Goal: Information Seeking & Learning: Learn about a topic

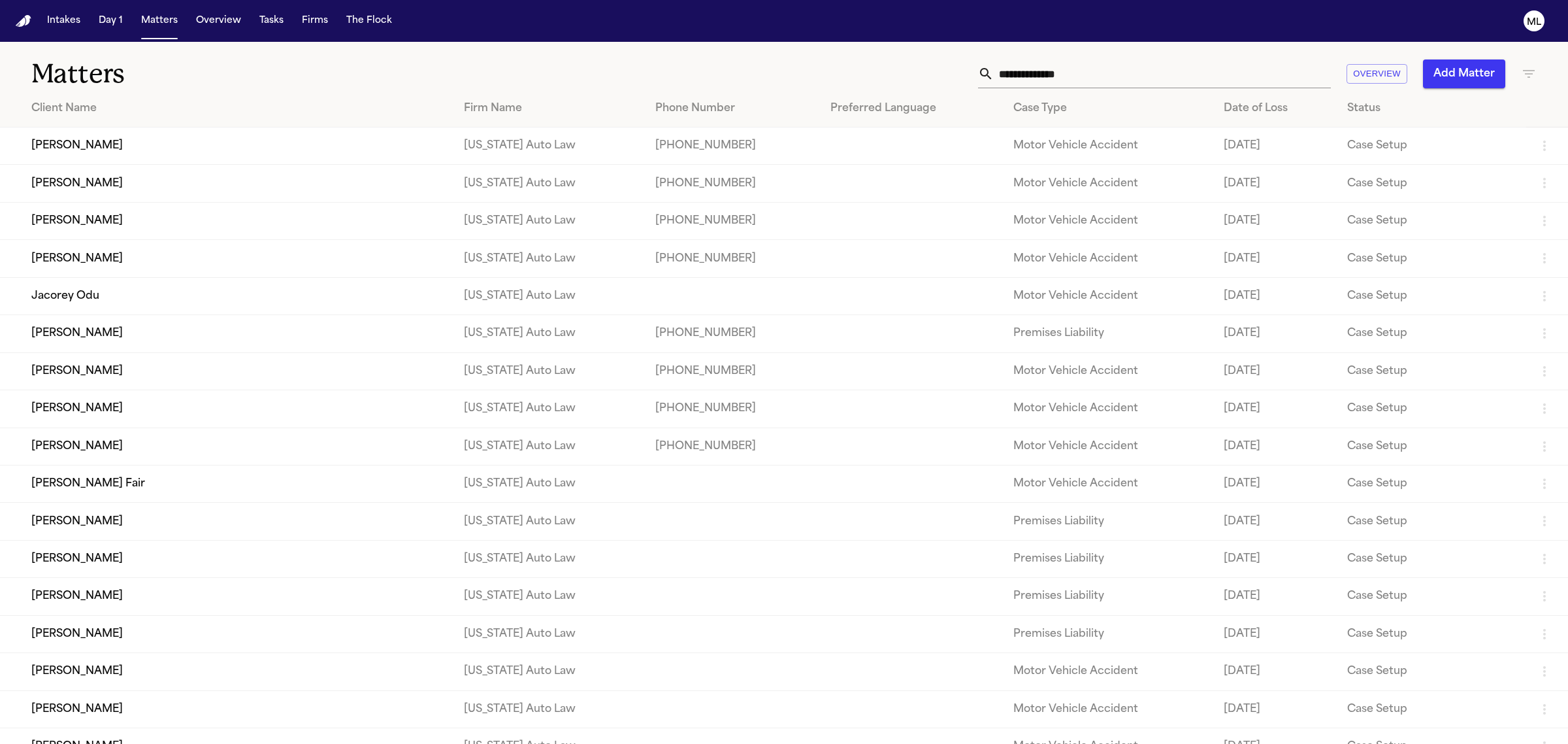
click at [250, 148] on td "[PERSON_NAME]" at bounding box center [226, 146] width 454 height 37
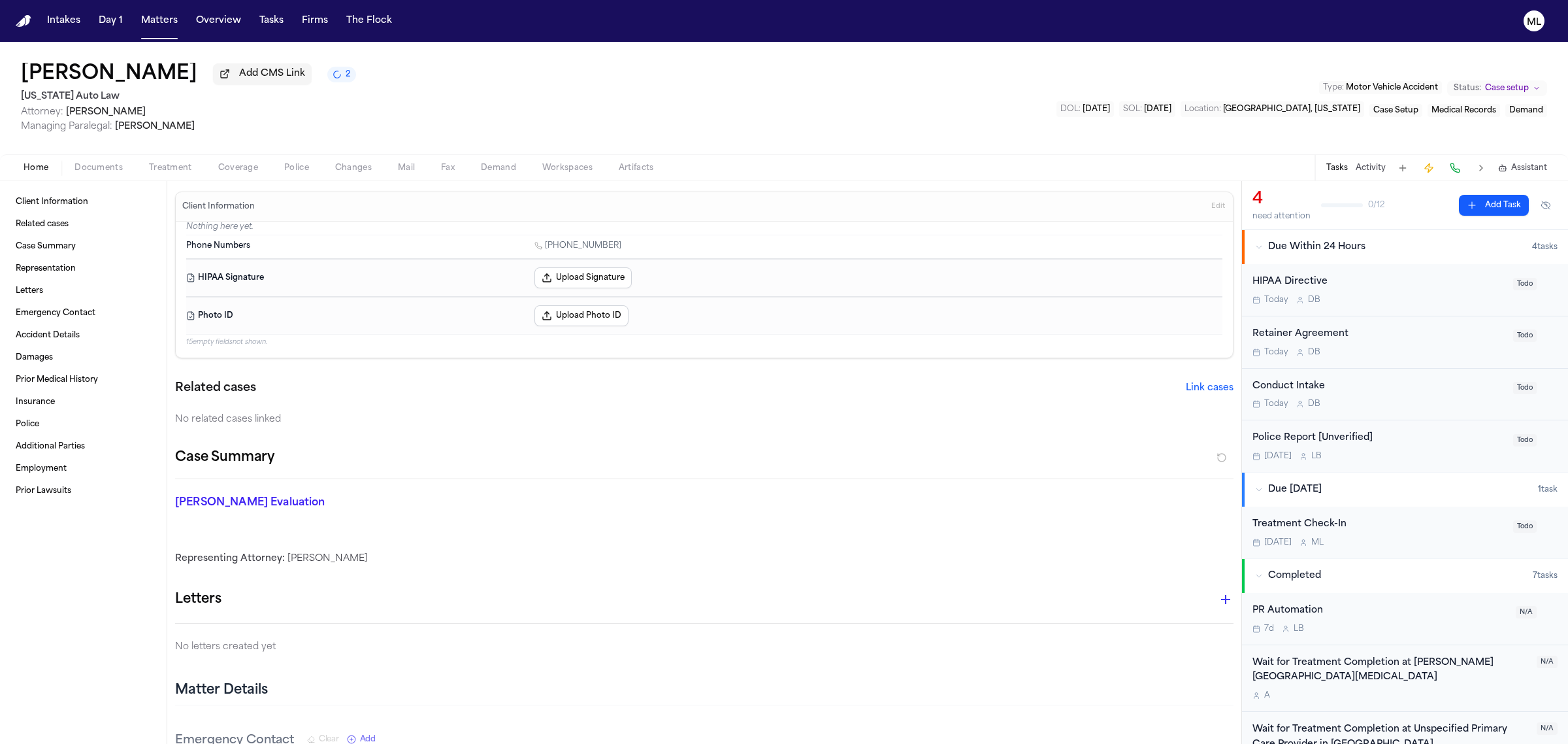
click at [1445, 299] on div "[DATE] D B" at bounding box center [1379, 299] width 253 height 11
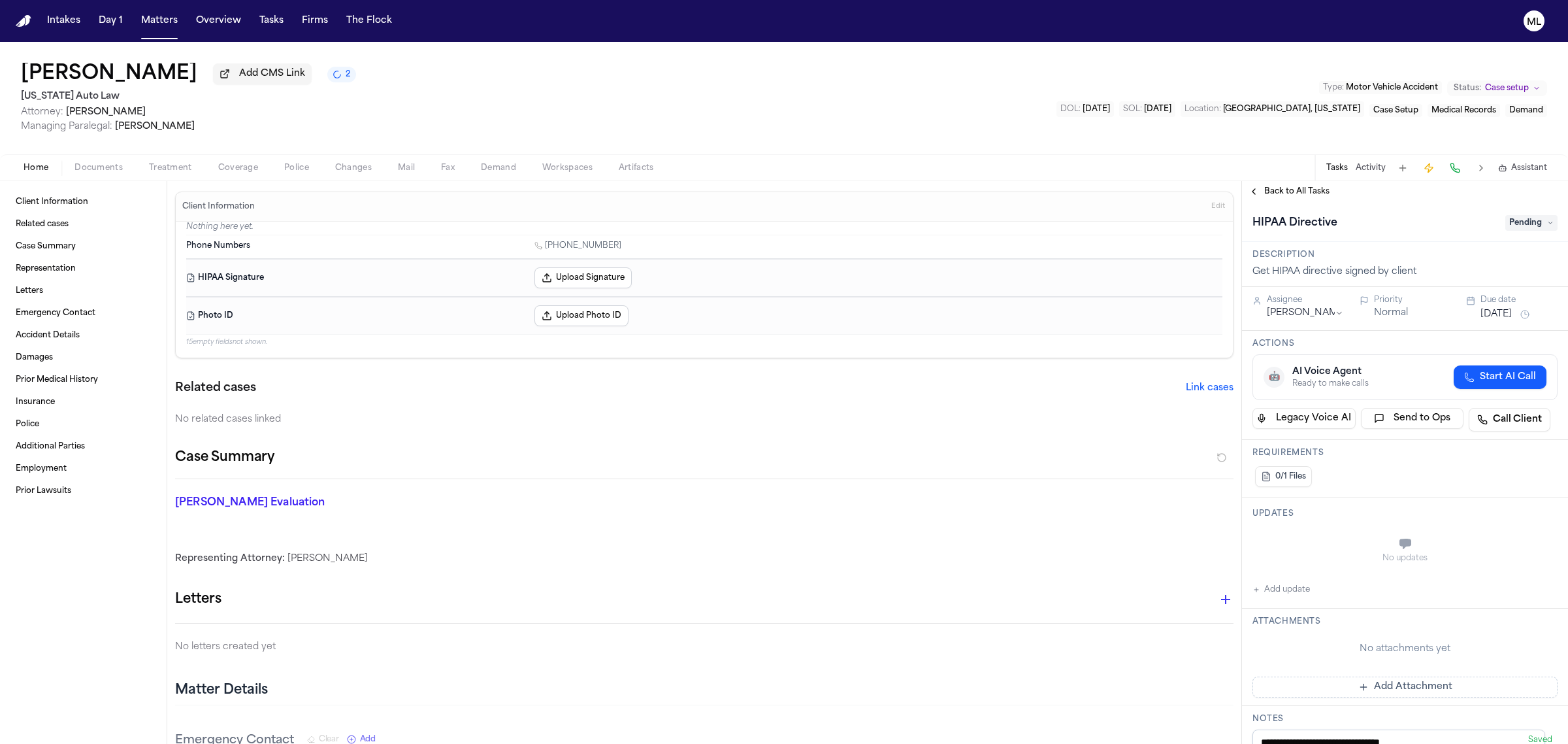
click at [1519, 229] on span "Pending" at bounding box center [1531, 223] width 52 height 16
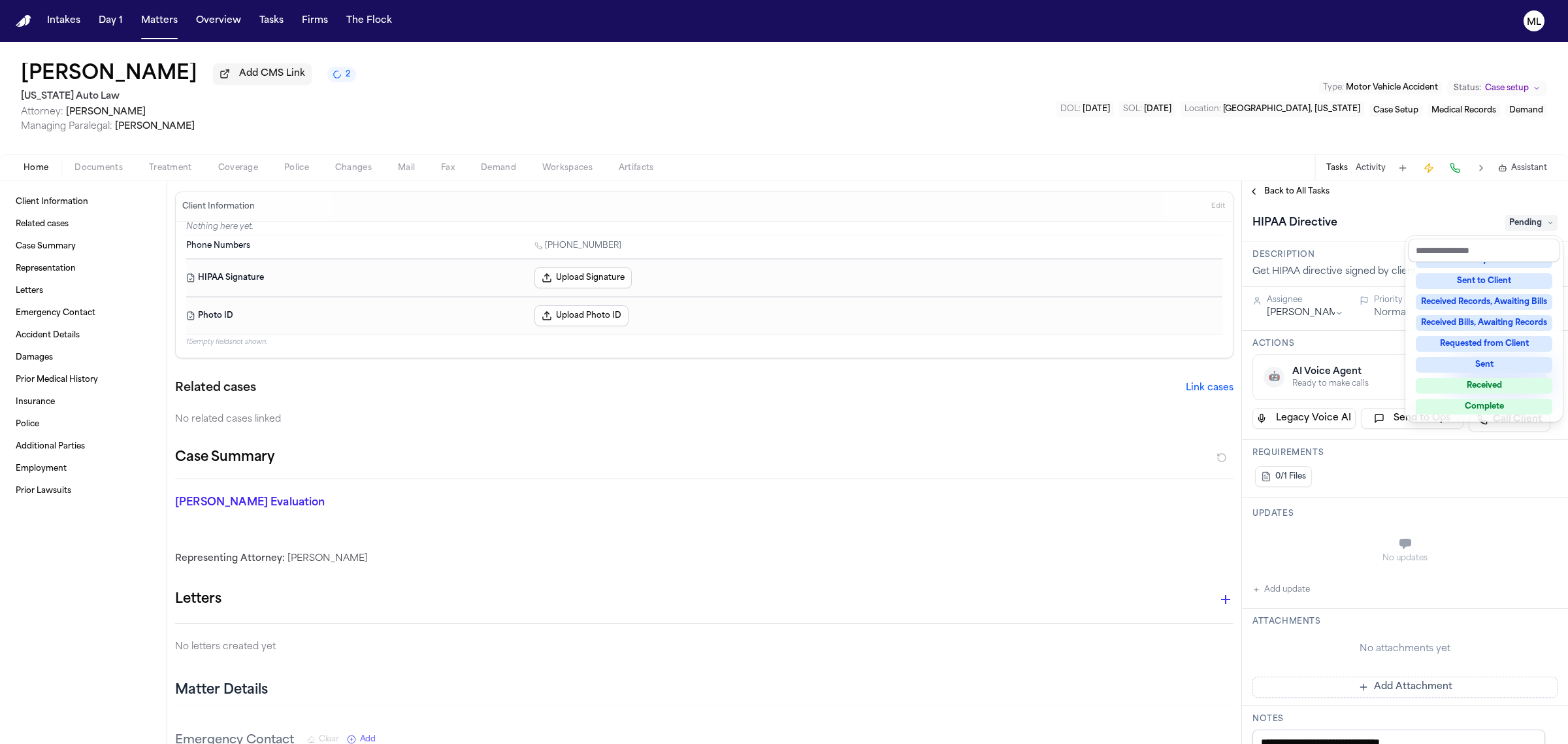
scroll to position [164, 0]
click at [1294, 197] on div "**********" at bounding box center [1405, 462] width 326 height 562
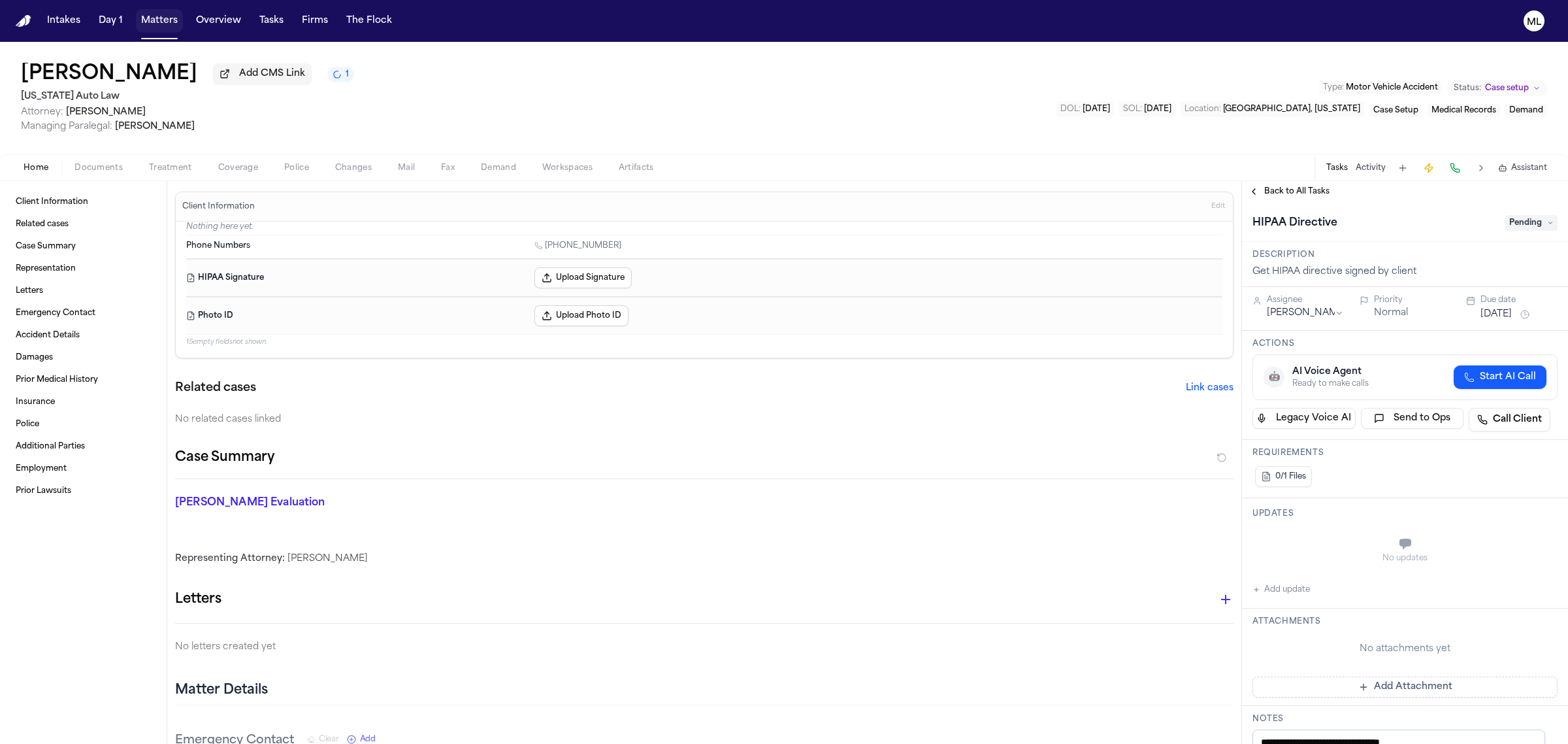
click at [179, 25] on button "Matters" at bounding box center [159, 21] width 47 height 24
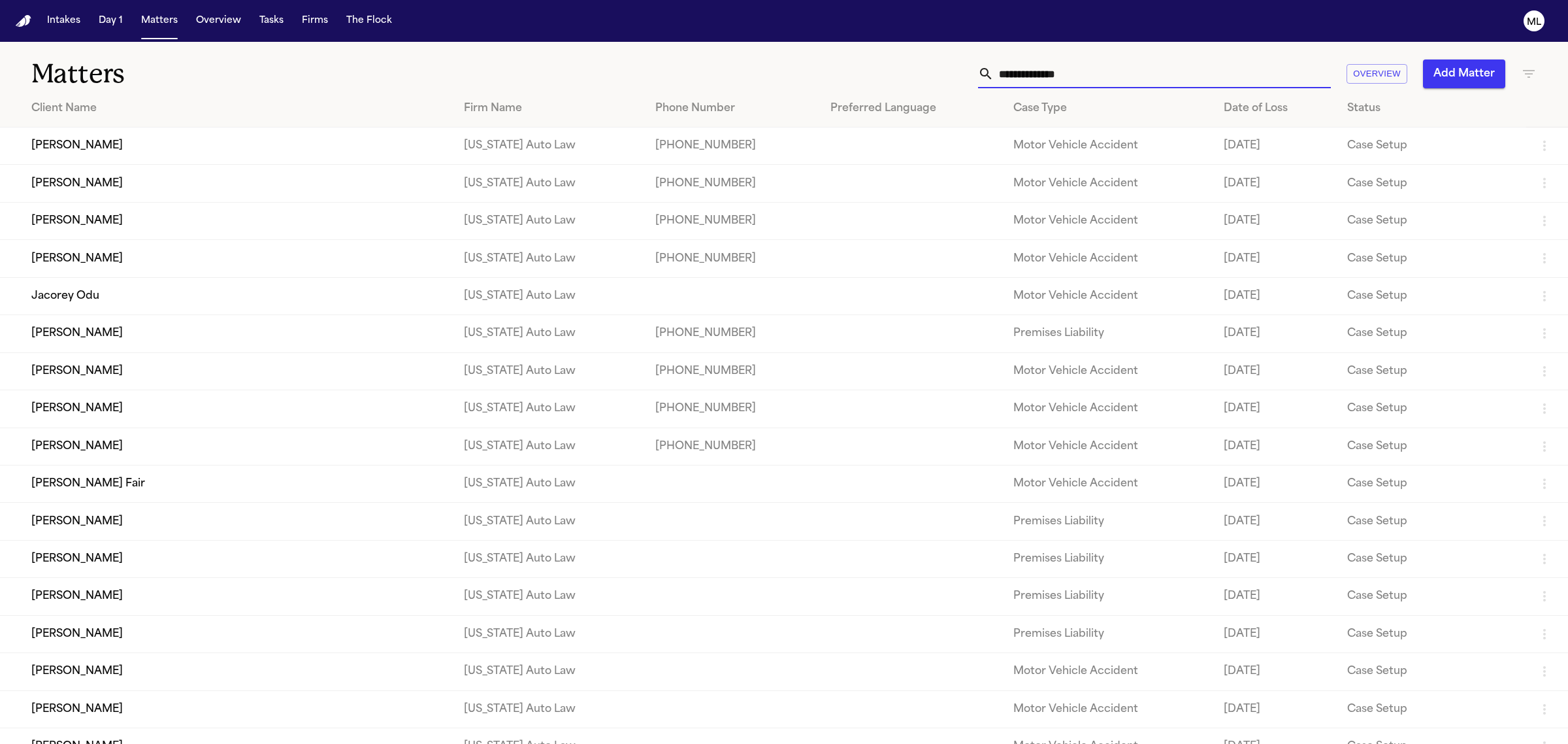
drag, startPoint x: 1105, startPoint y: 69, endPoint x: 924, endPoint y: 72, distance: 181.0
click at [925, 72] on div "Overview Add Matter" at bounding box center [1009, 74] width 1054 height 29
type input "*"
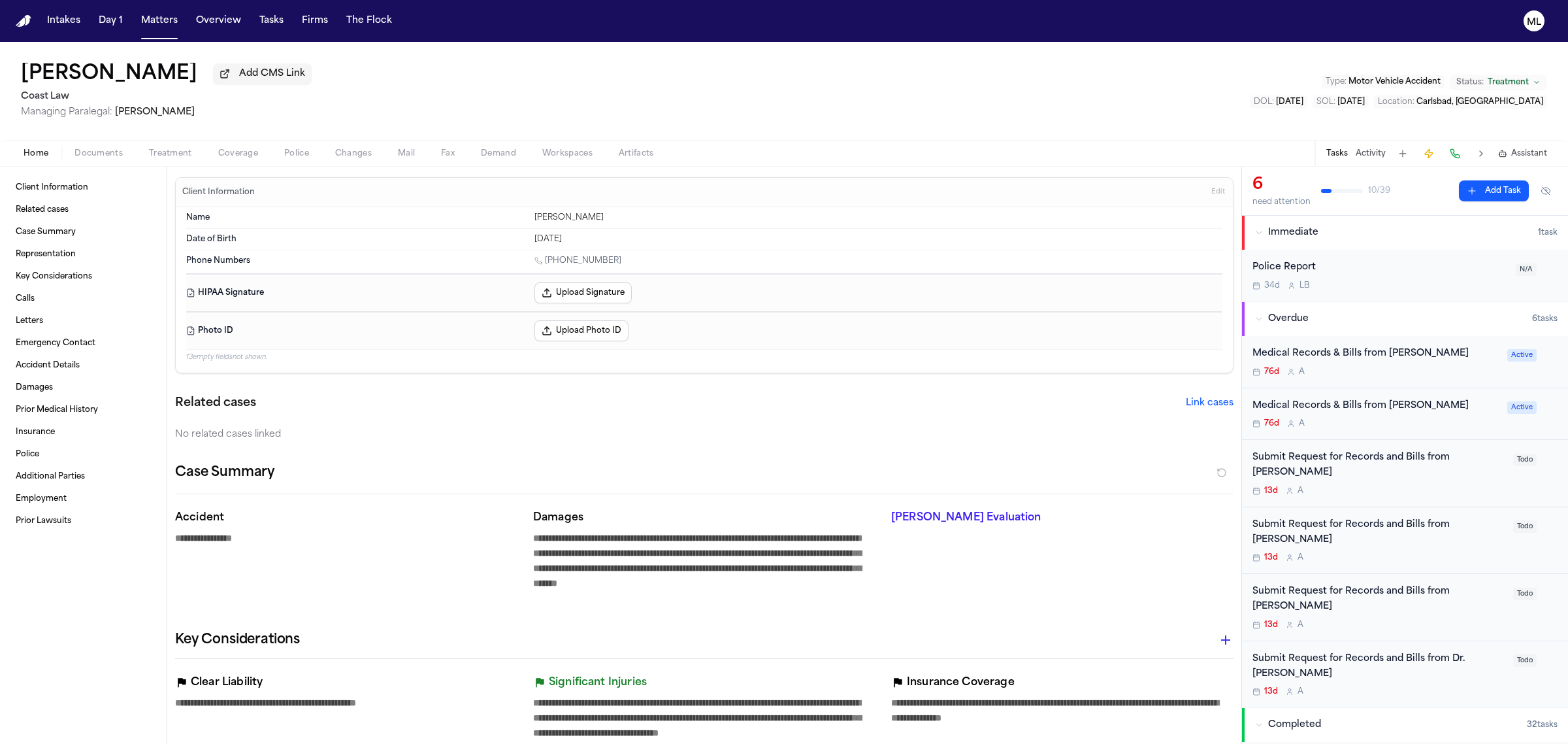
drag, startPoint x: 145, startPoint y: 26, endPoint x: 249, endPoint y: 15, distance: 104.6
click at [145, 26] on button "Matters" at bounding box center [159, 21] width 47 height 24
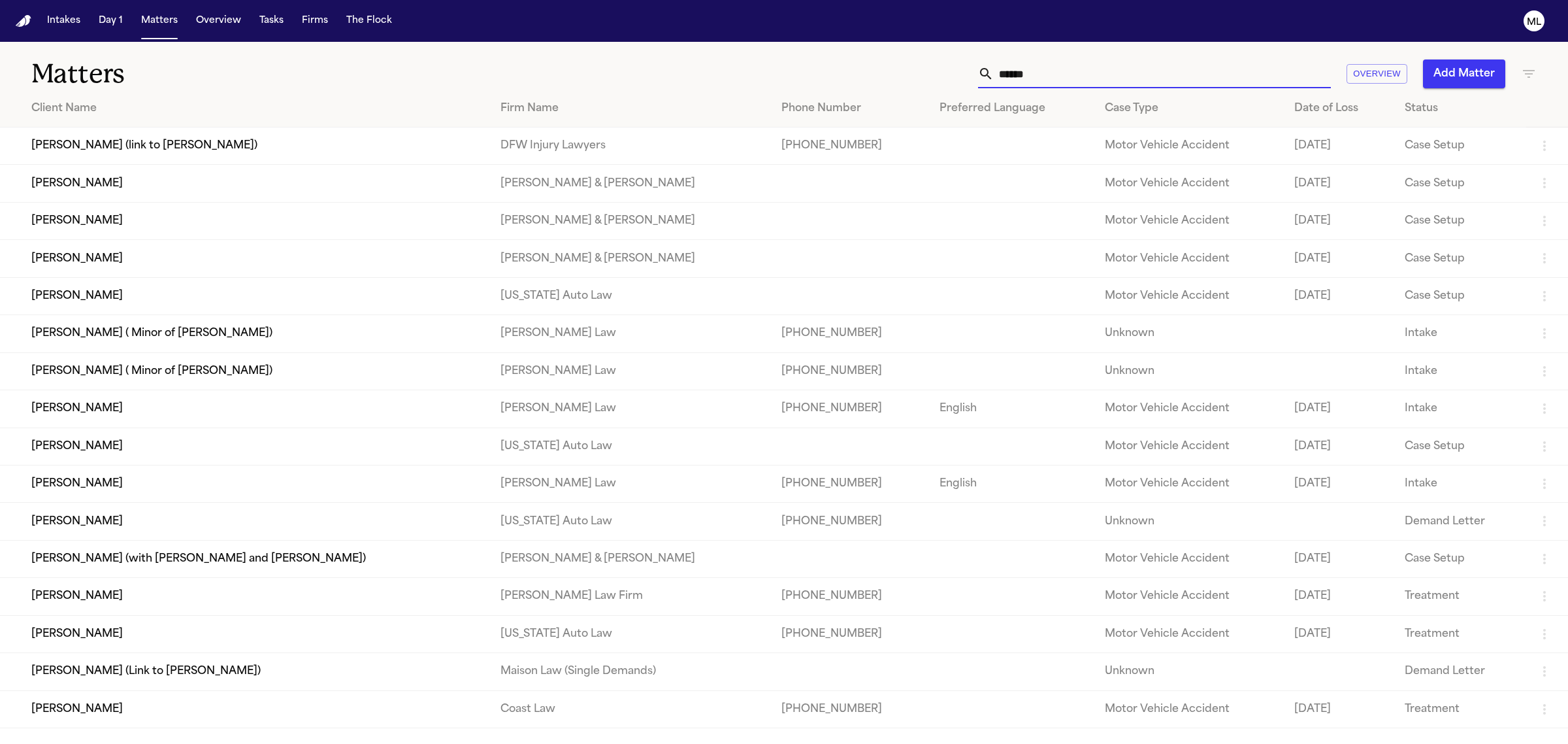
drag, startPoint x: 1103, startPoint y: 74, endPoint x: 842, endPoint y: 92, distance: 261.6
click at [846, 99] on div "Matters ****** Overview Add Matter Client Name Firm Name Phone Number Preferred…" at bounding box center [784, 385] width 1568 height 686
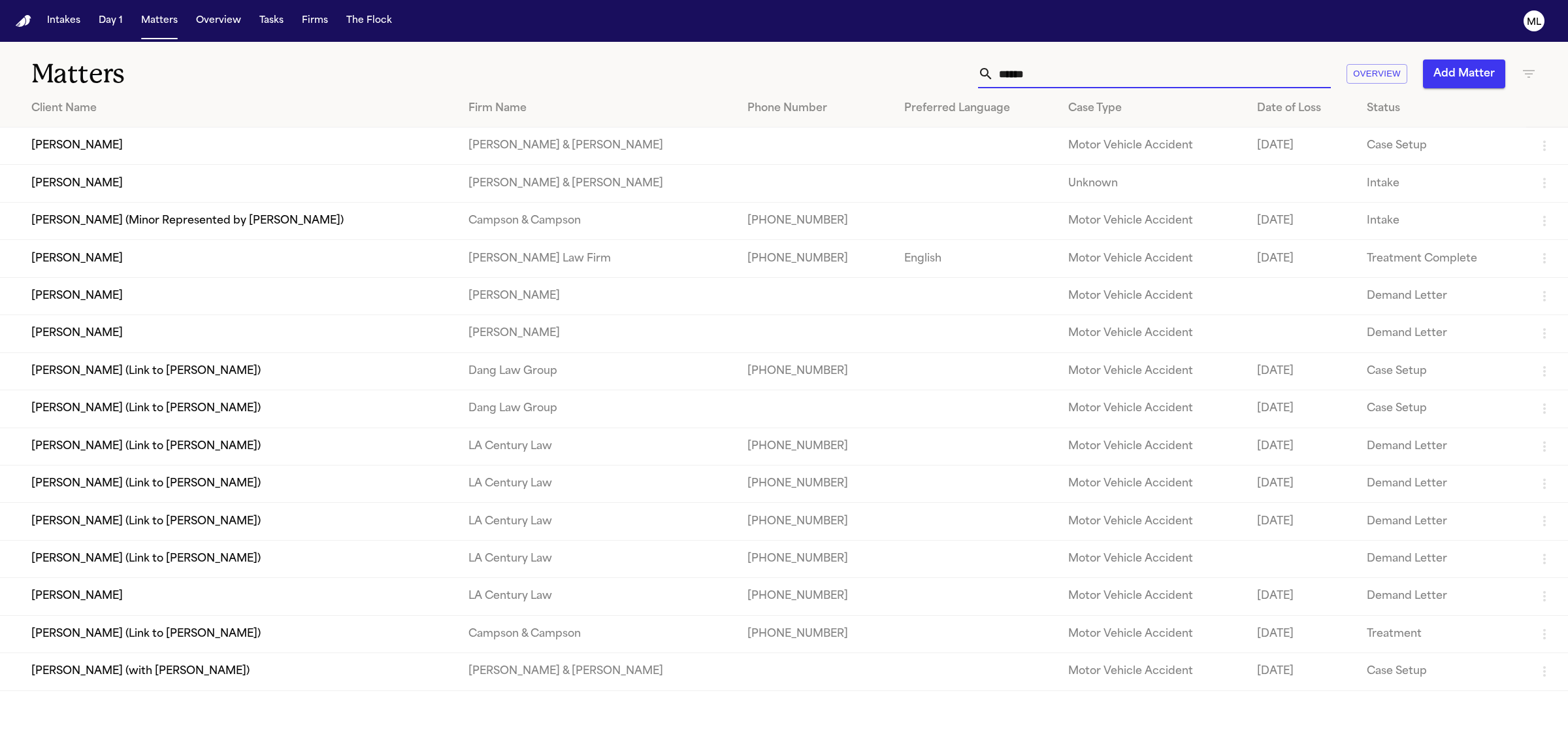
type input "*****"
drag, startPoint x: 1040, startPoint y: 69, endPoint x: 977, endPoint y: 70, distance: 63.0
click at [977, 70] on div "***** Overview Add Matter" at bounding box center [1009, 74] width 1054 height 29
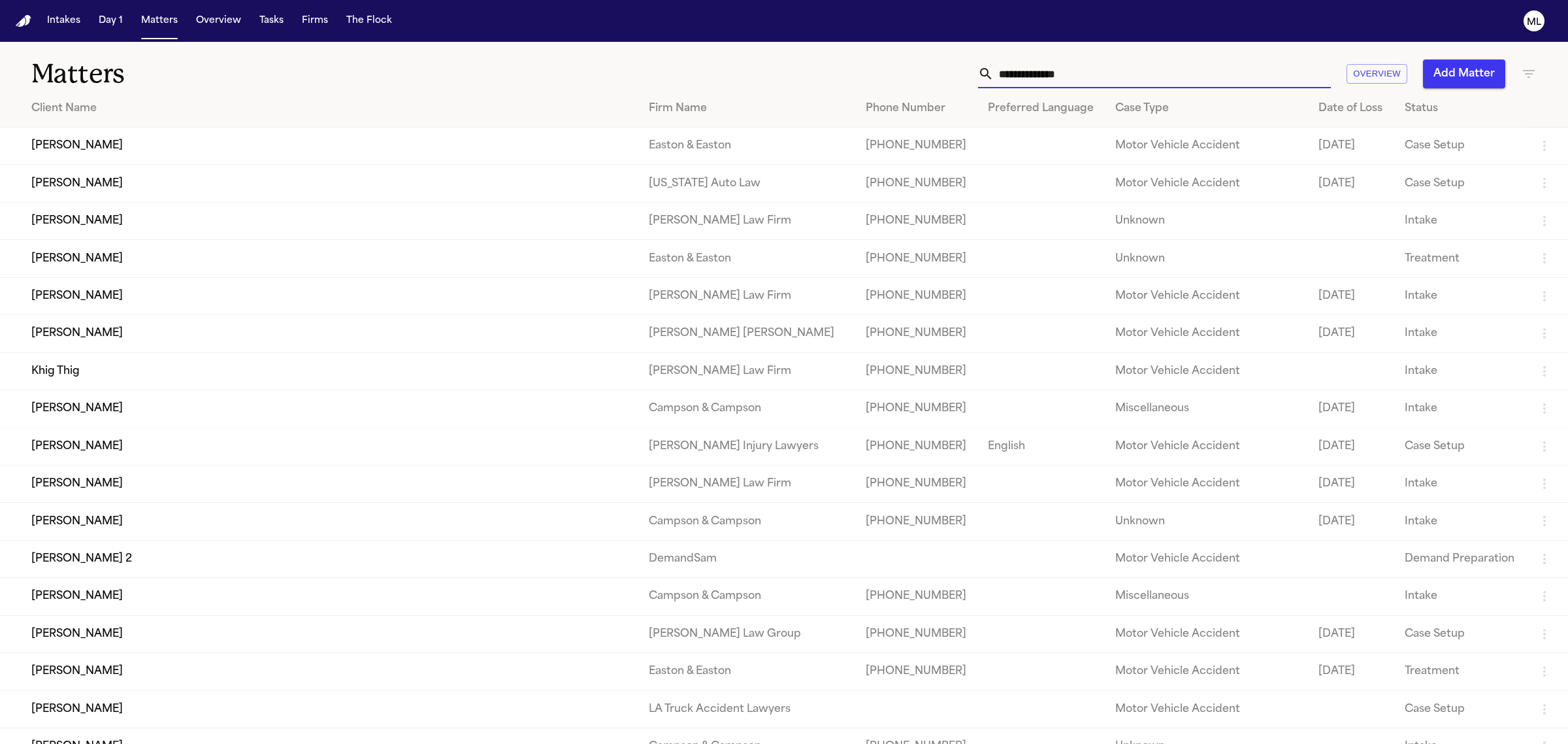
click at [1144, 70] on input "text" at bounding box center [1162, 74] width 337 height 29
click at [171, 375] on td "Khig Thig" at bounding box center [319, 371] width 638 height 37
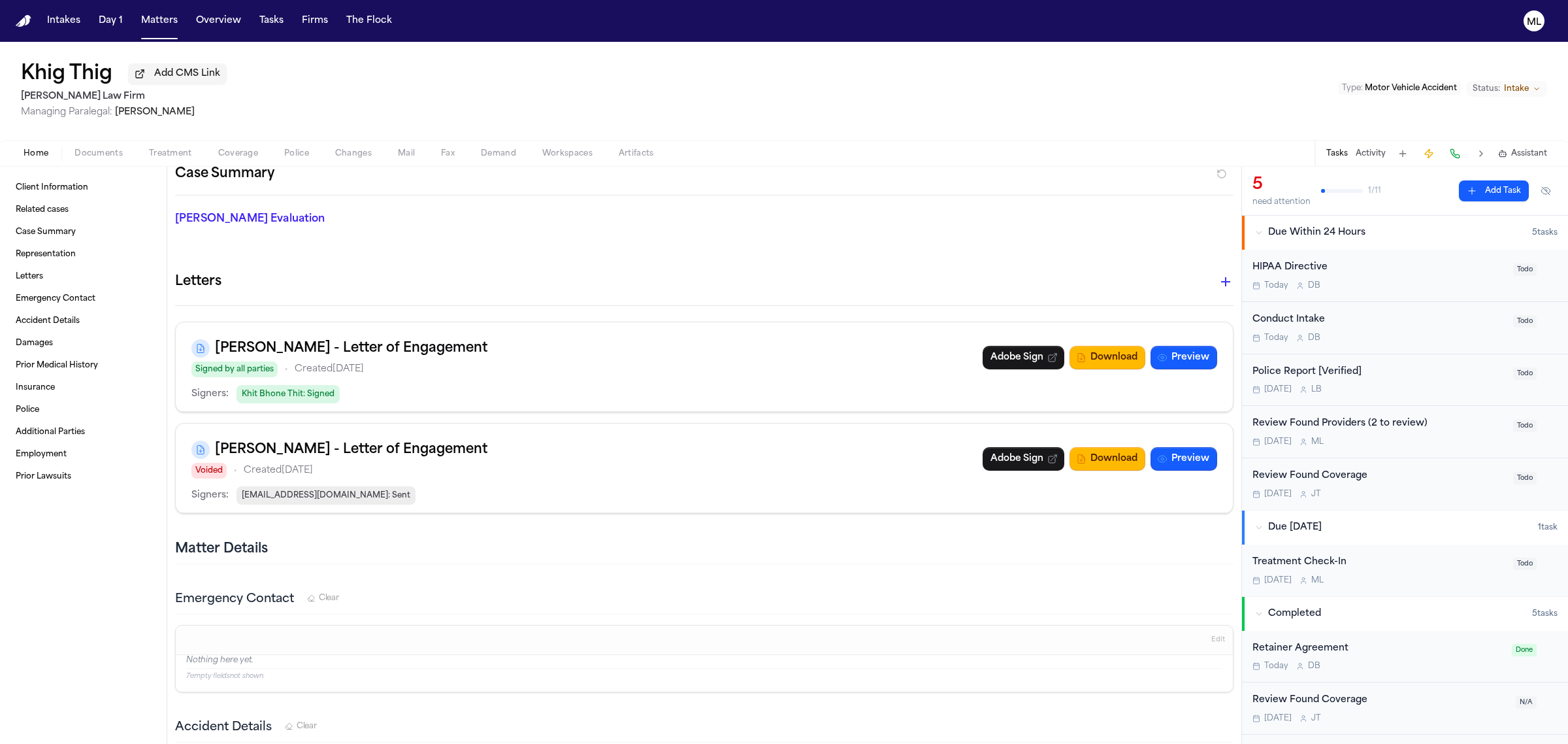
scroll to position [327, 0]
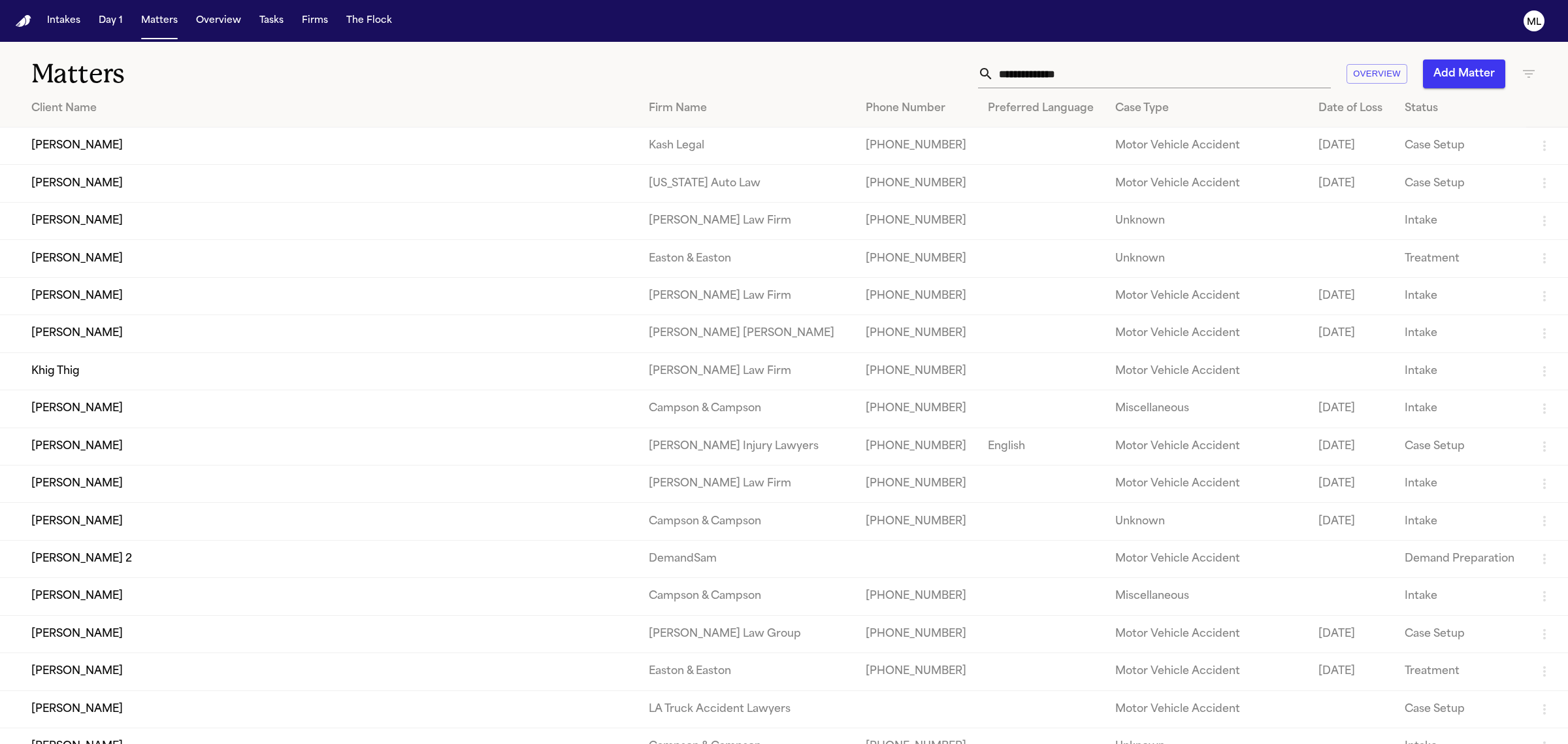
click at [472, 487] on td "[PERSON_NAME]" at bounding box center [319, 483] width 638 height 37
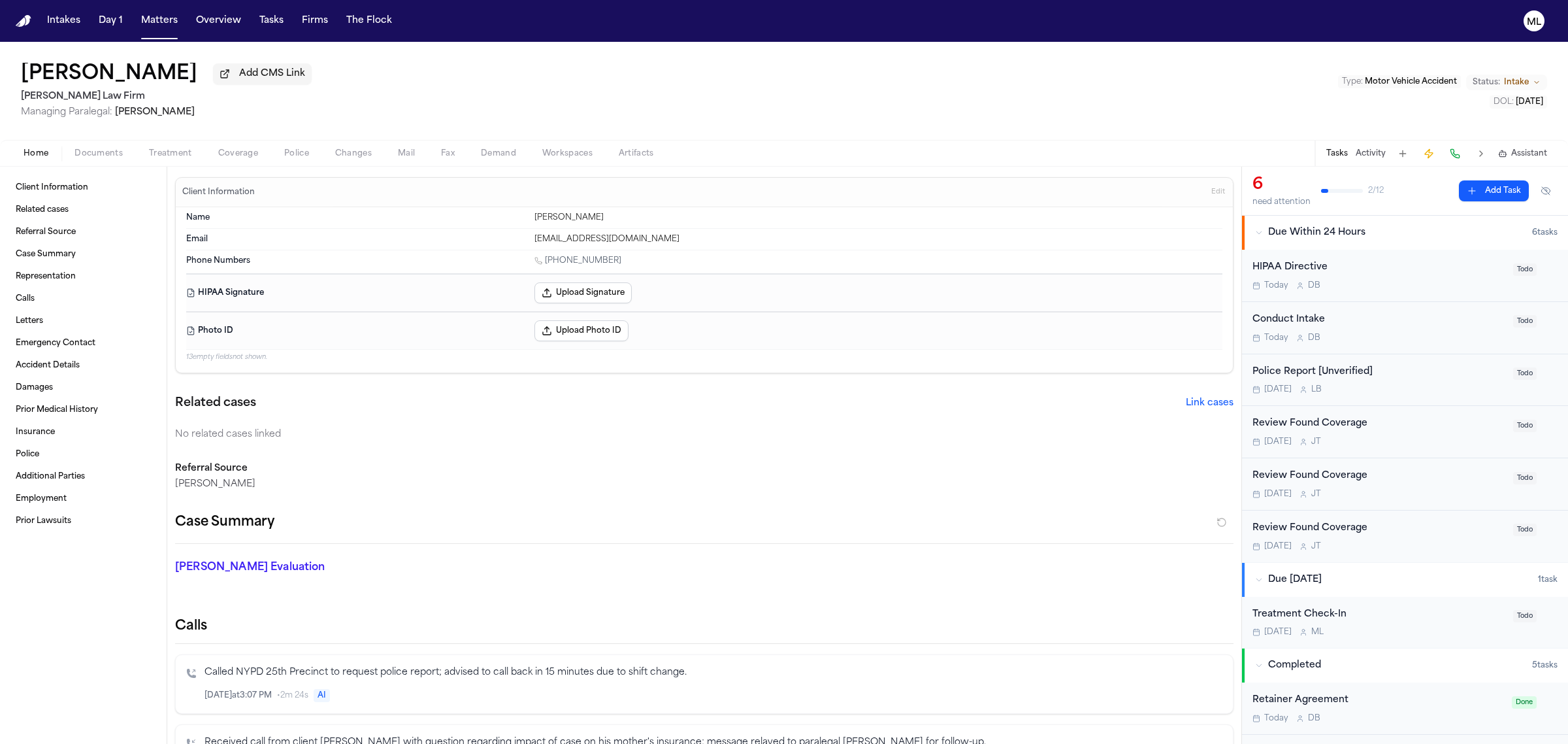
click at [1418, 286] on div "[DATE] D B" at bounding box center [1379, 285] width 253 height 11
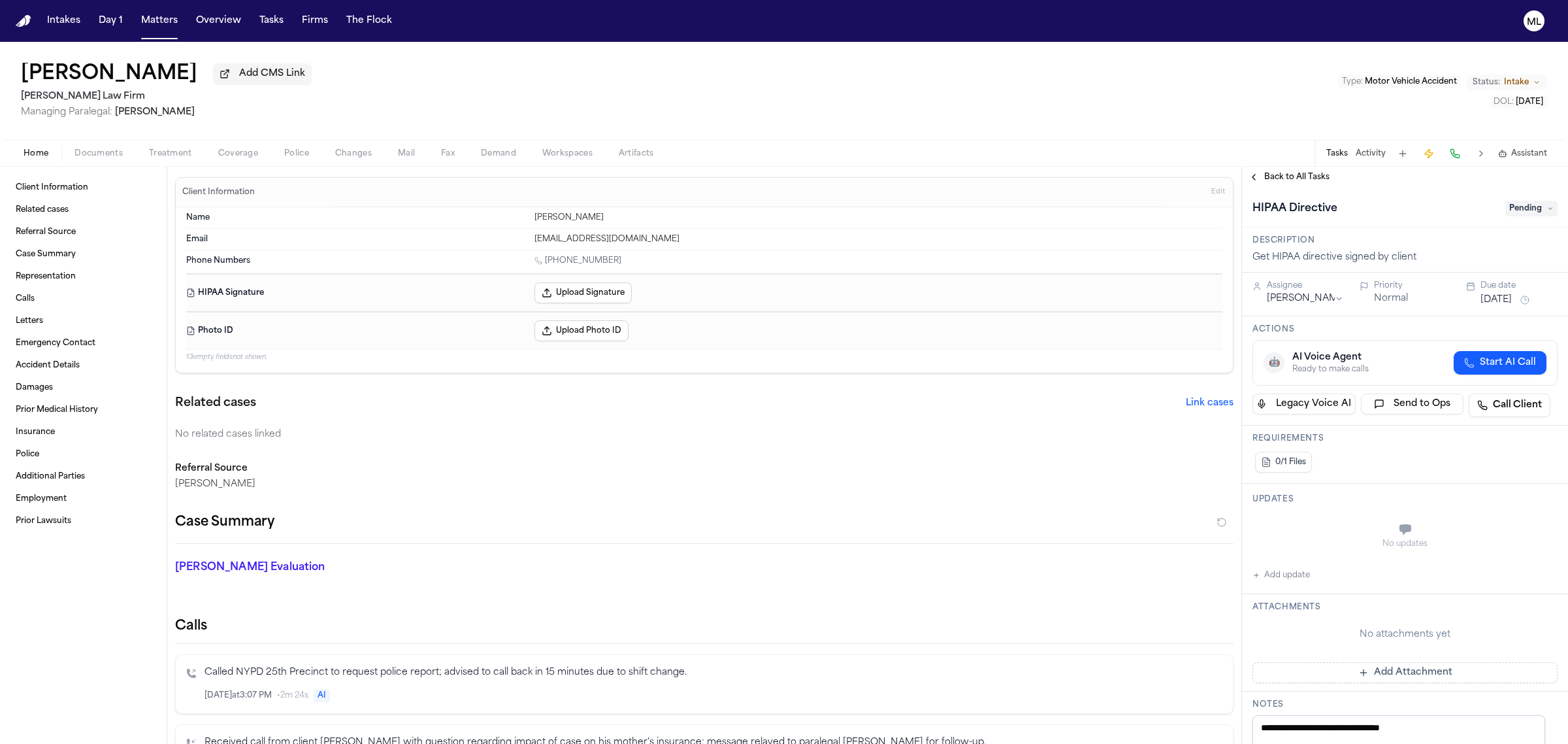
click at [1505, 208] on span "Pending" at bounding box center [1531, 209] width 52 height 16
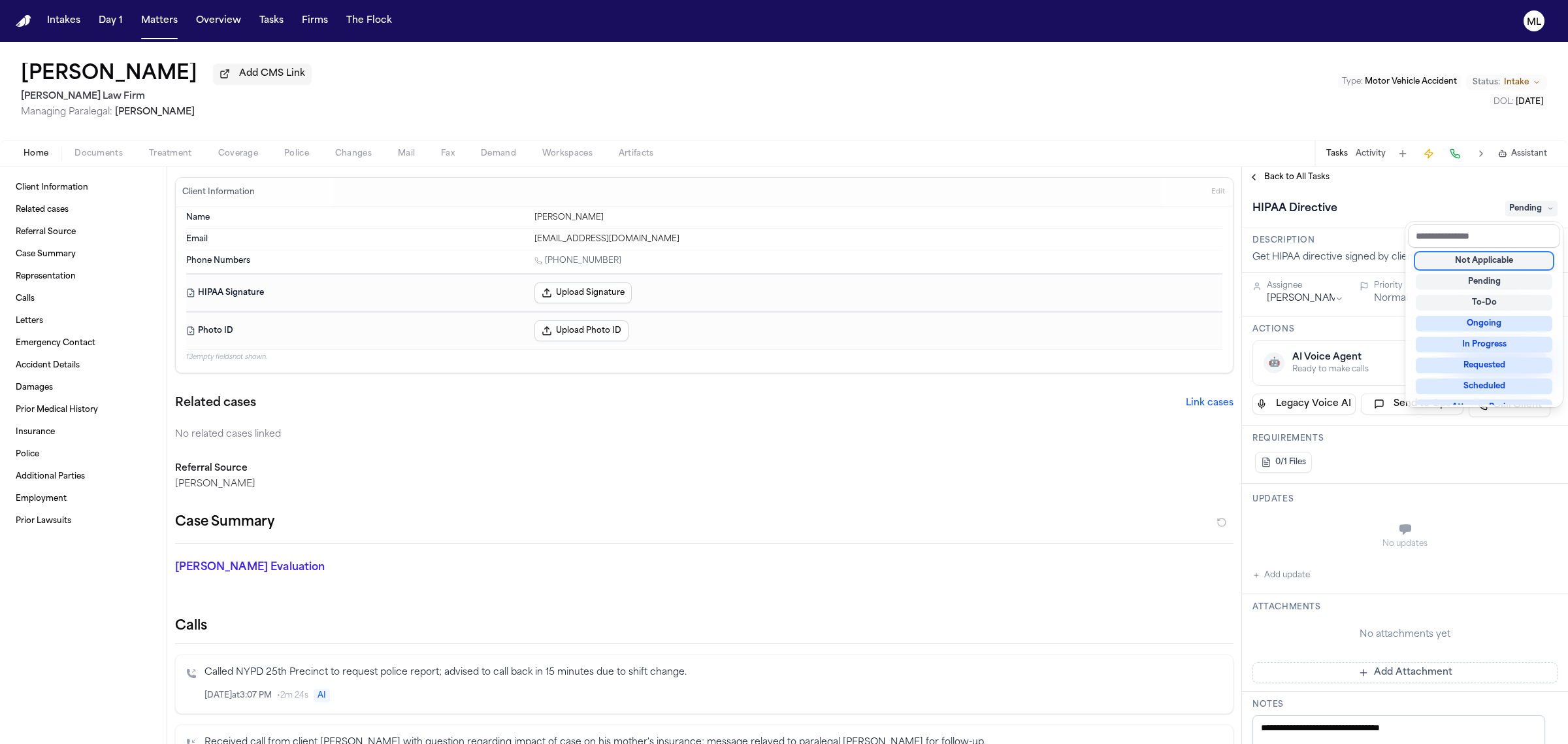
click at [80, 152] on div "Michael Matos Add CMS Link Martello Law Firm Managing Paralegal: Michelle Landa…" at bounding box center [784, 393] width 1568 height 702
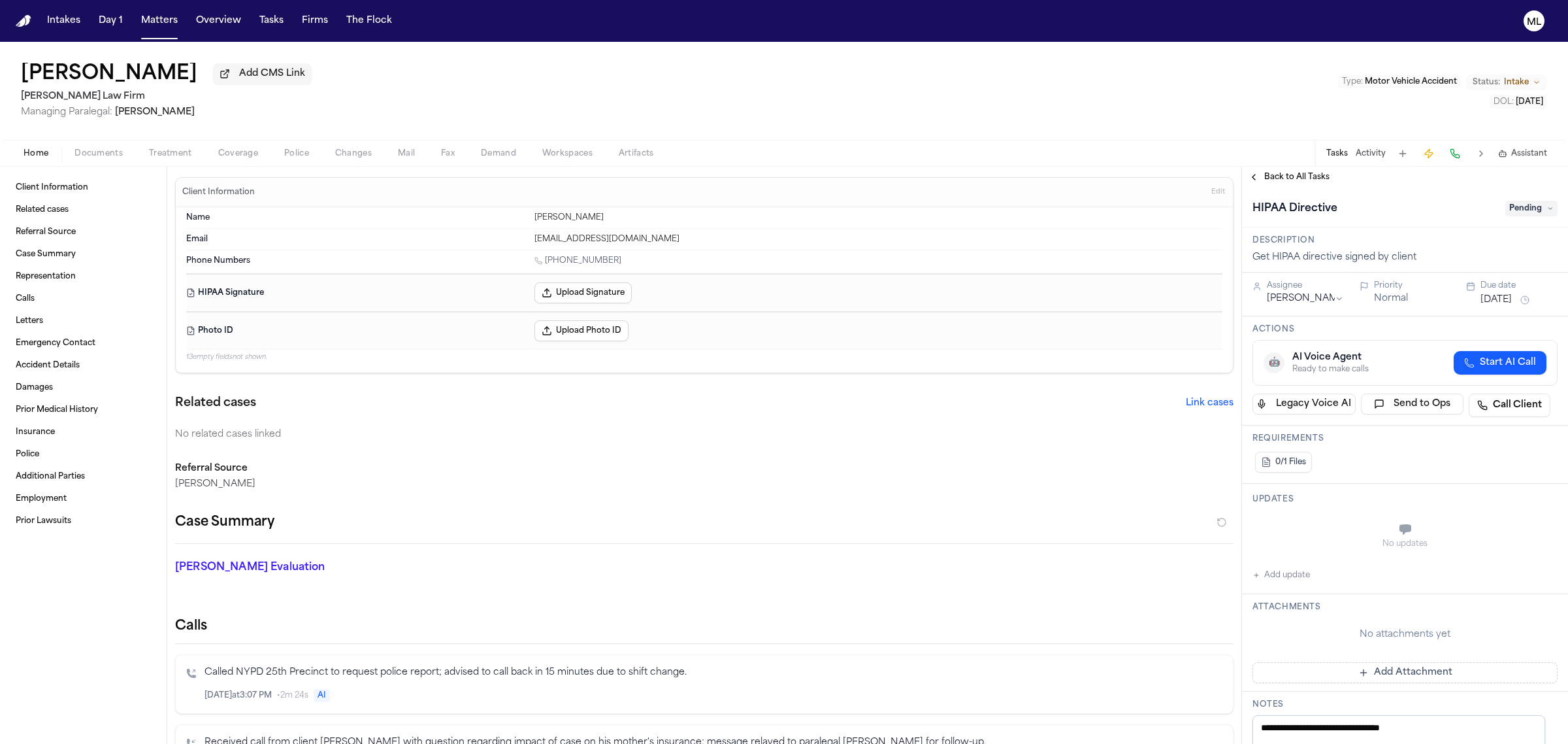
click at [92, 152] on span "Documents" at bounding box center [99, 154] width 49 height 11
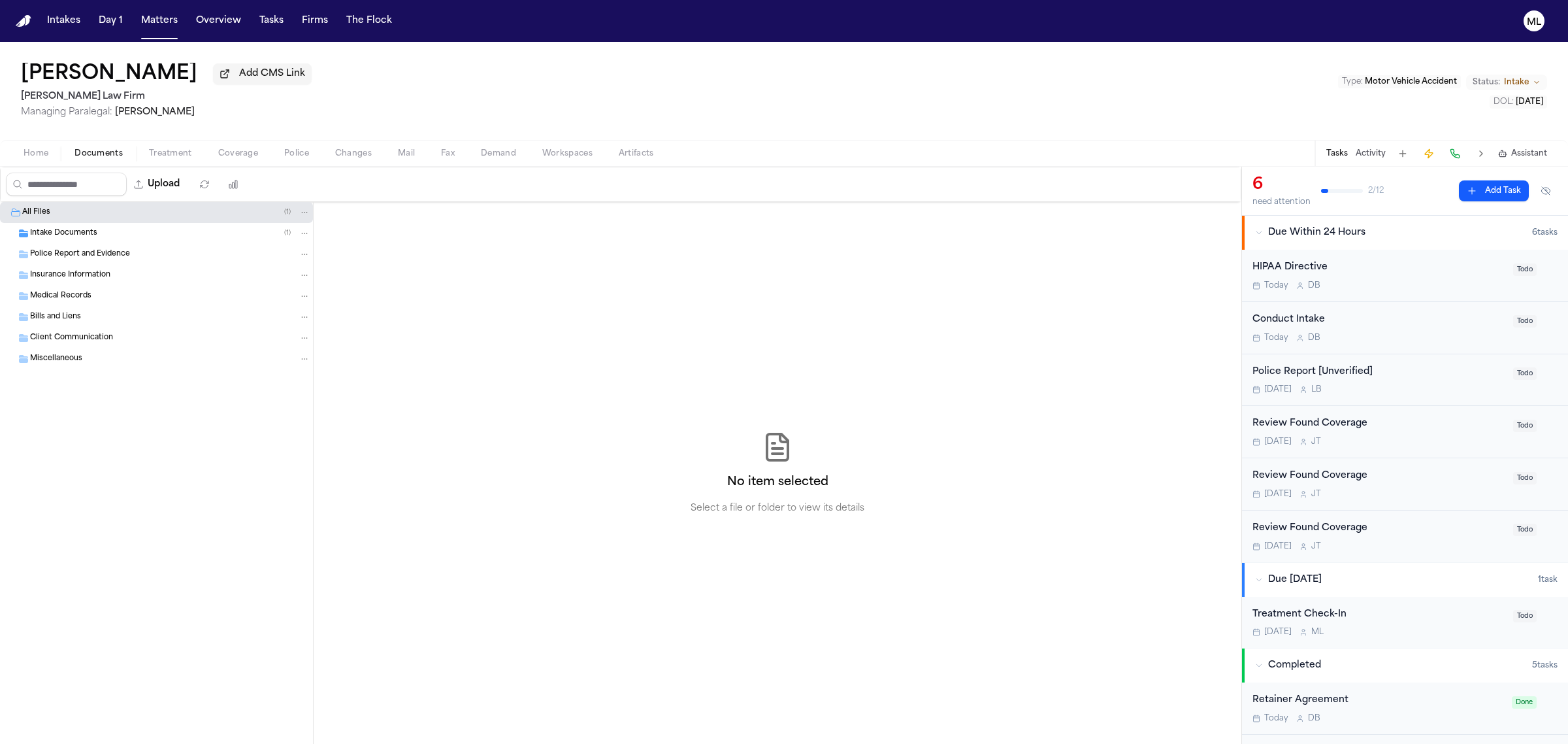
click at [77, 229] on span "Intake Documents" at bounding box center [64, 234] width 67 height 11
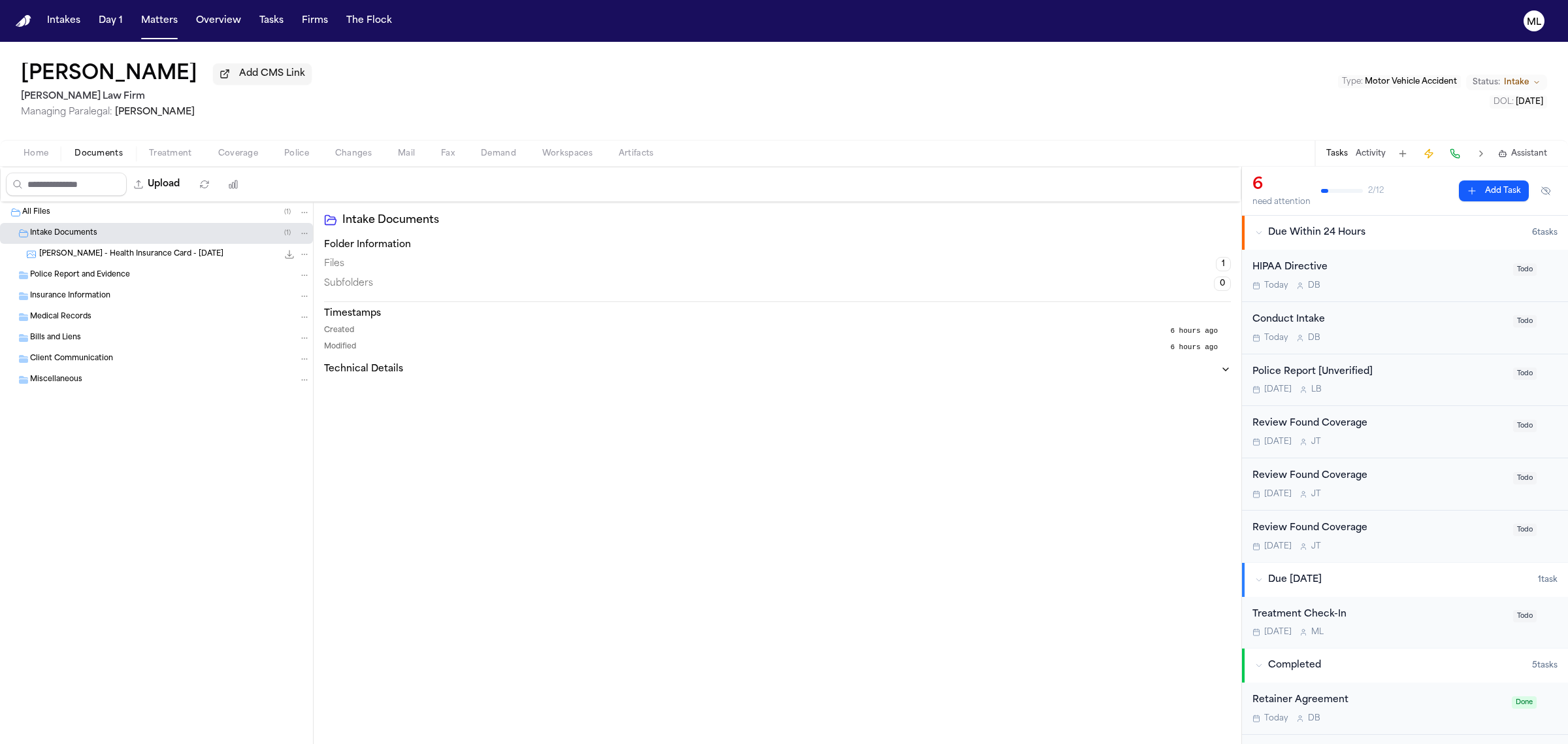
click at [134, 218] on div "All Files ( 1 )" at bounding box center [166, 212] width 288 height 11
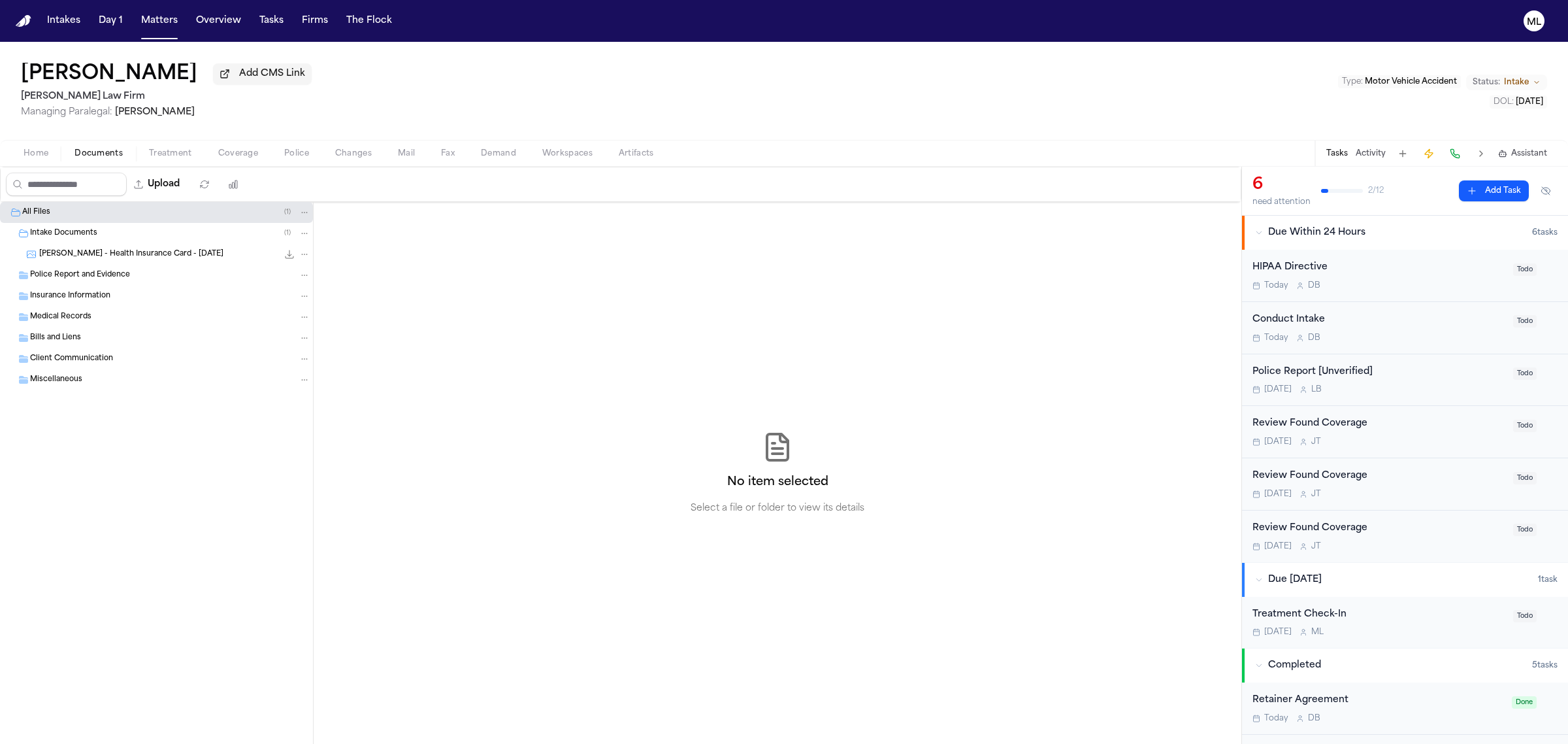
click at [134, 249] on span "[PERSON_NAME] - Health Insurance Card - [DATE]" at bounding box center [131, 254] width 184 height 11
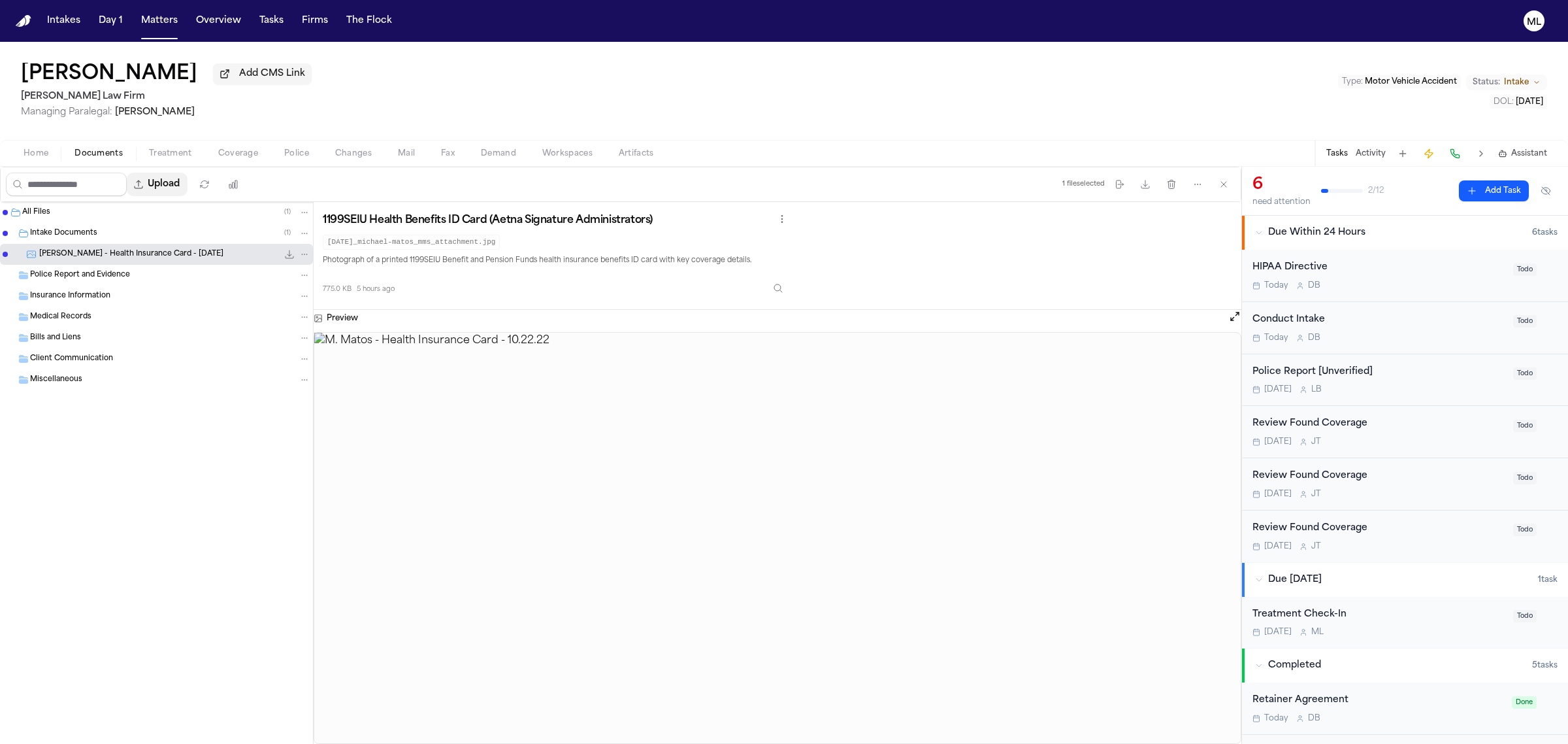
click at [183, 189] on button "Upload" at bounding box center [156, 184] width 61 height 24
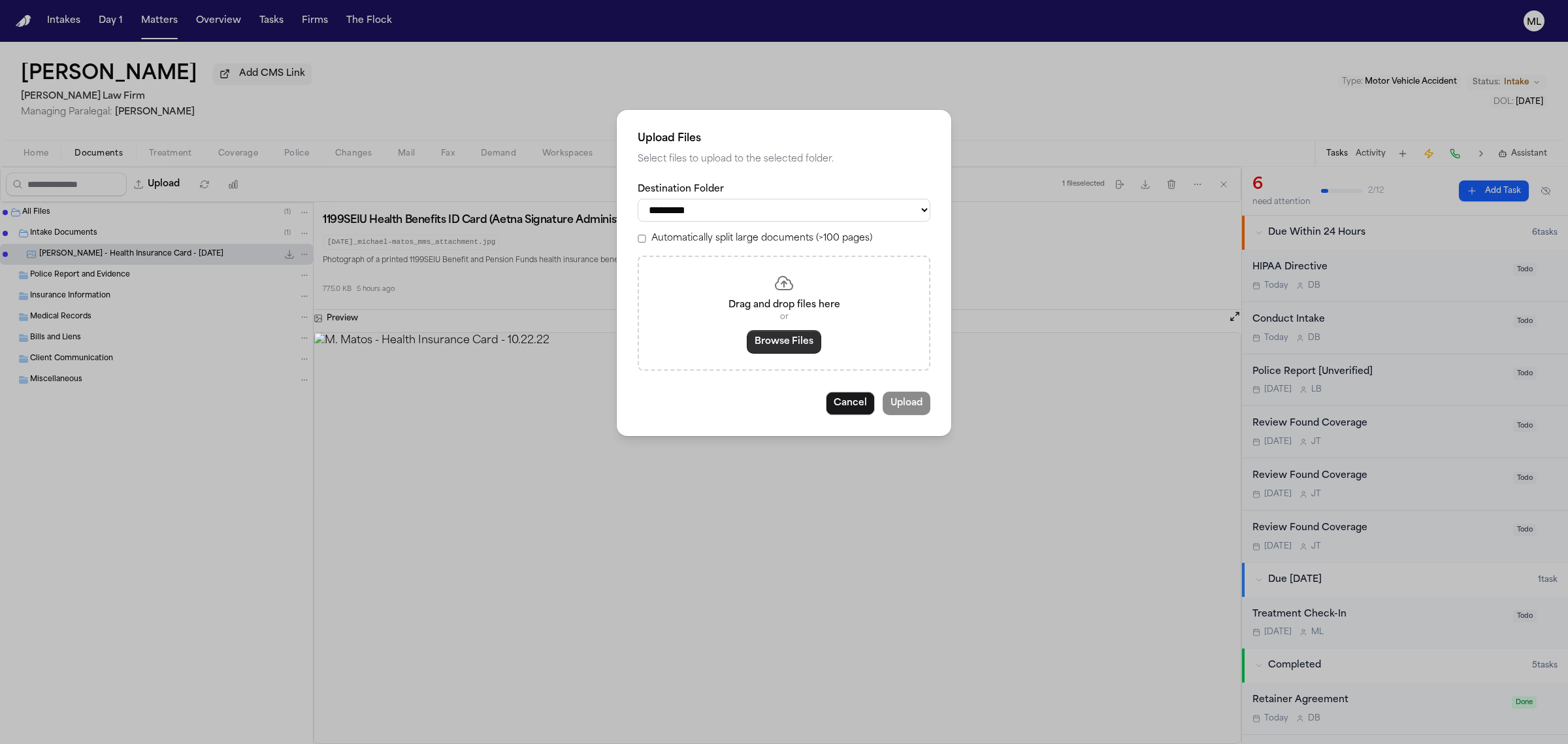
click at [786, 340] on button "Browse Files" at bounding box center [784, 342] width 74 height 24
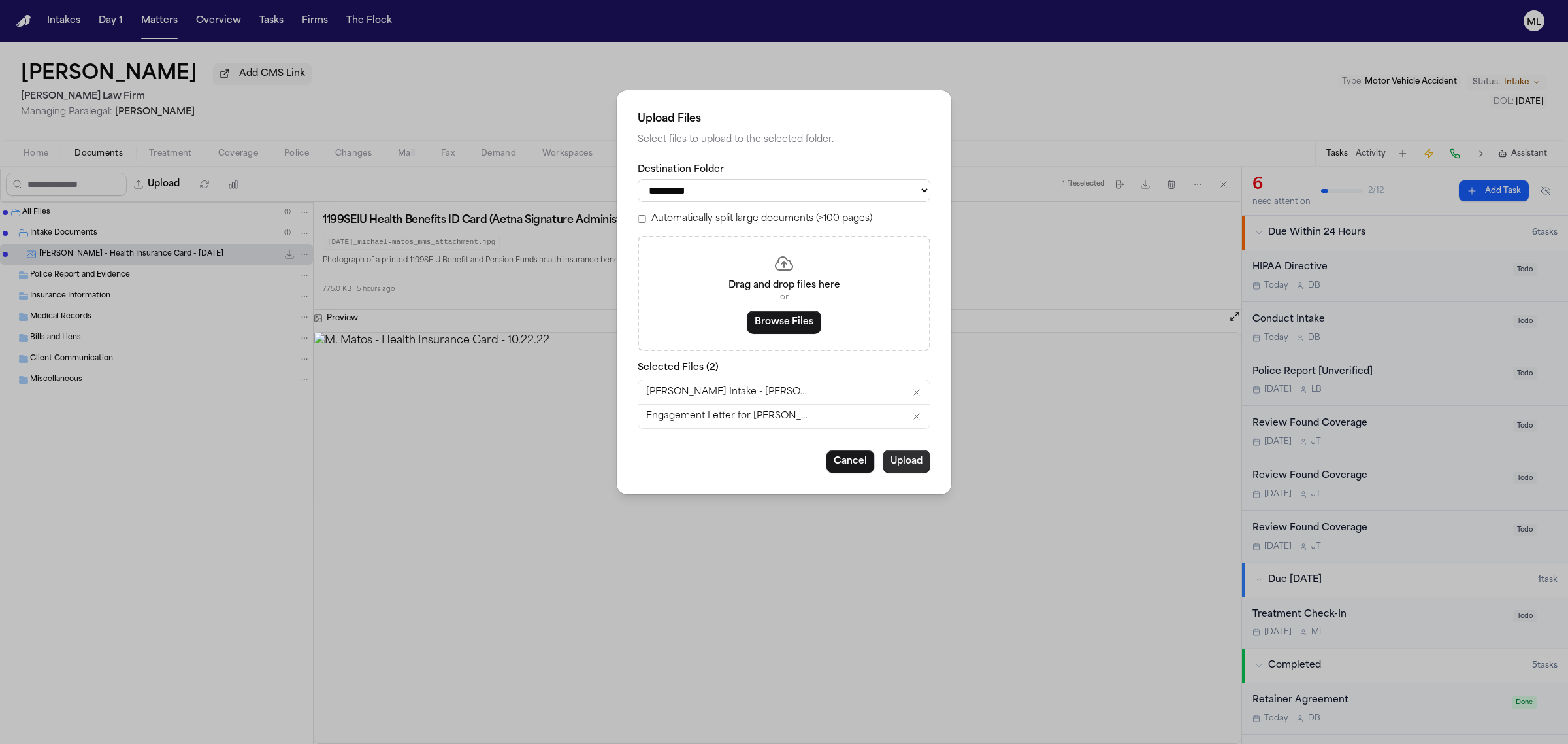
click at [914, 465] on button "Upload" at bounding box center [907, 461] width 48 height 24
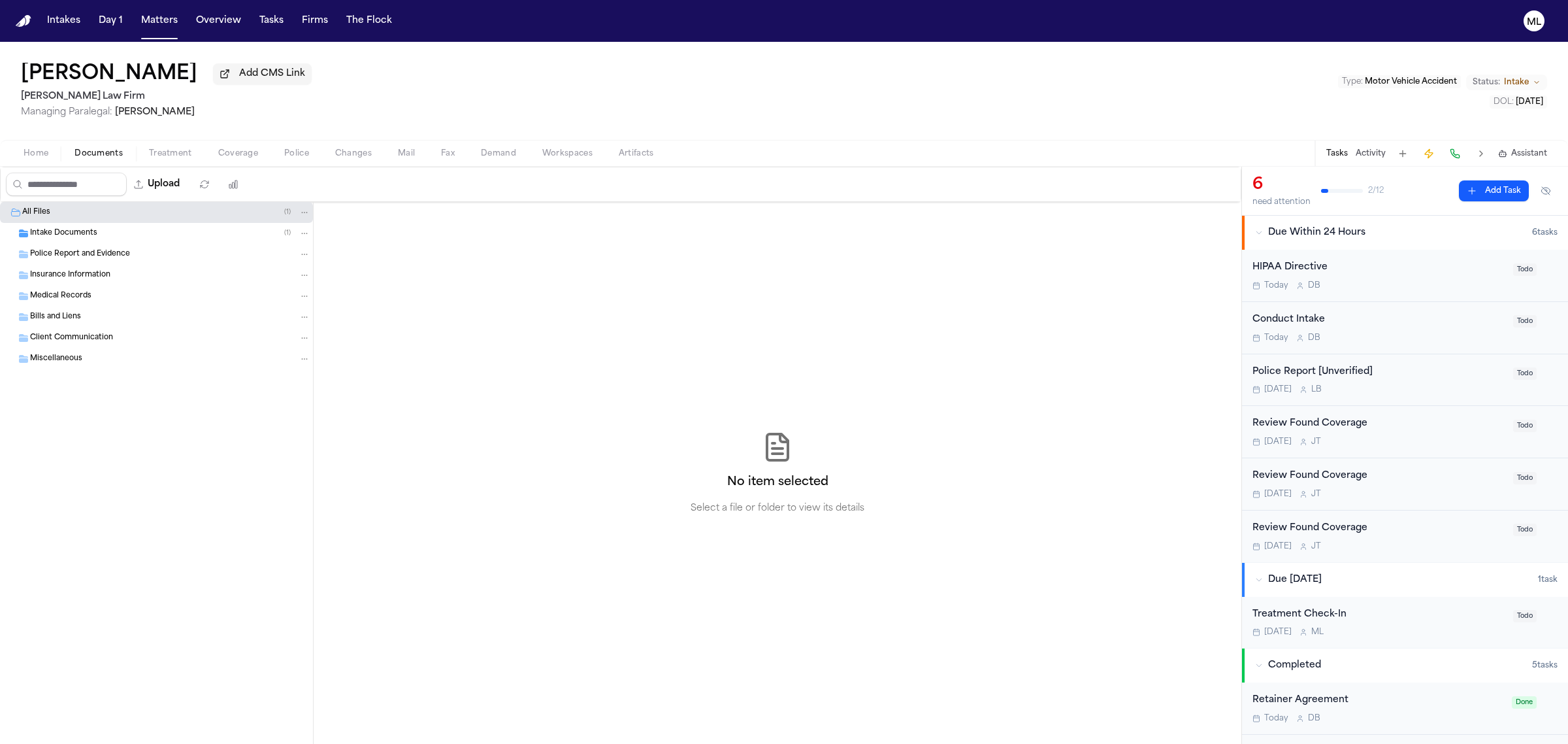
drag, startPoint x: 116, startPoint y: 236, endPoint x: 114, endPoint y: 229, distance: 7.3
click at [115, 236] on div "Intake Documents ( 1 )" at bounding box center [170, 233] width 280 height 11
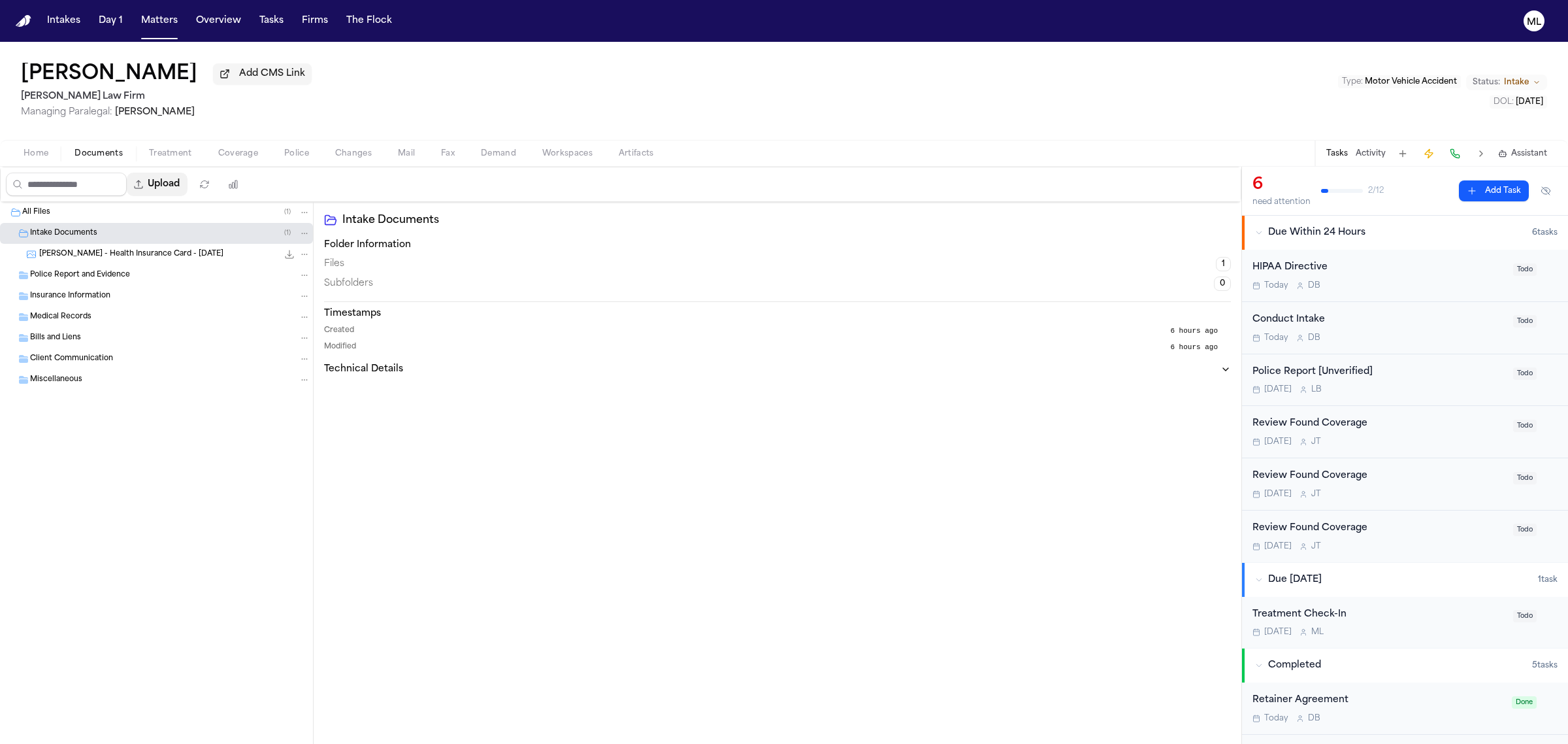
click at [178, 184] on button "Upload" at bounding box center [156, 184] width 61 height 24
select select "**********"
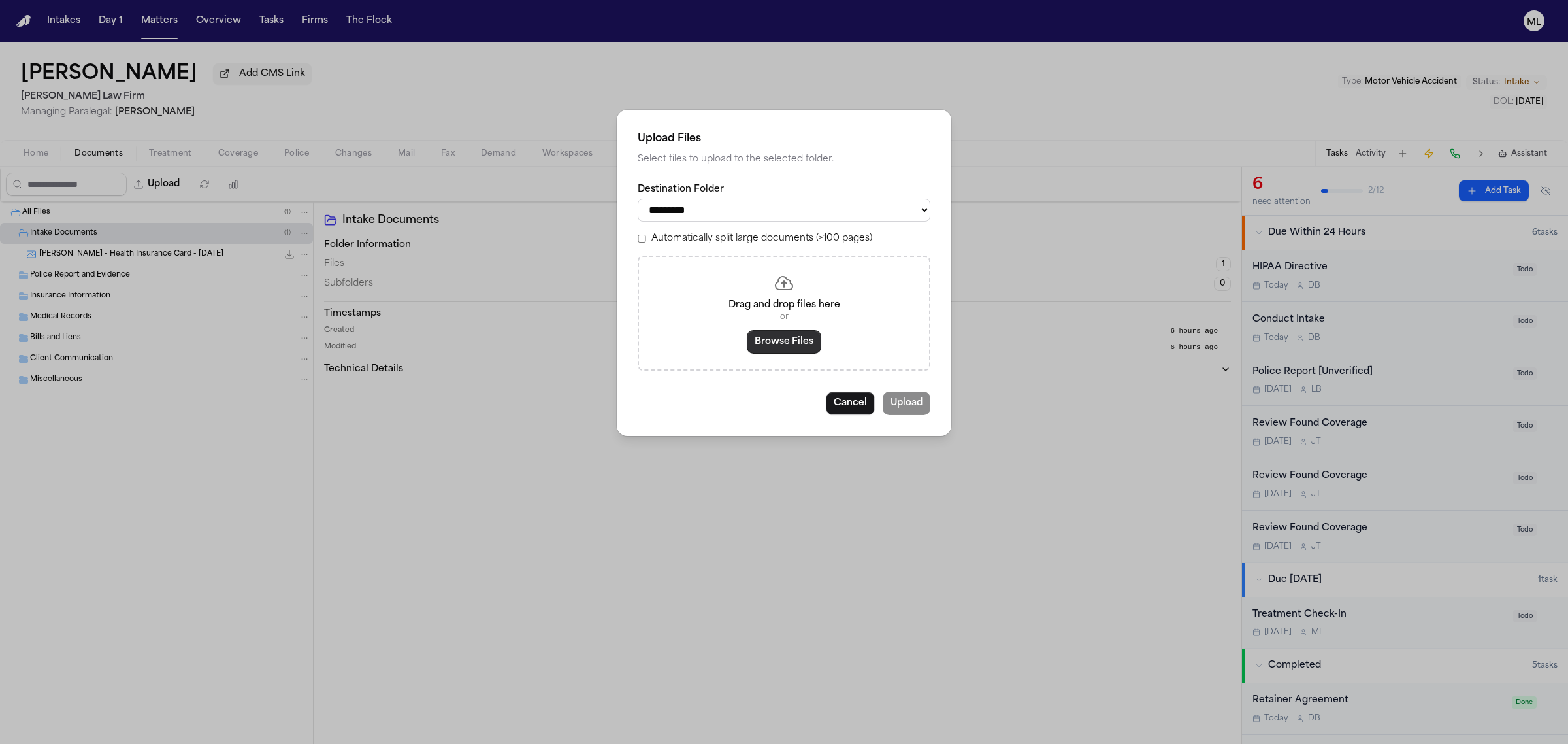
click at [750, 339] on button "Browse Files" at bounding box center [784, 342] width 74 height 24
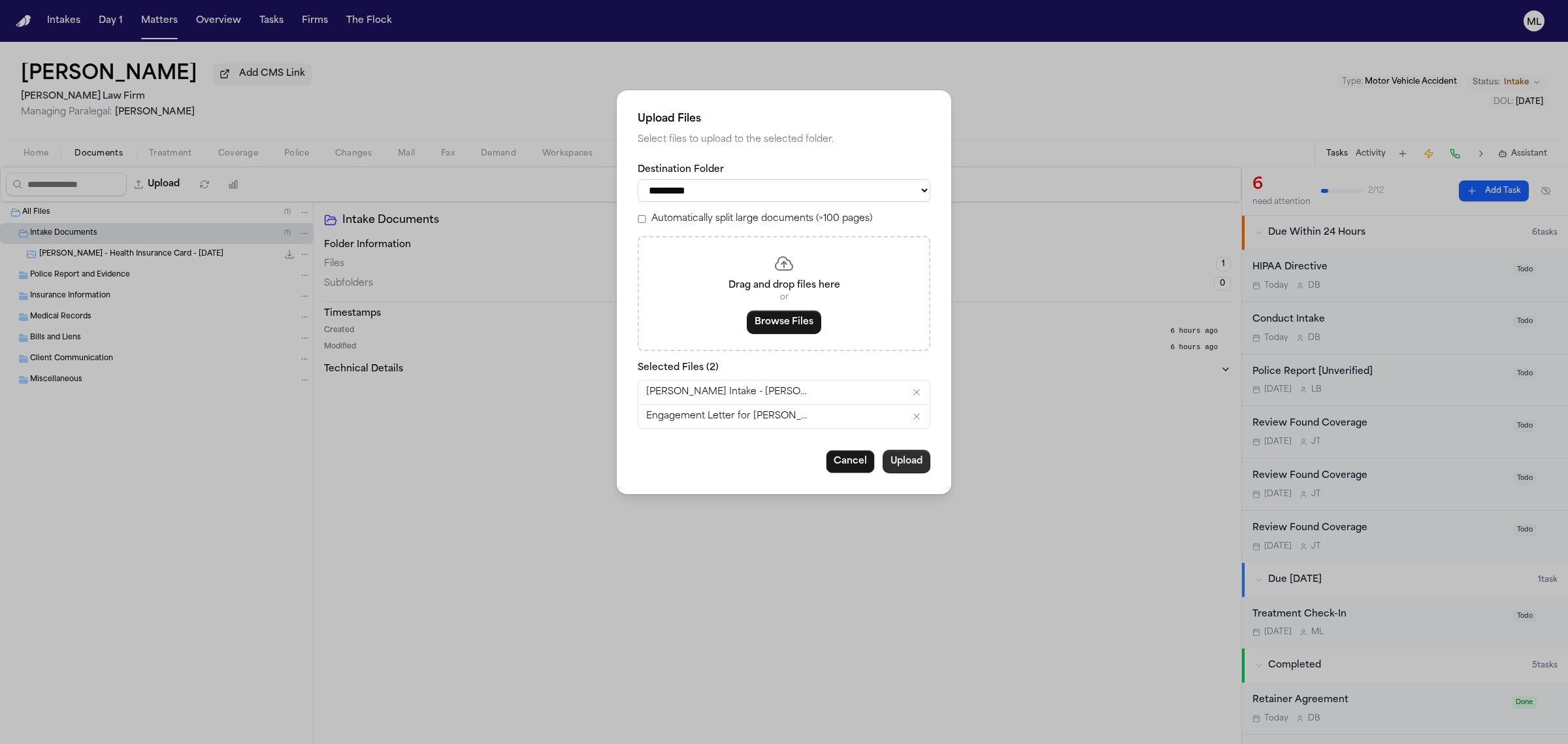
click at [900, 470] on button "Upload" at bounding box center [907, 461] width 48 height 24
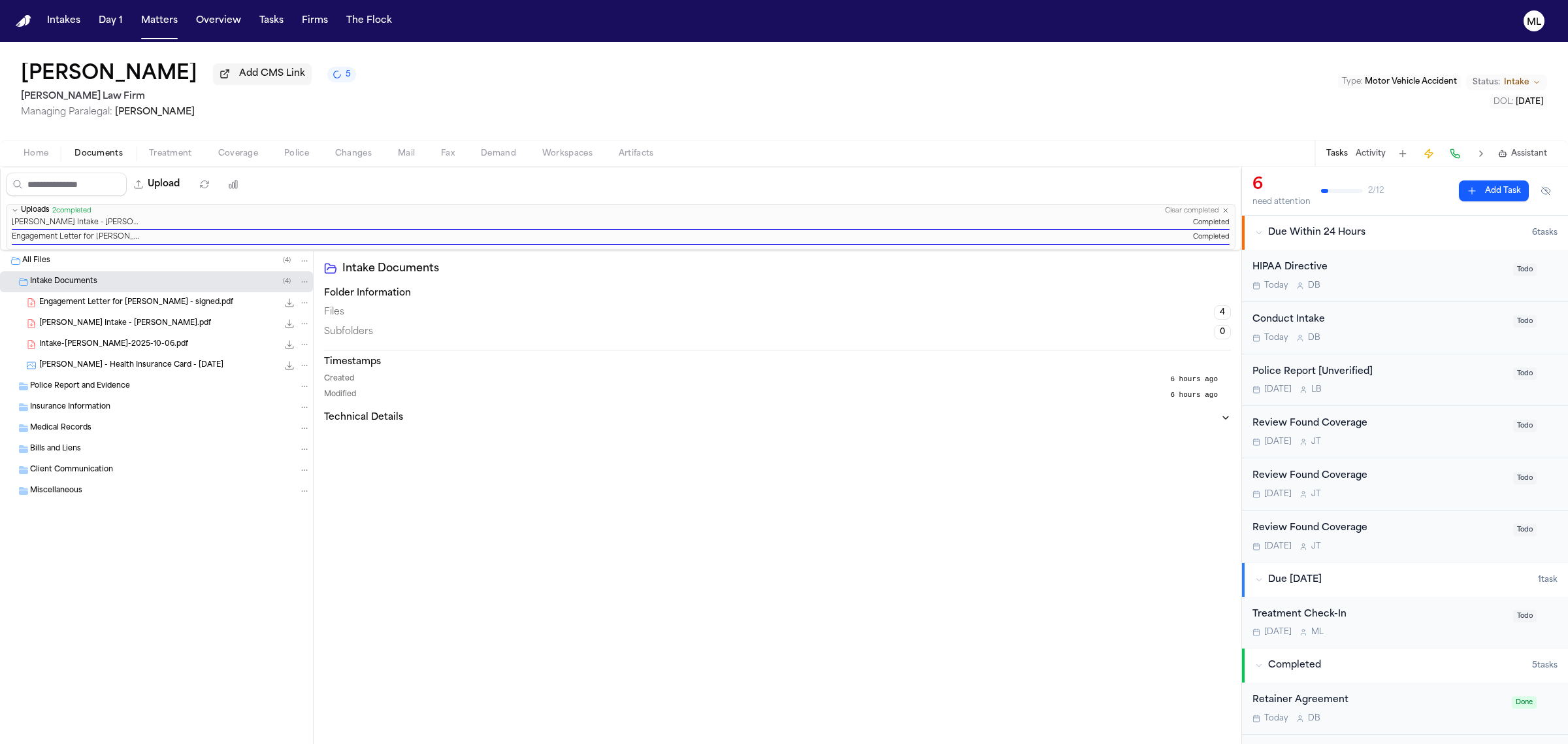
click at [1442, 275] on div "HIPAA Directive [DATE] D B" at bounding box center [1379, 275] width 253 height 31
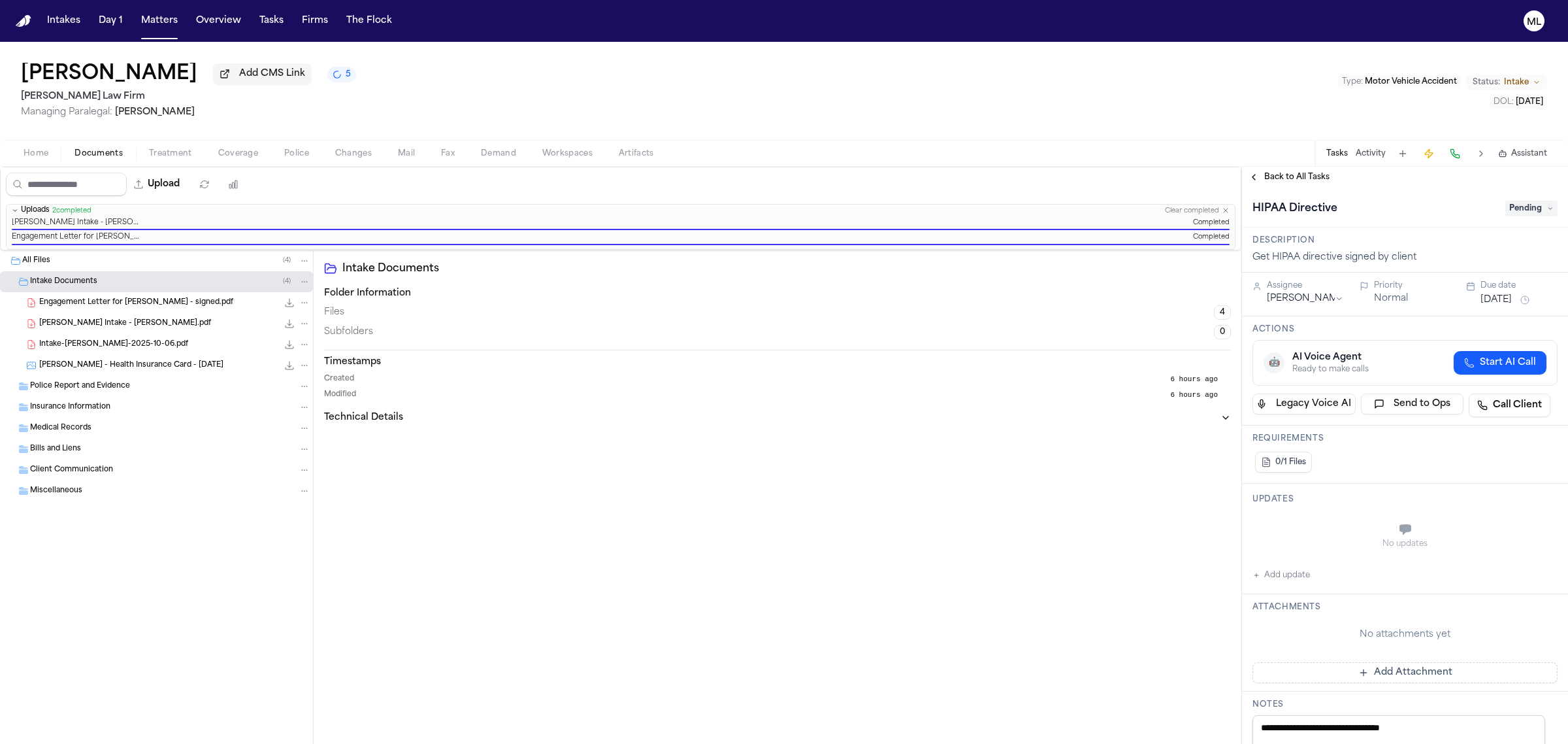
click at [1524, 203] on span "Pending" at bounding box center [1531, 209] width 52 height 16
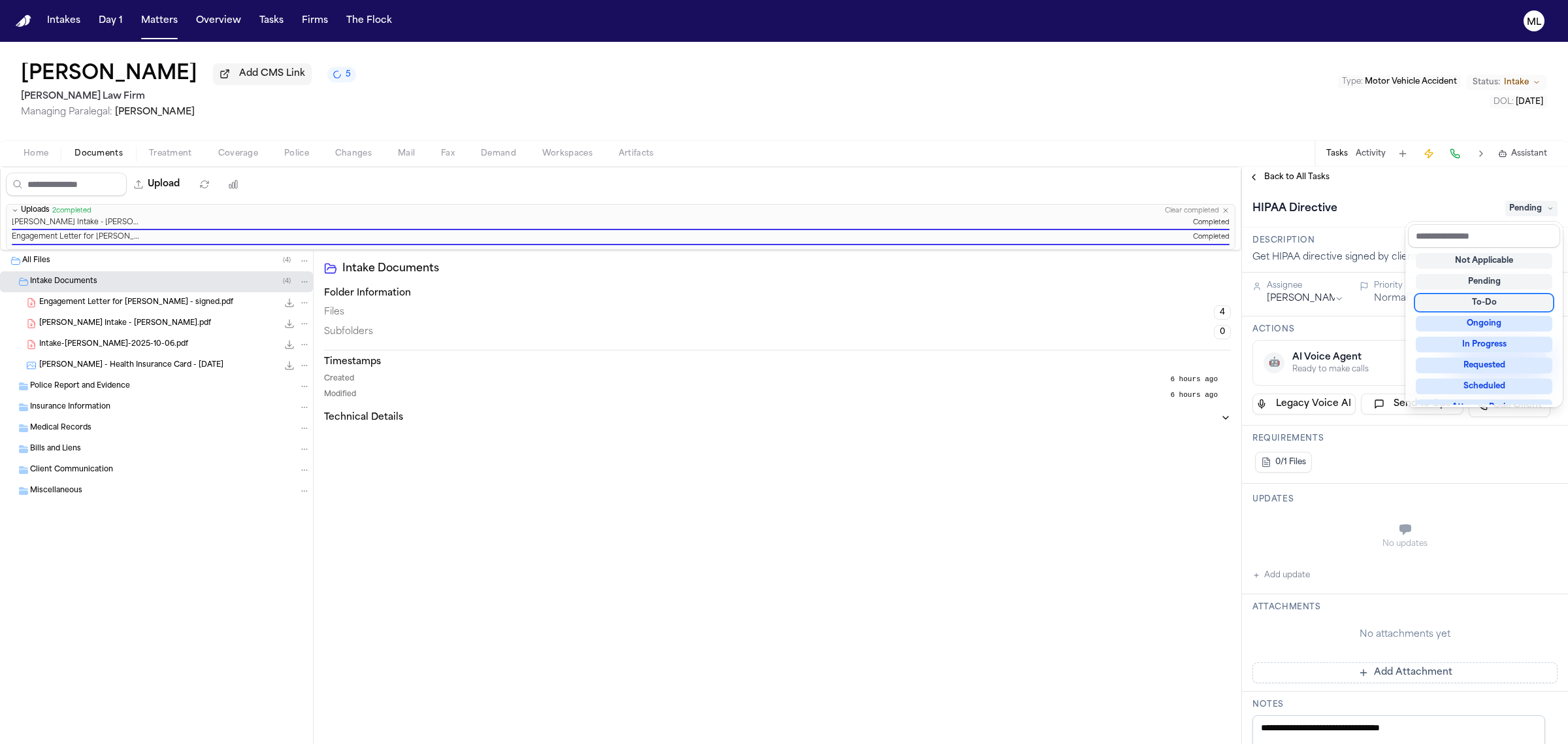
click at [1500, 302] on div "To-Do" at bounding box center [1484, 302] width 136 height 16
click at [1311, 293] on div "**********" at bounding box center [1405, 638] width 326 height 901
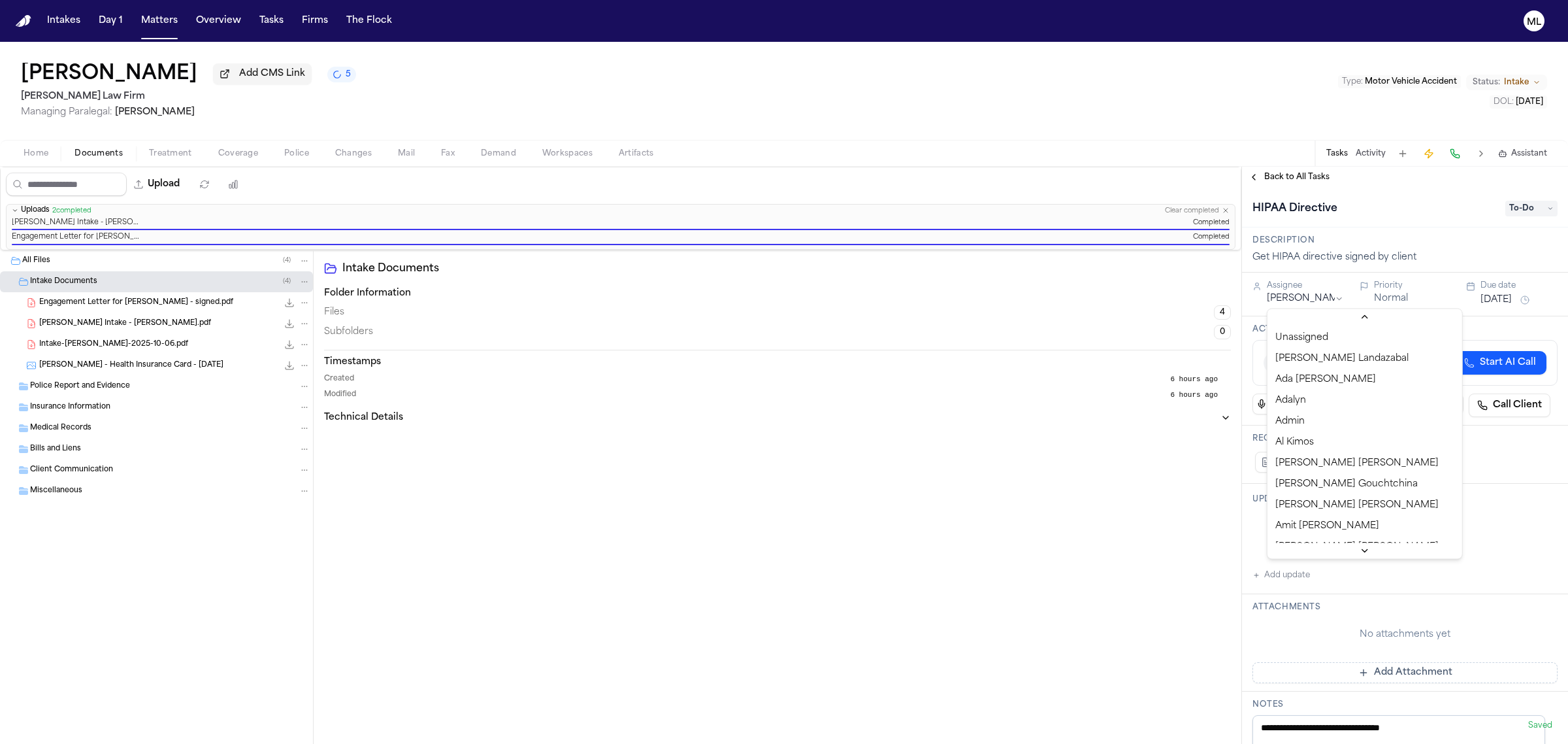
click at [1310, 298] on html "Intakes Day 1 Matters Overview Tasks Firms The Flock ML [PERSON_NAME] Add CMS L…" at bounding box center [784, 372] width 1568 height 744
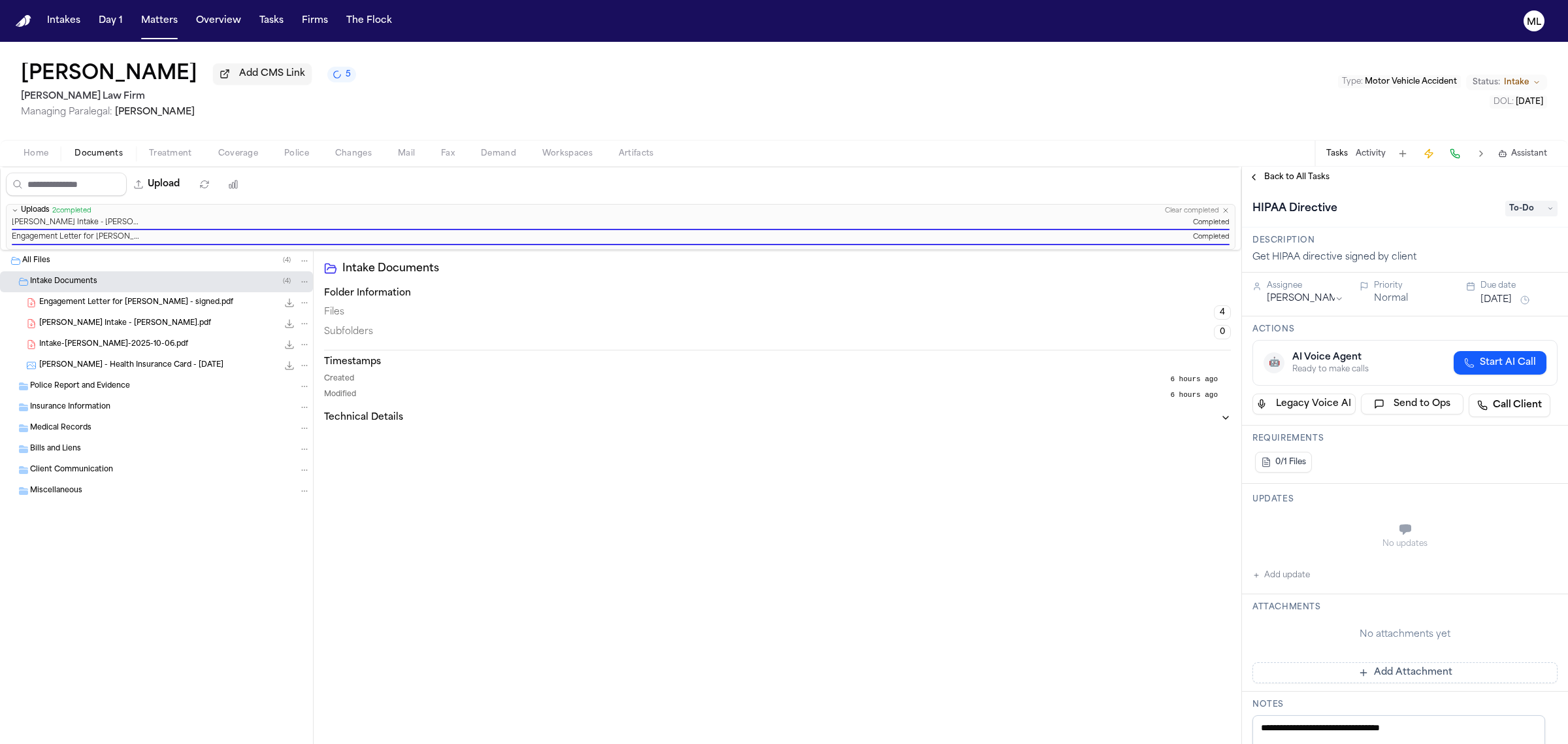
click at [1281, 177] on span "Back to All Tasks" at bounding box center [1297, 177] width 65 height 11
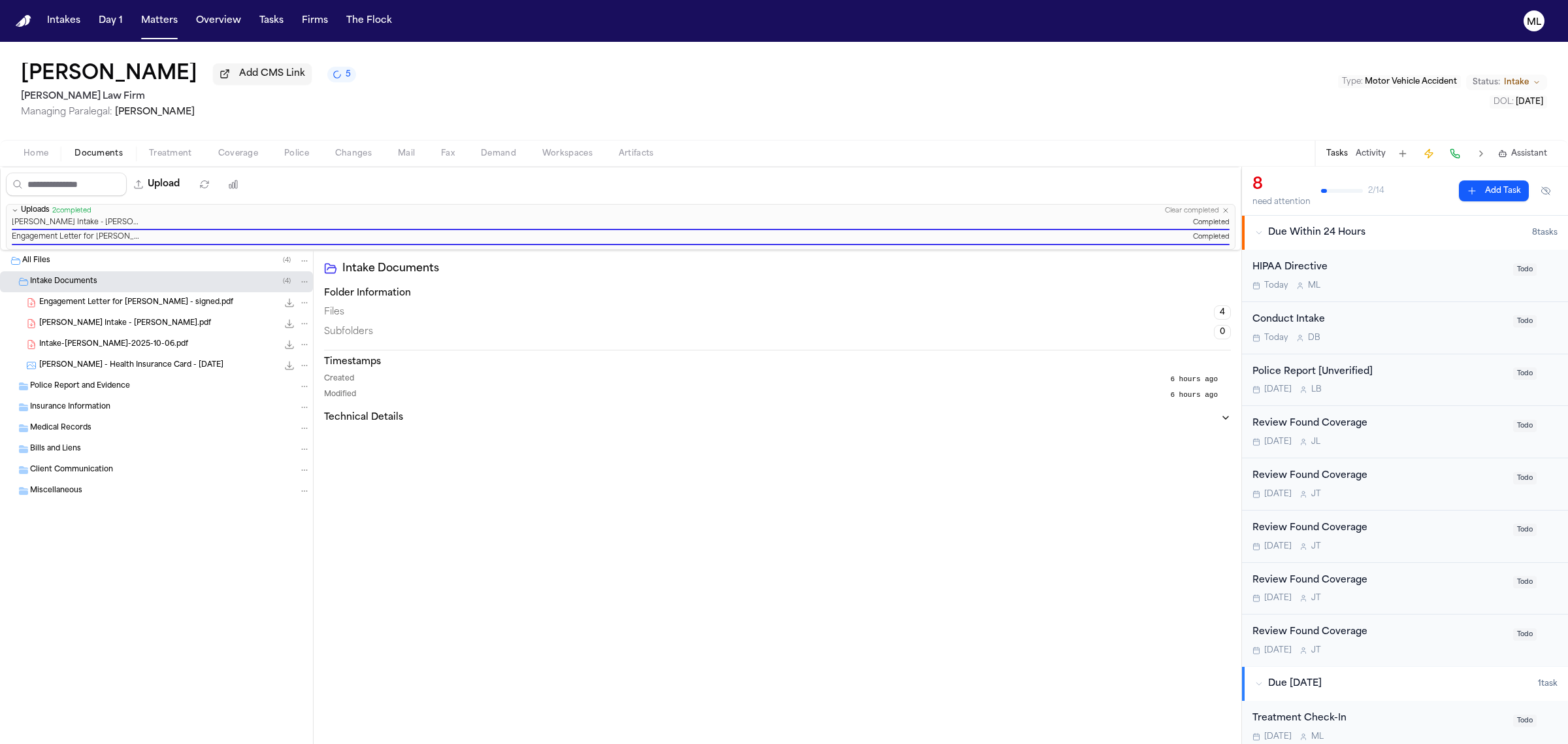
click at [1422, 337] on div "[DATE] D B" at bounding box center [1379, 337] width 253 height 11
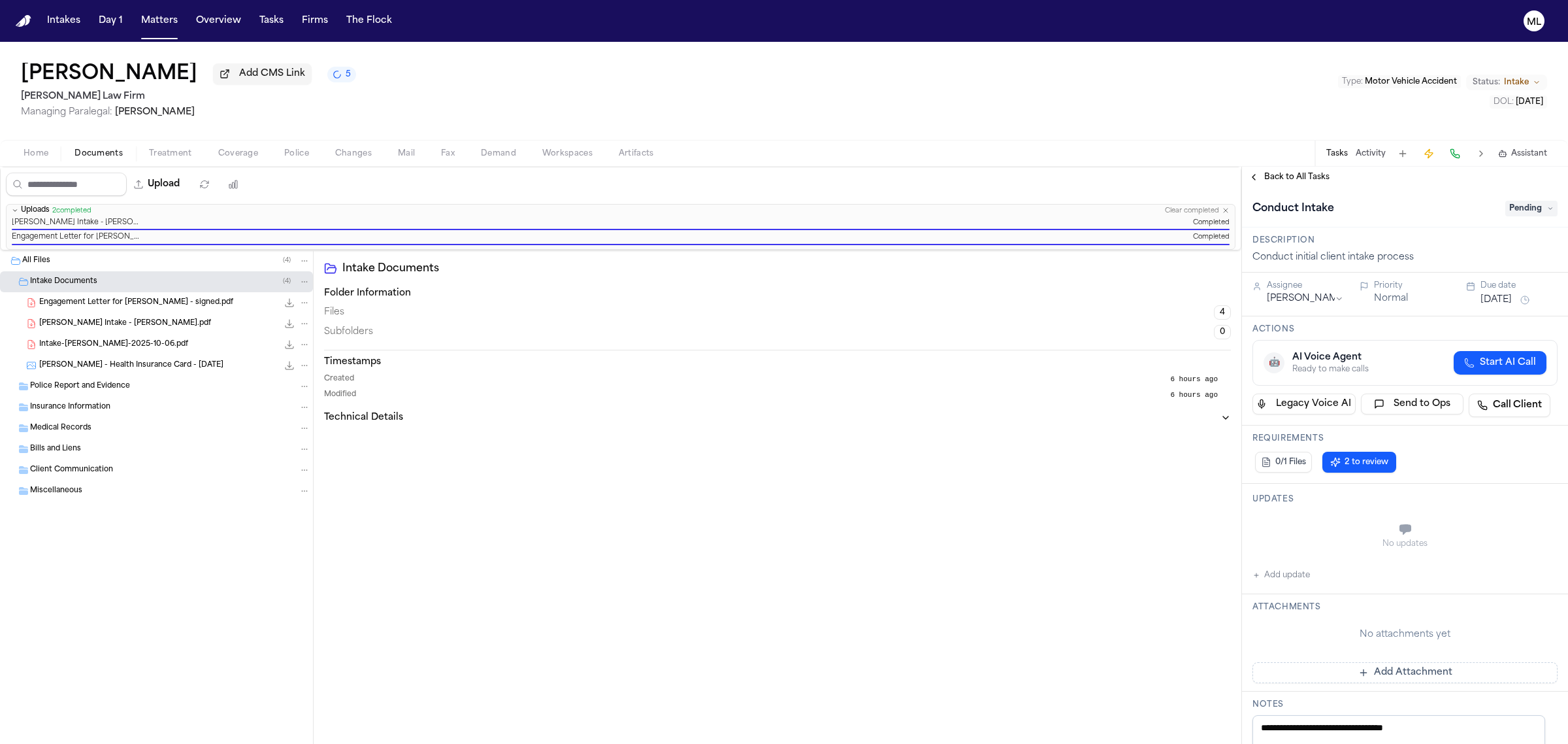
click at [1521, 210] on span "Pending" at bounding box center [1531, 209] width 52 height 16
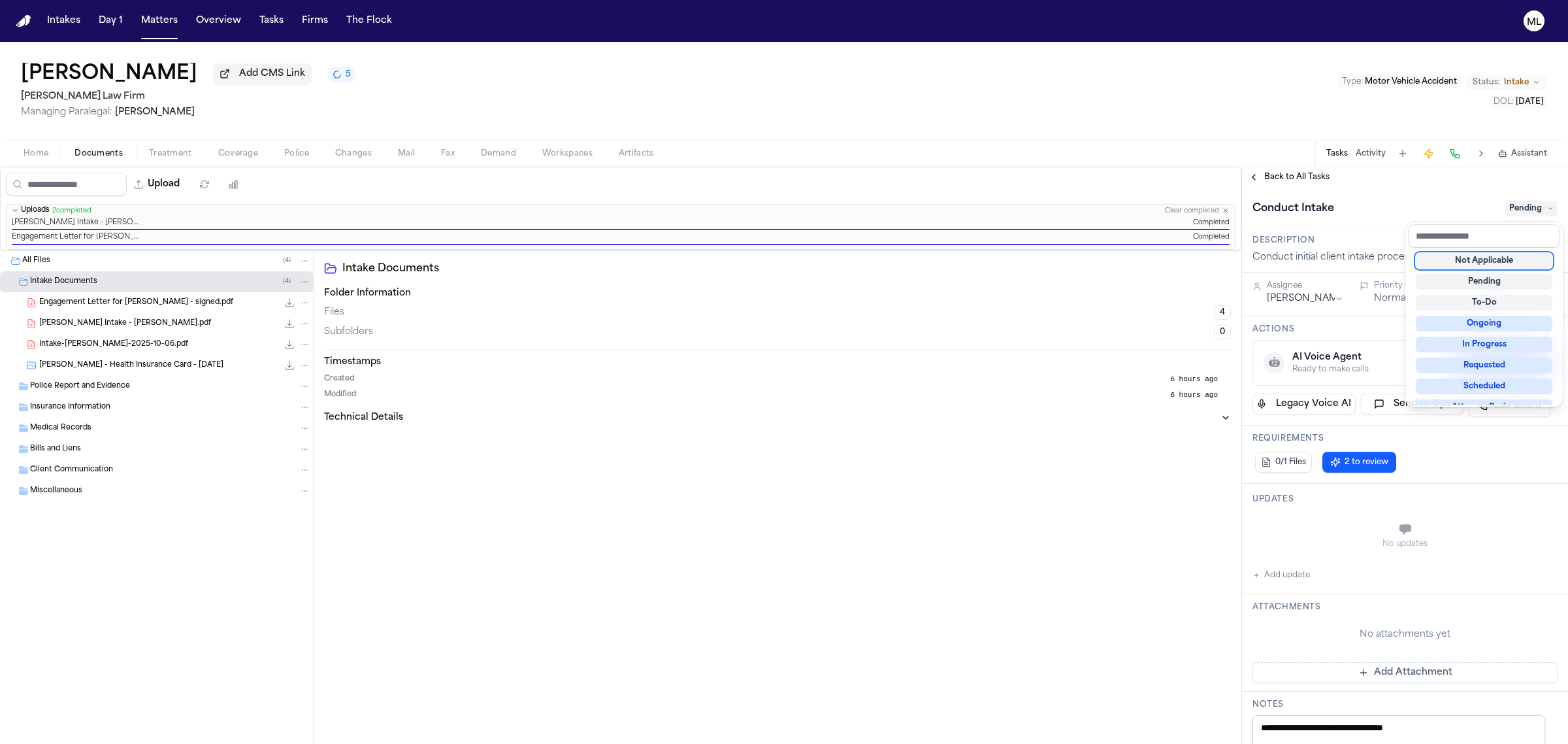
scroll to position [164, 0]
click at [1494, 384] on div "Complete" at bounding box center [1484, 390] width 136 height 16
click at [1295, 172] on div "**********" at bounding box center [1405, 455] width 326 height 577
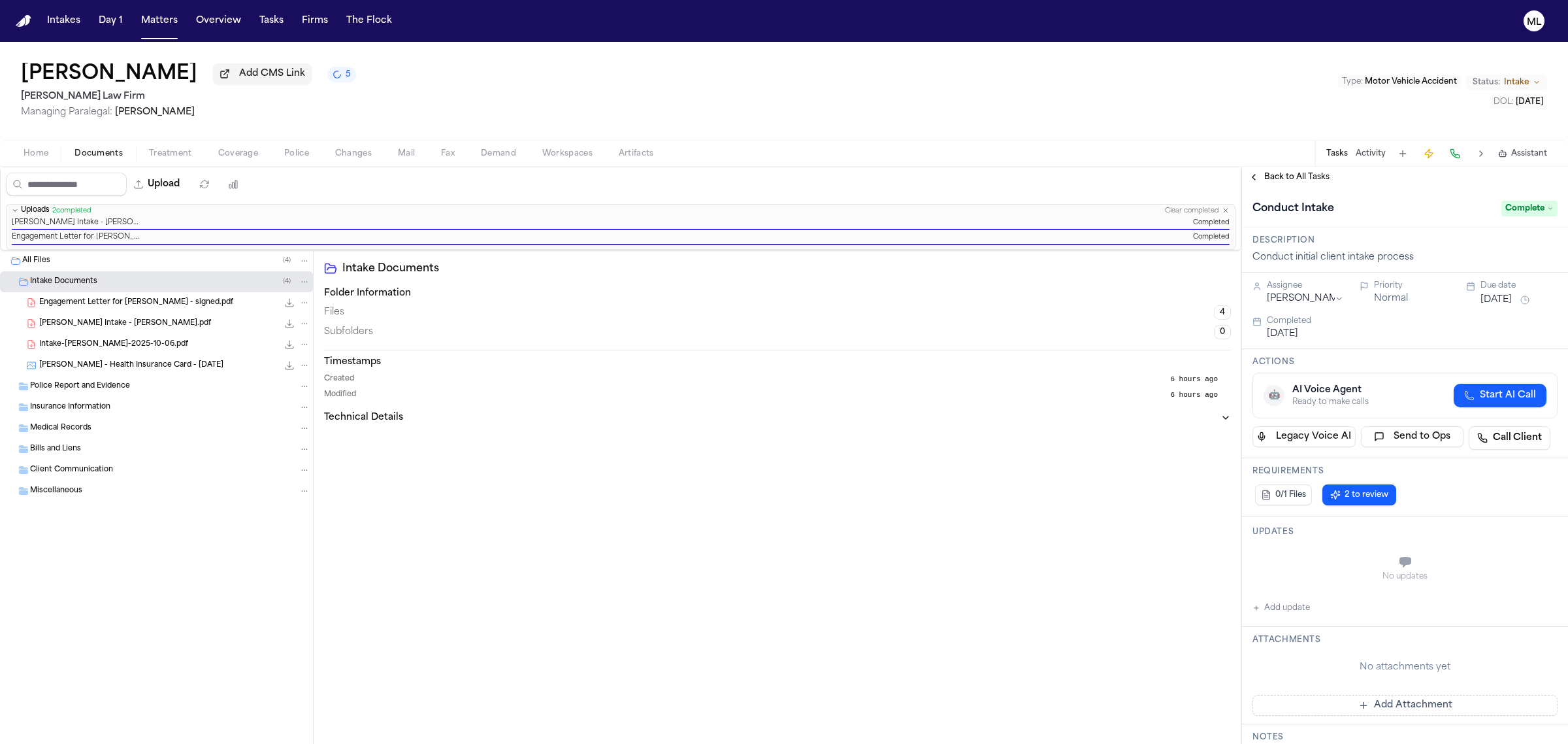
click at [1295, 172] on span "Back to All Tasks" at bounding box center [1297, 177] width 65 height 11
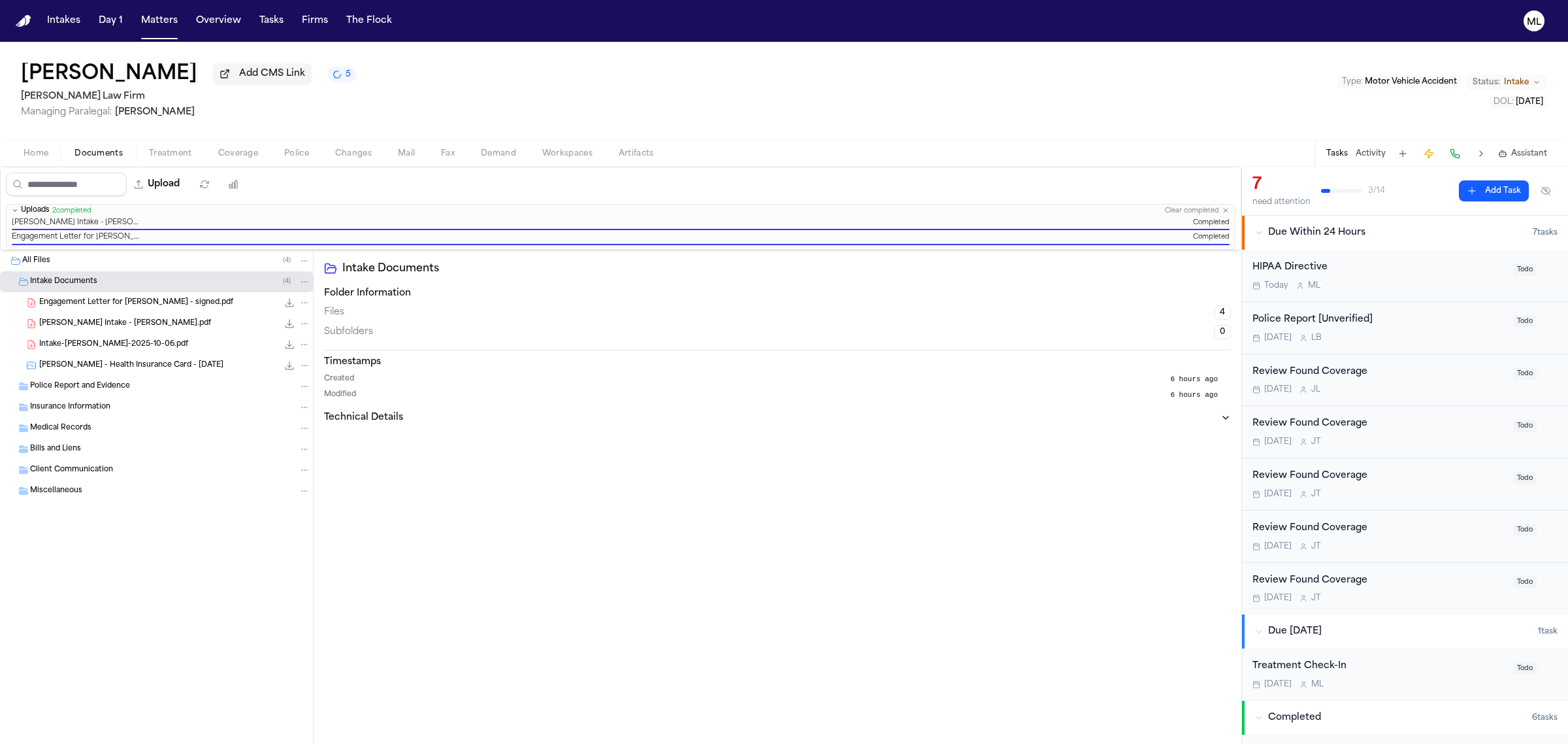
scroll to position [319, 0]
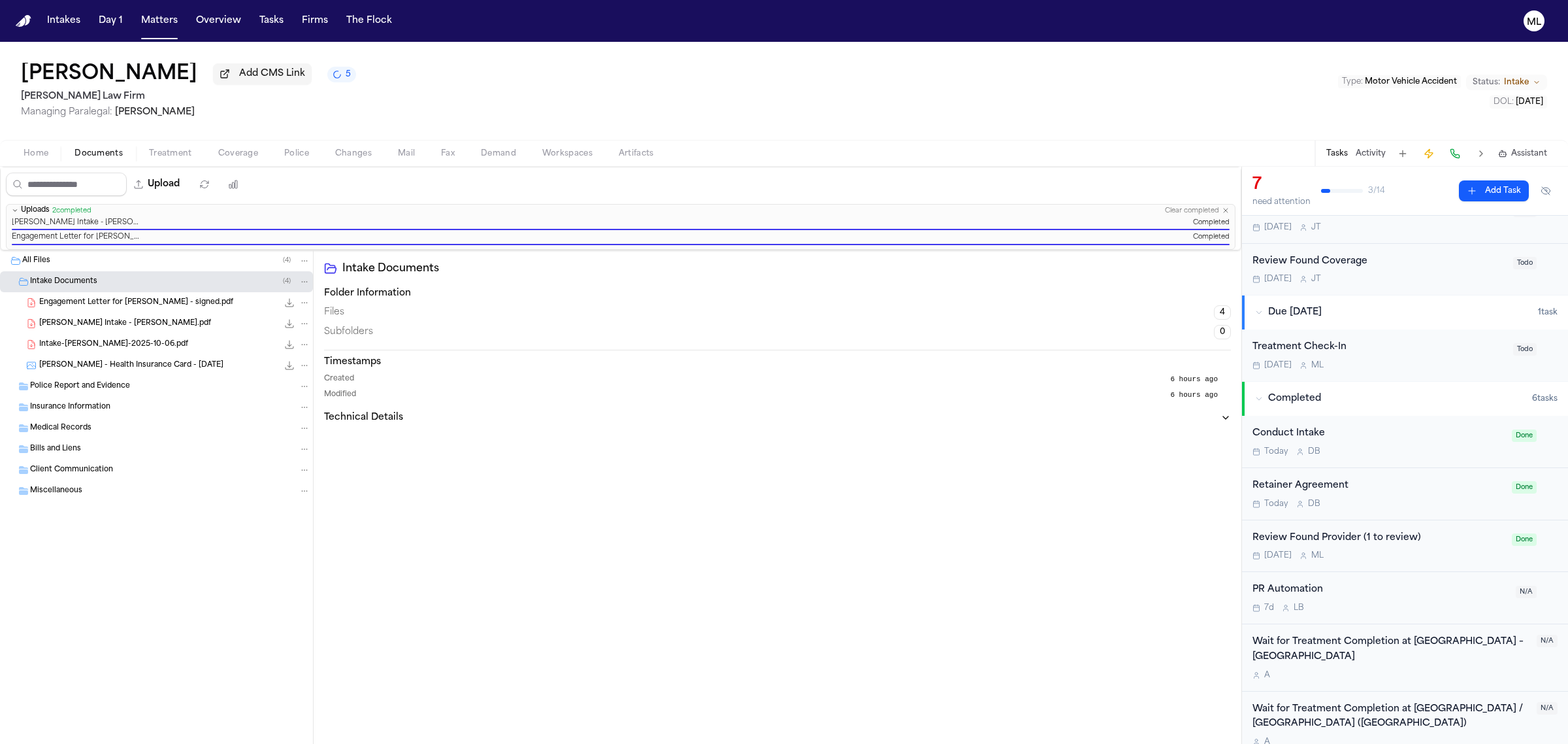
click at [226, 142] on div "Home Documents Treatment Coverage Police Changes Mail Fax Demand Workspaces Art…" at bounding box center [784, 153] width 1568 height 26
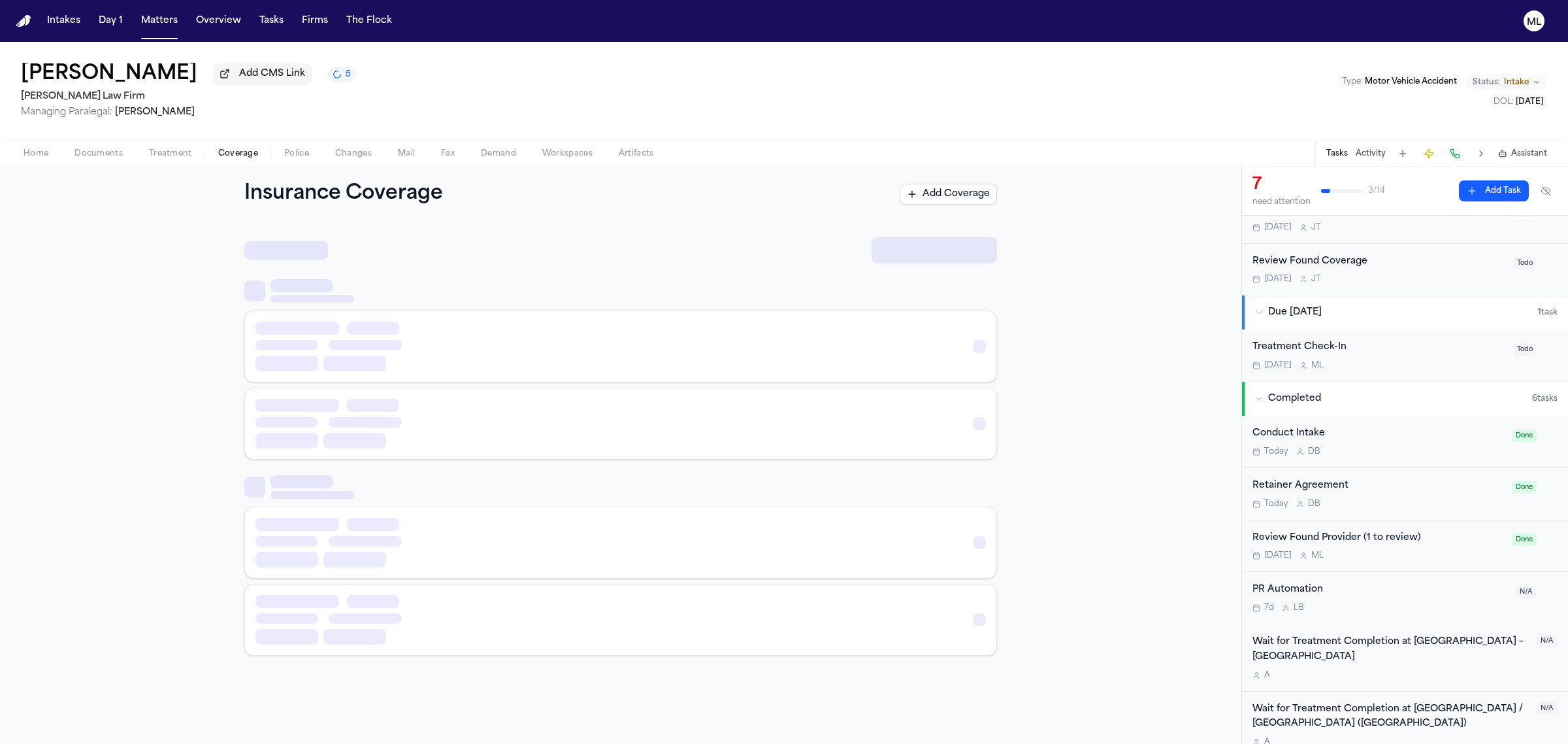
click at [233, 152] on span "Coverage" at bounding box center [238, 154] width 40 height 11
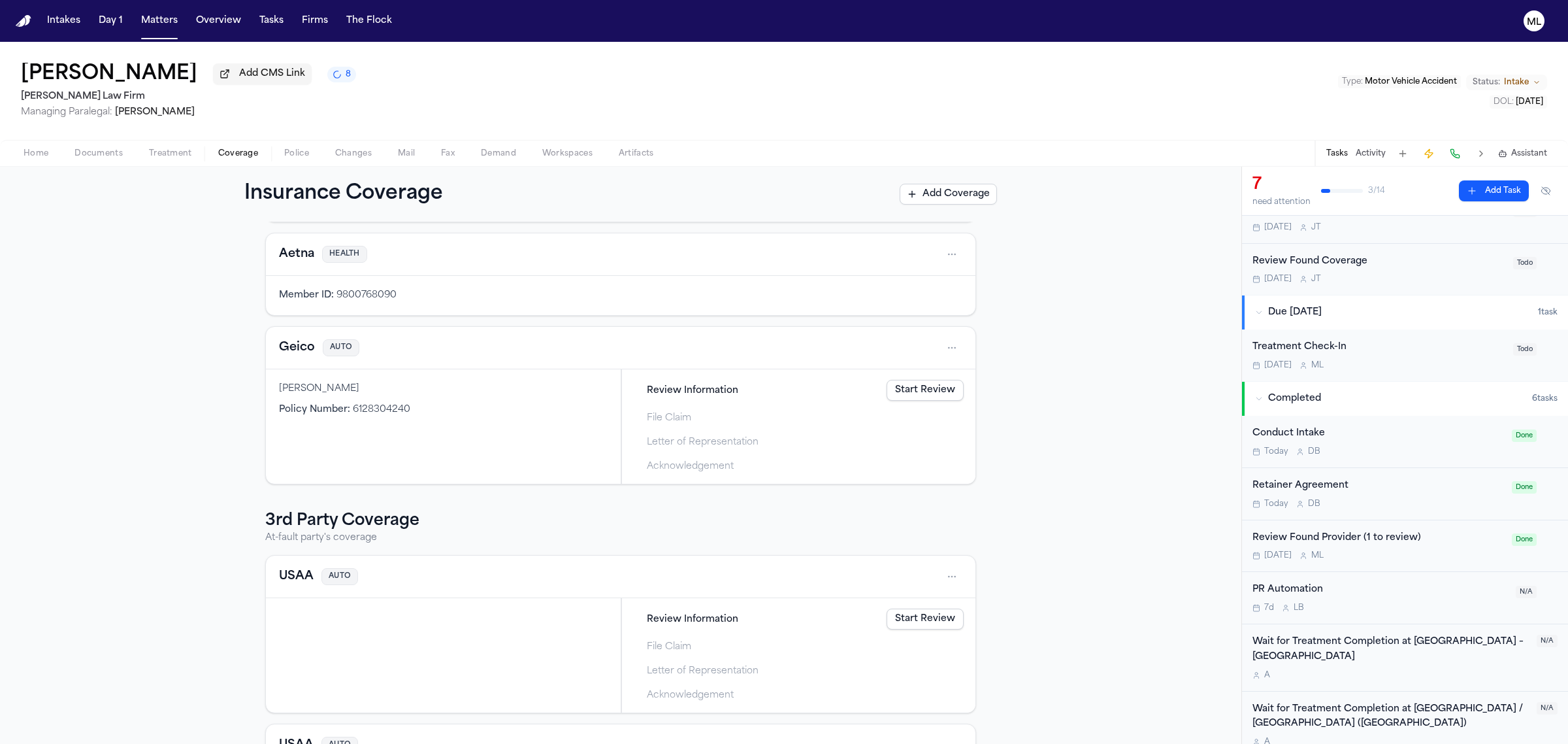
scroll to position [245, 0]
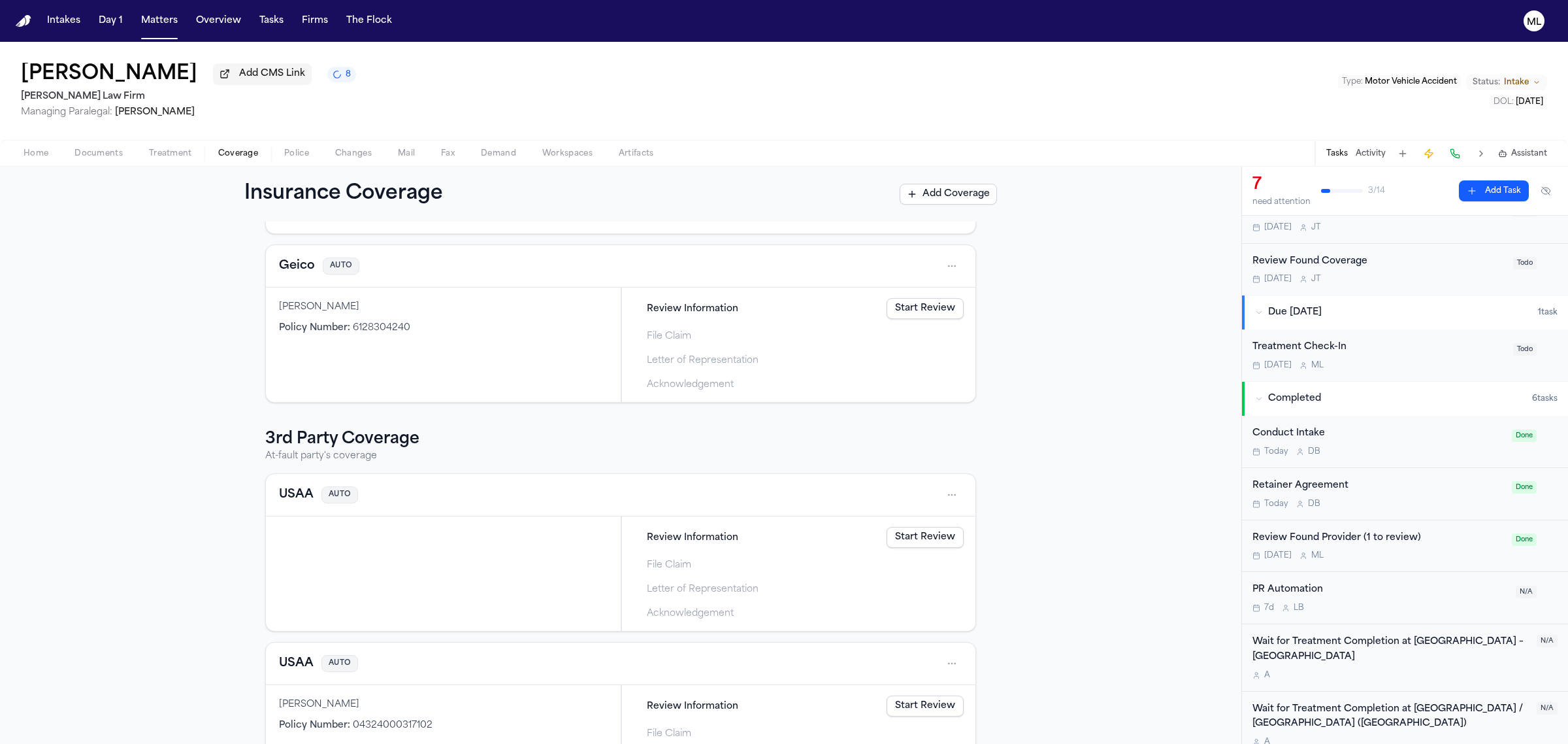
click at [36, 152] on span "Home" at bounding box center [36, 154] width 25 height 11
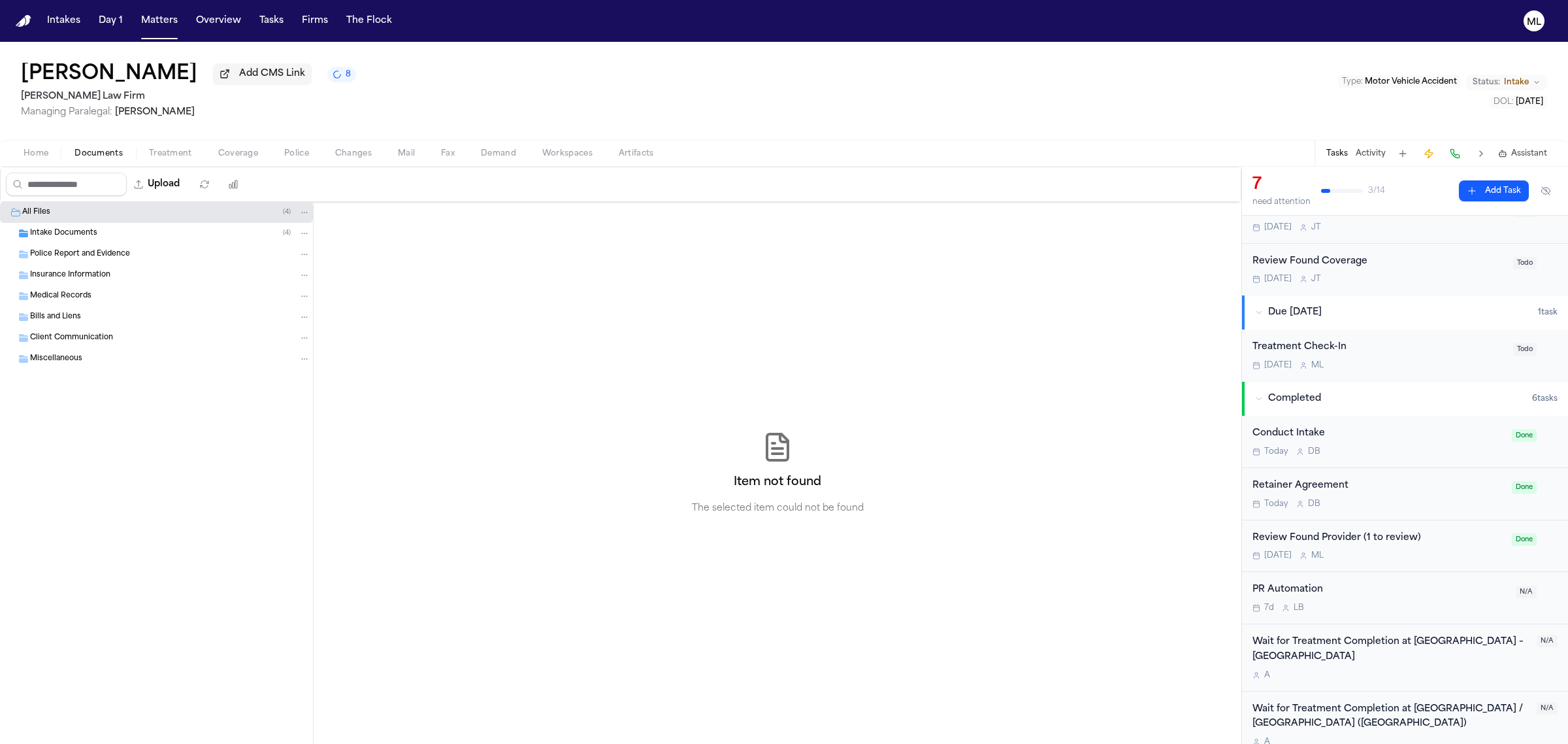
click at [96, 149] on span "Documents" at bounding box center [99, 154] width 49 height 11
click at [76, 234] on span "Intake Documents" at bounding box center [64, 234] width 67 height 11
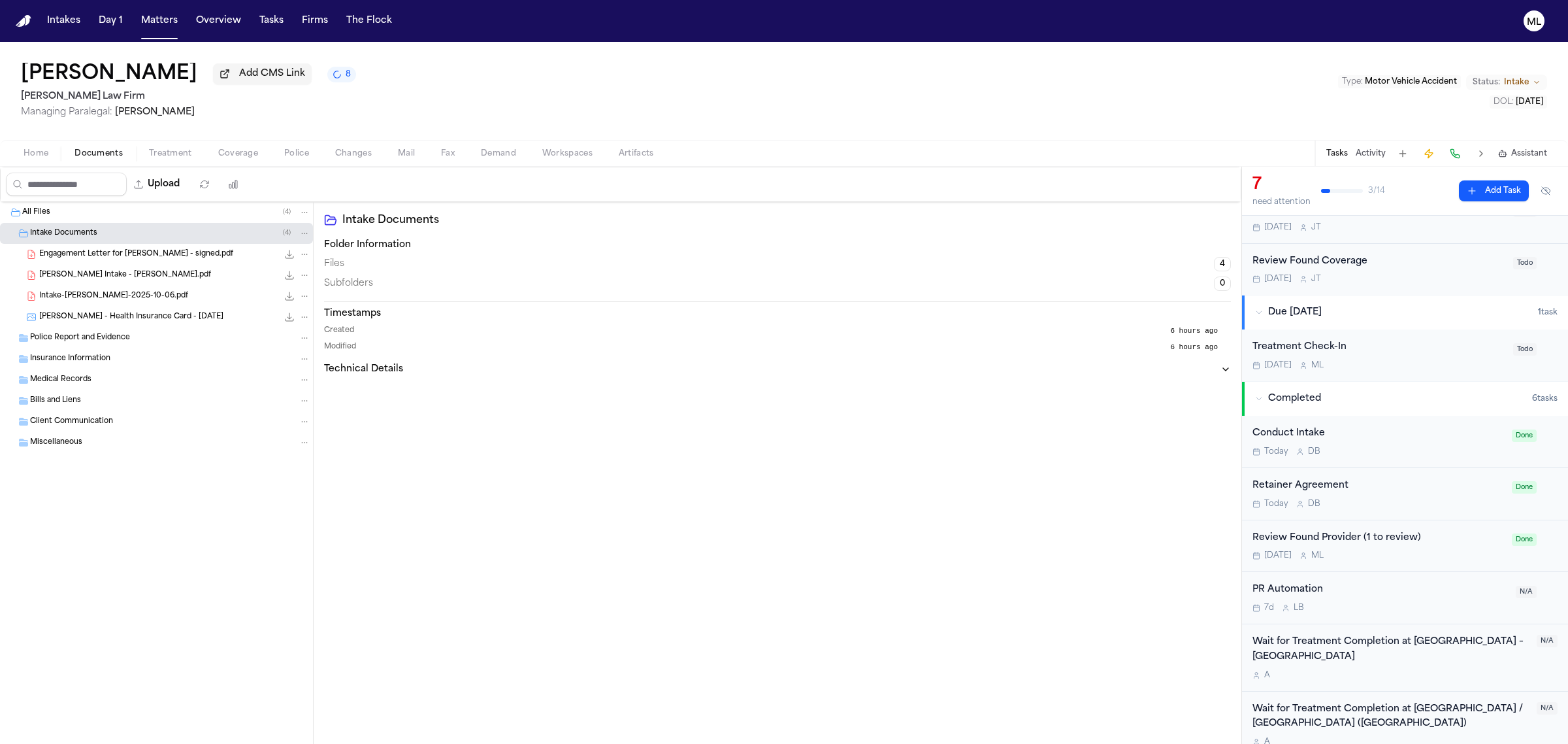
click at [142, 292] on span "Intake-[PERSON_NAME]-2025-10-06.pdf" at bounding box center [114, 297] width 149 height 11
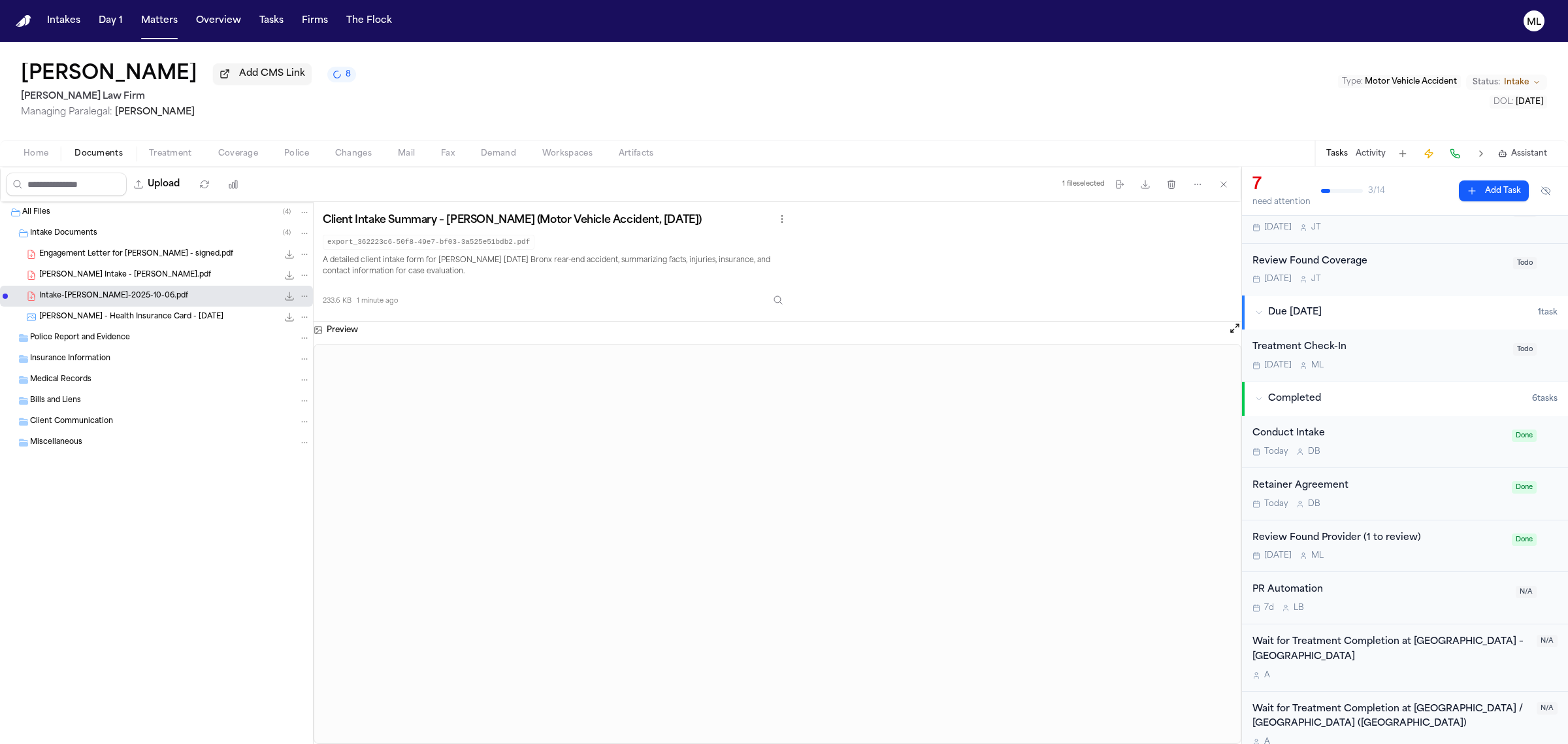
click at [156, 272] on span "[PERSON_NAME] Intake - [PERSON_NAME].pdf" at bounding box center [125, 276] width 172 height 11
click at [154, 293] on span "Intake-[PERSON_NAME]-2025-10-06.pdf" at bounding box center [114, 297] width 149 height 11
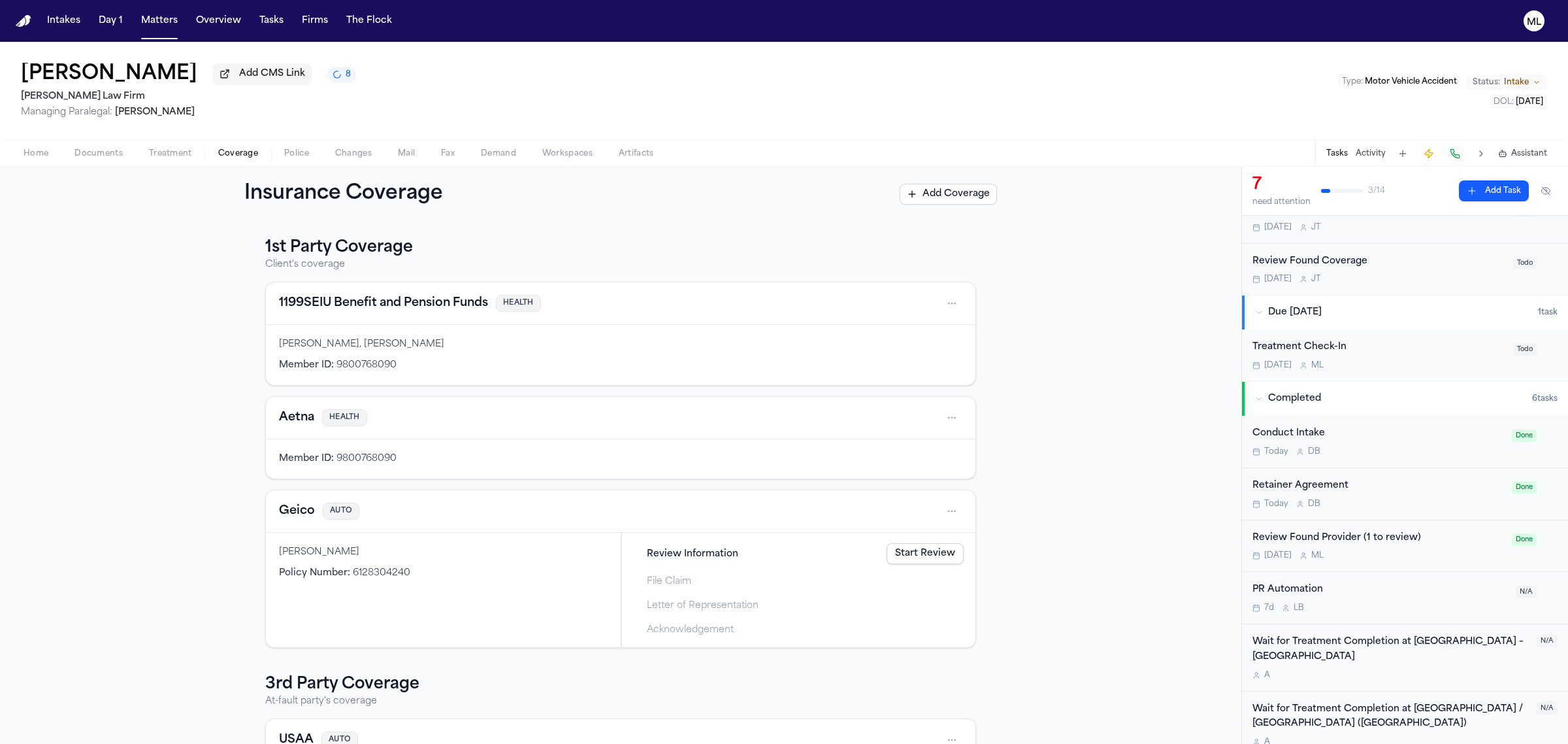
click at [226, 146] on button "Coverage" at bounding box center [238, 154] width 66 height 16
click at [374, 309] on button "1199SEIU Benefit and Pension Funds" at bounding box center [384, 304] width 209 height 19
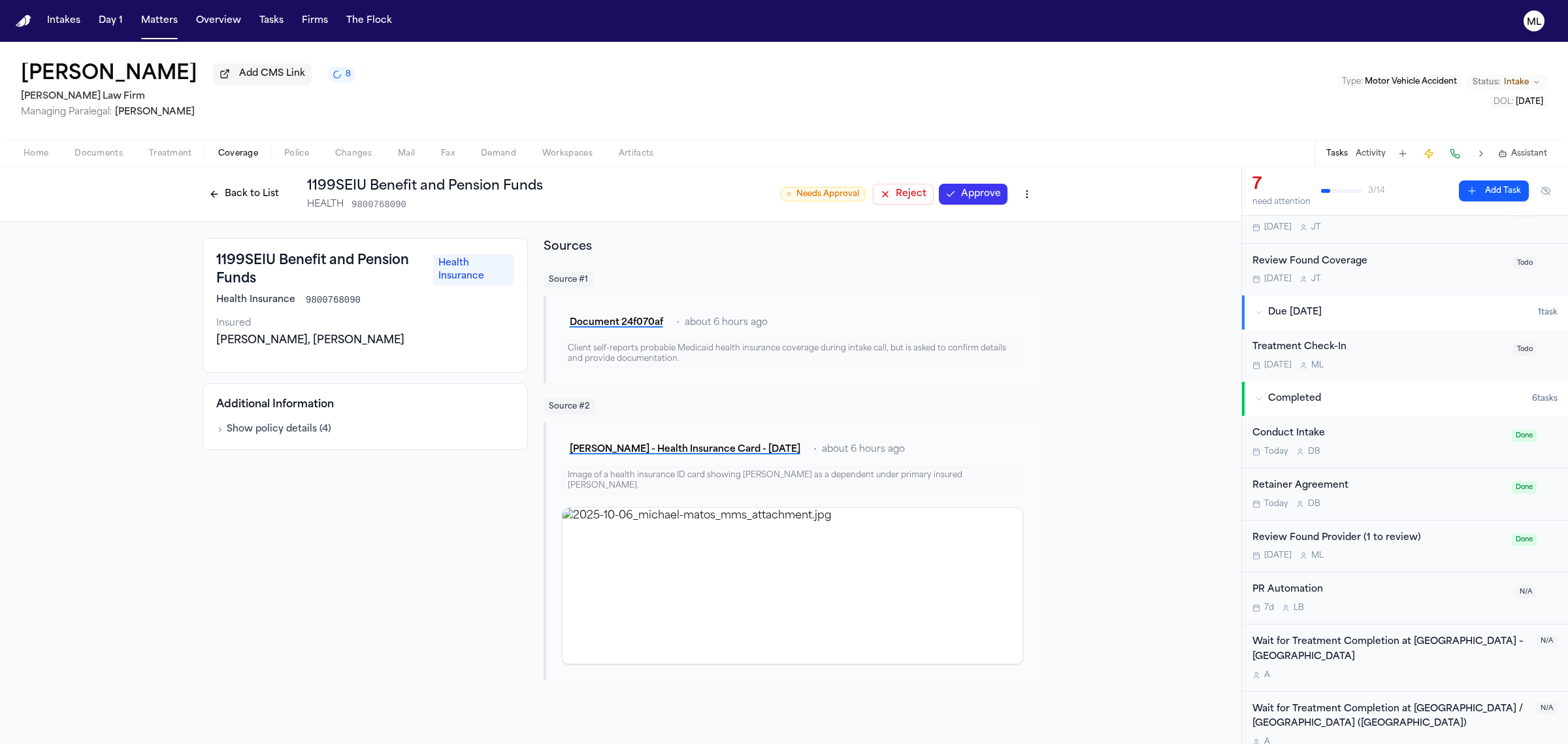
click at [900, 194] on button "Reject" at bounding box center [903, 194] width 61 height 21
click at [258, 190] on button "Back to List" at bounding box center [244, 194] width 83 height 21
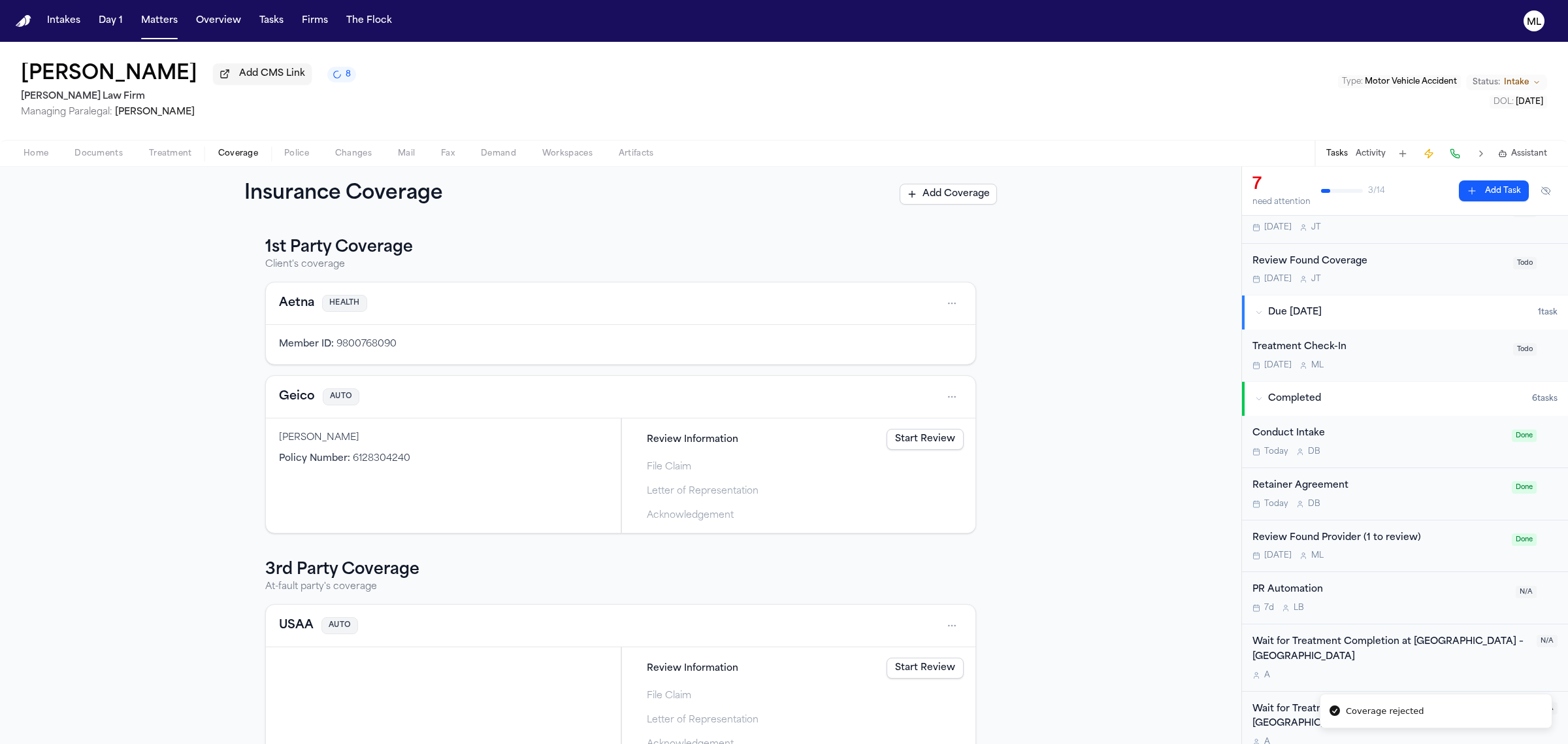
click at [926, 433] on link "Start Review" at bounding box center [925, 439] width 77 height 21
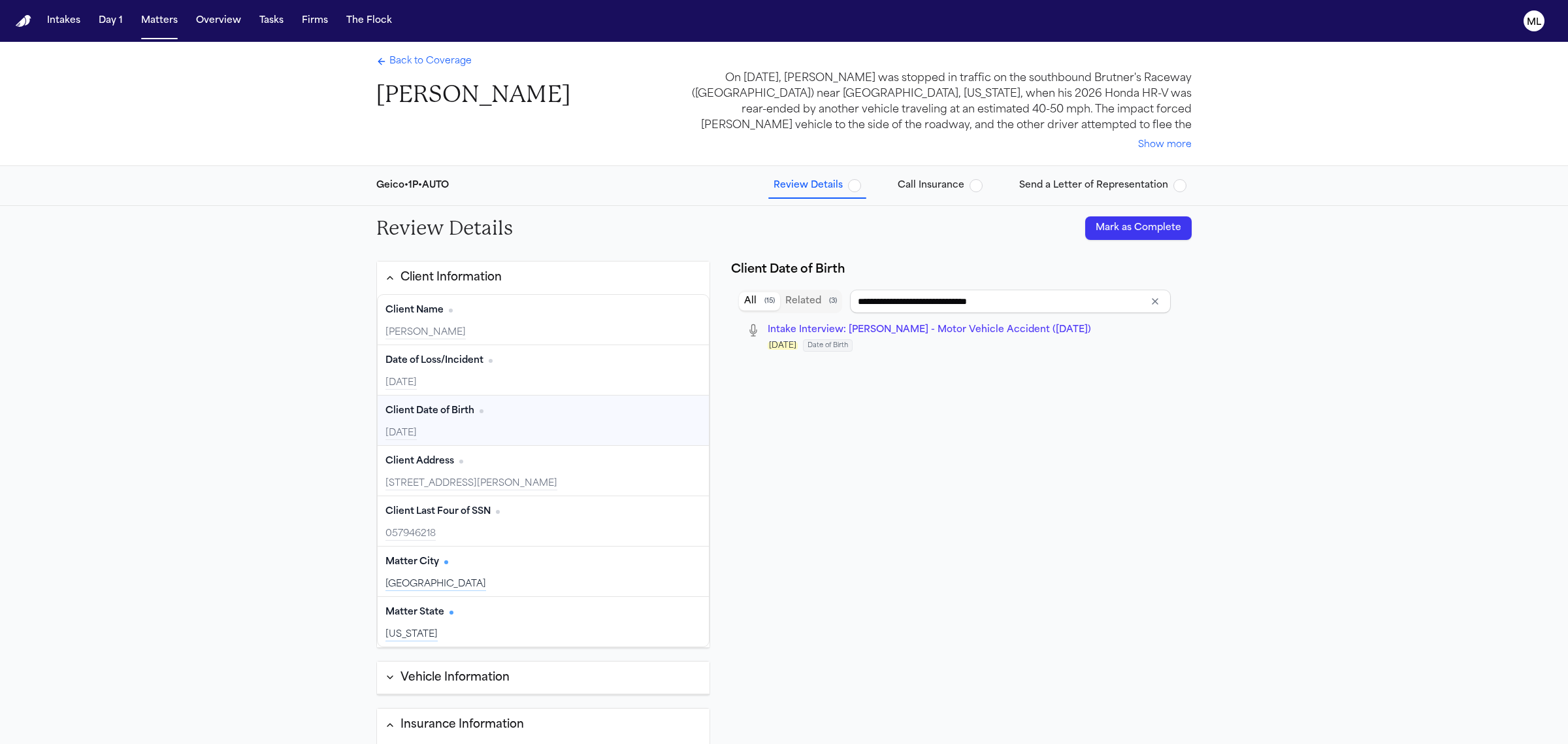
type input "*********"
click at [419, 69] on div "Back to Coverage [PERSON_NAME]" at bounding box center [474, 82] width 194 height 54
click at [421, 61] on span "Back to Coverage" at bounding box center [430, 61] width 82 height 13
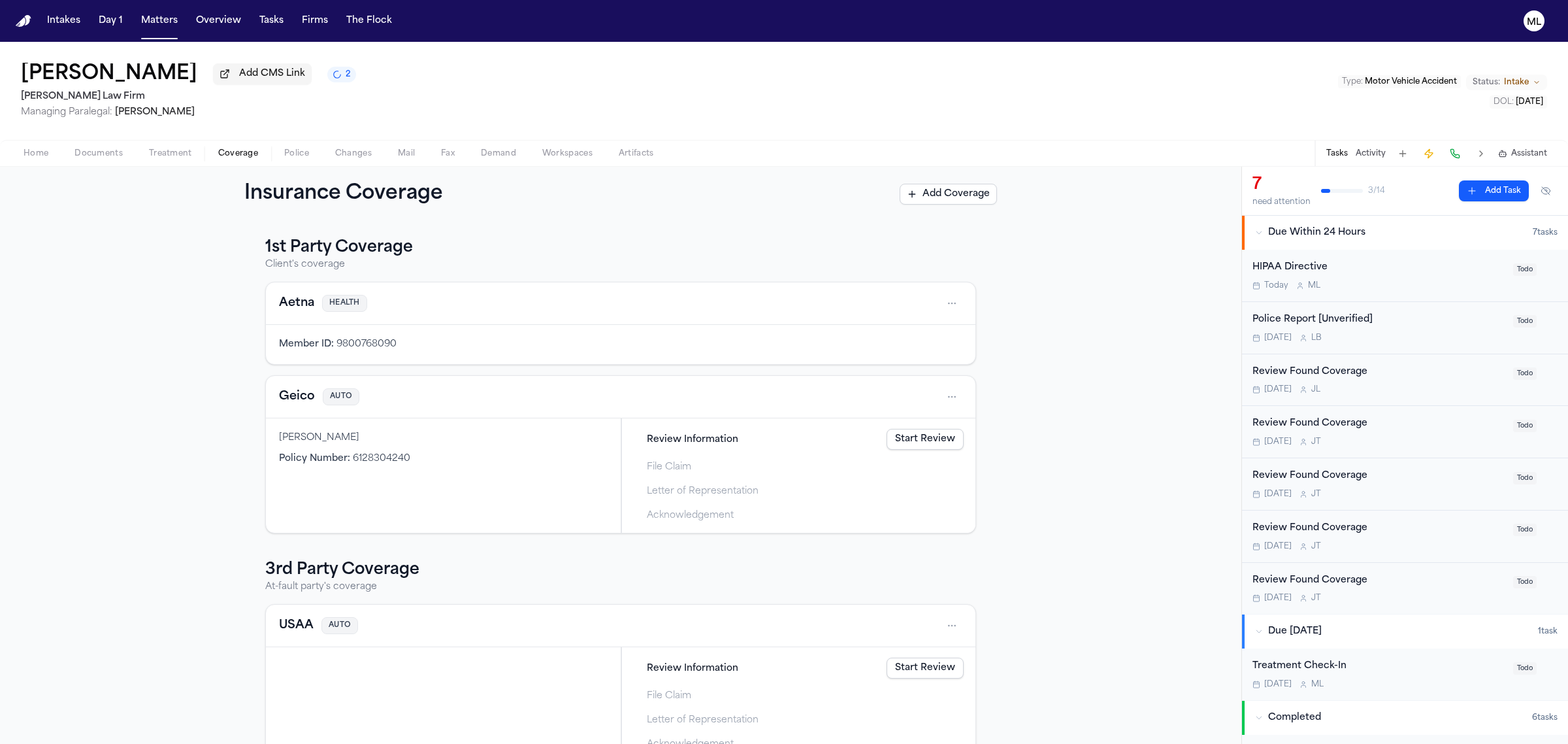
click at [281, 389] on button "Geico" at bounding box center [297, 397] width 36 height 19
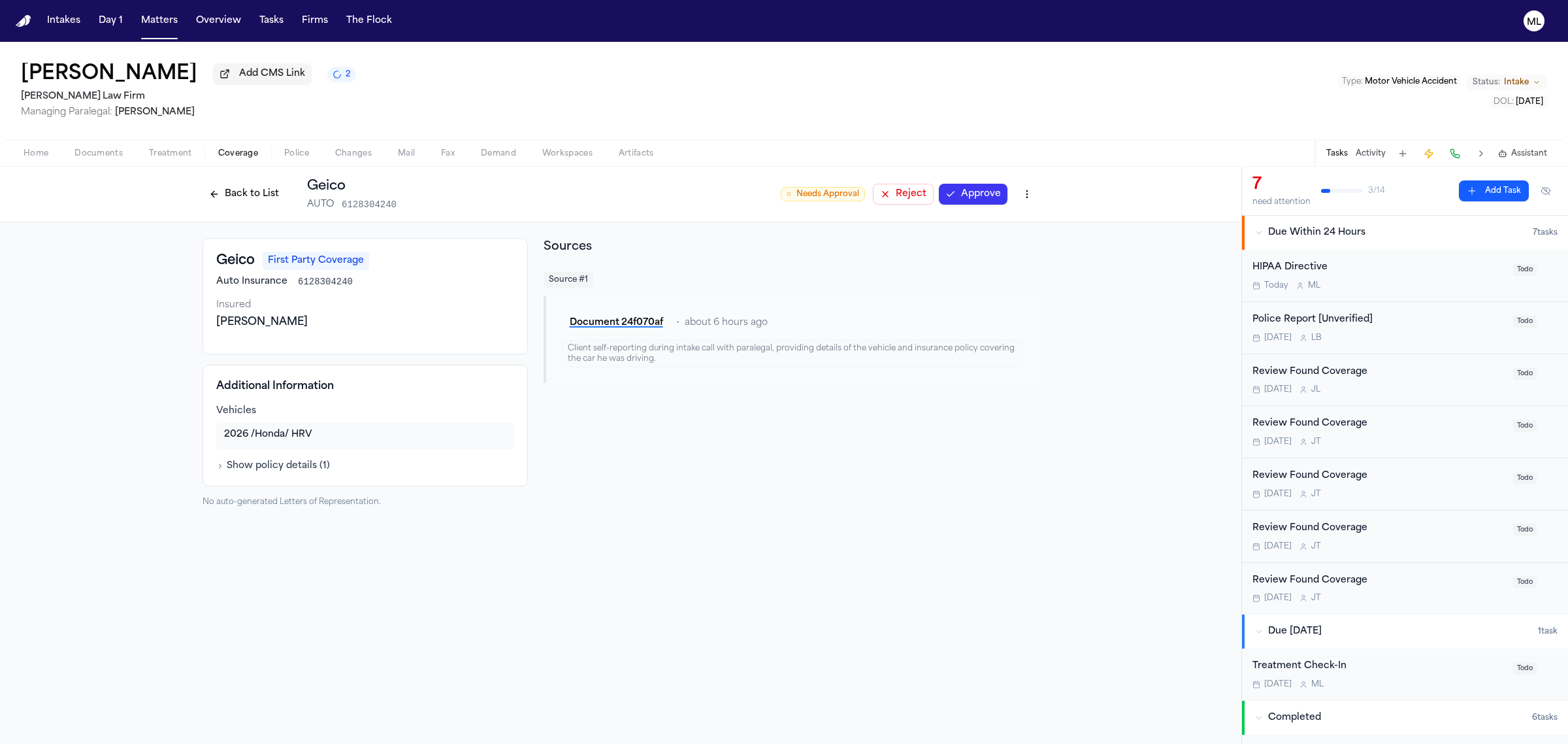
click at [230, 188] on button "Back to List" at bounding box center [244, 194] width 83 height 21
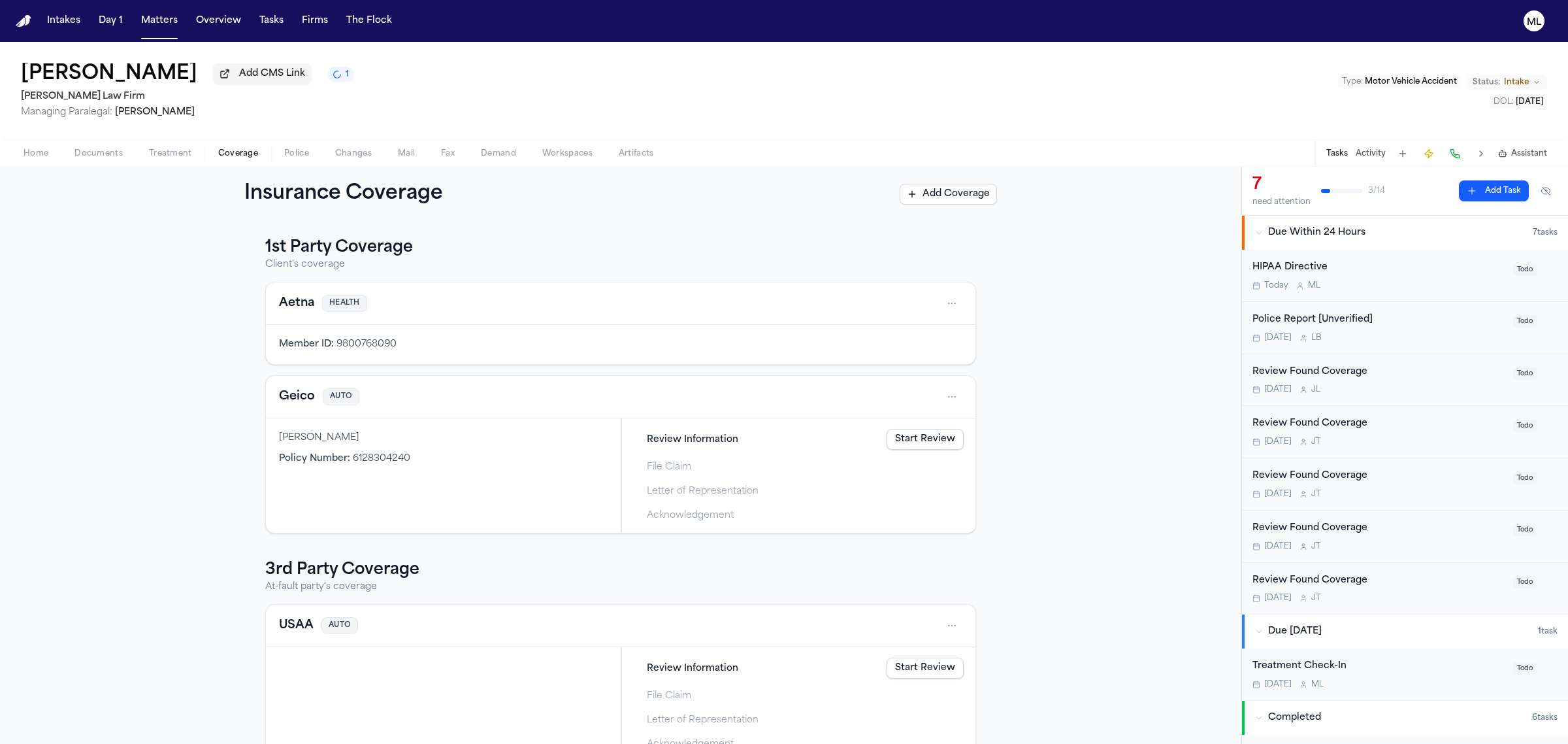
click at [282, 304] on button "Aetna" at bounding box center [296, 304] width 35 height 19
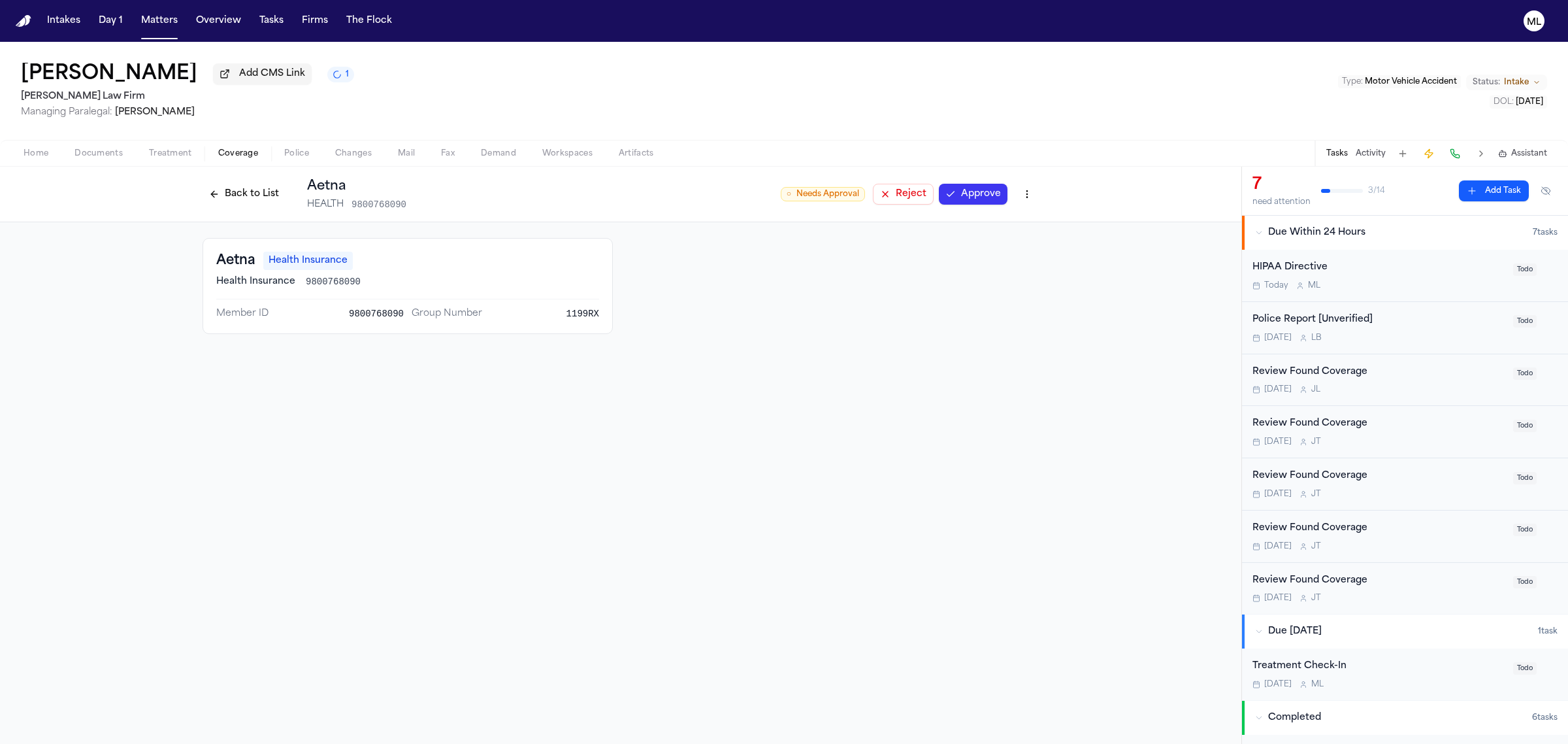
click at [899, 194] on button "Reject" at bounding box center [903, 194] width 61 height 21
click at [241, 192] on button "Back to List" at bounding box center [244, 194] width 83 height 21
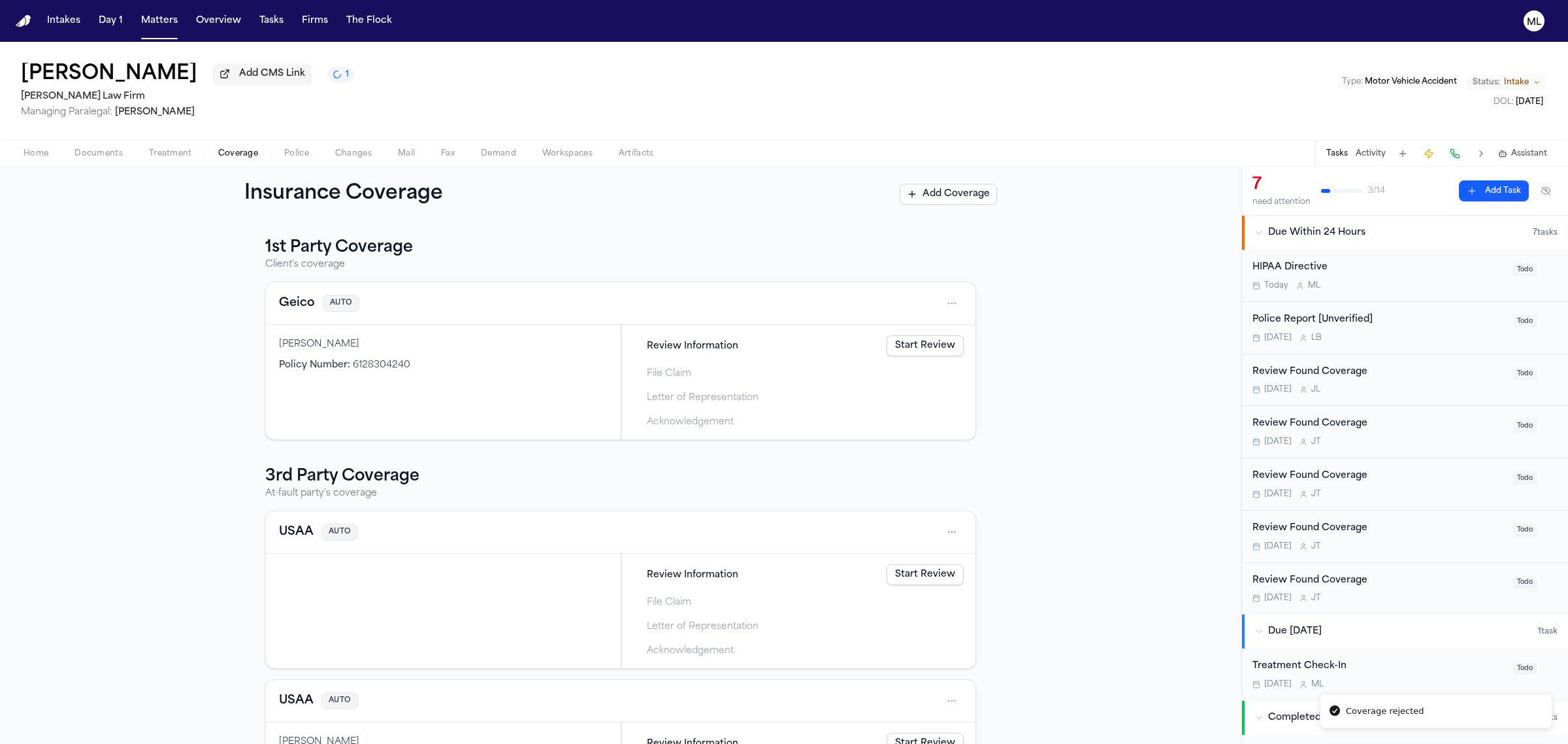
click at [282, 304] on button "Geico" at bounding box center [297, 304] width 36 height 19
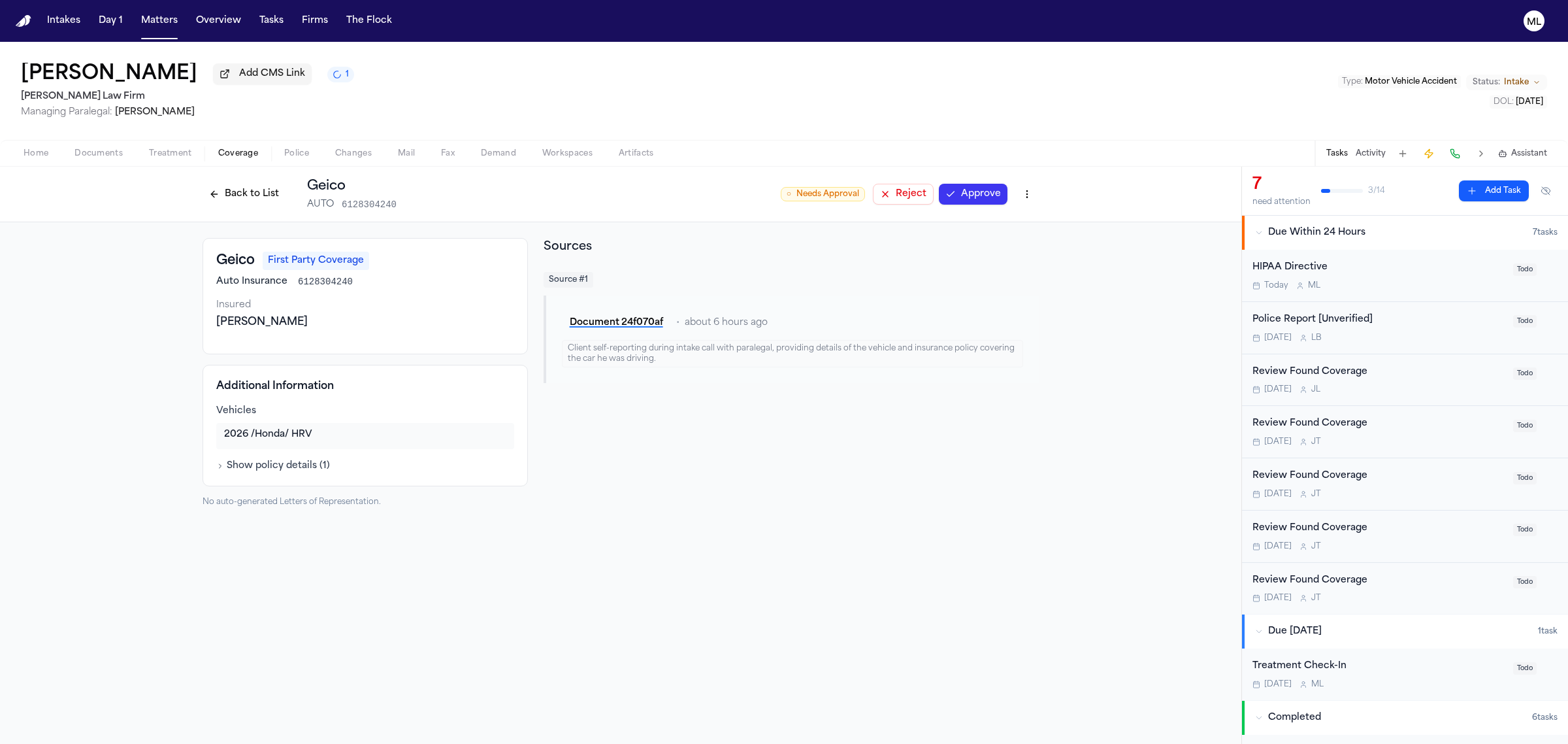
click at [962, 192] on button "Approve" at bounding box center [973, 194] width 69 height 21
click at [249, 187] on button "Back to List" at bounding box center [244, 194] width 83 height 21
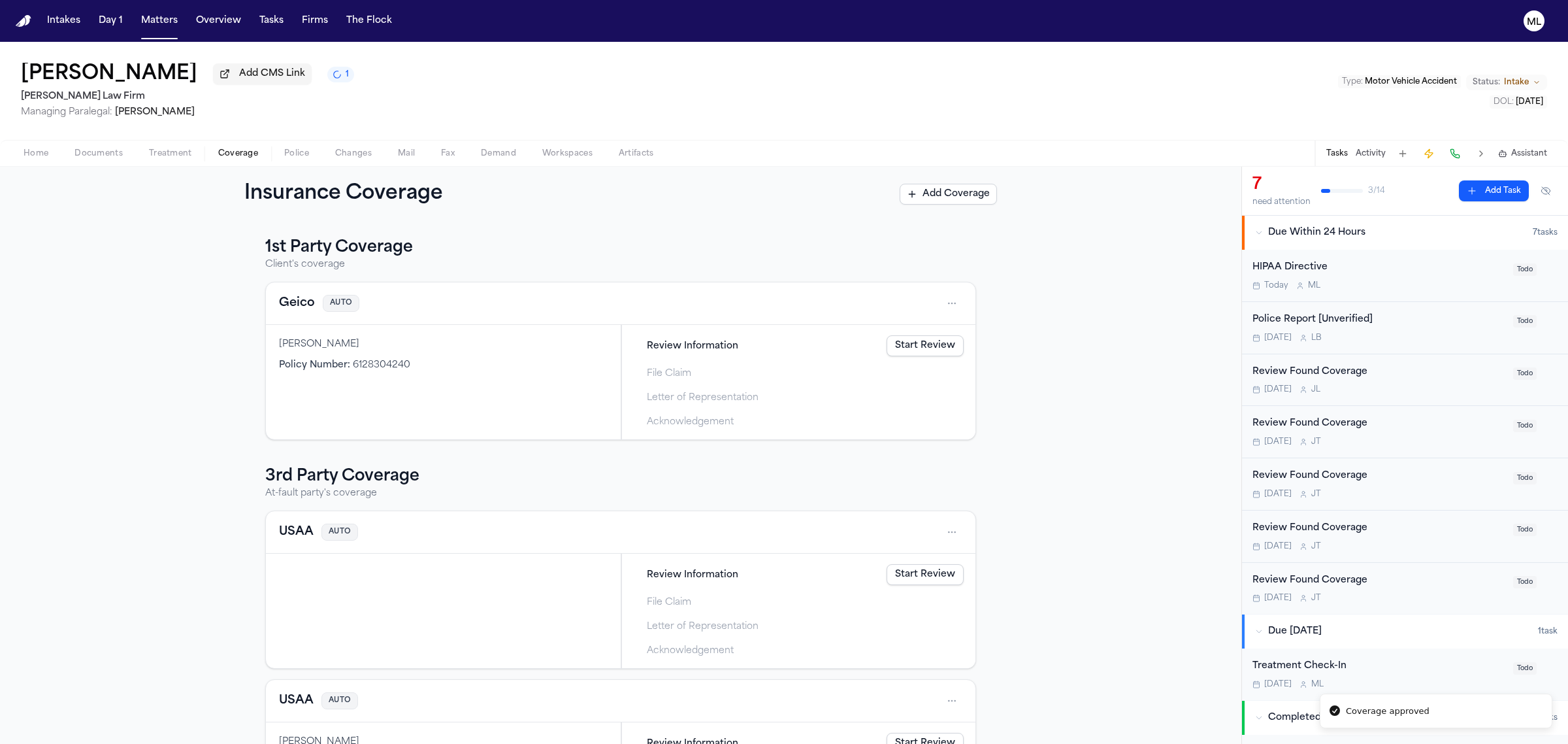
drag, startPoint x: 282, startPoint y: 530, endPoint x: 113, endPoint y: 394, distance: 216.9
click at [113, 394] on div "1st Party Coverage Client's coverage Geico AUTO [PERSON_NAME] Policy Number : 6…" at bounding box center [621, 482] width 1242 height 522
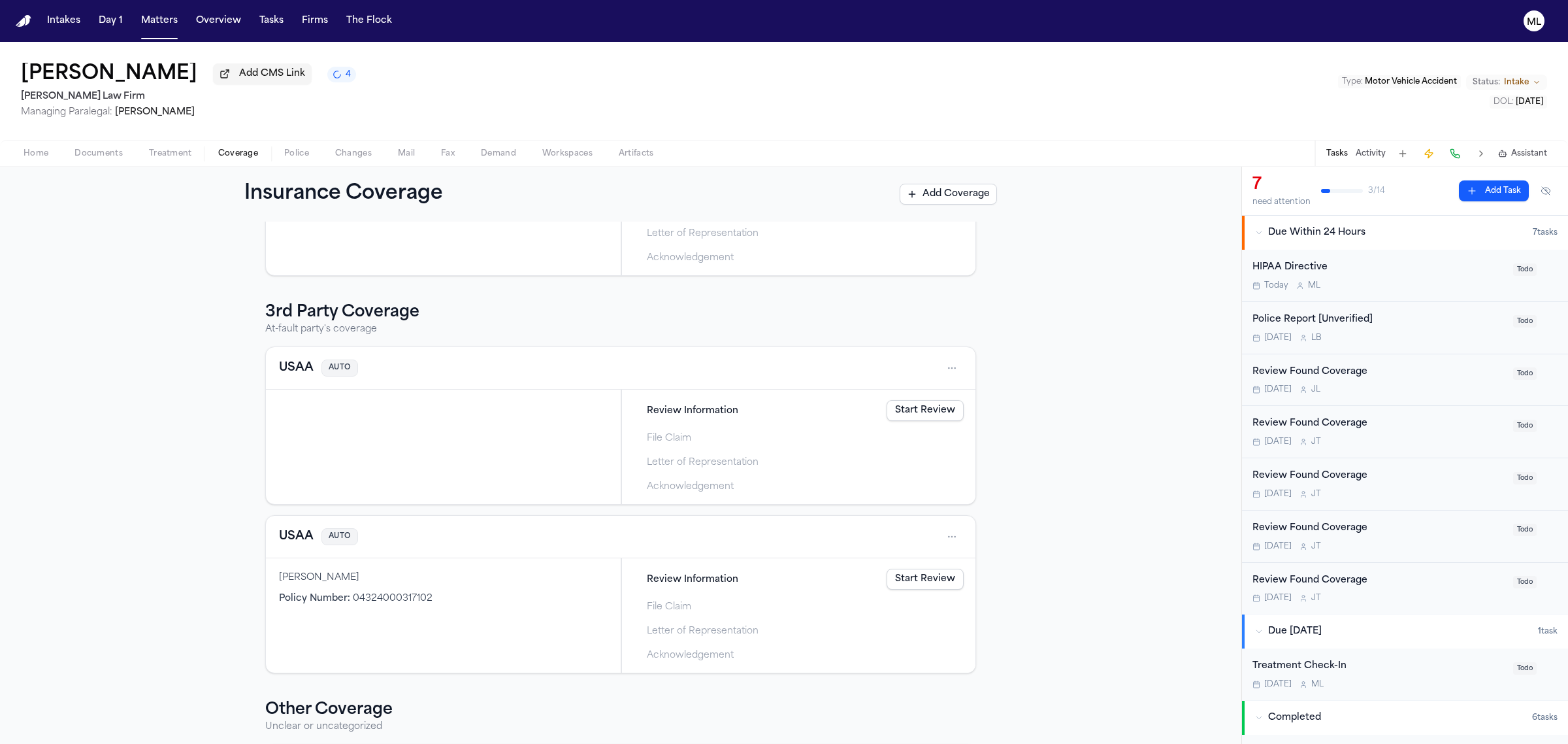
scroll to position [164, 0]
click at [939, 580] on link "Start Review" at bounding box center [925, 580] width 77 height 21
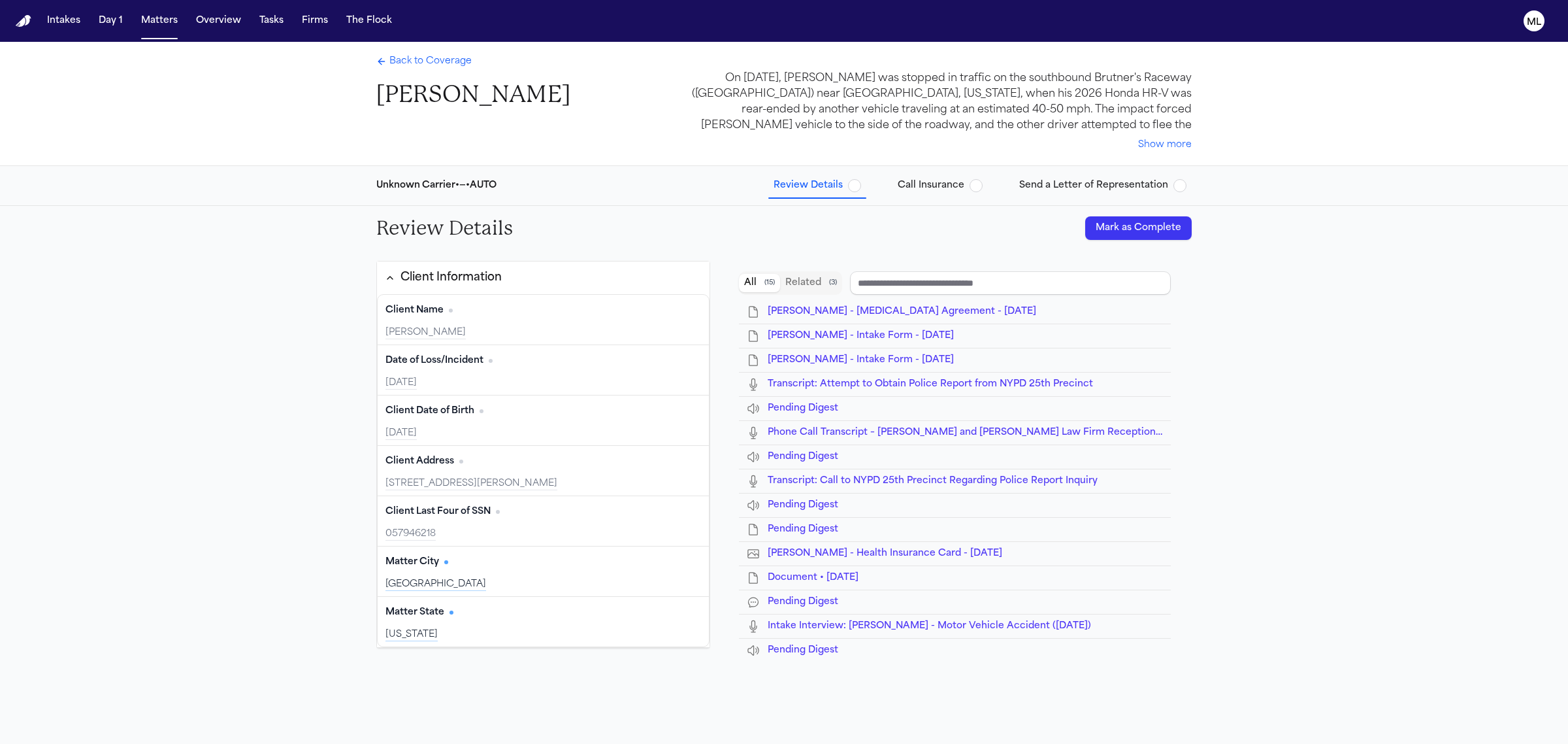
type input "**********"
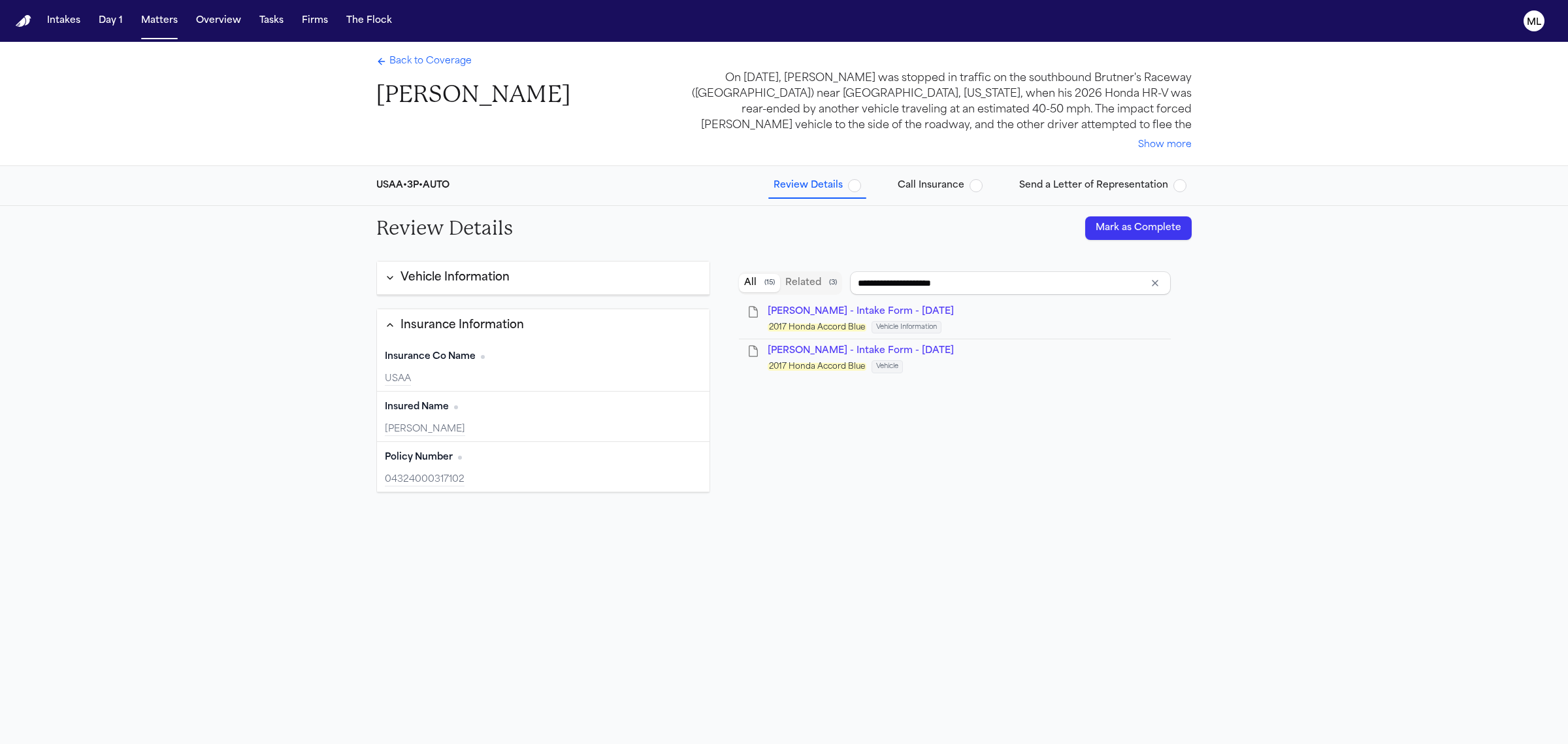
click at [1144, 230] on button "Mark as Complete" at bounding box center [1138, 228] width 106 height 24
click at [406, 51] on div "Back to Coverage [PERSON_NAME] On [DATE], [PERSON_NAME] was stopped in traffic …" at bounding box center [784, 104] width 837 height 124
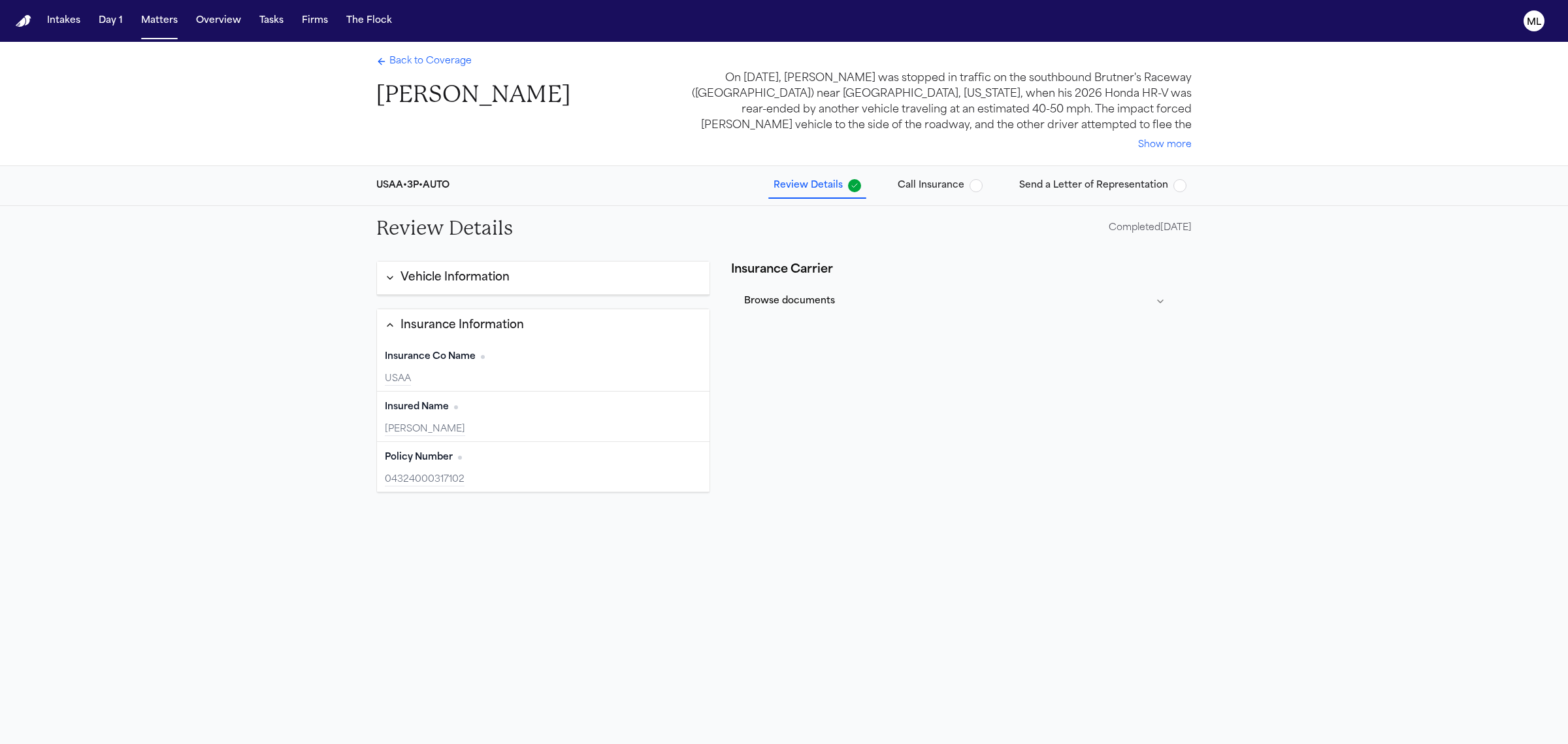
click at [426, 57] on span "Back to Coverage" at bounding box center [430, 61] width 82 height 13
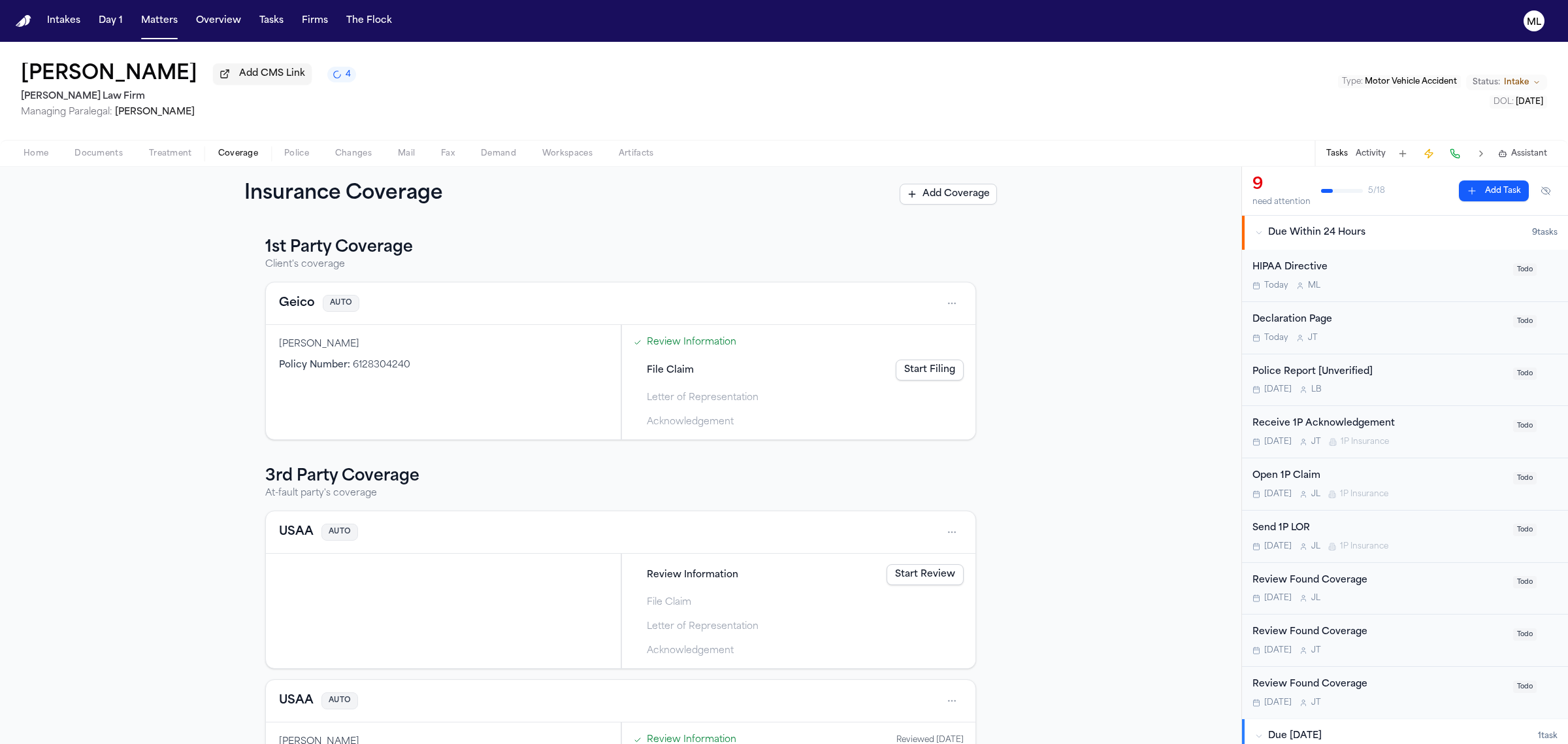
click at [293, 526] on button "USAA" at bounding box center [296, 532] width 34 height 19
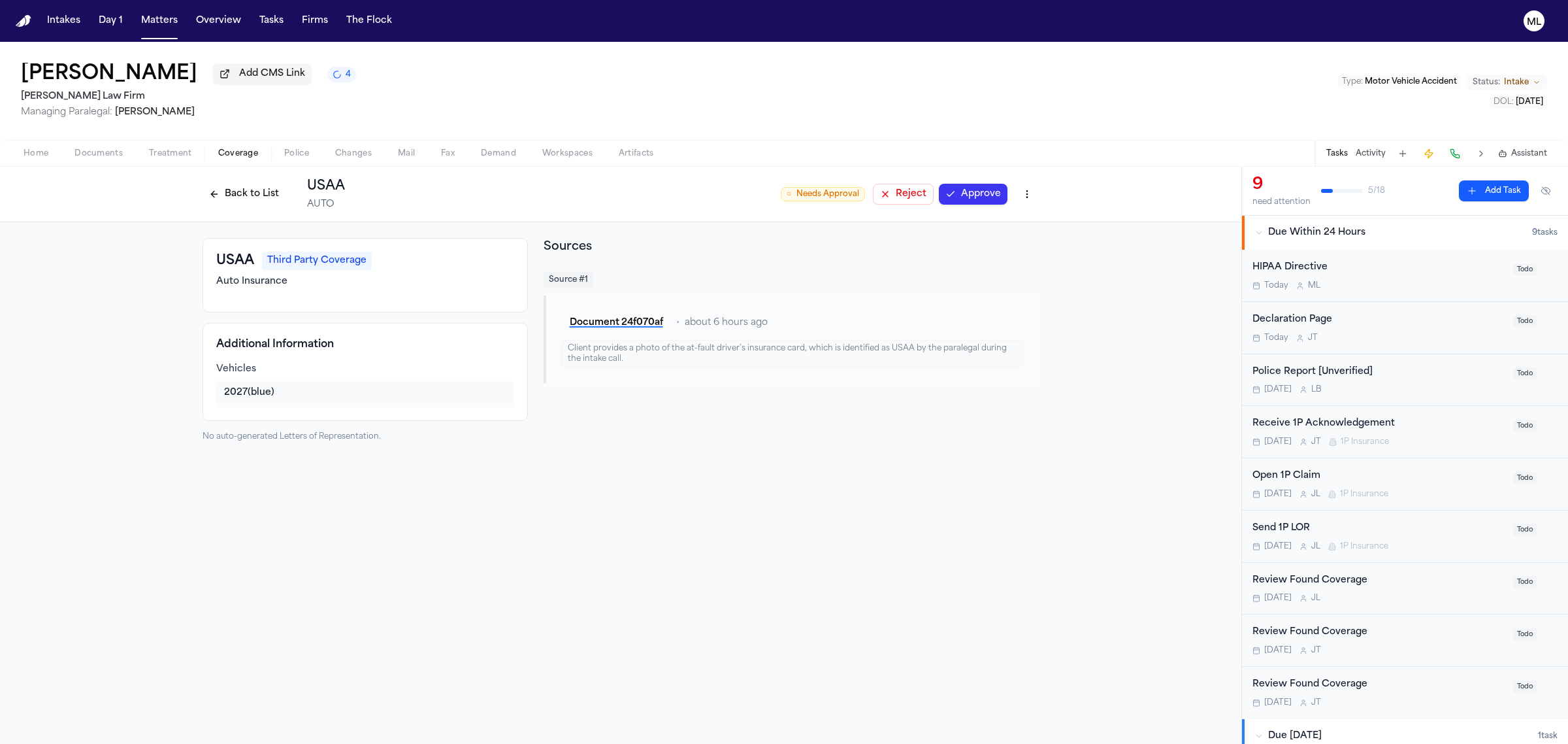
click at [887, 189] on button "Reject" at bounding box center [903, 194] width 61 height 21
drag, startPoint x: 164, startPoint y: 21, endPoint x: 147, endPoint y: 14, distance: 18.4
click at [164, 21] on button "Matters" at bounding box center [159, 21] width 47 height 24
click at [147, 14] on button "Matters" at bounding box center [159, 21] width 47 height 24
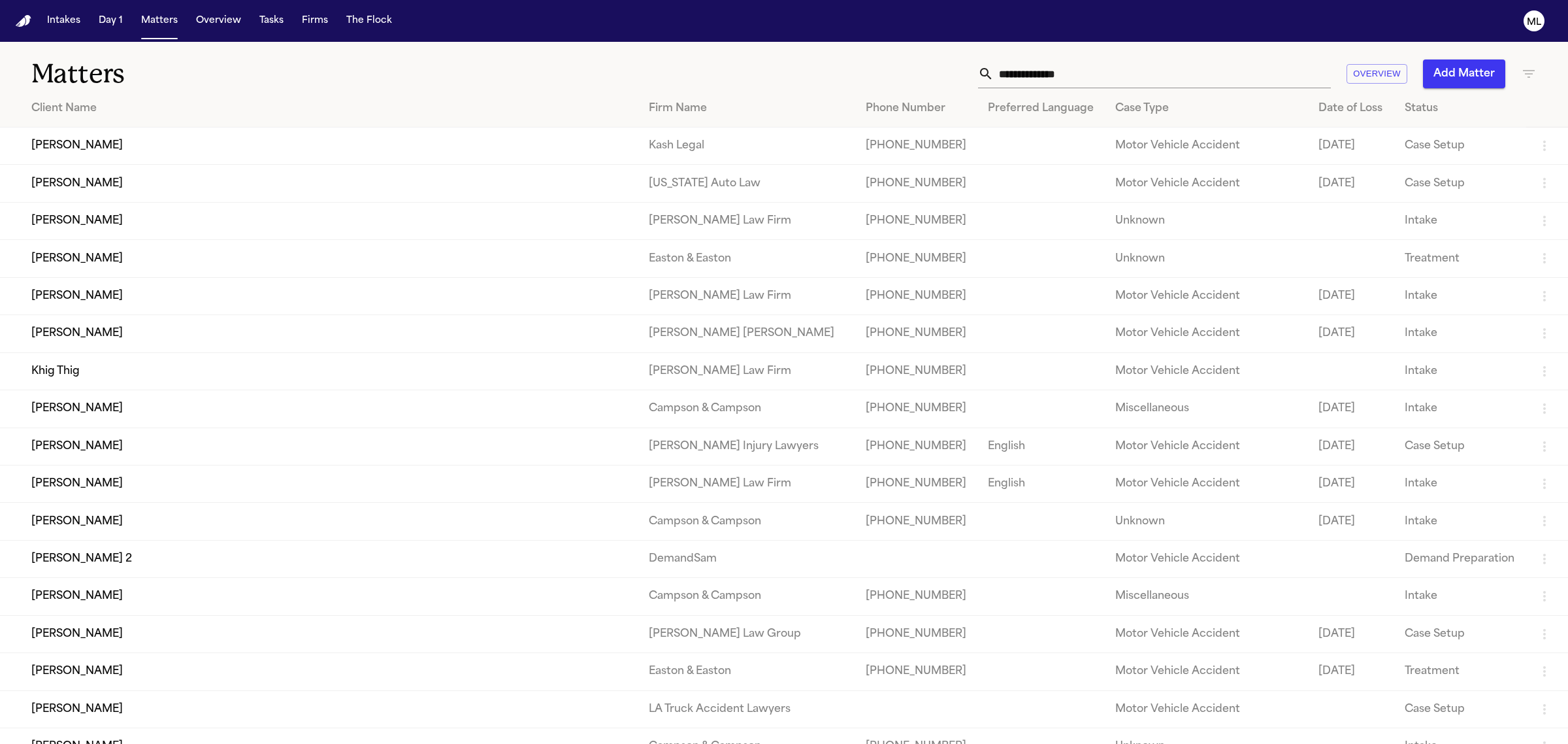
click at [1076, 77] on input "text" at bounding box center [1162, 74] width 337 height 29
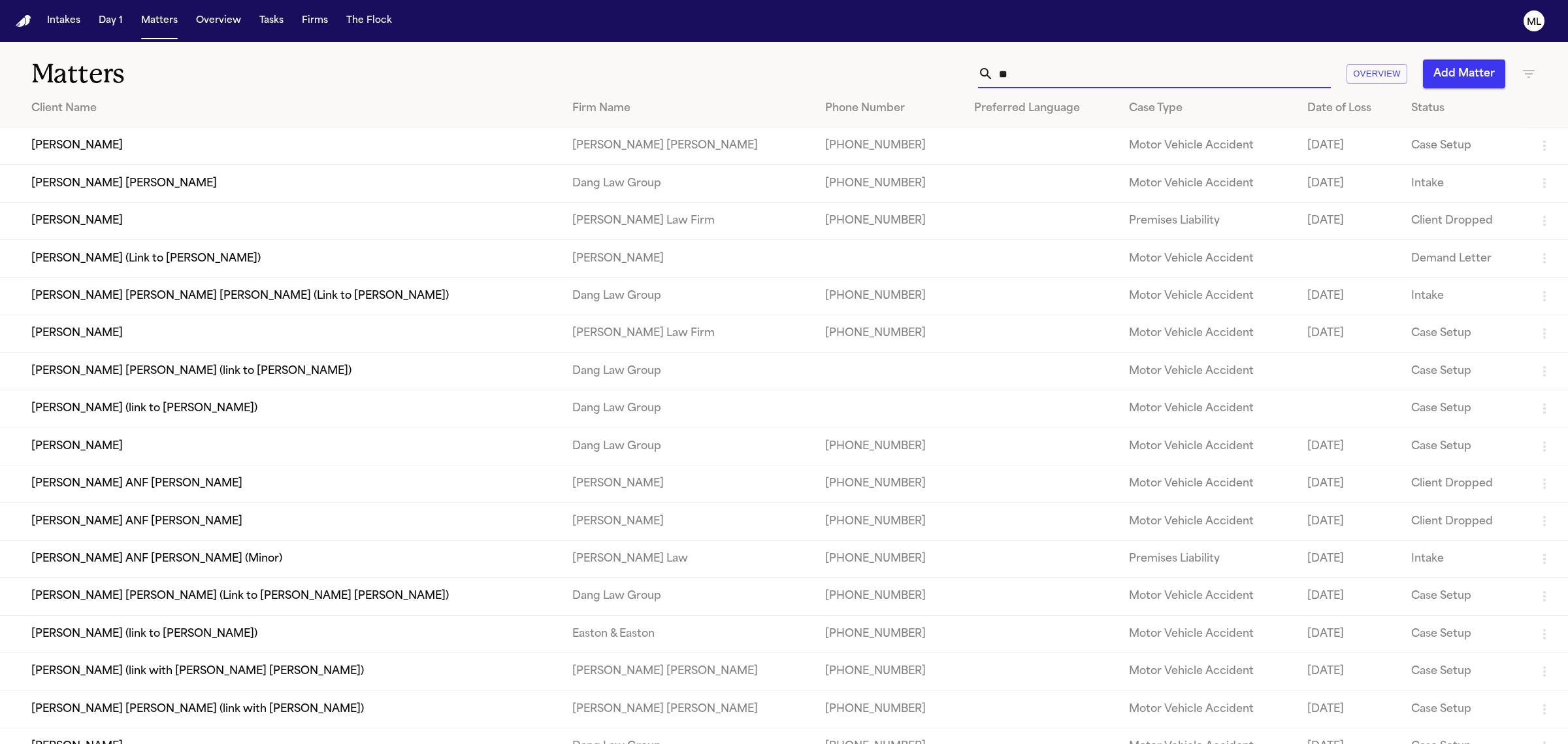
type input "*"
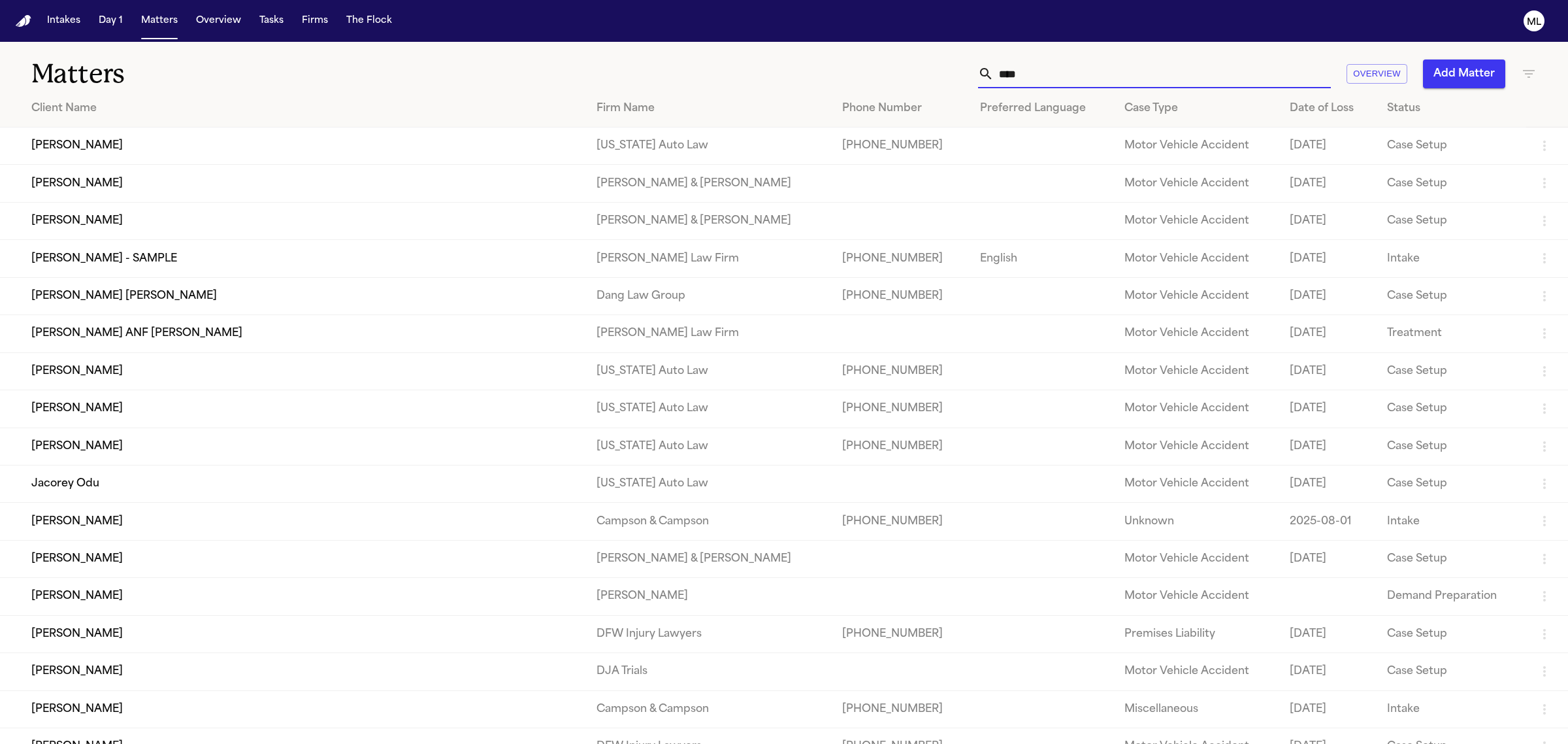
type input "*****"
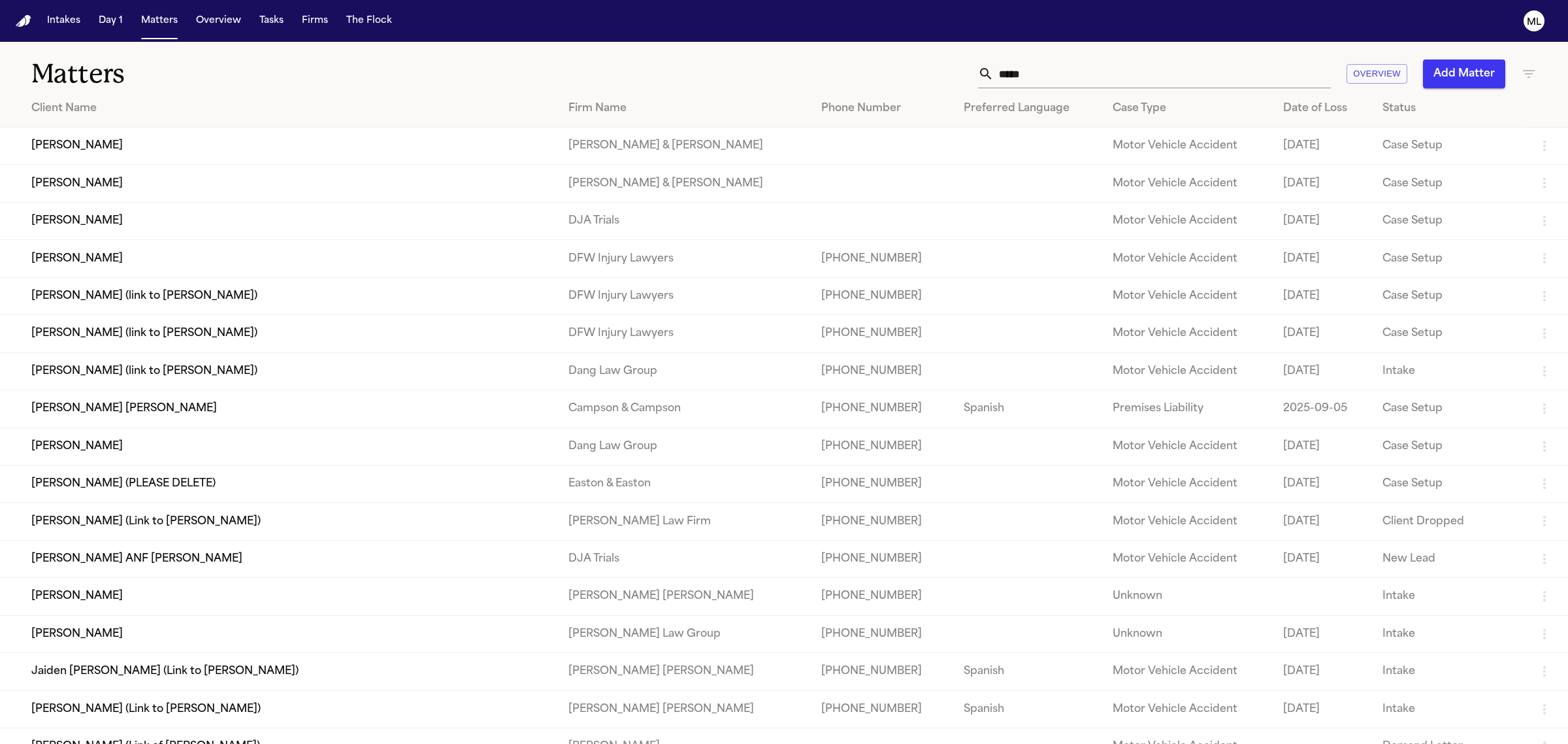
click at [179, 227] on td "[PERSON_NAME]" at bounding box center [279, 221] width 558 height 37
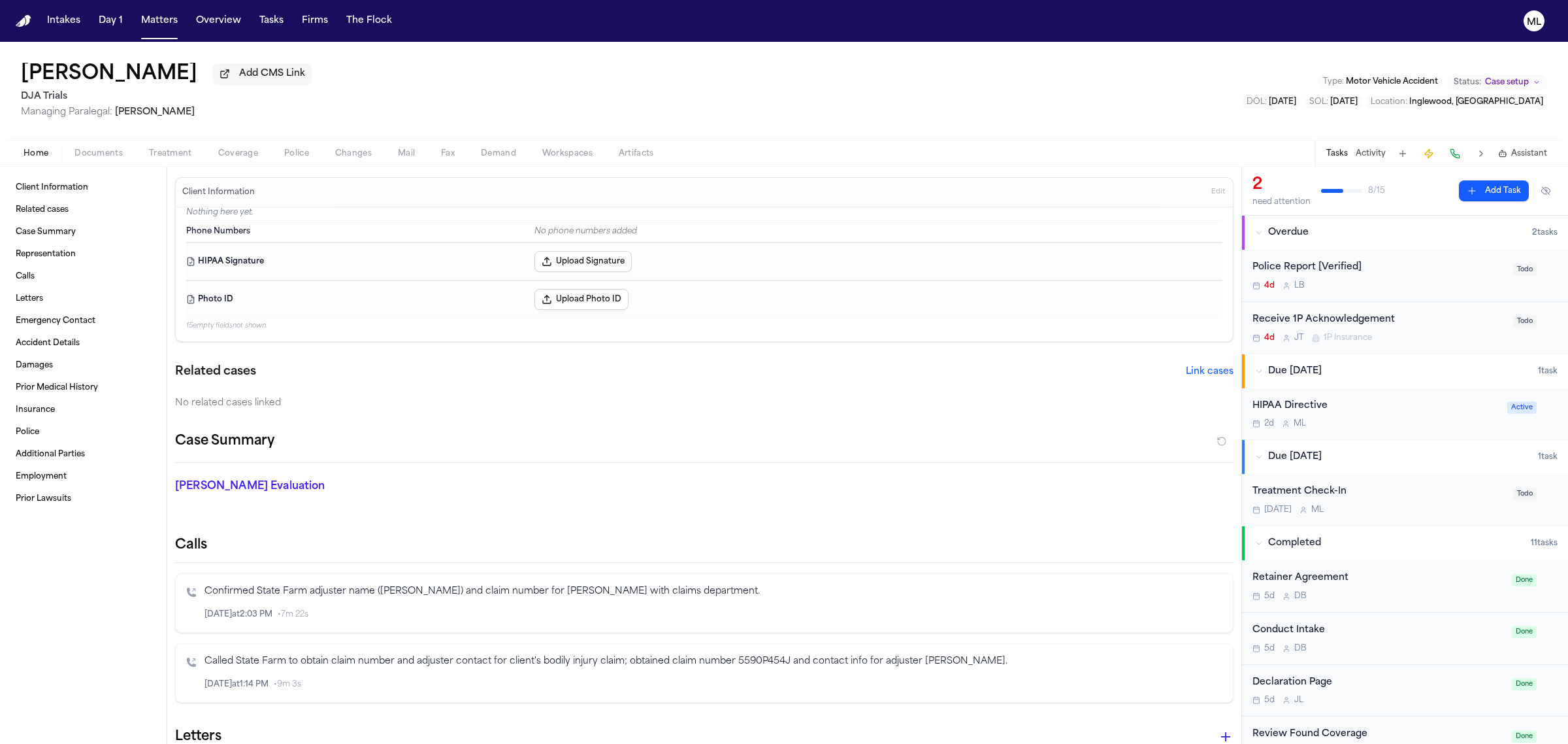
click at [1432, 280] on div "4d L B" at bounding box center [1379, 285] width 253 height 11
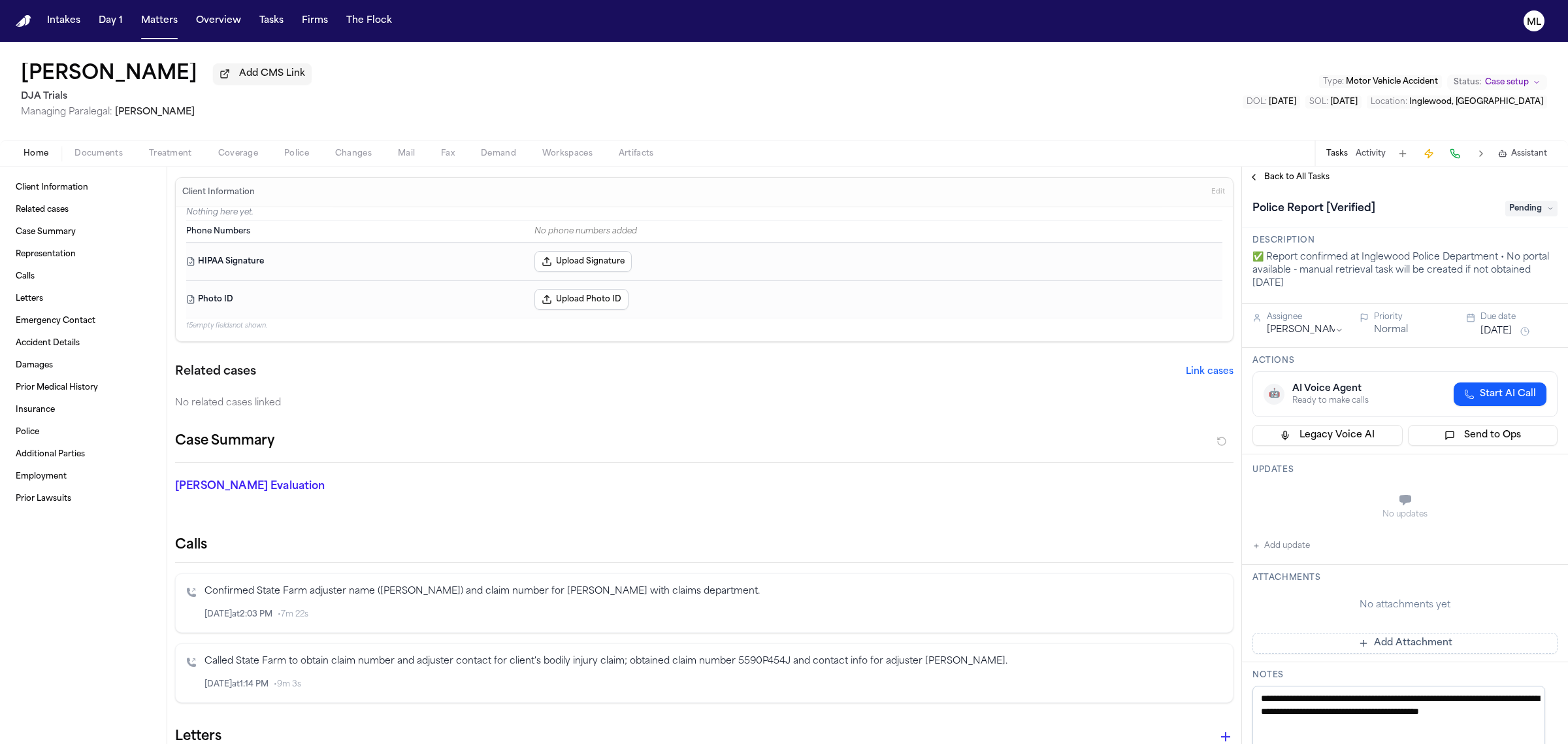
click at [90, 152] on span "Documents" at bounding box center [99, 154] width 49 height 11
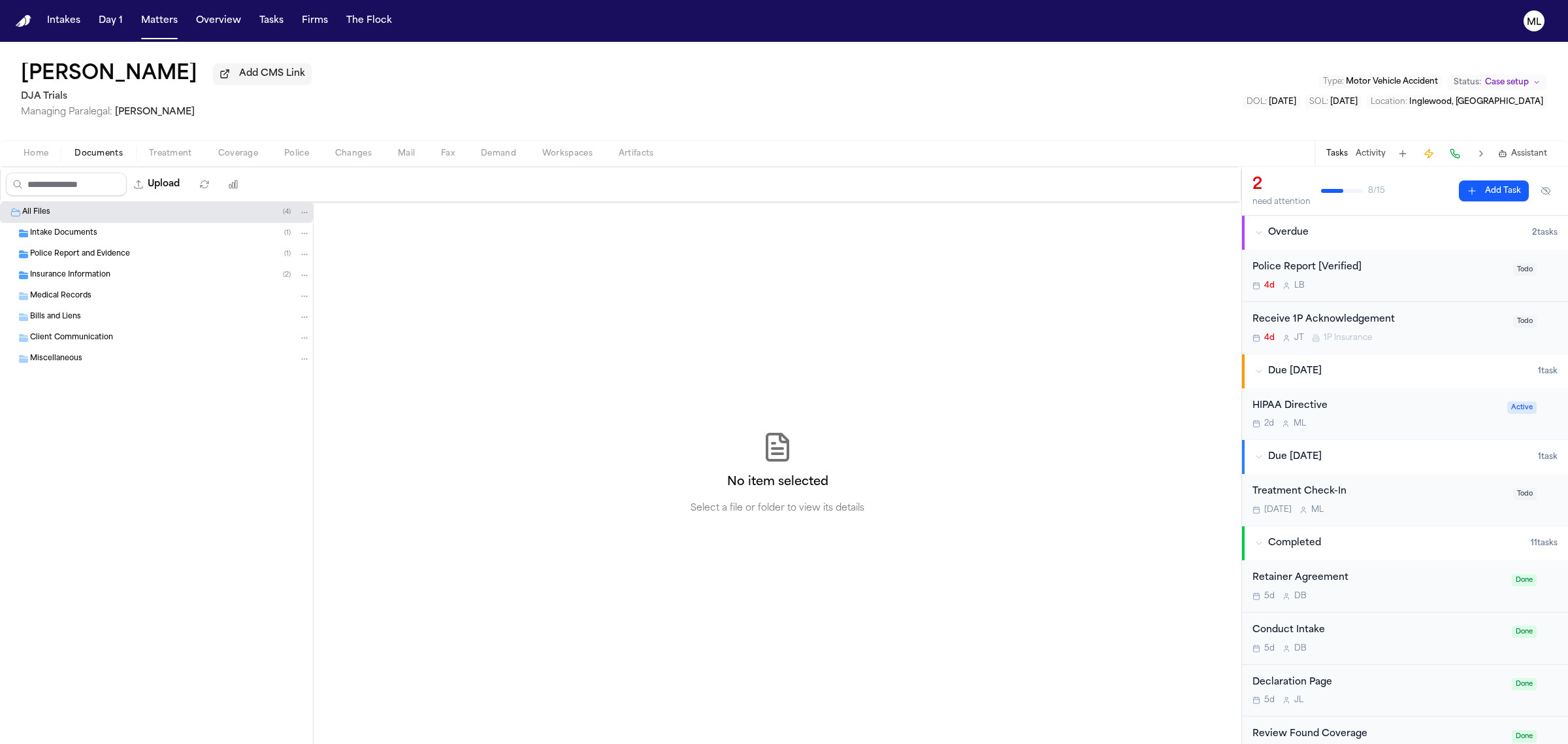
click at [89, 272] on span "Insurance Information" at bounding box center [70, 276] width 80 height 11
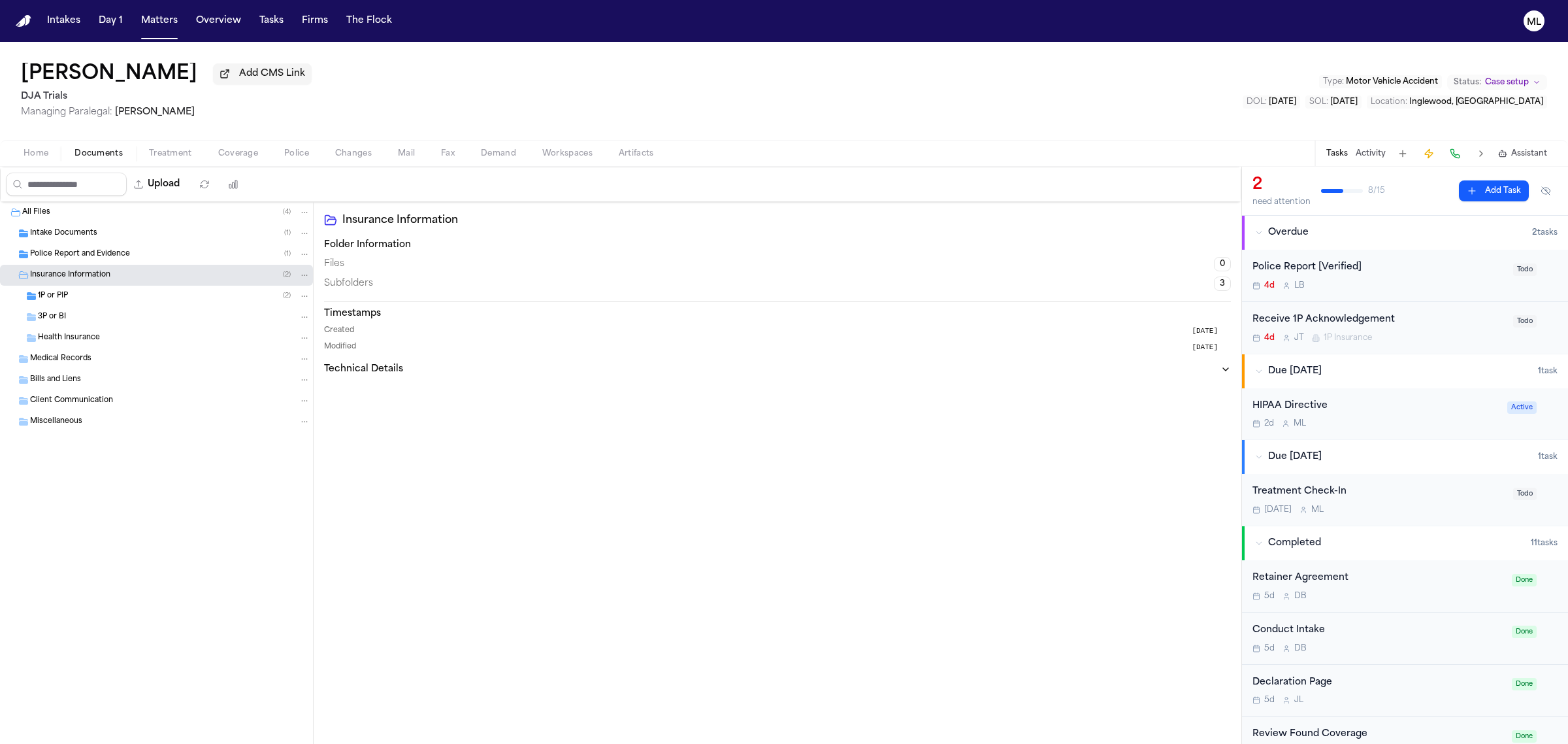
click at [111, 298] on div "1P or PIP ( 2 )" at bounding box center [174, 296] width 272 height 11
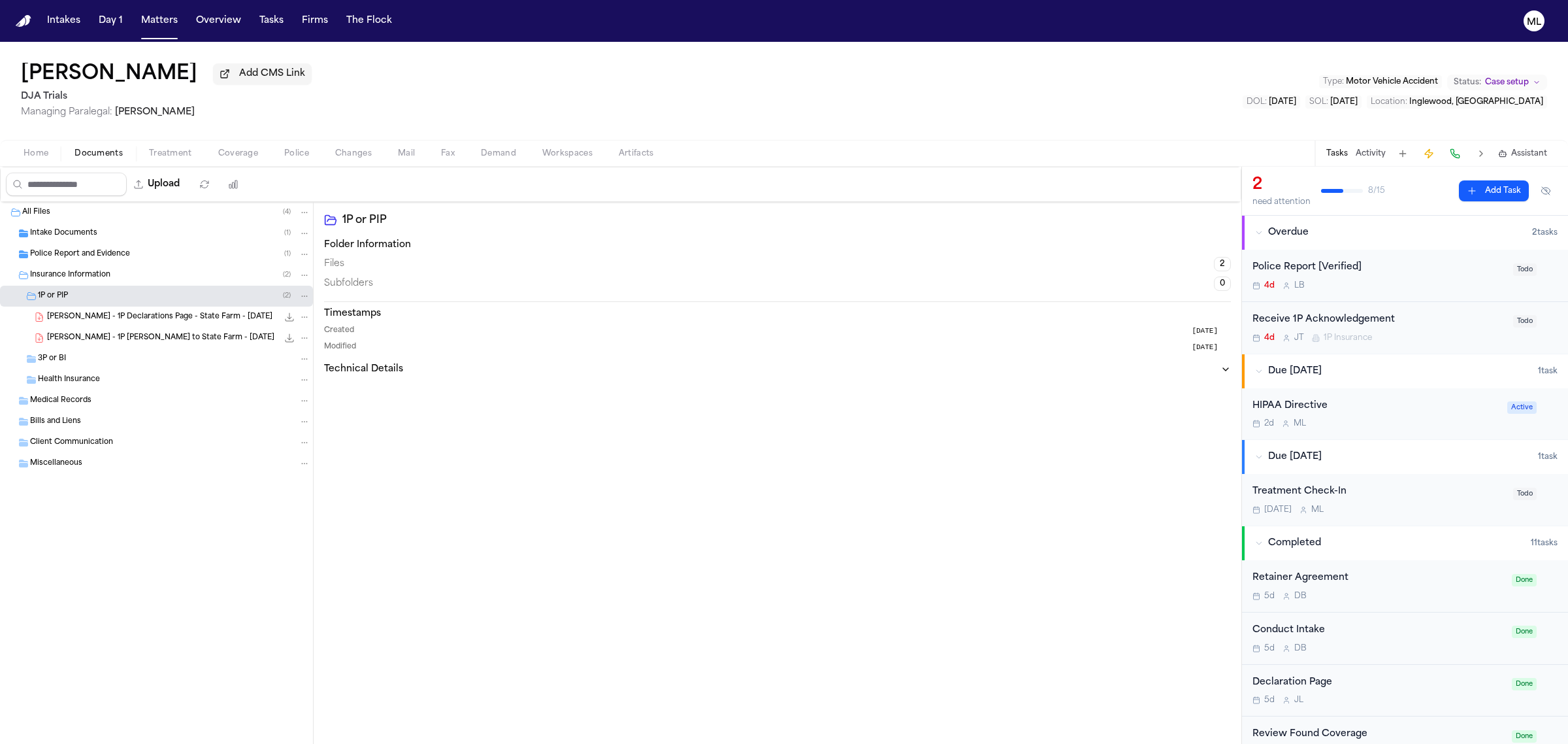
click at [288, 337] on icon "File: A. Velasco - 1P LOR to State Farm - 10.2.25" at bounding box center [289, 337] width 11 height 11
click at [168, 16] on button "Matters" at bounding box center [159, 21] width 47 height 24
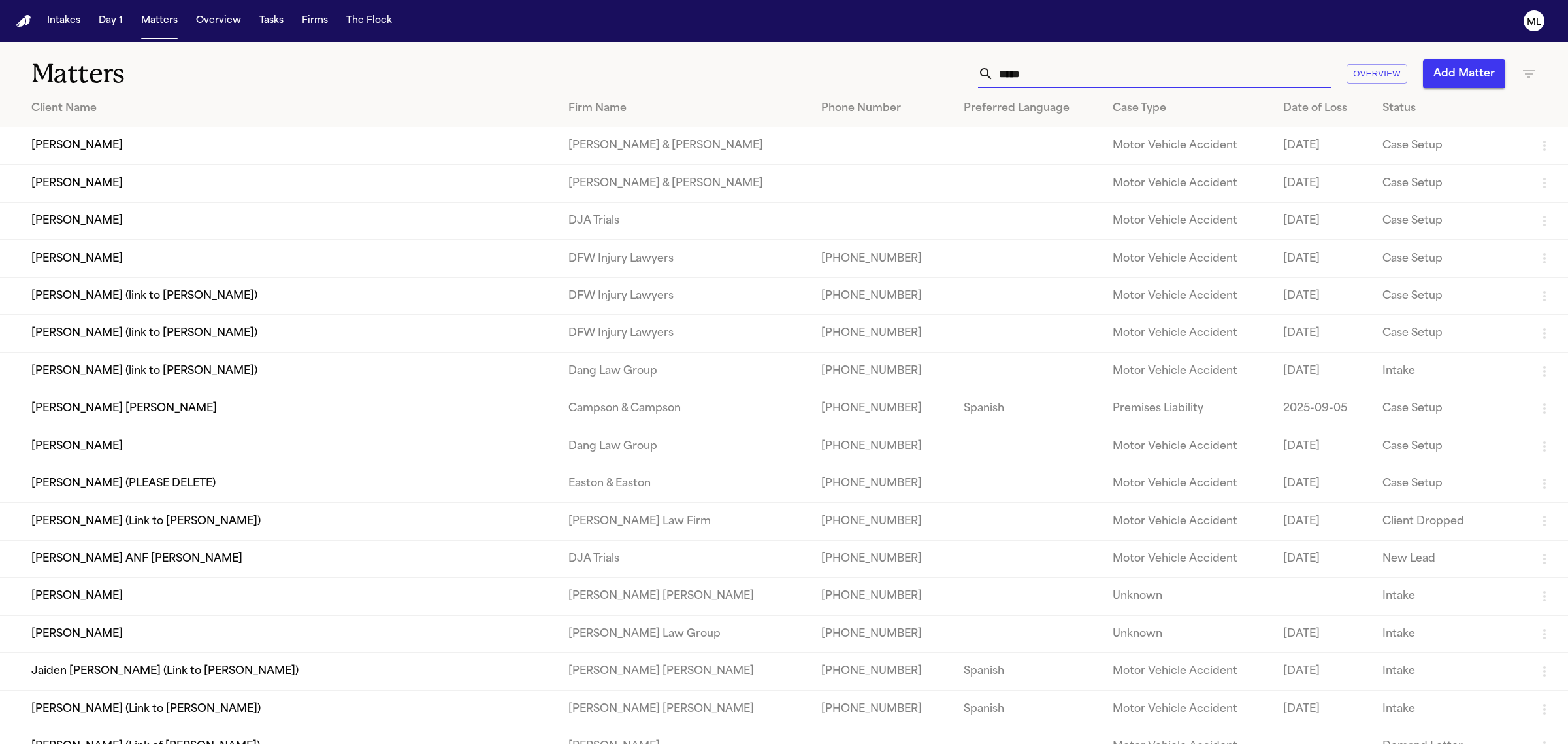
drag, startPoint x: 1059, startPoint y: 73, endPoint x: 981, endPoint y: 67, distance: 78.2
click at [974, 73] on div "***** Overview Add Matter" at bounding box center [1009, 74] width 1054 height 29
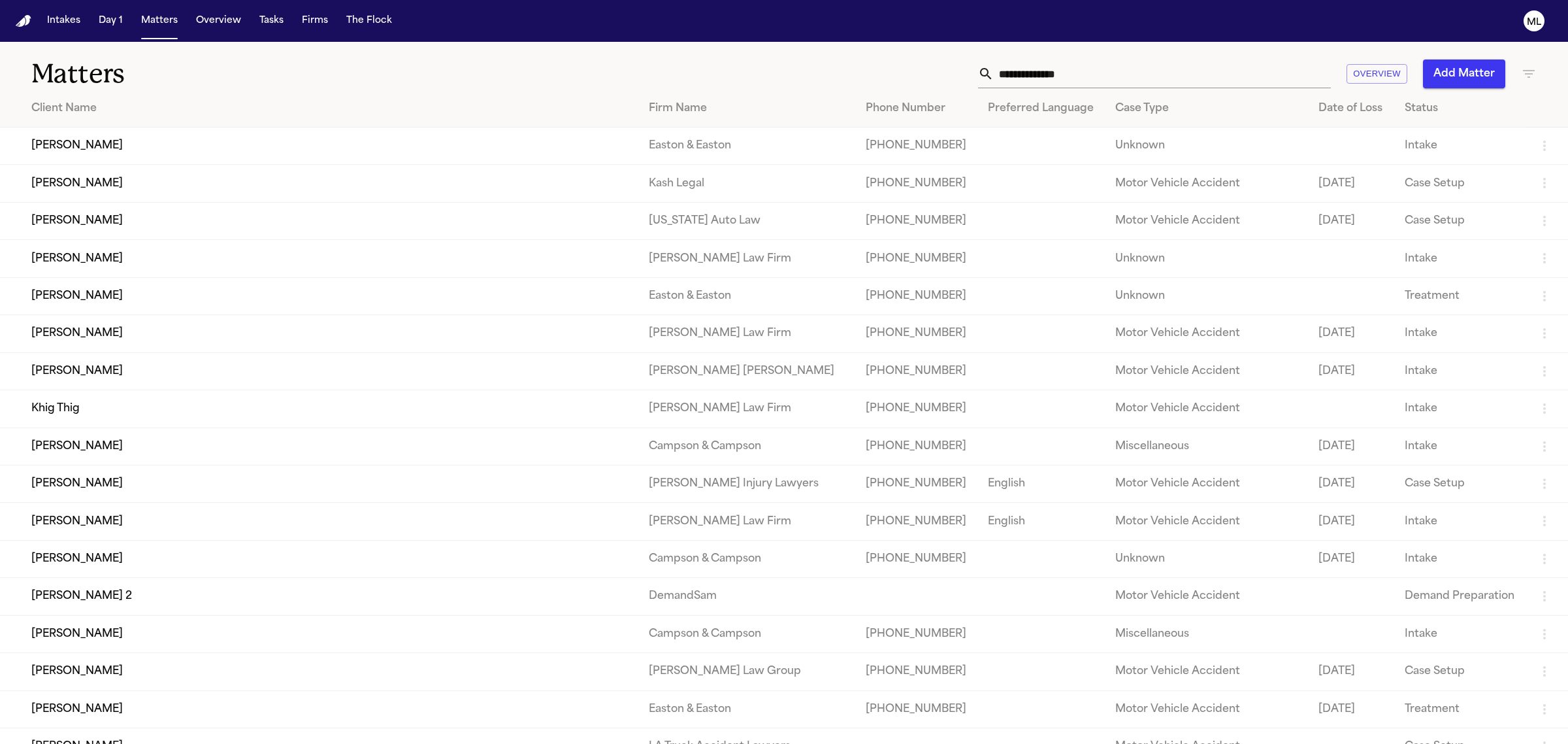
click at [146, 413] on td "Khig Thig" at bounding box center [319, 409] width 638 height 37
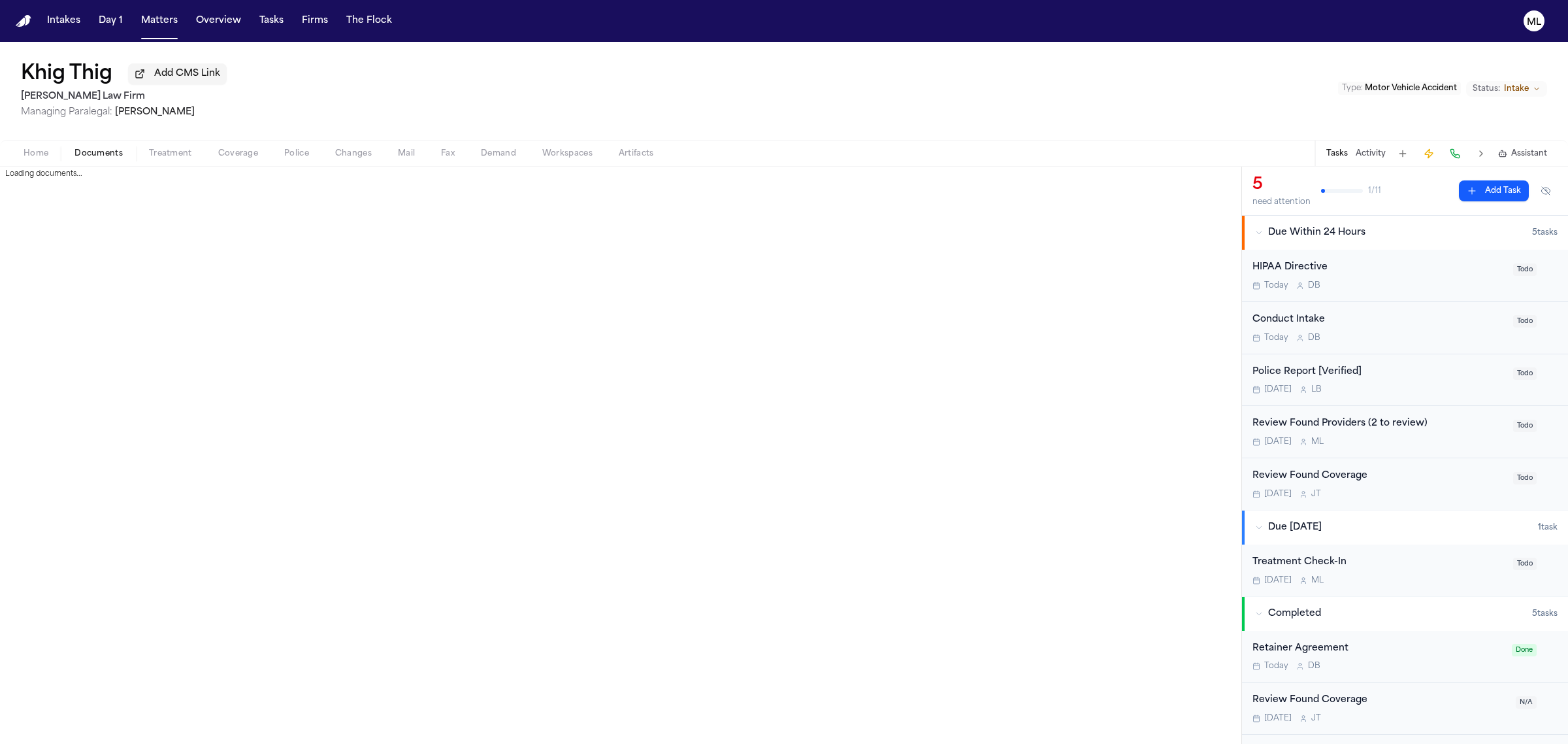
click at [105, 154] on span "Documents" at bounding box center [99, 154] width 49 height 11
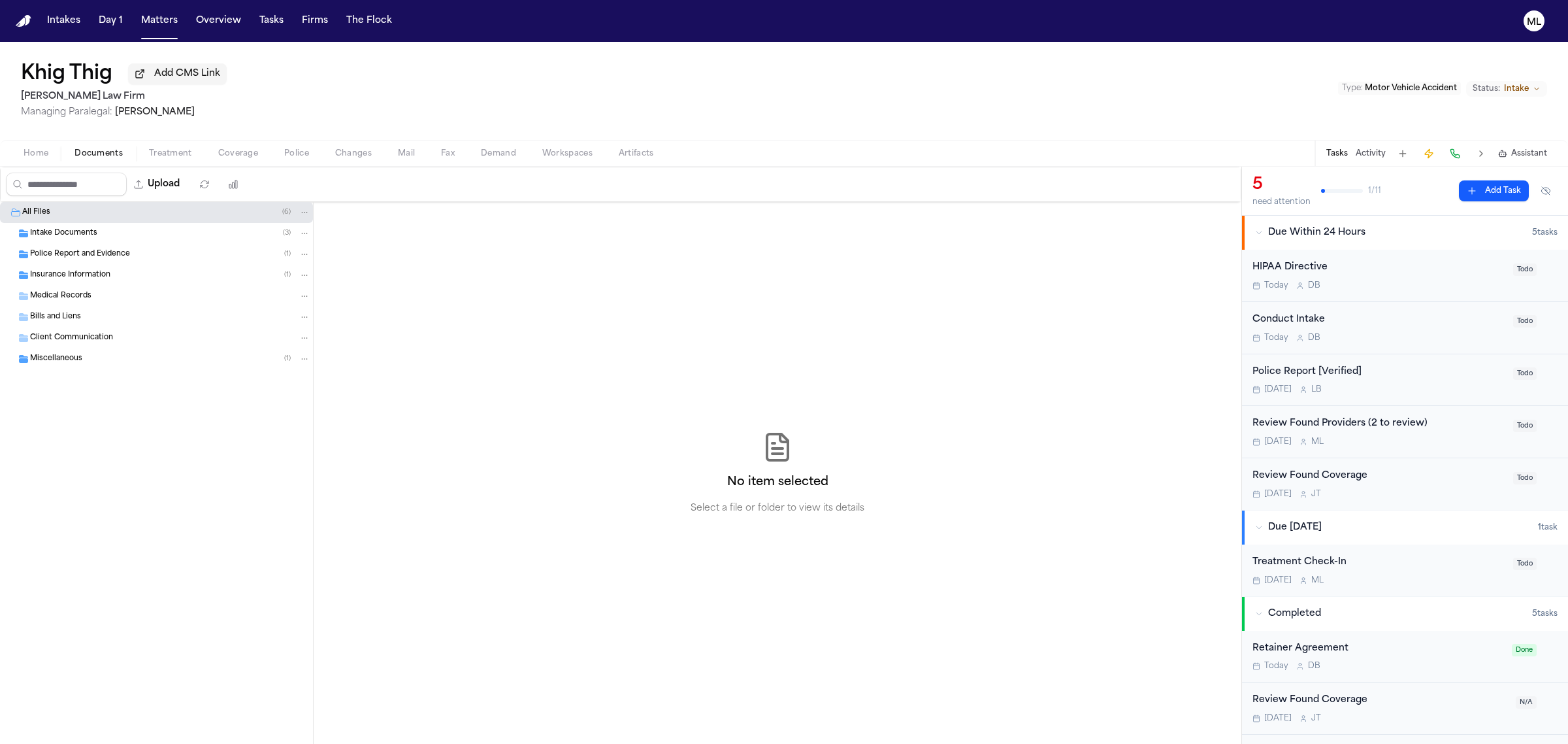
click at [86, 231] on span "Intake Documents" at bounding box center [64, 234] width 67 height 11
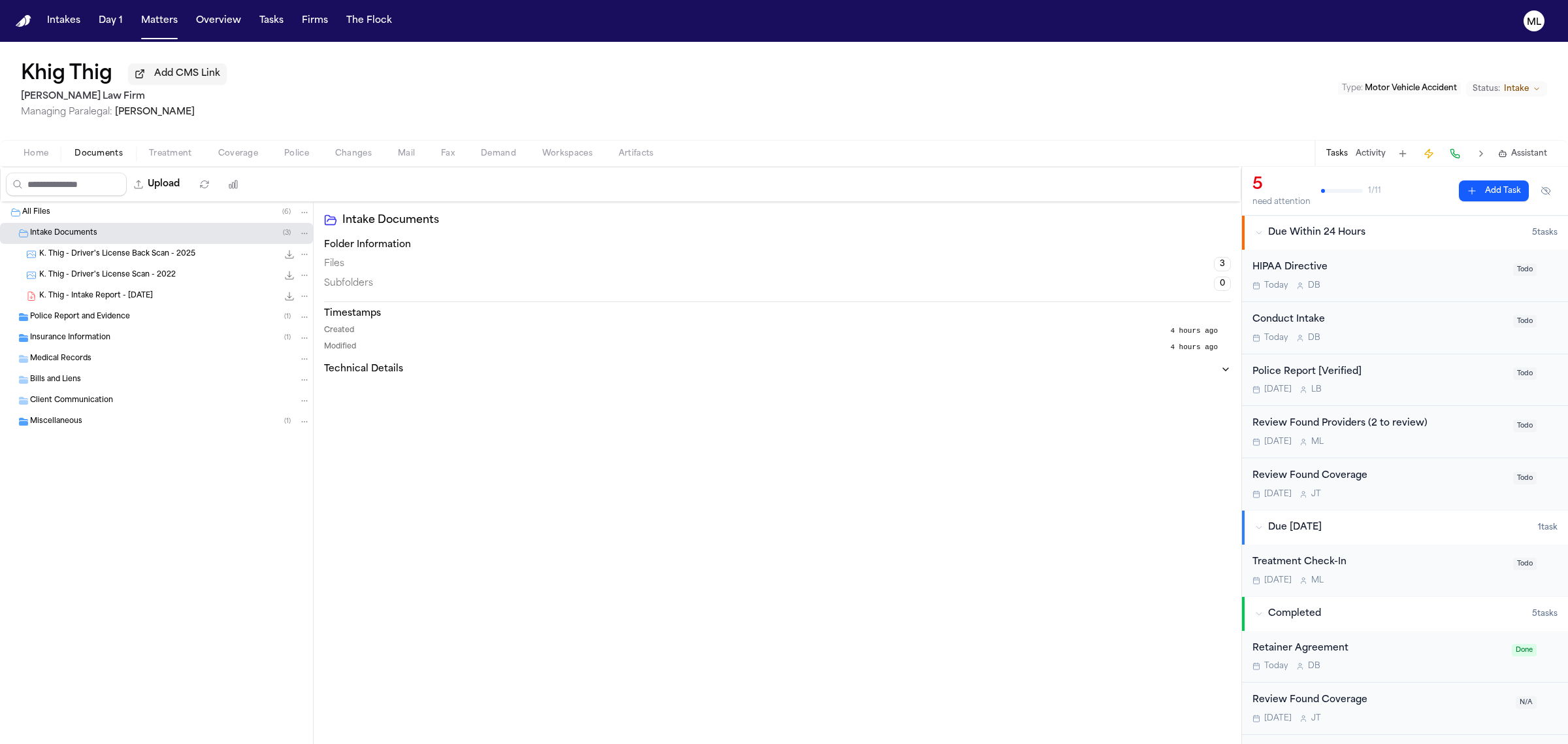
click at [108, 322] on span "Police Report and Evidence" at bounding box center [80, 317] width 100 height 11
click at [129, 359] on div "Insurance Information ( 1 )" at bounding box center [170, 359] width 280 height 11
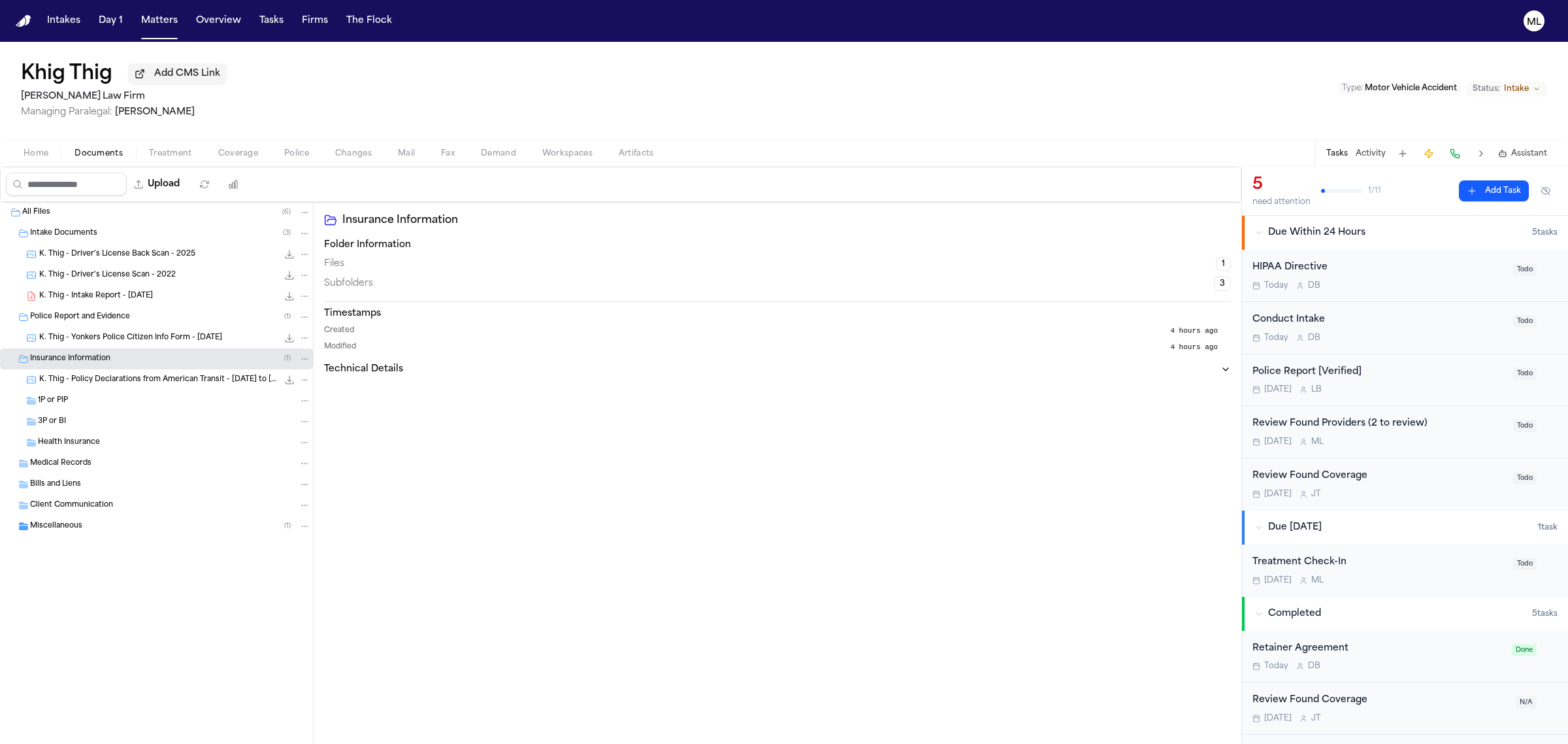
click at [1444, 279] on div "HIPAA Directive [DATE] D B" at bounding box center [1379, 275] width 253 height 31
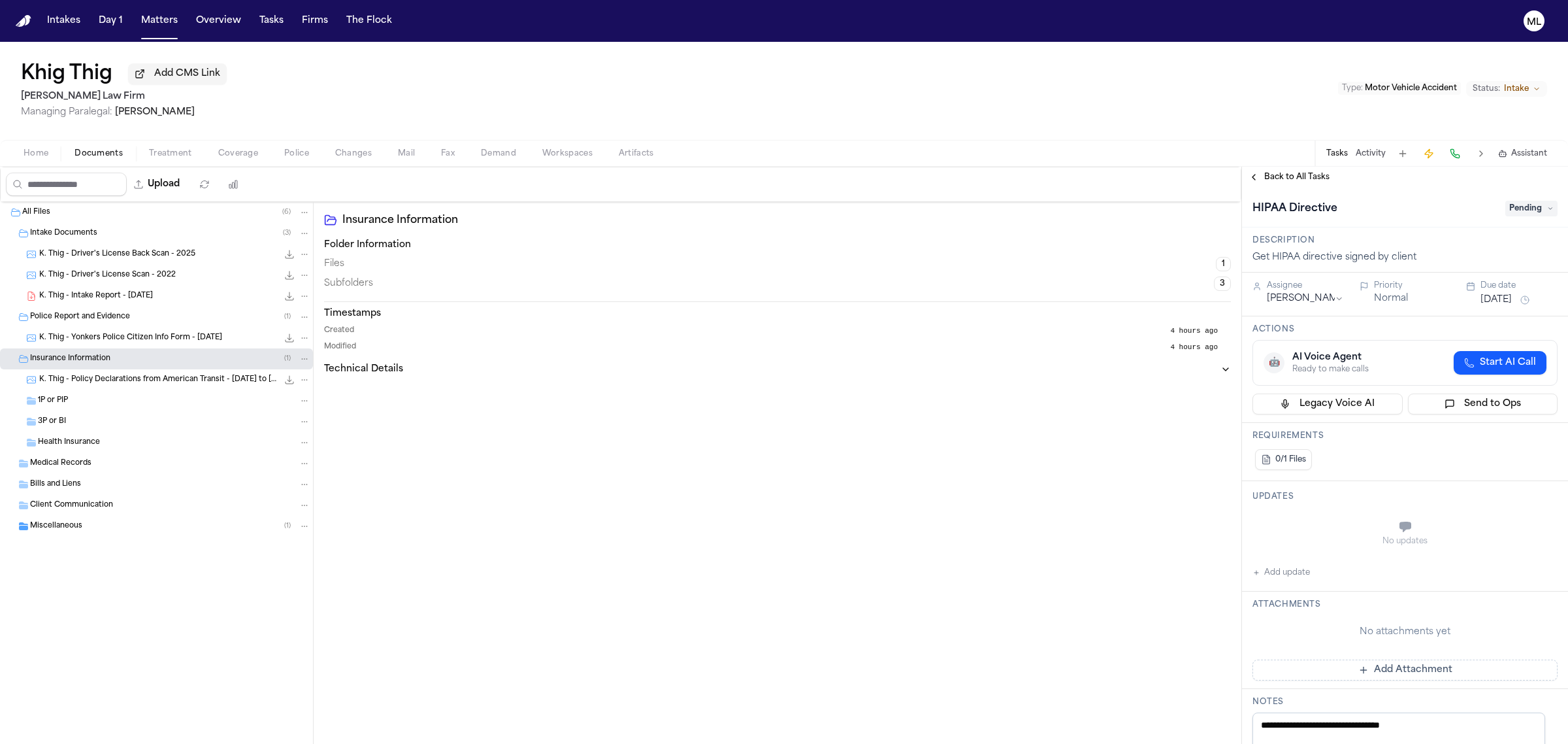
click at [1522, 217] on div "HIPAA Directive Pending" at bounding box center [1404, 208] width 305 height 21
click at [1520, 208] on span "Pending" at bounding box center [1531, 209] width 52 height 16
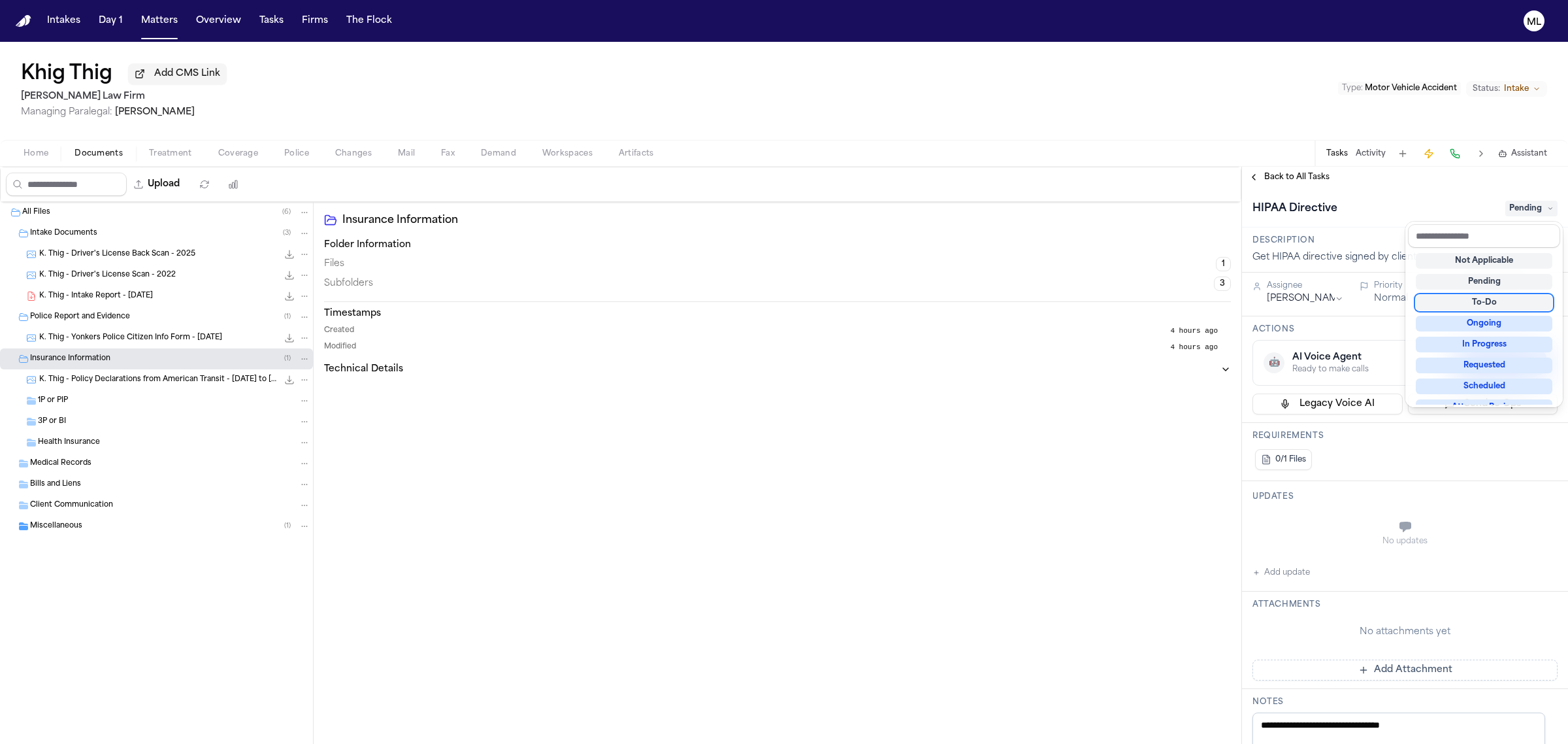
click at [1479, 306] on div "To-Do" at bounding box center [1484, 302] width 136 height 16
click at [1300, 178] on div "**********" at bounding box center [1405, 455] width 326 height 577
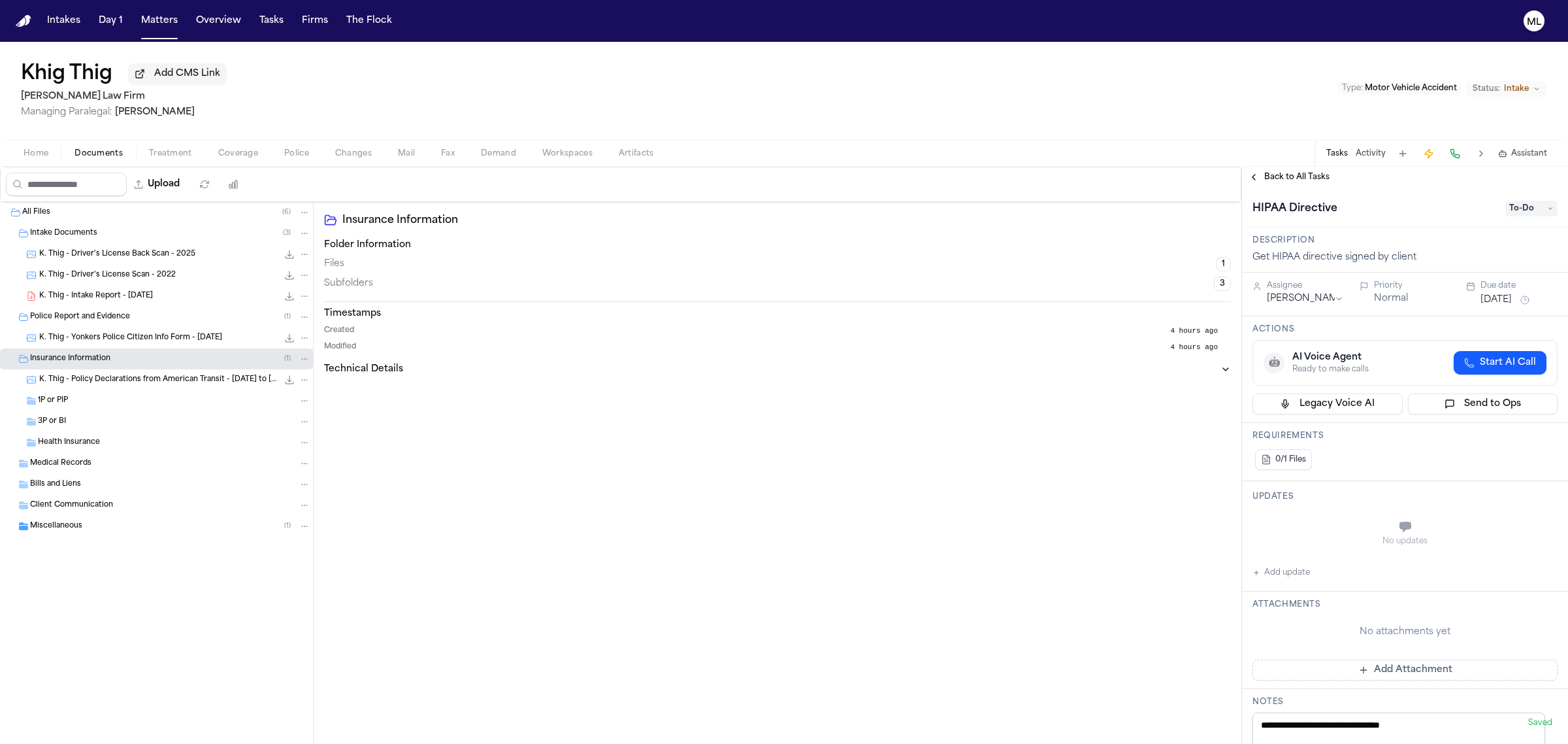
click at [1300, 178] on span "Back to All Tasks" at bounding box center [1297, 177] width 65 height 11
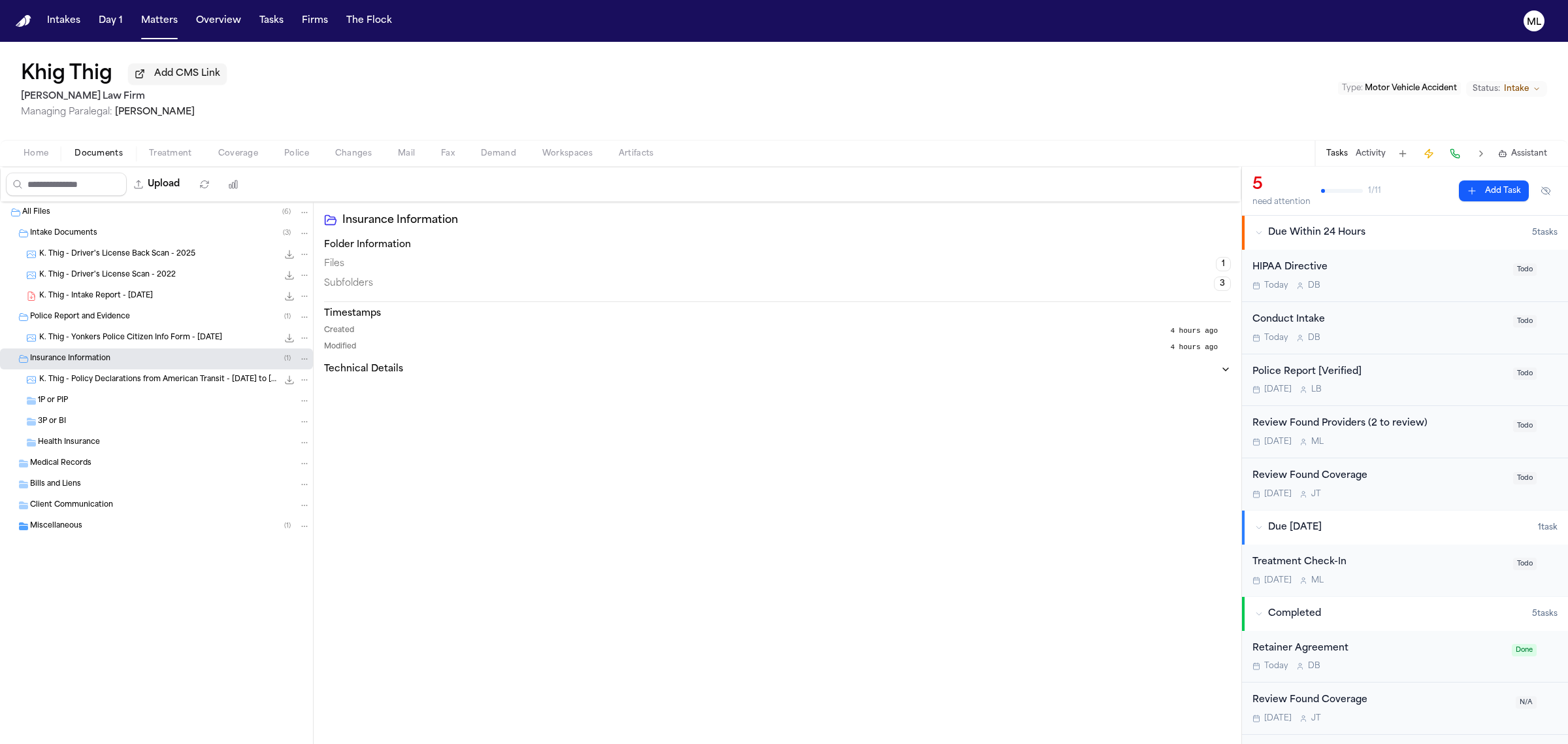
click at [1402, 328] on div "Conduct Intake [DATE] D B" at bounding box center [1379, 327] width 253 height 31
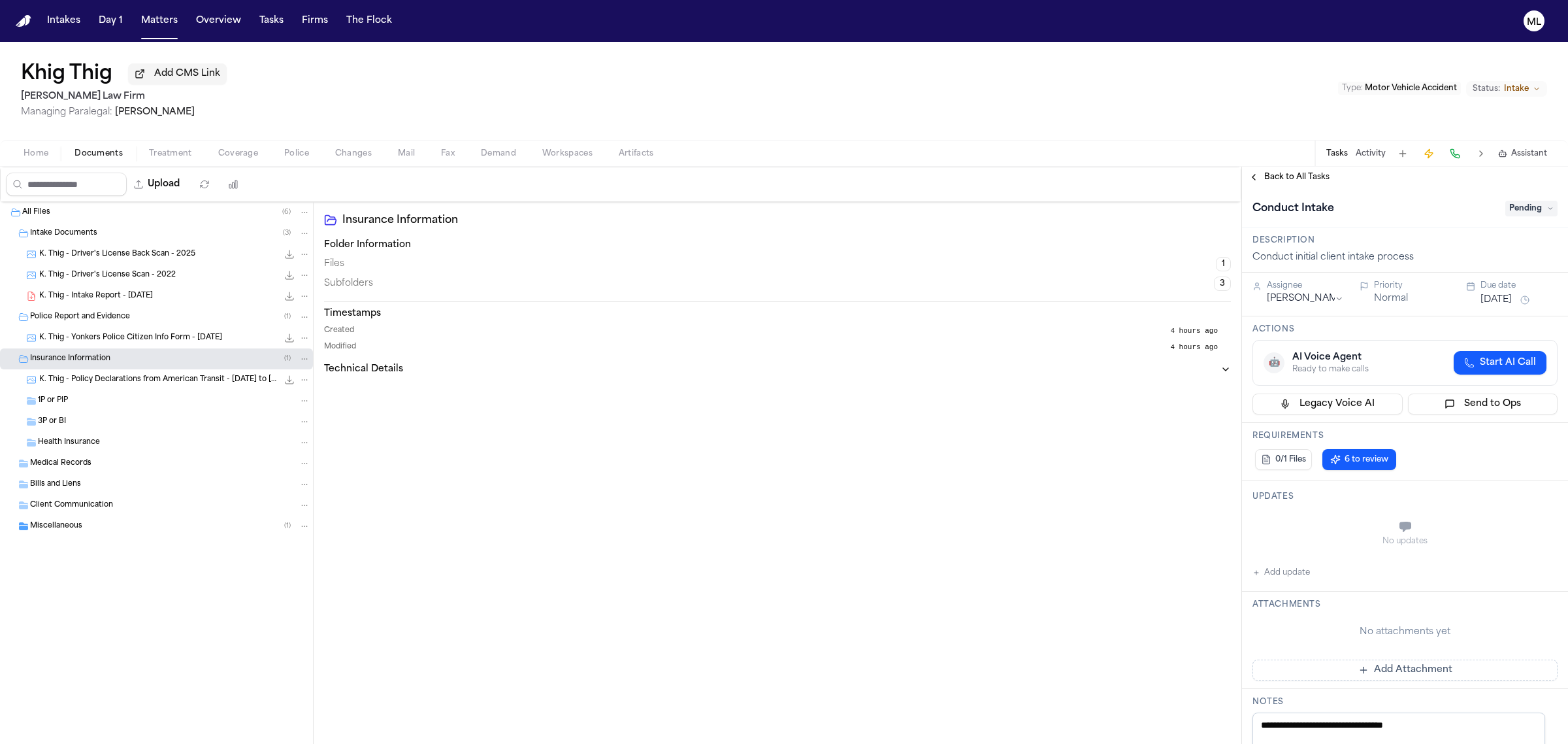
click at [1512, 204] on span "Pending" at bounding box center [1531, 209] width 52 height 16
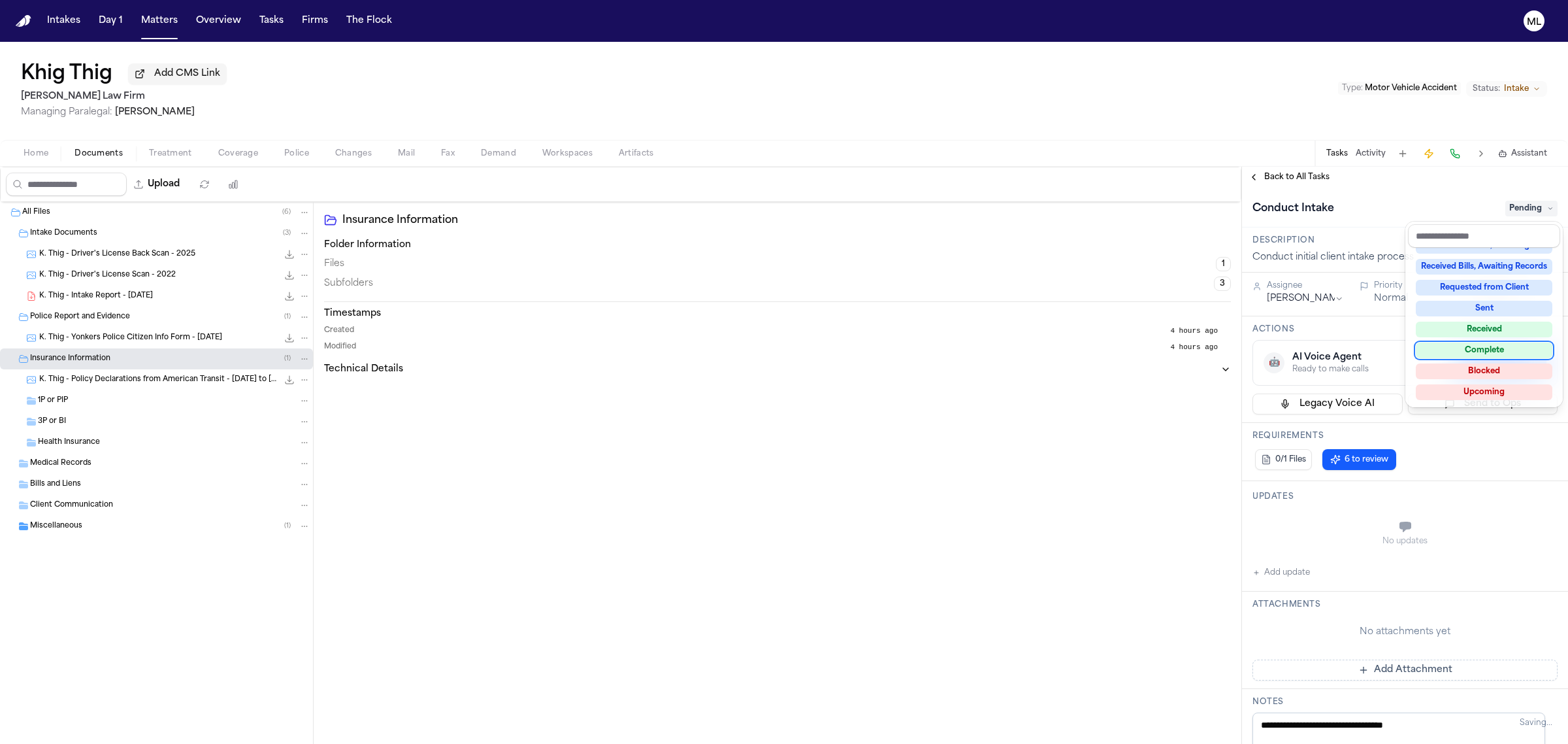
click at [1487, 345] on div "Complete" at bounding box center [1484, 350] width 136 height 16
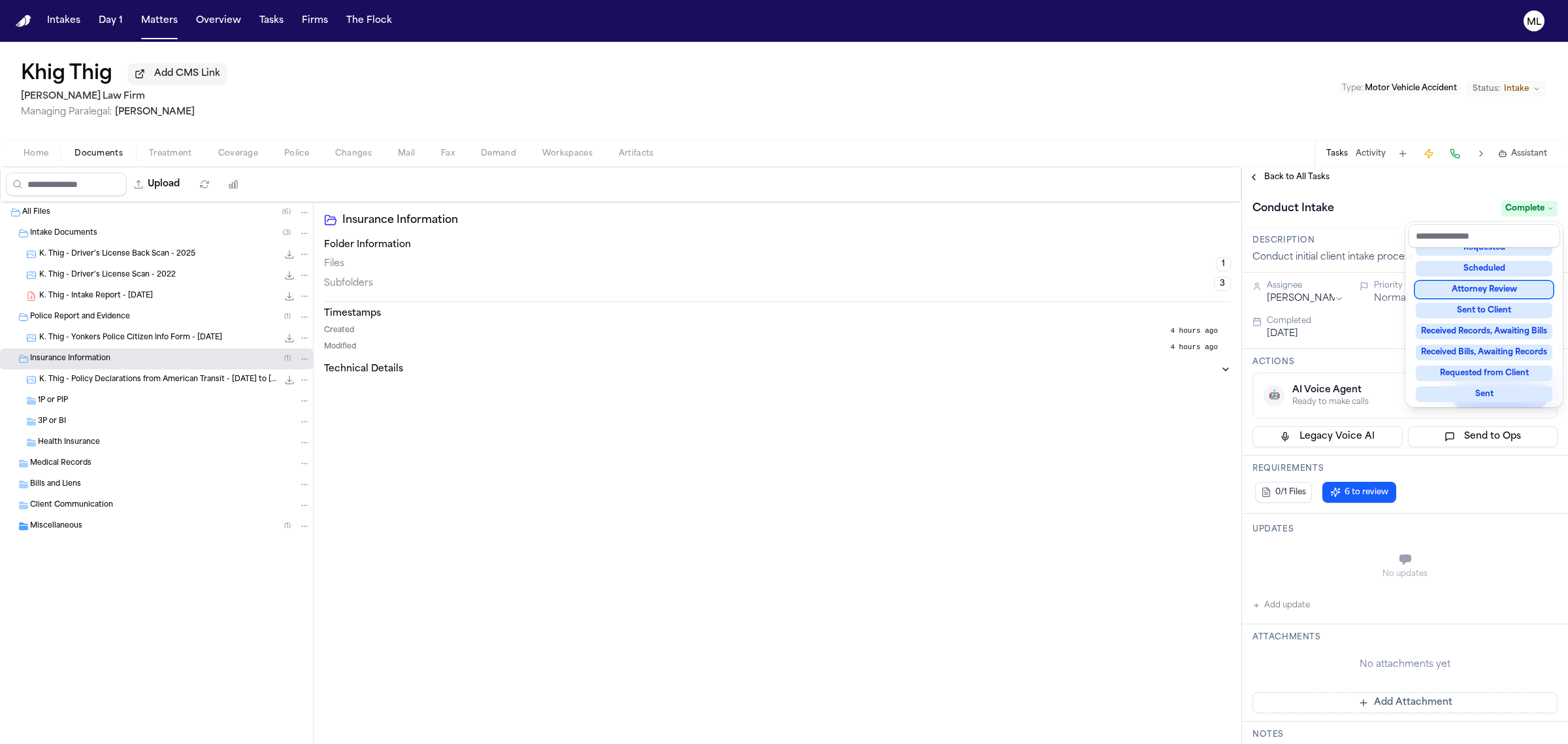
click at [1294, 178] on div "**********" at bounding box center [1405, 455] width 326 height 577
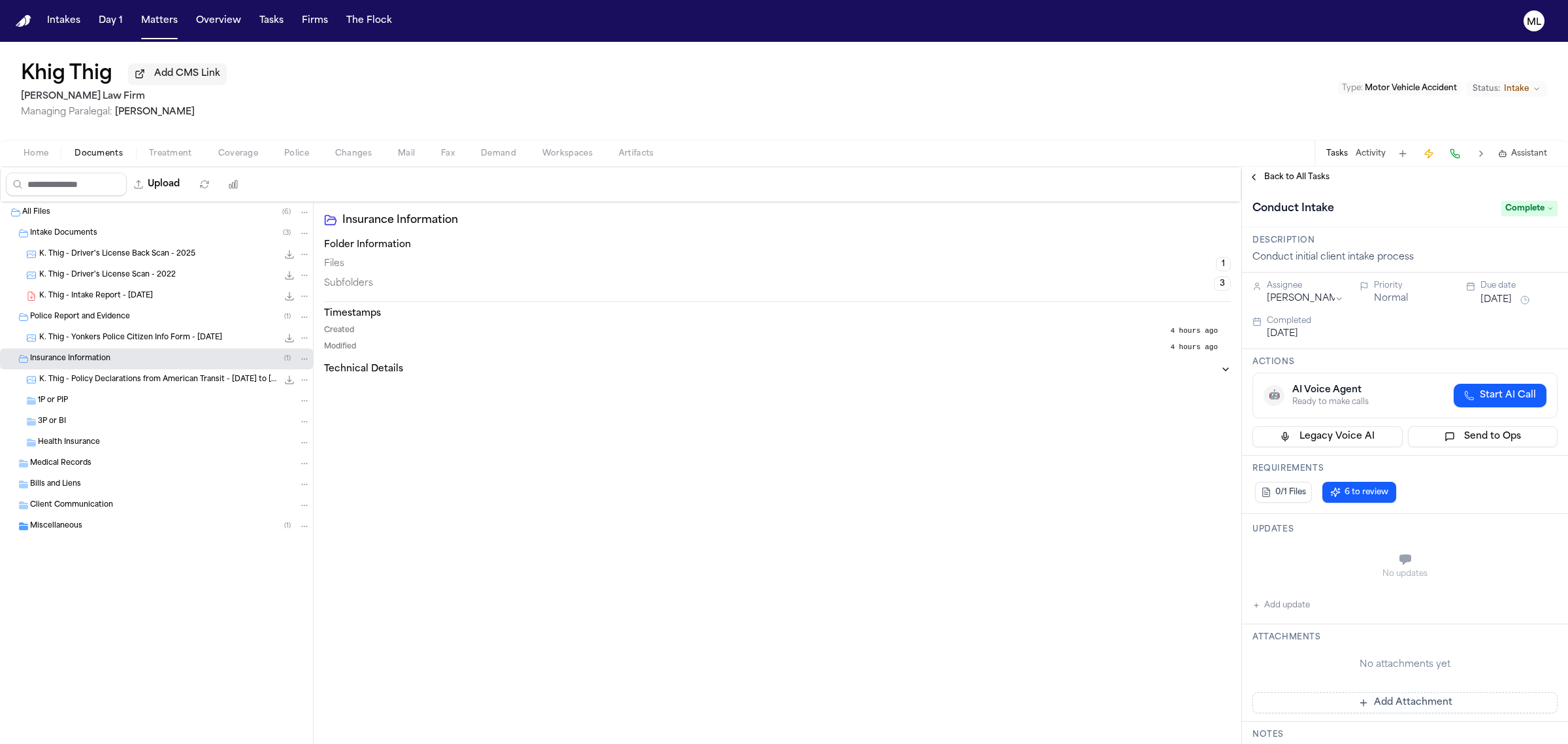
click at [1294, 178] on span "Back to All Tasks" at bounding box center [1297, 177] width 65 height 11
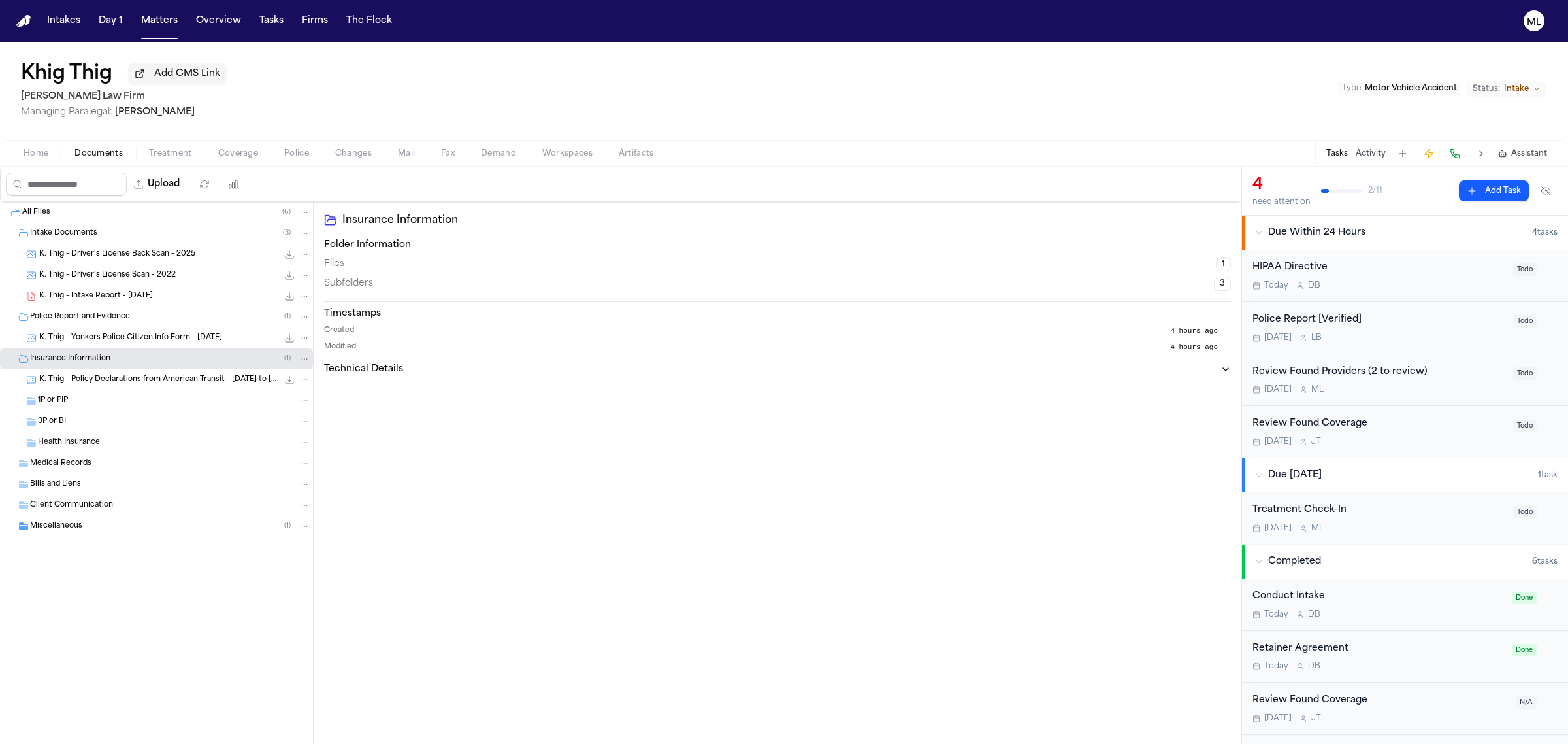
click at [112, 297] on span "K. Thig - Intake Report - [DATE]" at bounding box center [96, 297] width 114 height 11
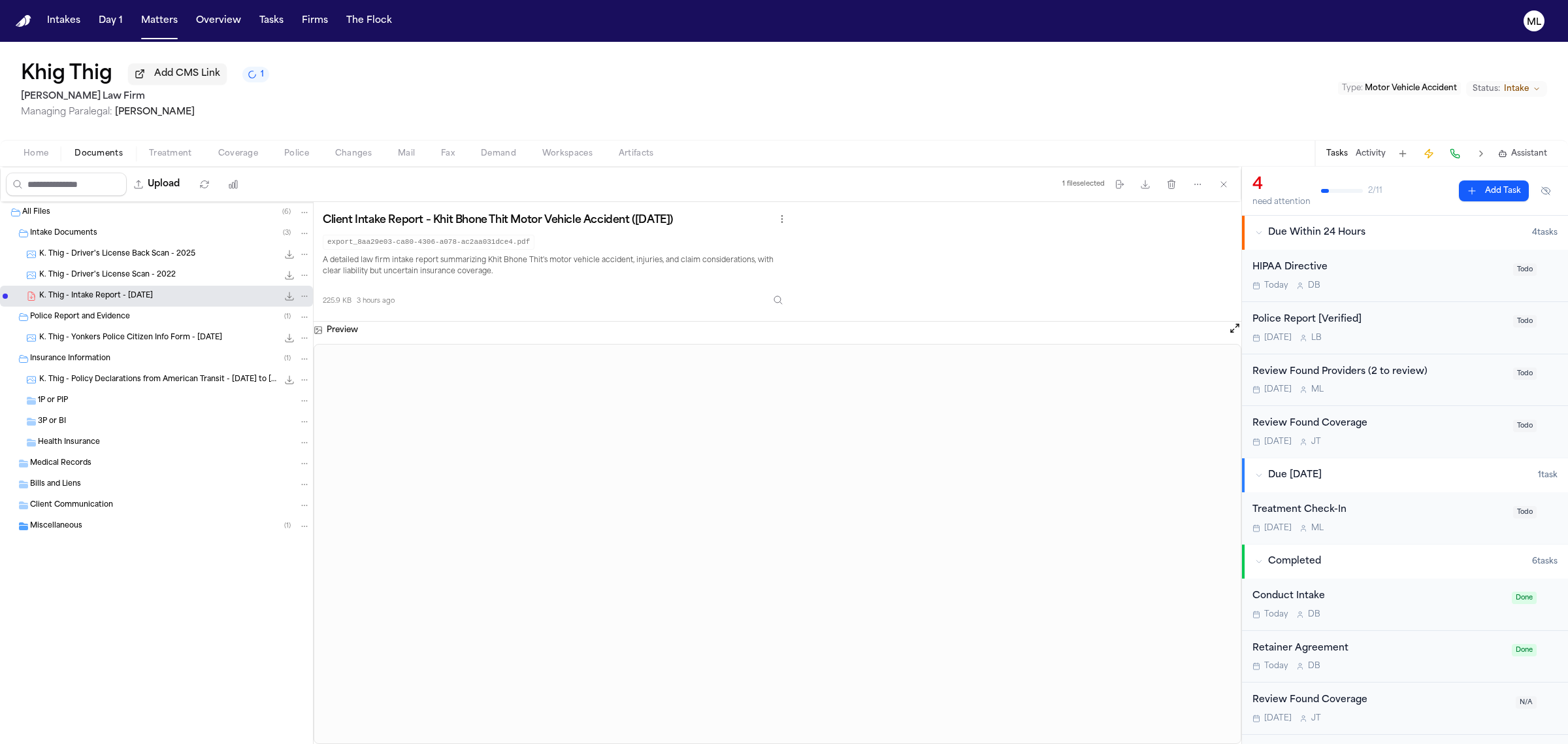
click at [128, 332] on span "K. Thig - Yonkers Police Citizen Info Form - [DATE]" at bounding box center [131, 338] width 183 height 11
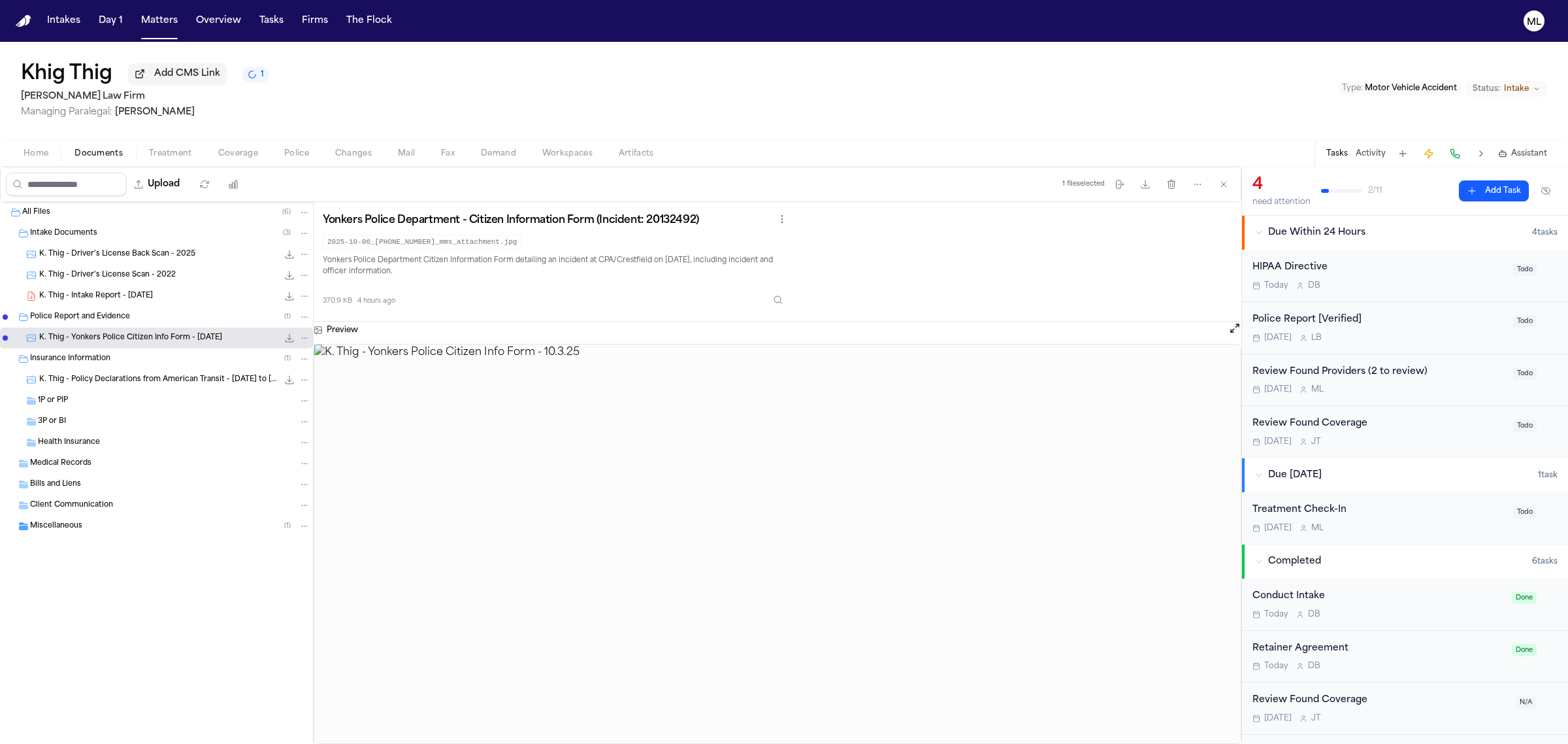
click at [88, 536] on div "Miscellaneous ( 1 )" at bounding box center [156, 526] width 313 height 21
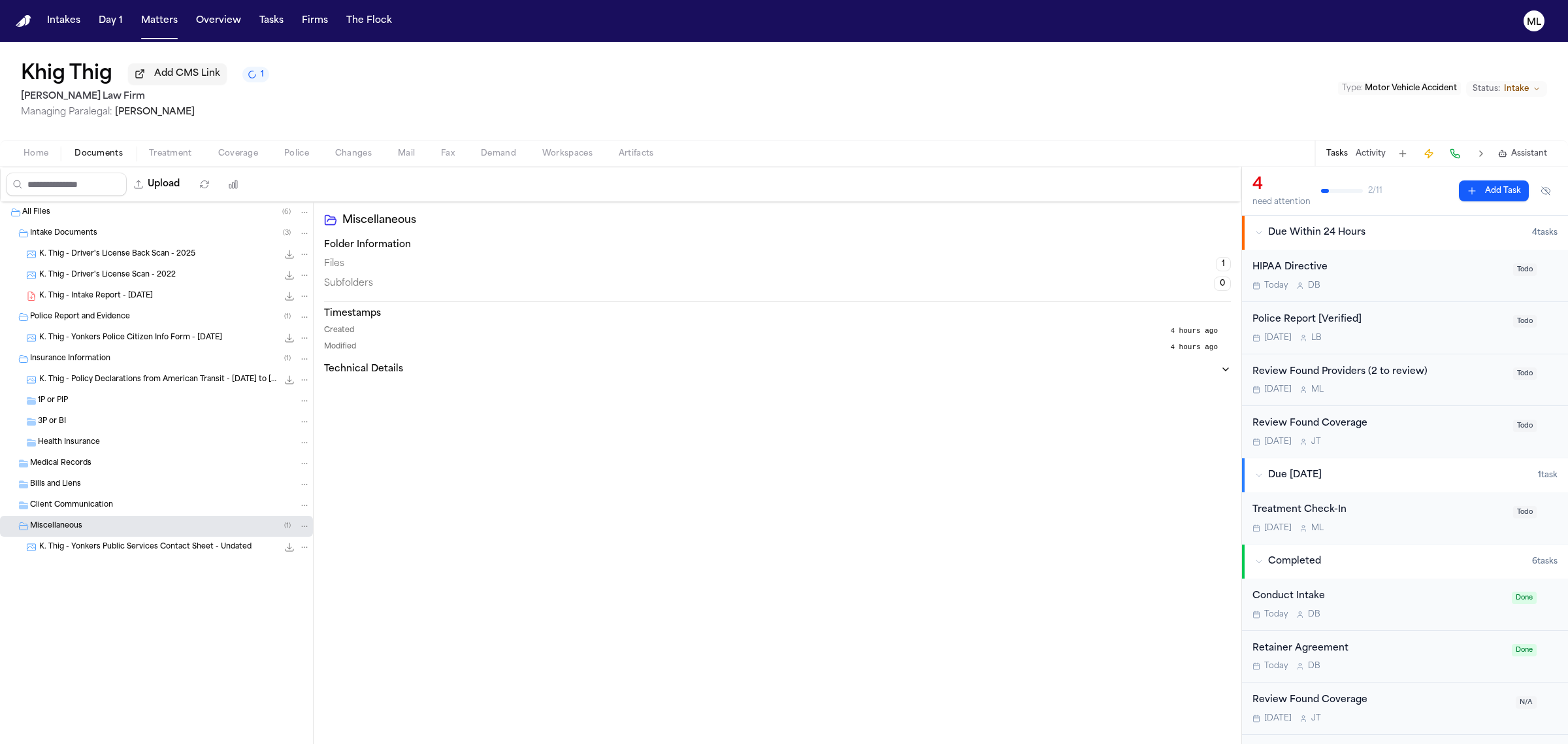
click at [149, 549] on span "K. Thig - Yonkers Public Services Contact Sheet - Undated" at bounding box center [145, 547] width 212 height 11
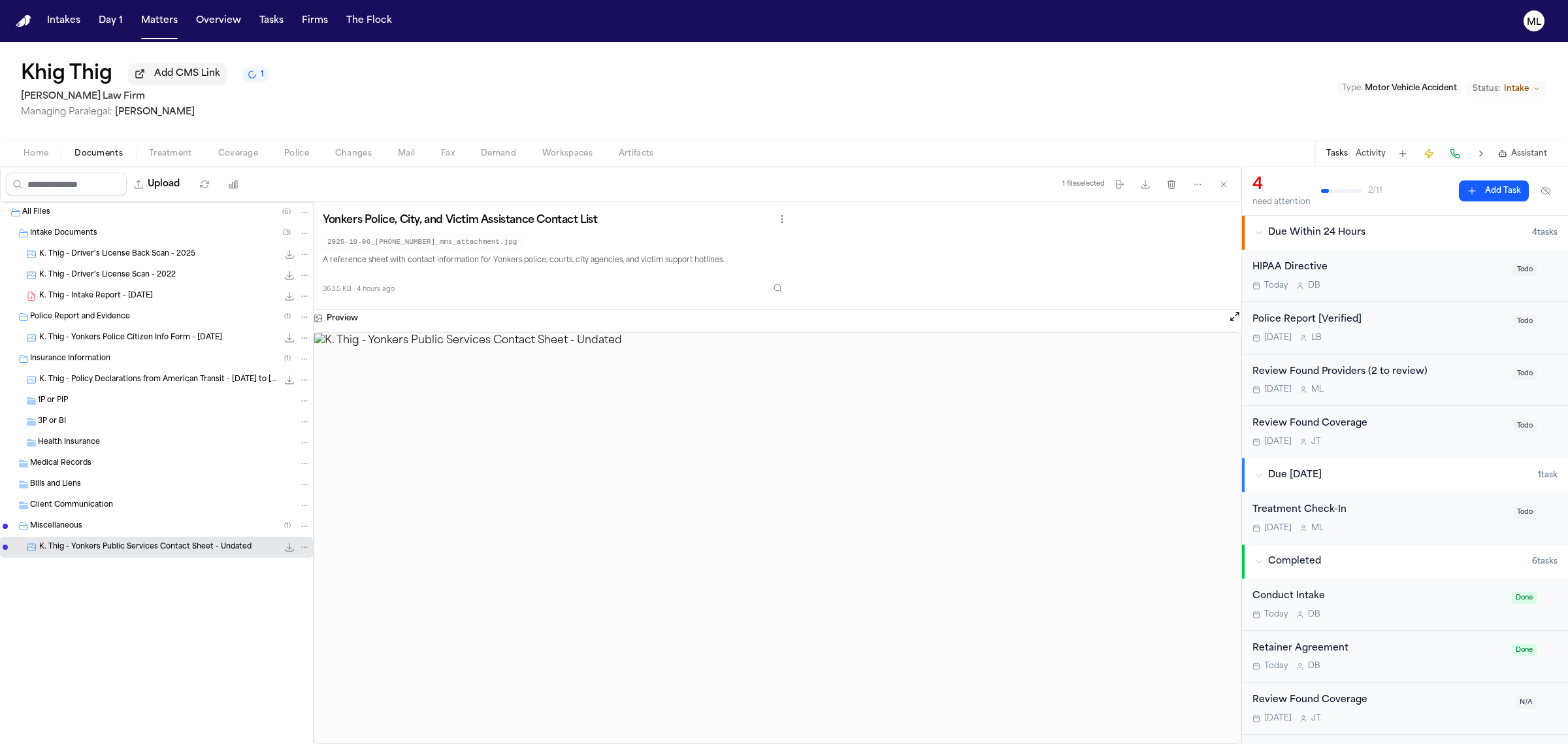
click at [87, 259] on span "K. Thig - Driver's License Back Scan - 2025" at bounding box center [117, 254] width 156 height 11
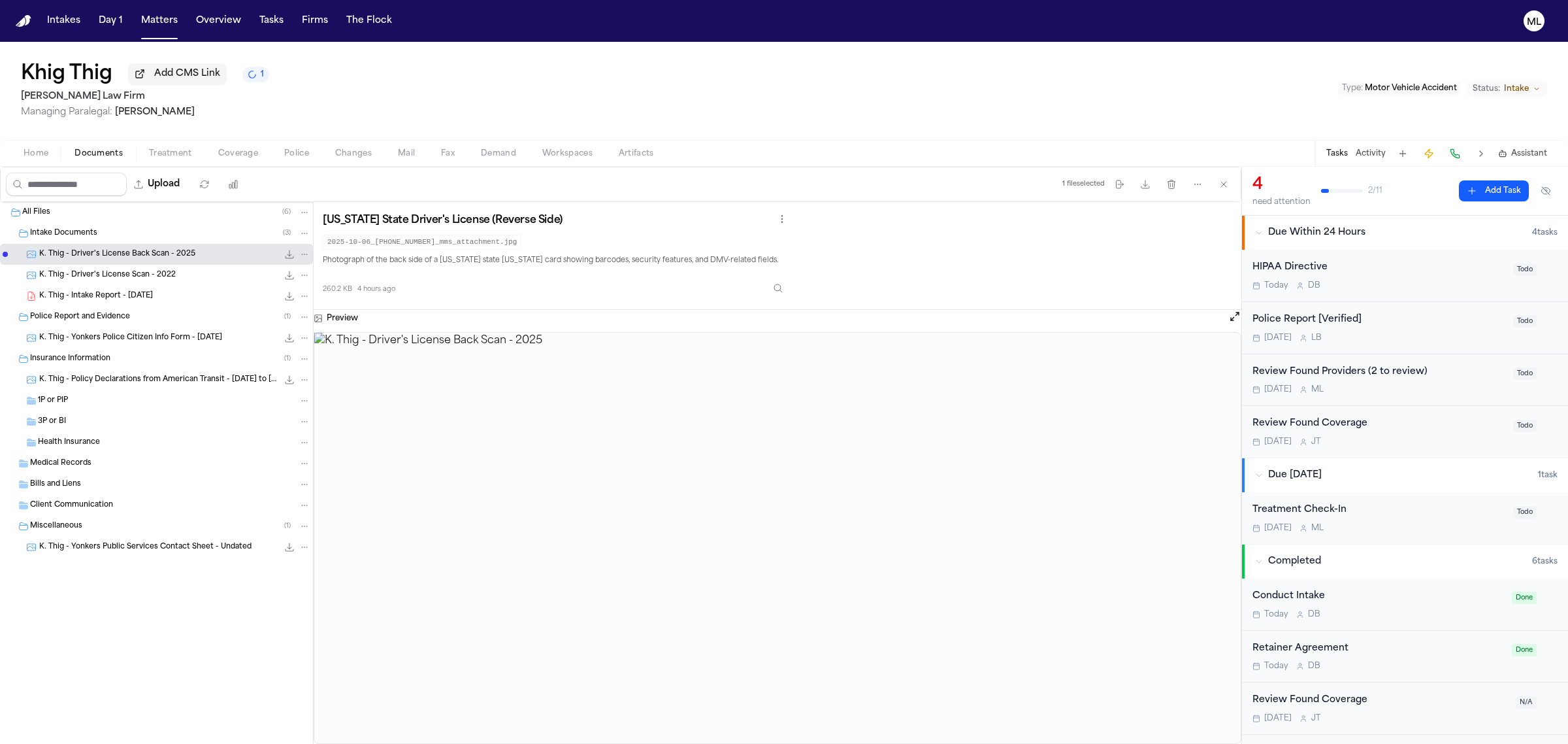
click at [96, 275] on span "K. Thig - Driver's License Scan - 2022" at bounding box center [107, 276] width 136 height 11
click at [139, 302] on div "K. Thig - Intake Report - [DATE] 225.9 KB • PDF" at bounding box center [175, 296] width 271 height 13
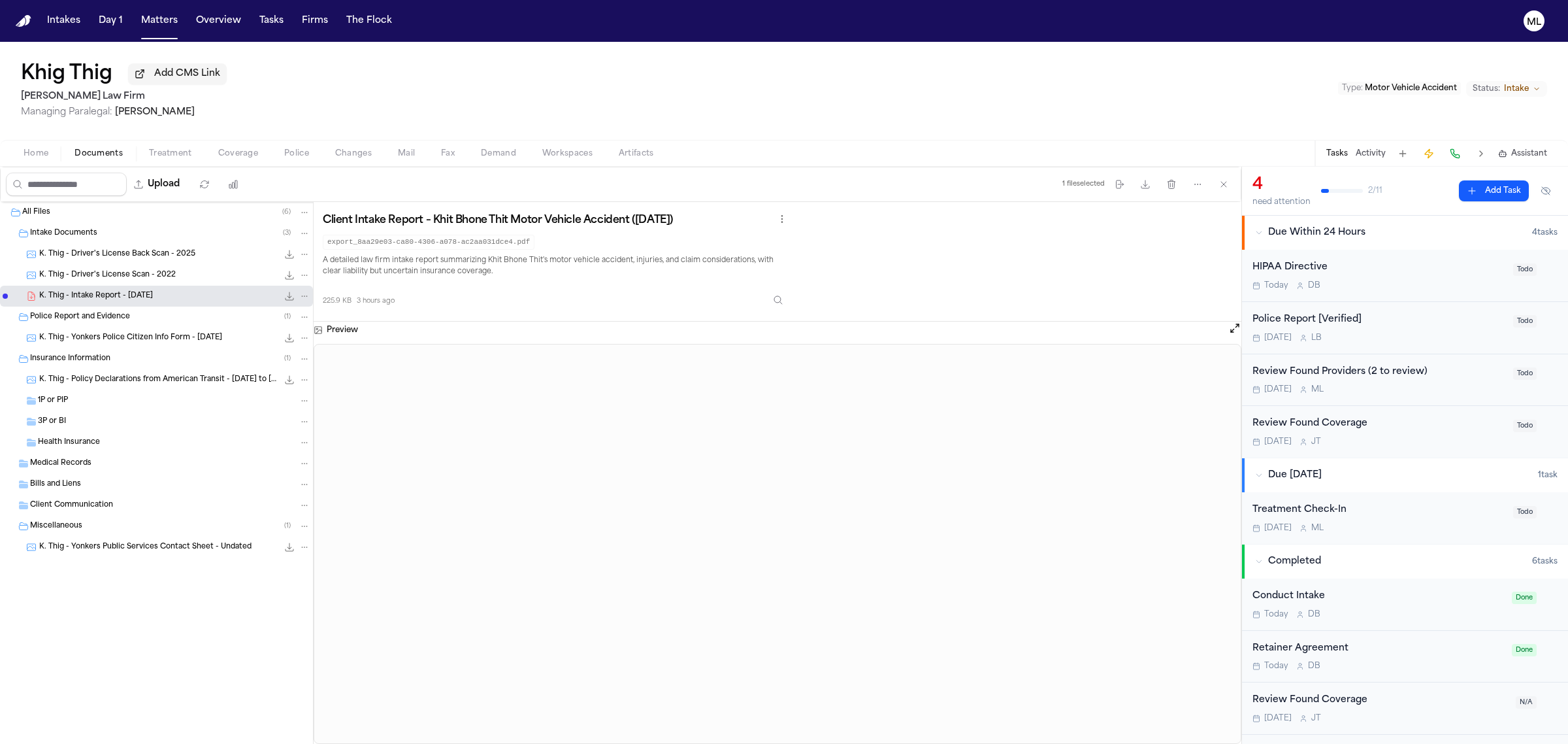
click at [83, 76] on h1 "Khig Thig" at bounding box center [66, 74] width 91 height 24
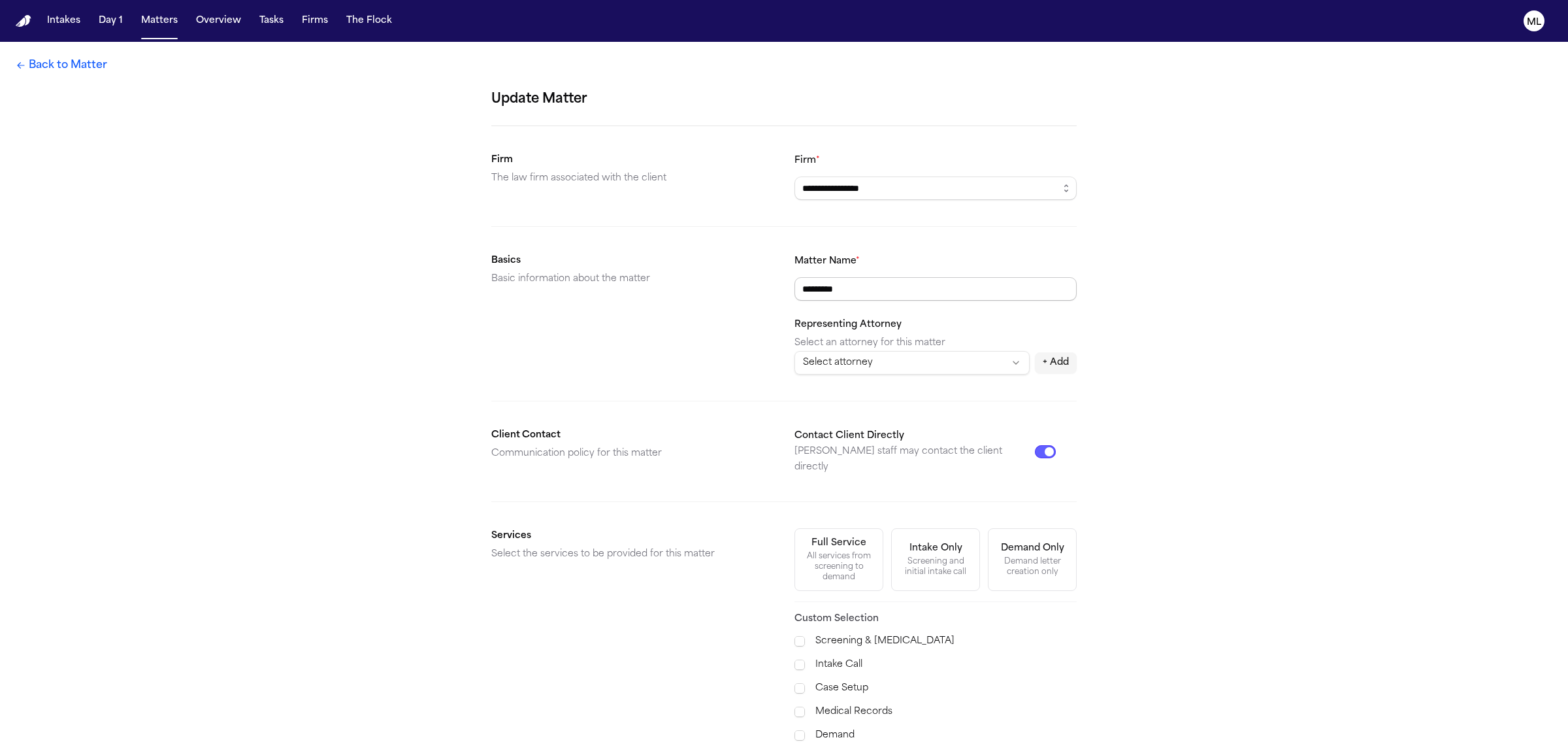
click at [879, 289] on input "*********" at bounding box center [935, 289] width 282 height 24
click at [820, 288] on input "*********" at bounding box center [935, 289] width 282 height 24
type input "*********"
click at [1181, 243] on div "**********" at bounding box center [784, 524] width 1568 height 964
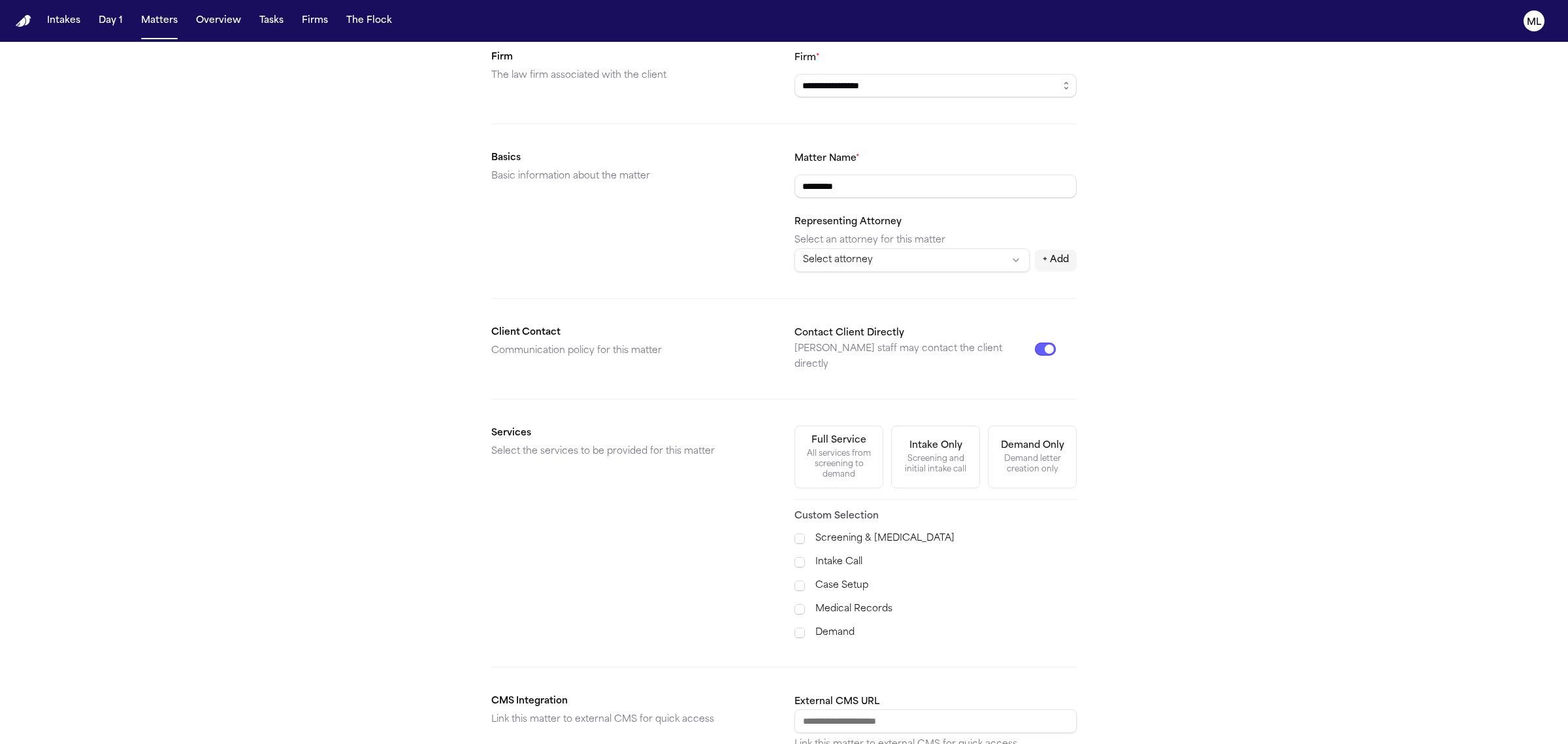
scroll to position [245, 0]
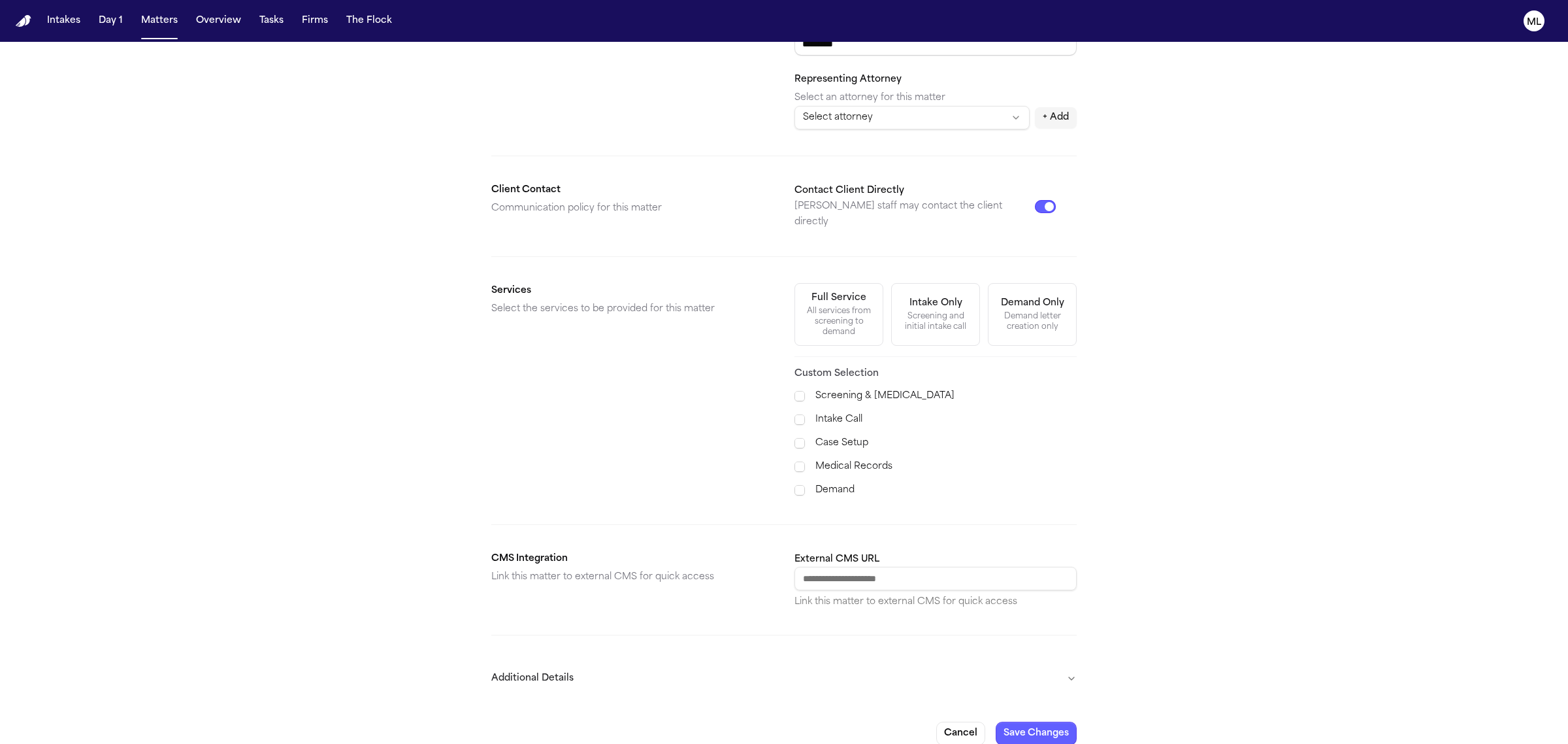
click at [1031, 670] on button "Additional Details" at bounding box center [784, 678] width 585 height 34
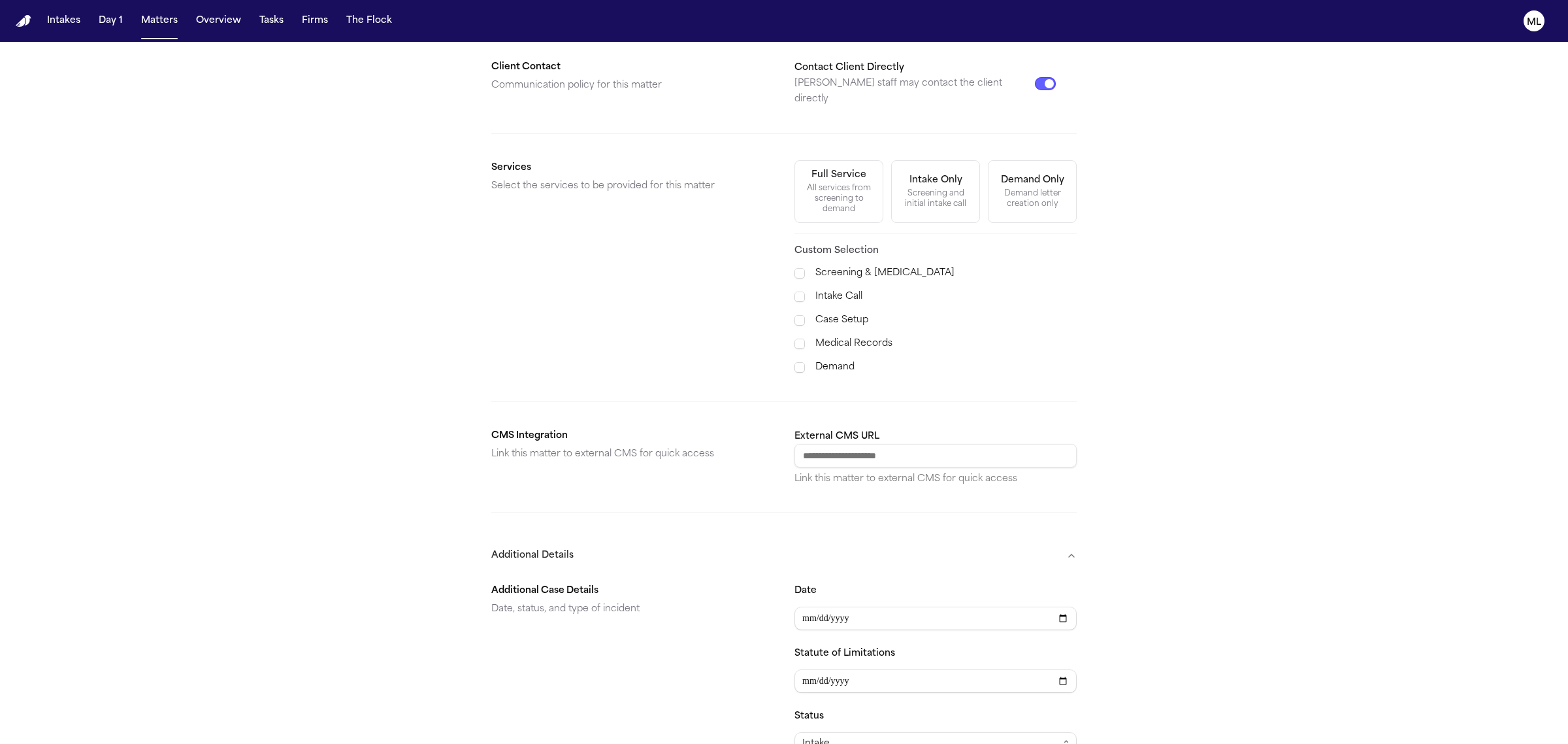
scroll to position [572, 0]
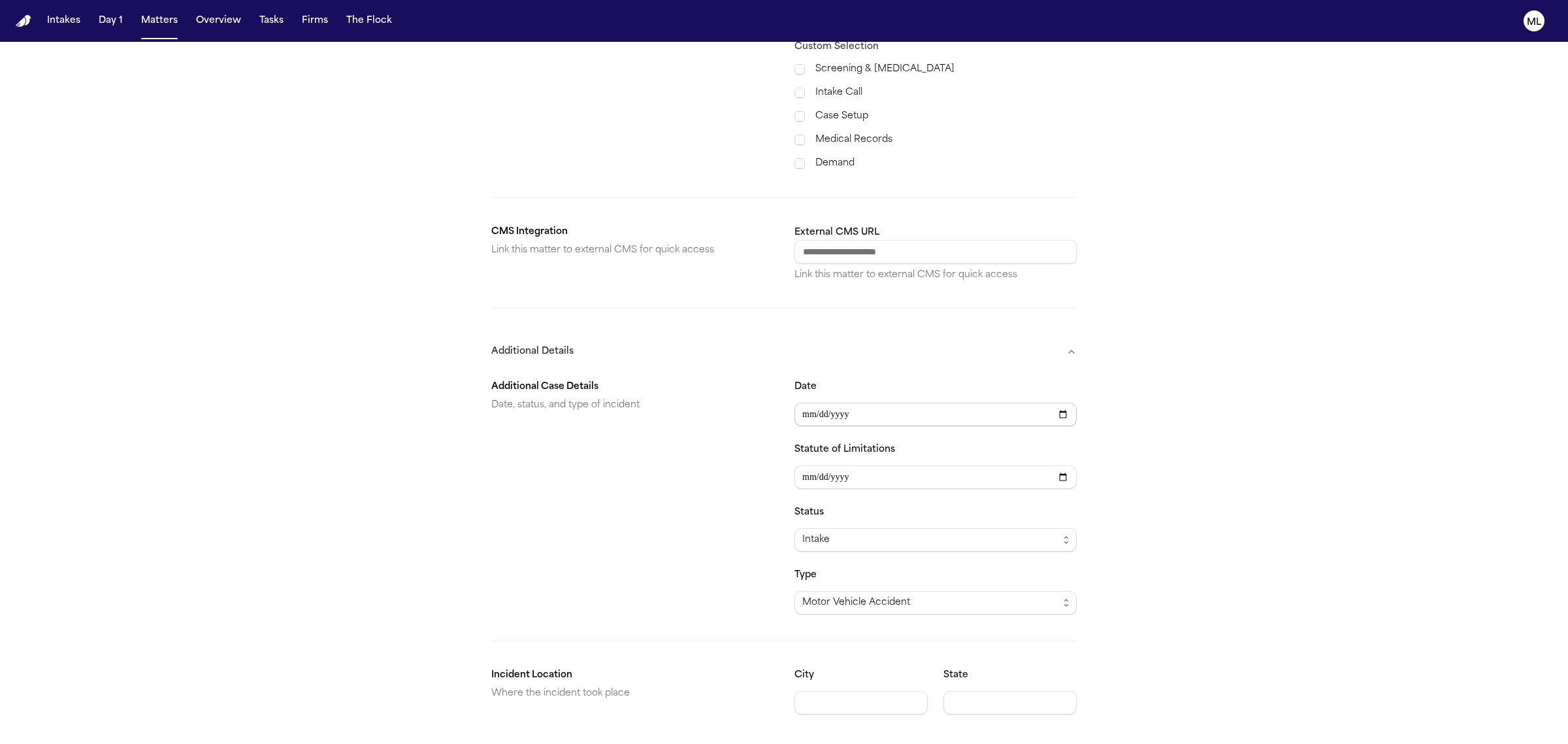
click at [856, 402] on input "Date" at bounding box center [935, 414] width 282 height 24
click at [804, 407] on input "Date" at bounding box center [935, 414] width 282 height 24
click at [810, 402] on input "Date" at bounding box center [935, 414] width 282 height 24
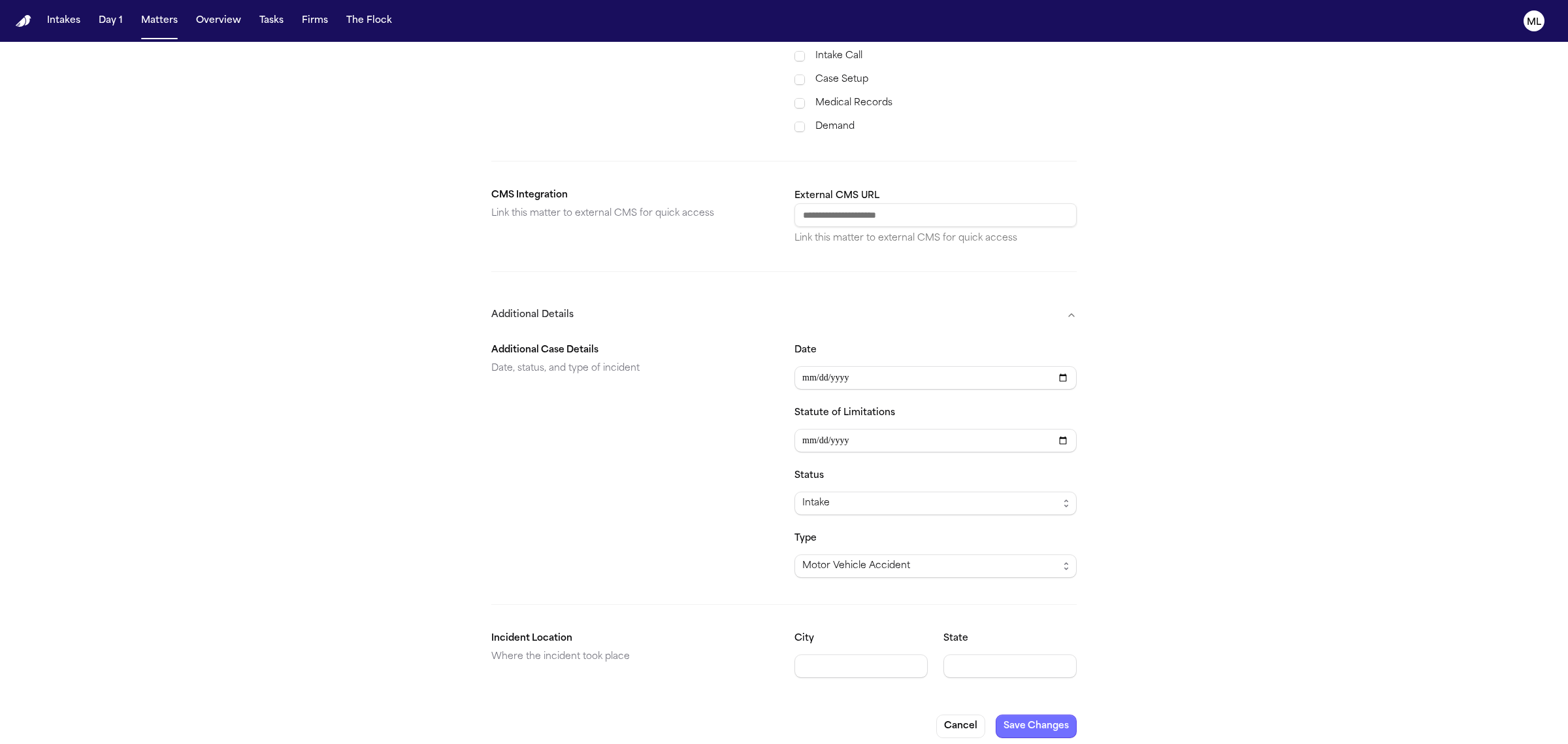
click at [1037, 719] on button "Save Changes" at bounding box center [1036, 726] width 81 height 24
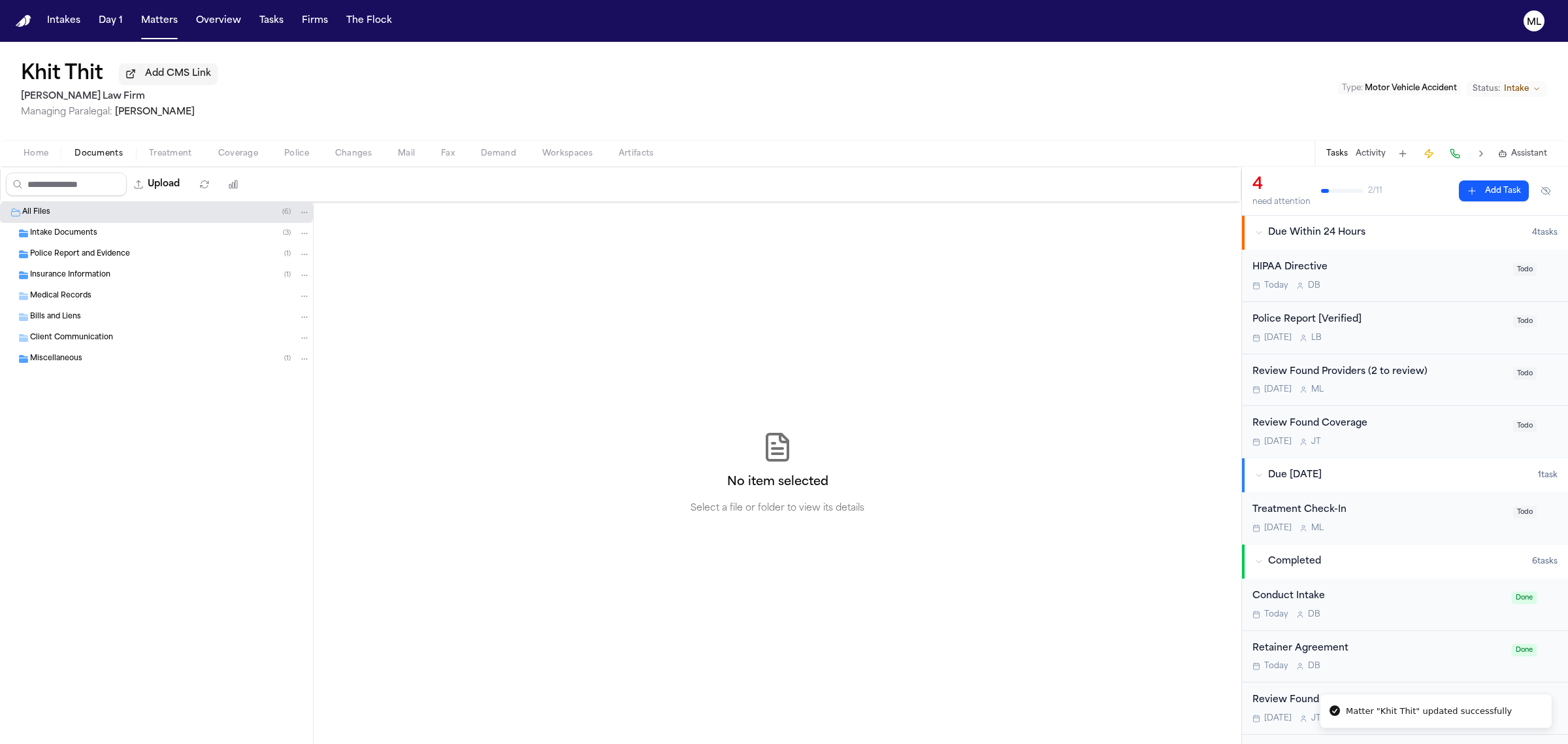
click at [74, 154] on span "Documents" at bounding box center [99, 154] width 49 height 11
click at [80, 234] on span "Intake Documents" at bounding box center [64, 234] width 67 height 11
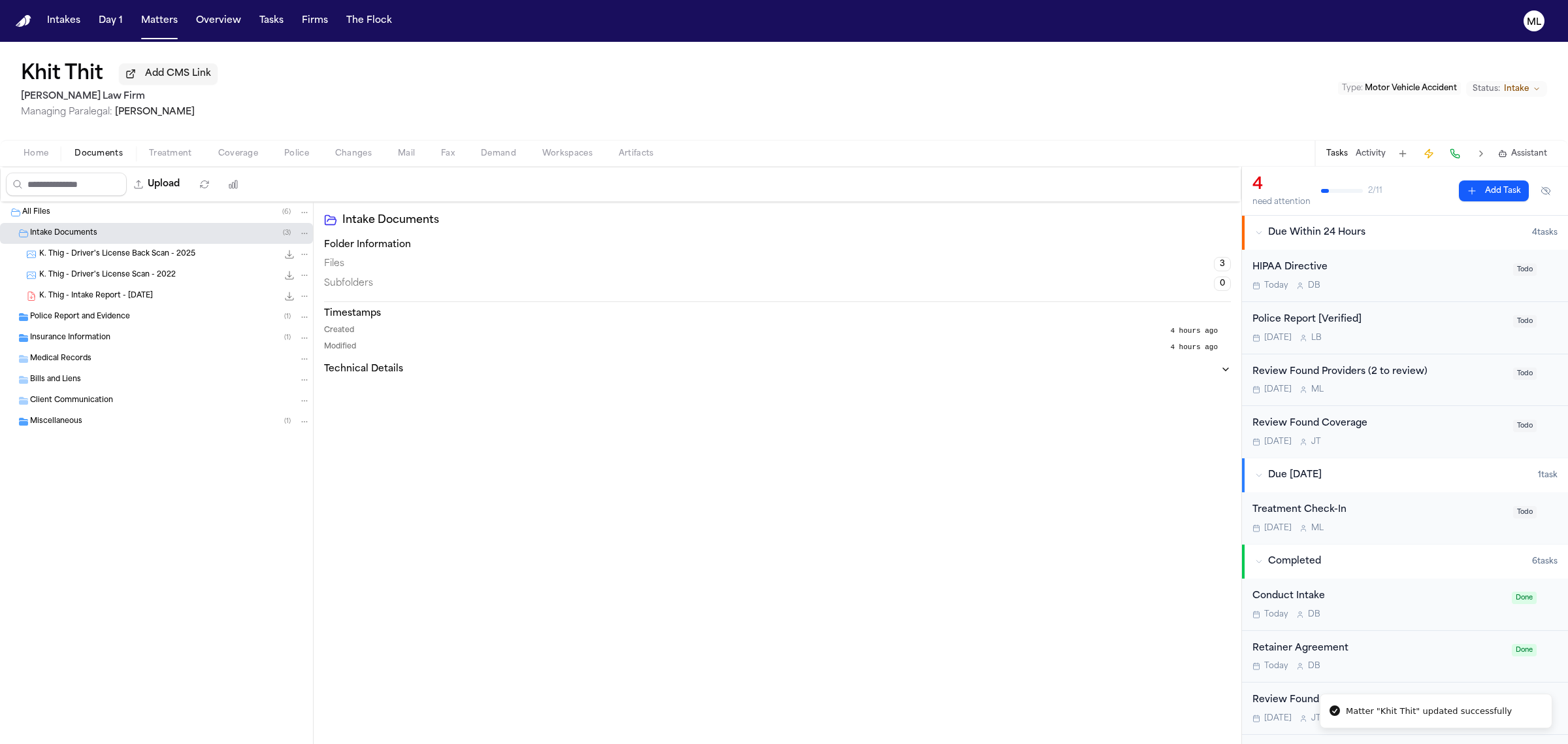
click at [127, 293] on span "K. Thig - Intake Report - [DATE]" at bounding box center [96, 297] width 114 height 11
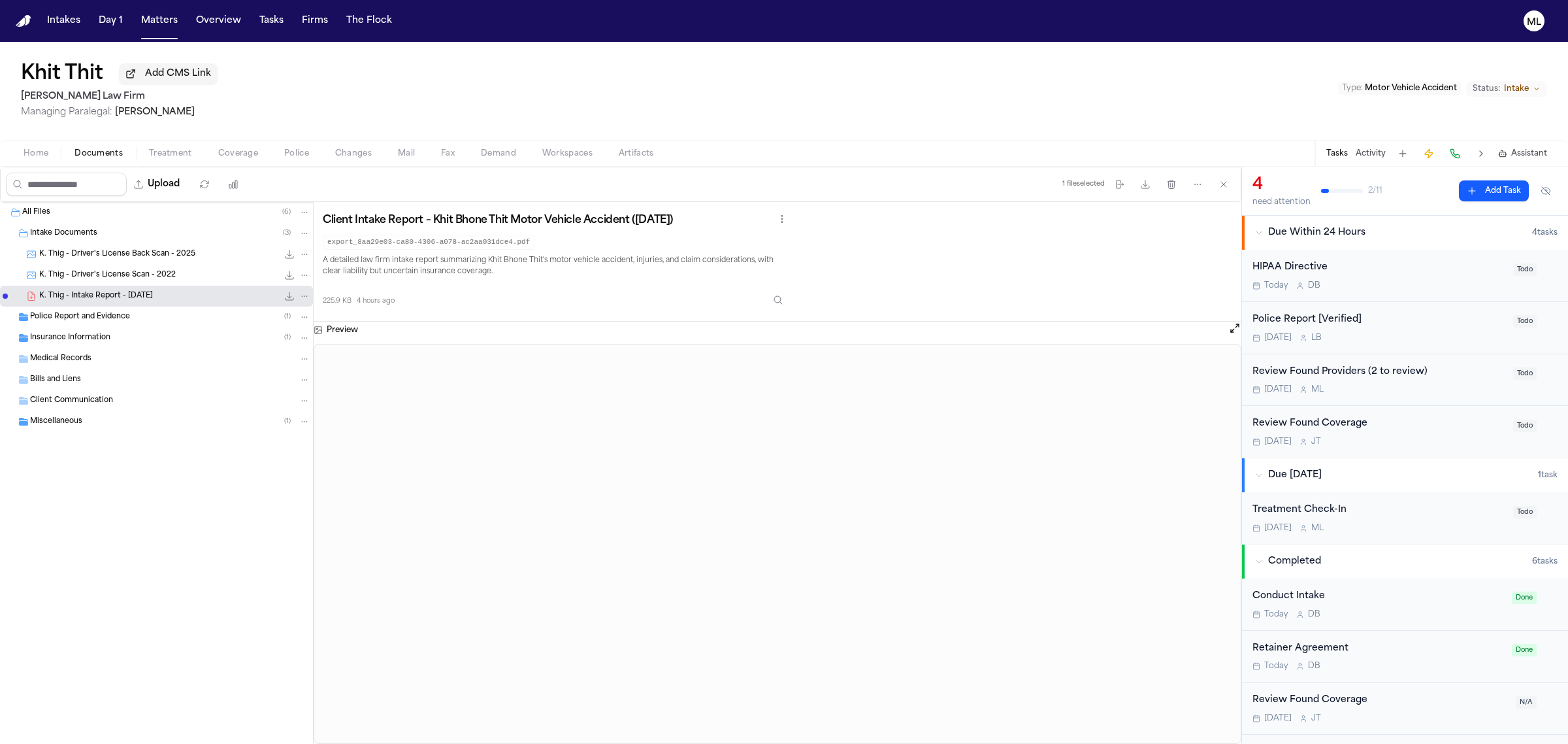
click at [576, 87] on div "Khit Thit Add CMS Link [PERSON_NAME] Law Firm Managing Paralegal: [PERSON_NAME]…" at bounding box center [784, 91] width 1568 height 98
click at [591, 80] on div "Khit Thit Add CMS Link [PERSON_NAME] Law Firm Managing Paralegal: [PERSON_NAME]…" at bounding box center [784, 91] width 1568 height 98
click at [63, 67] on h1 "Khit Thit" at bounding box center [61, 74] width 82 height 24
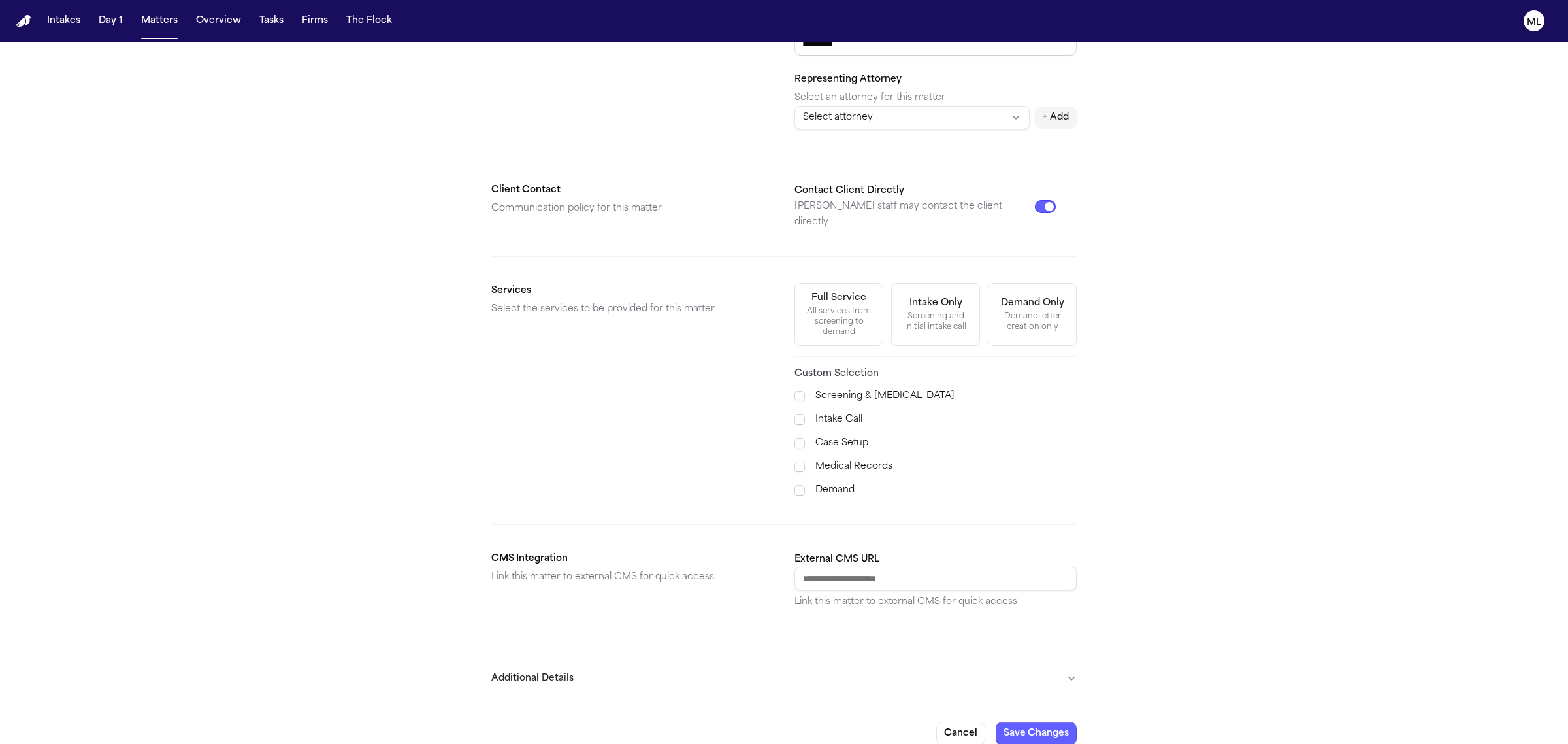
scroll to position [250, 0]
click at [852, 656] on button "Additional Details" at bounding box center [784, 673] width 585 height 34
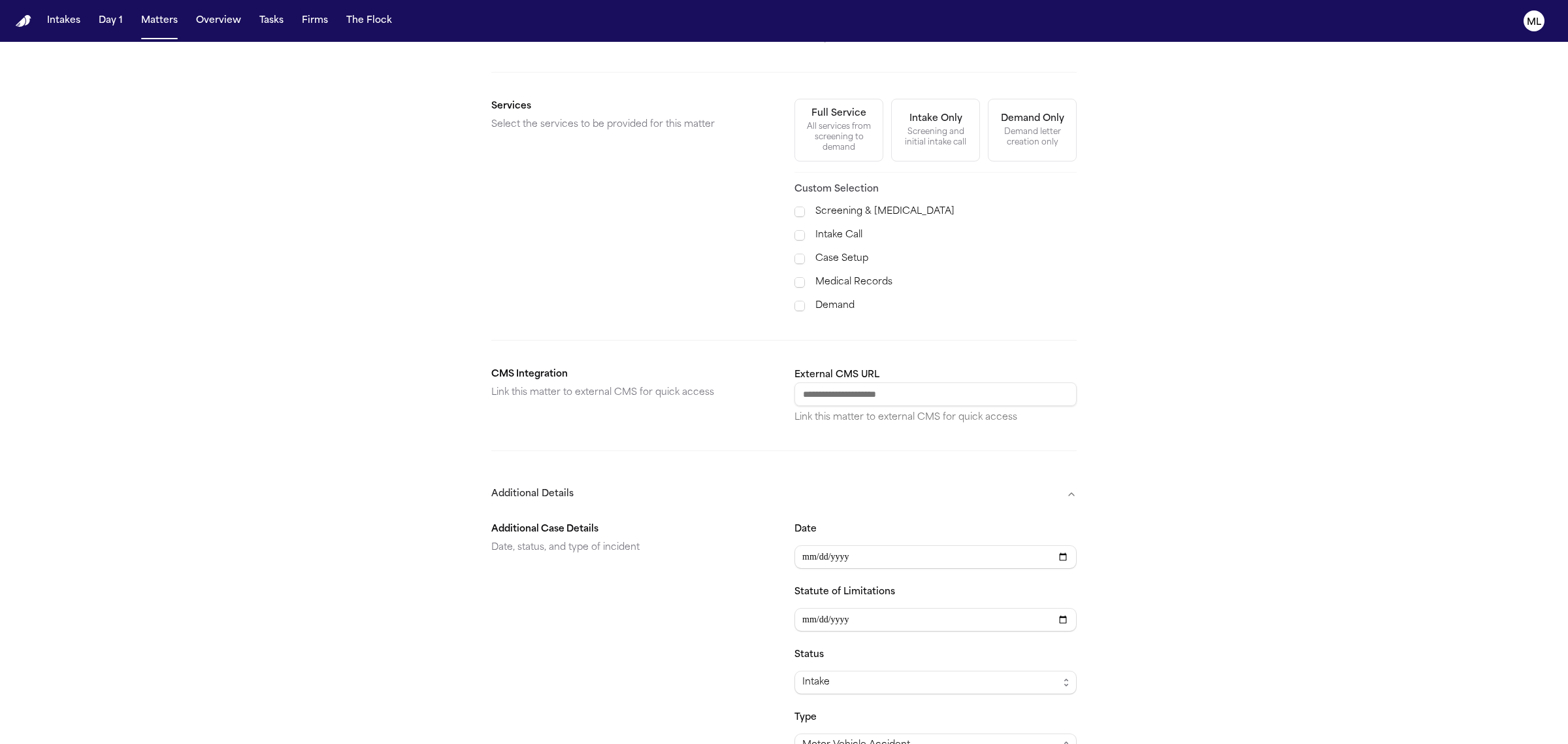
scroll to position [495, 0]
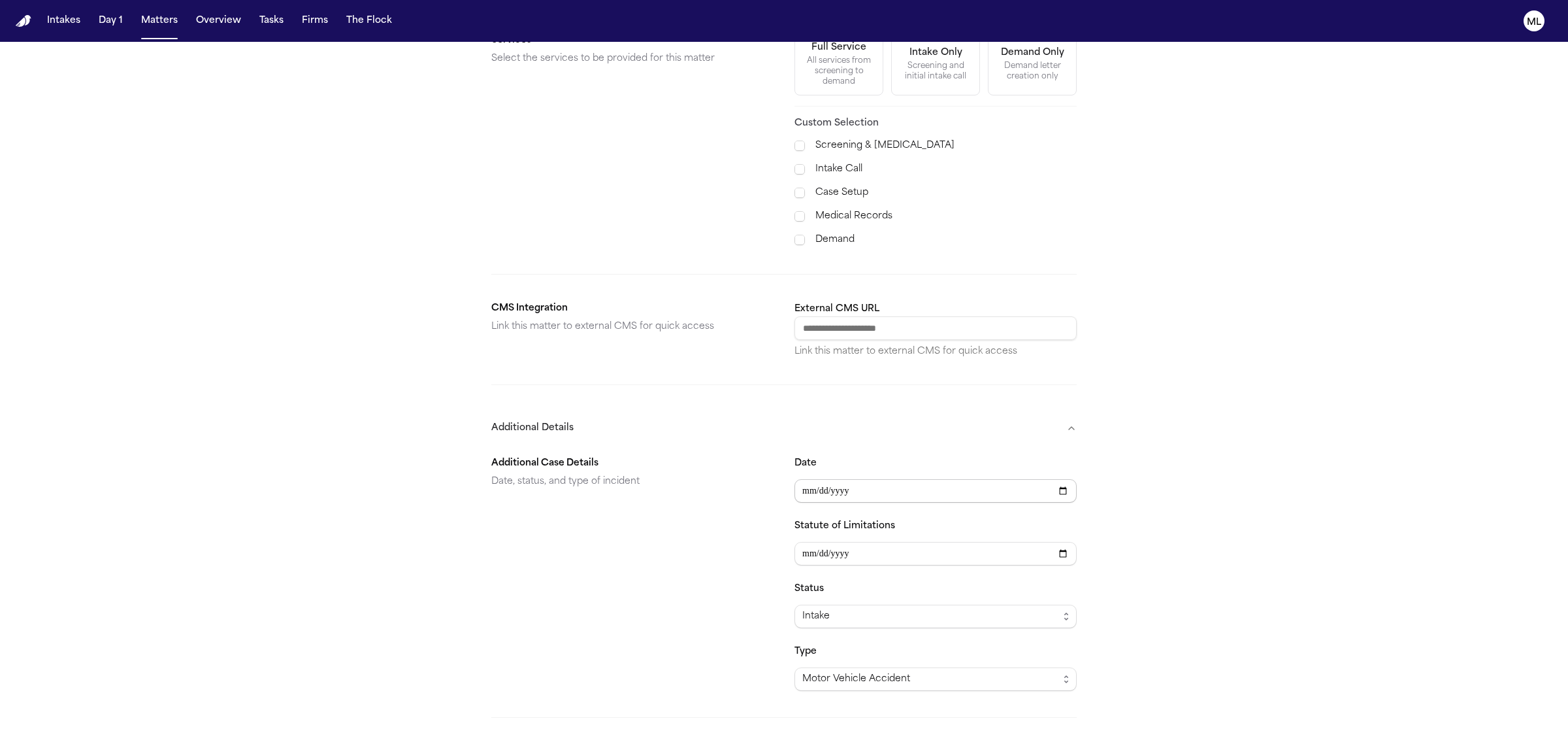
click at [829, 479] on input "Date" at bounding box center [935, 490] width 282 height 24
click at [811, 479] on input "Date" at bounding box center [935, 490] width 282 height 24
type input "**********"
click at [804, 544] on input "Statute of Limitations" at bounding box center [935, 553] width 282 height 24
type input "**********"
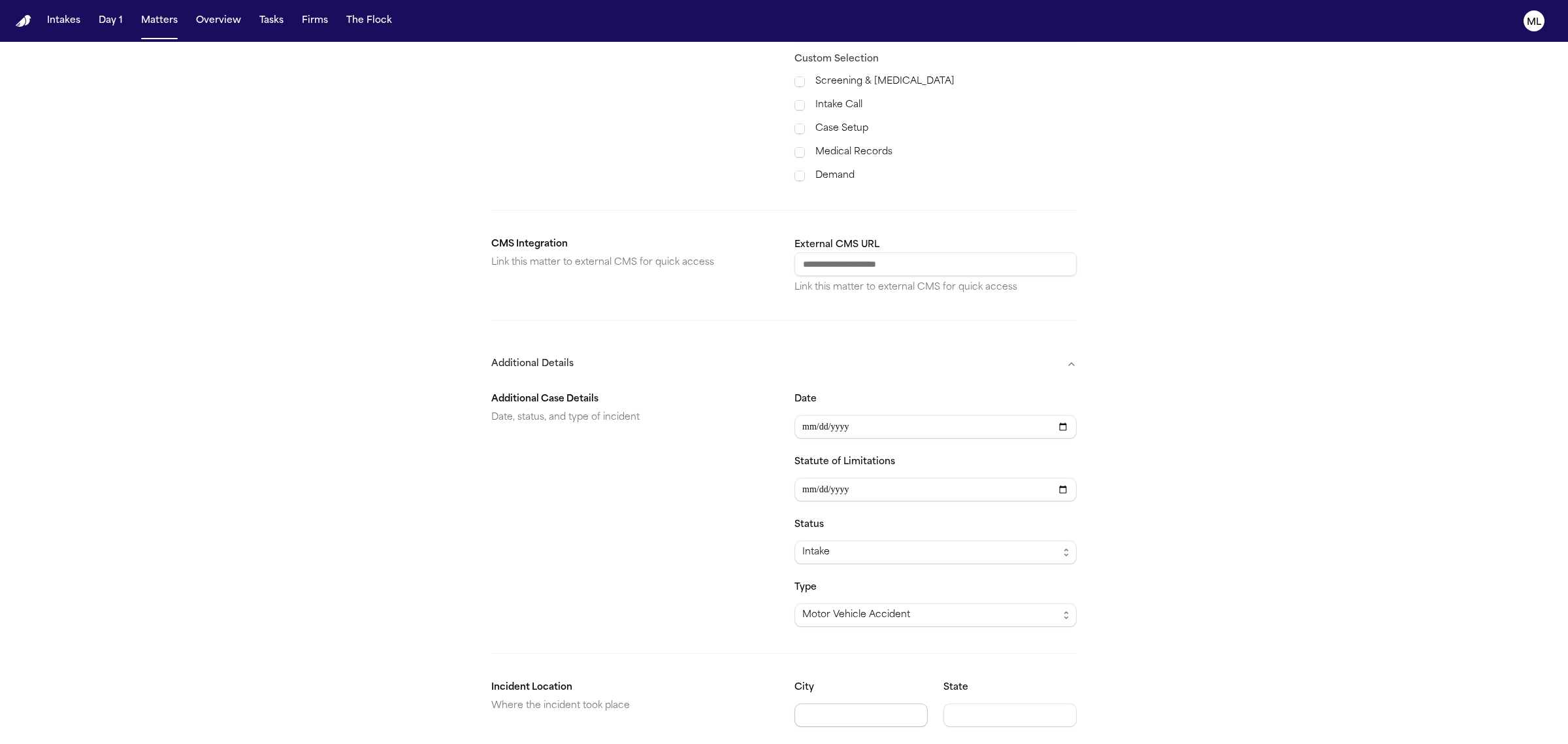
scroll to position [608, 0]
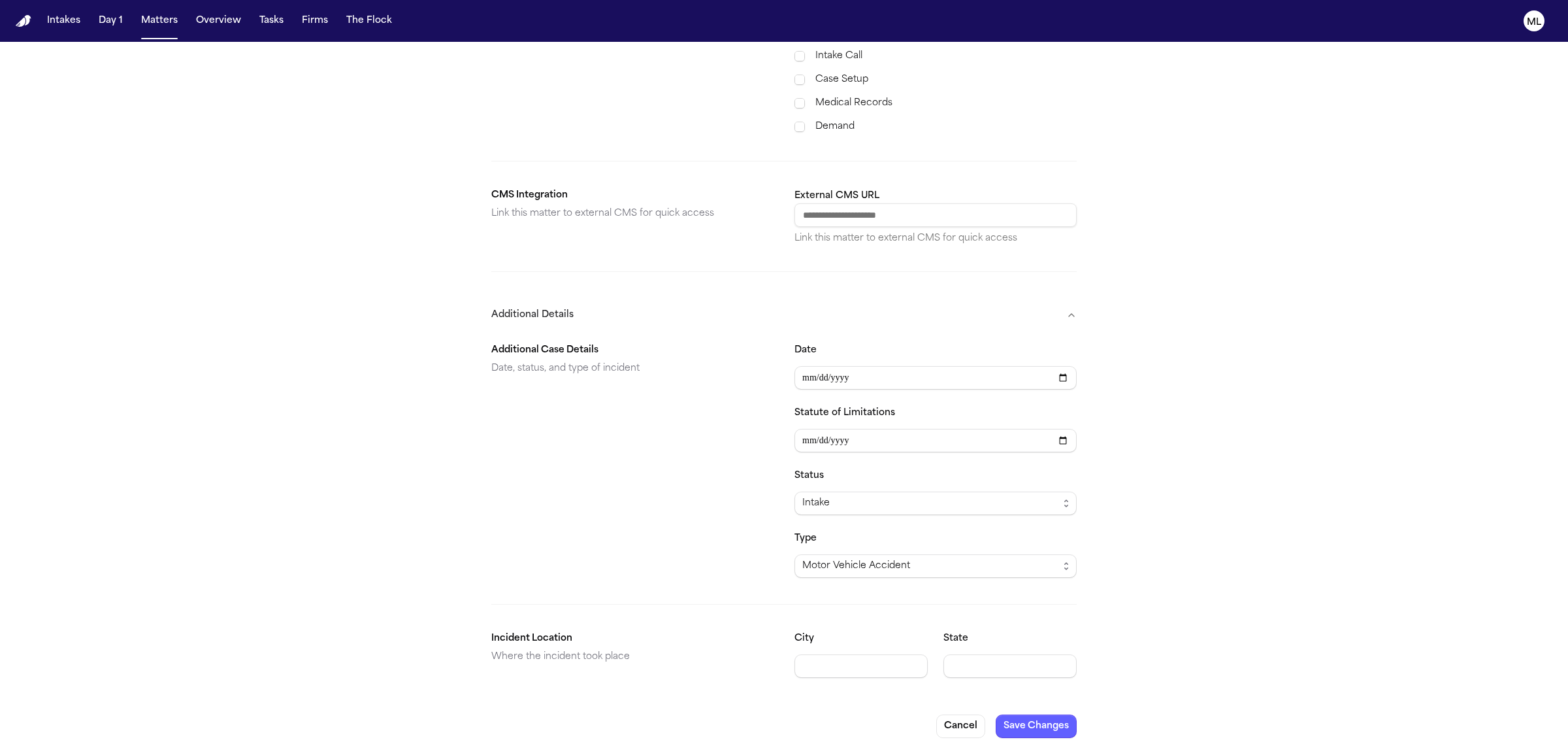
click at [844, 635] on div "City" at bounding box center [861, 655] width 134 height 47
click at [847, 678] on form "**********" at bounding box center [784, 109] width 585 height 1258
click at [847, 659] on input "City" at bounding box center [861, 665] width 134 height 24
type input "*******"
type input "**"
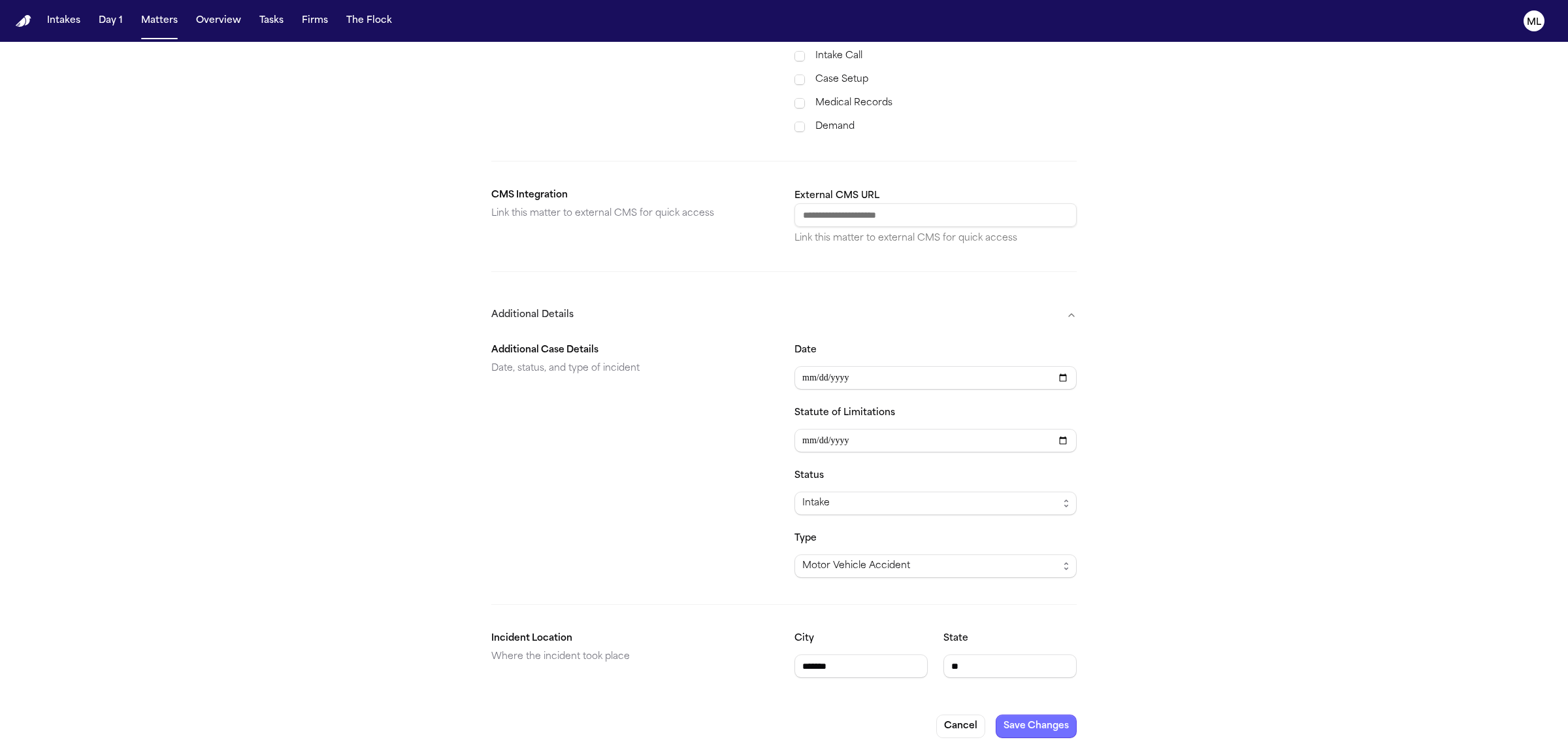
click at [1037, 723] on button "Save Changes" at bounding box center [1036, 726] width 81 height 24
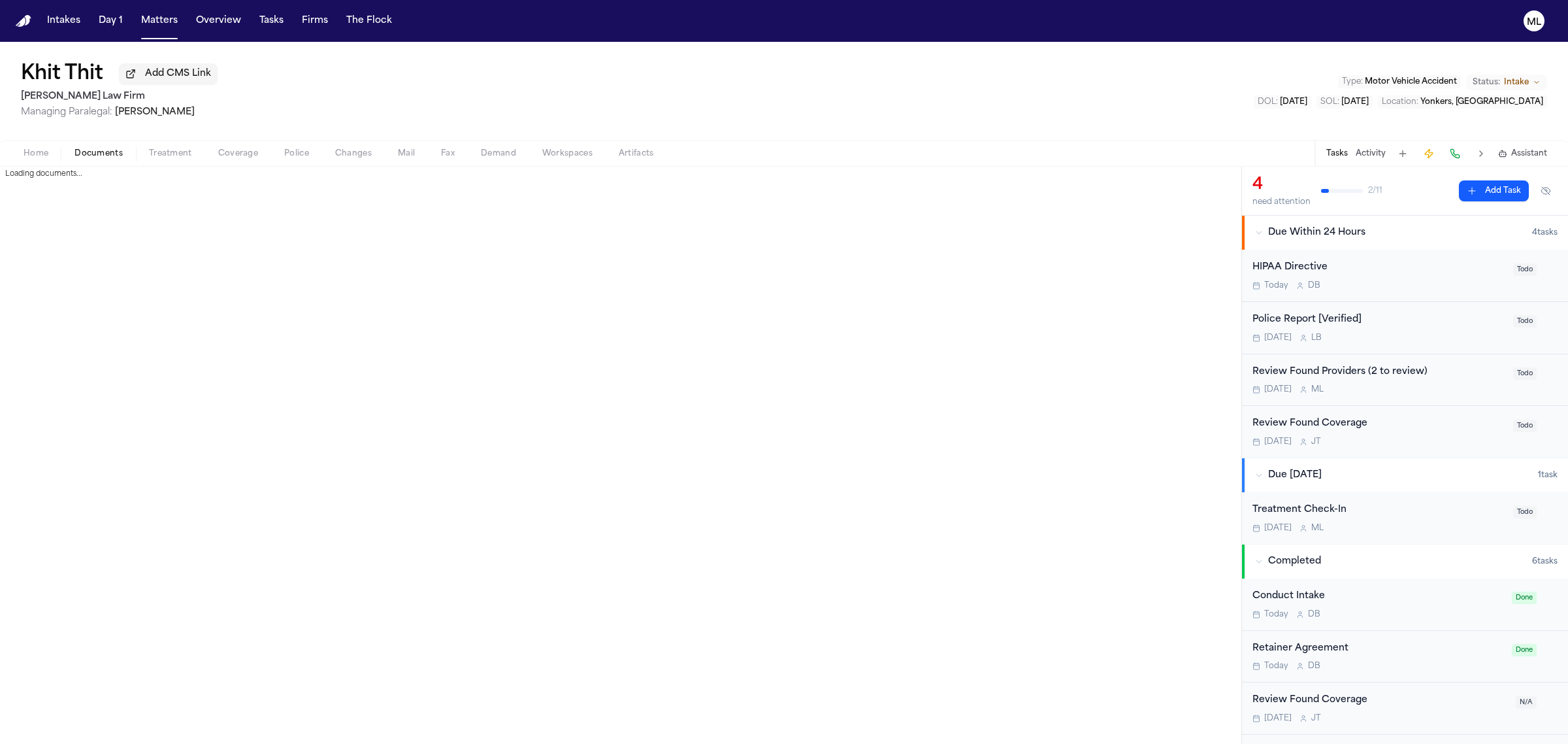
click at [90, 152] on span "Documents" at bounding box center [99, 154] width 49 height 11
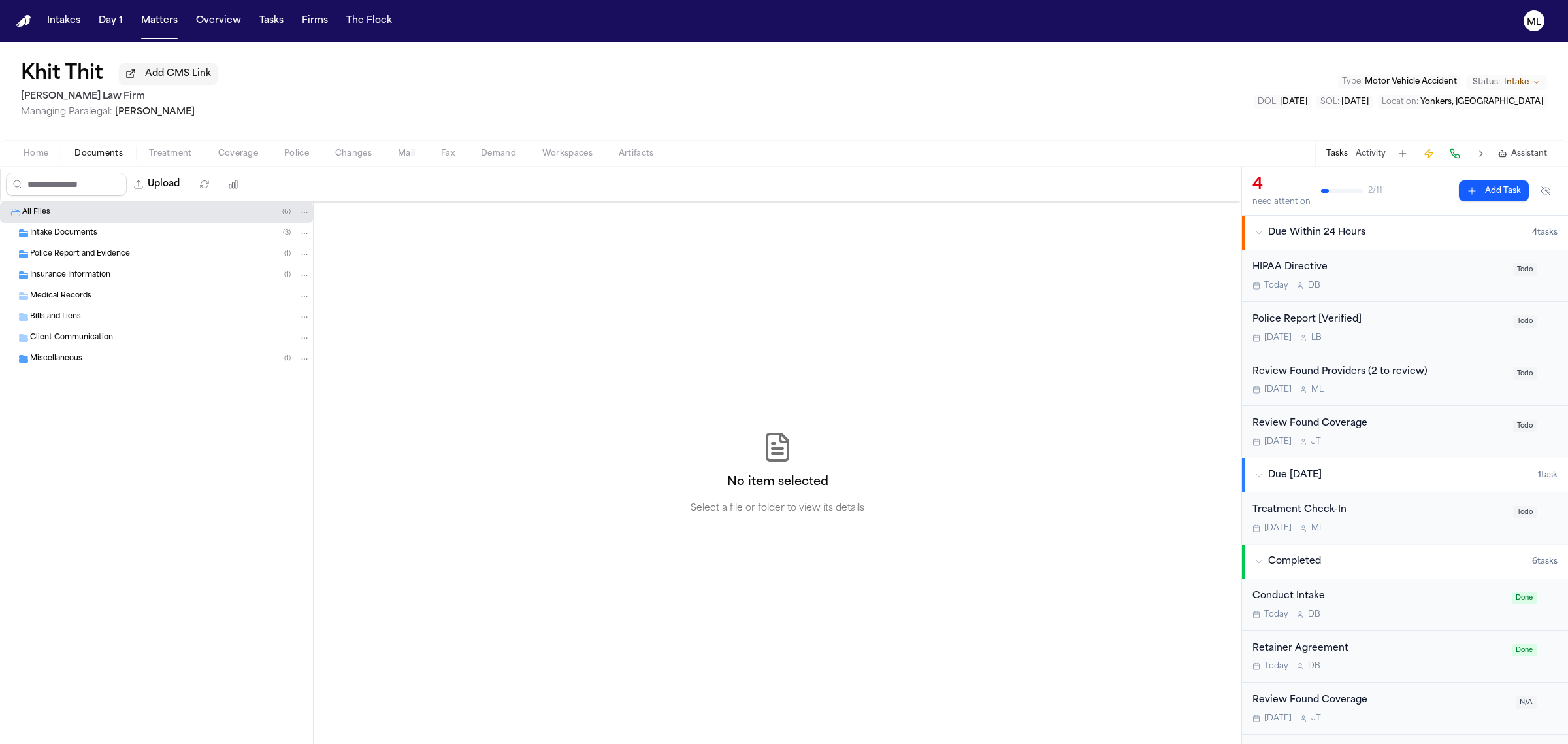
click at [84, 226] on div "Intake Documents ( 3 )" at bounding box center [156, 233] width 313 height 21
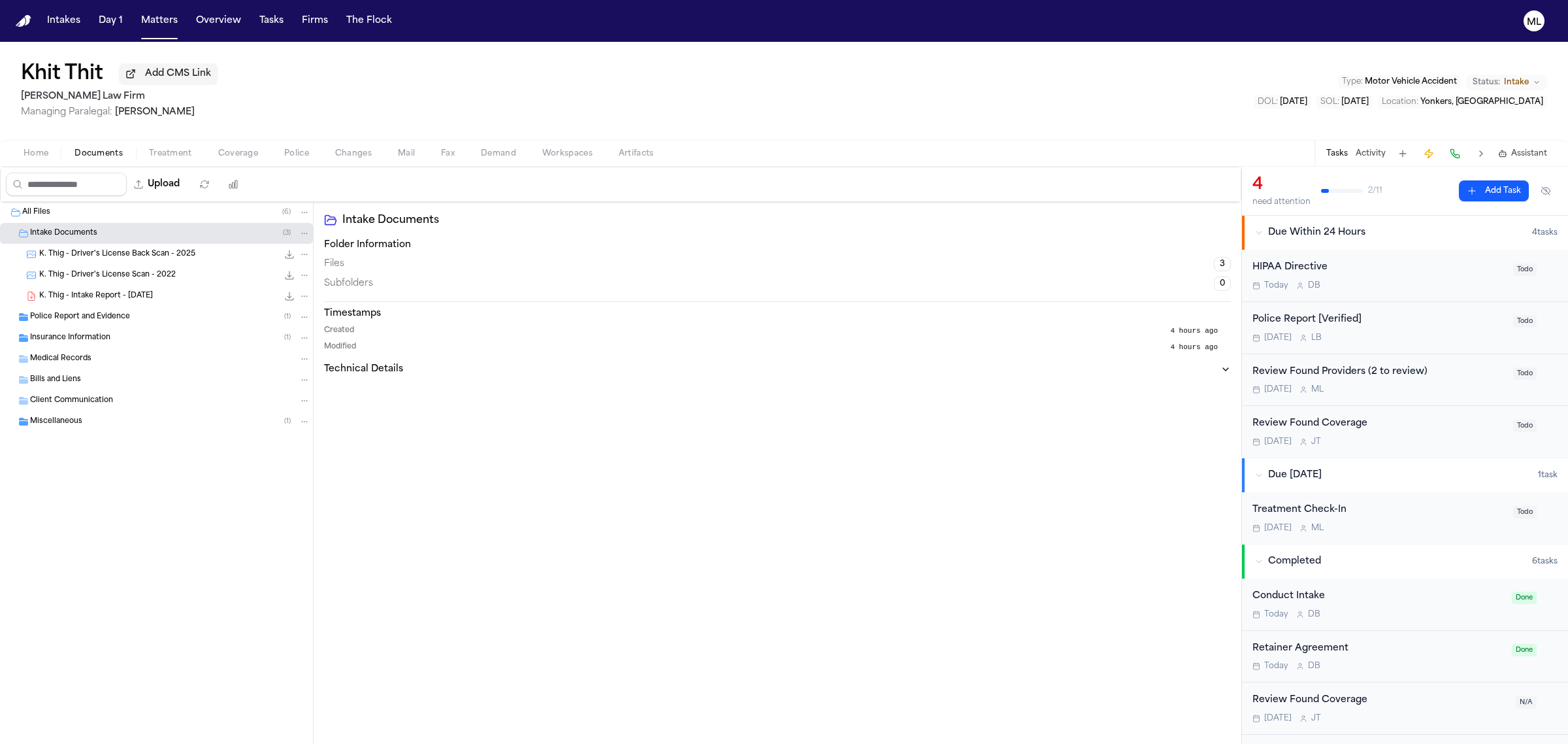
click at [132, 295] on span "K. Thig - Intake Report - [DATE]" at bounding box center [96, 297] width 114 height 11
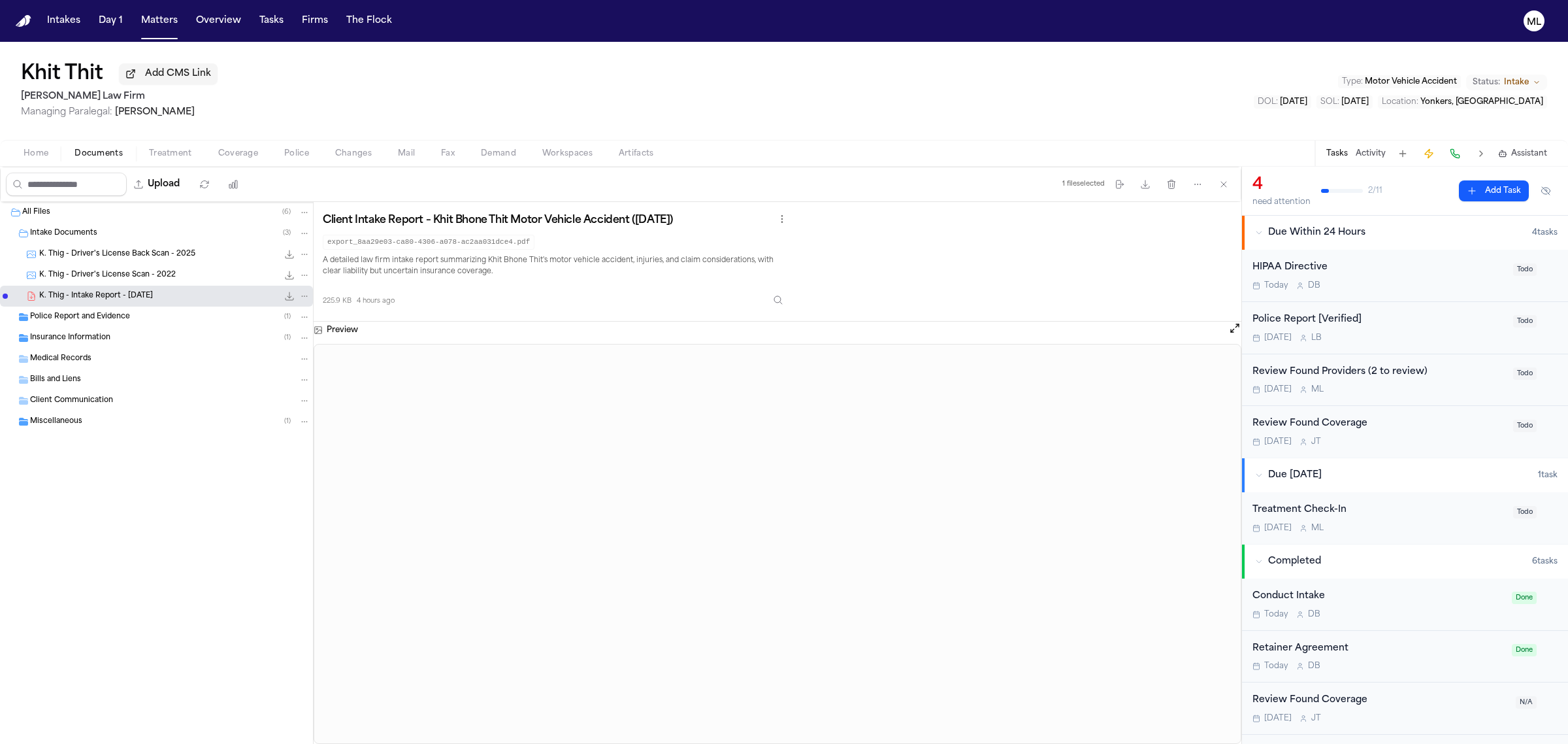
click at [286, 252] on icon "File: K. Thig - Driver's License Back Scan - 2025" at bounding box center [289, 254] width 11 height 11
click at [286, 272] on icon "File: K. Thig - Driver's License Scan - 2022" at bounding box center [289, 275] width 11 height 11
click at [135, 314] on div "Police Report and Evidence ( 1 )" at bounding box center [170, 317] width 280 height 11
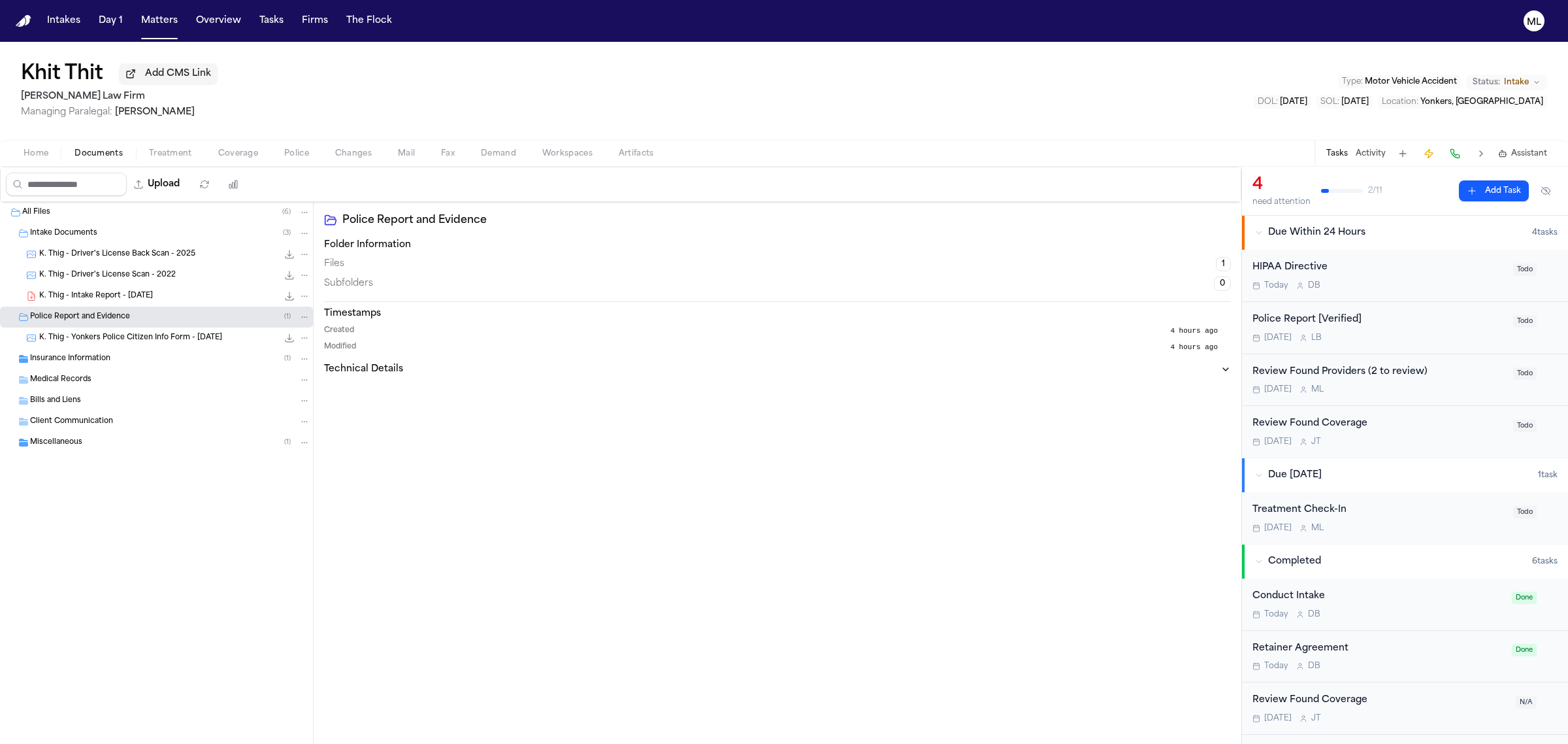
click at [286, 340] on icon "File: K. Thig - Yonkers Police Citizen Info Form - 10.3.25" at bounding box center [289, 337] width 11 height 11
click at [118, 354] on div "Insurance Information ( 1 )" at bounding box center [170, 359] width 280 height 11
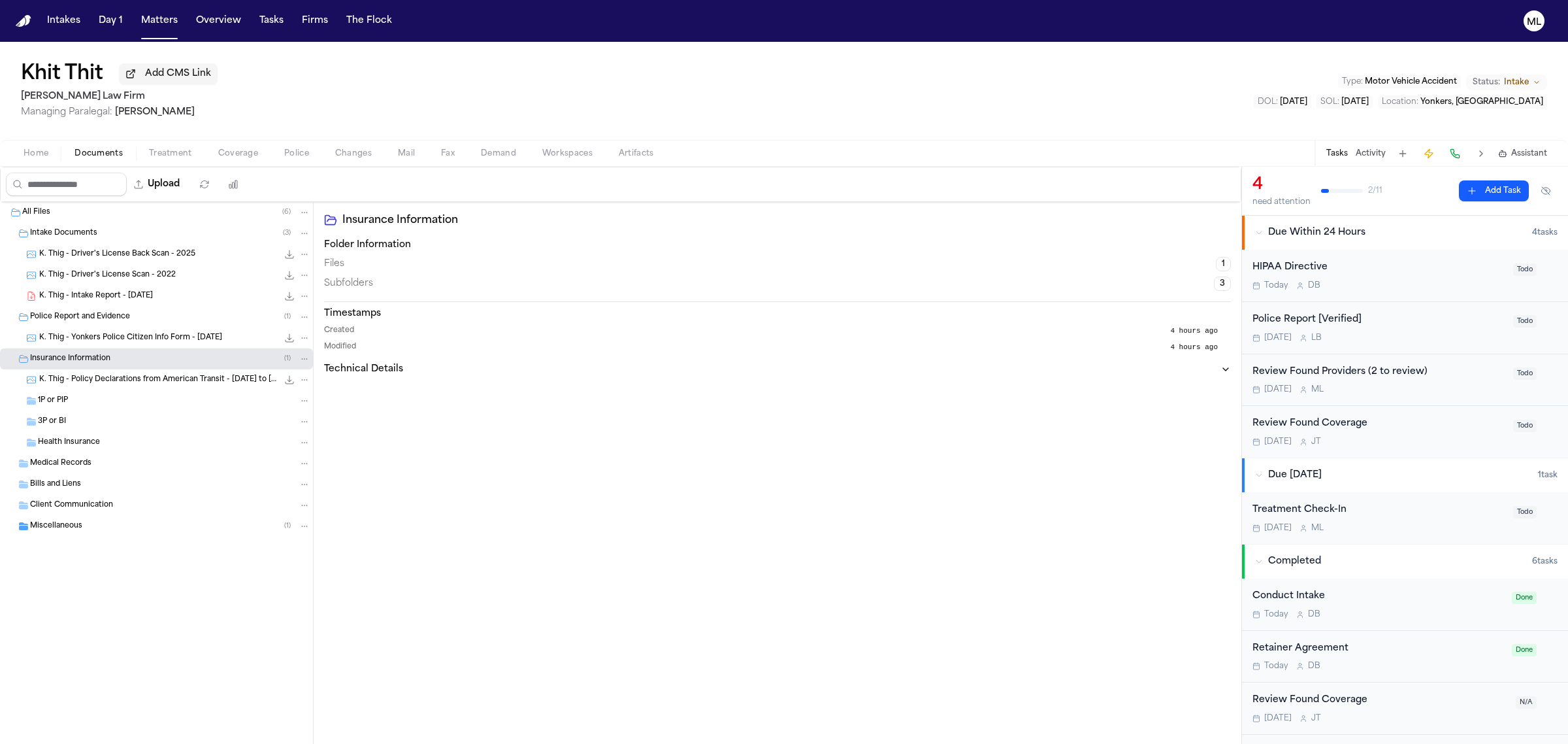
click at [164, 379] on span "K. Thig - Policy Declarations from American Transit - [DATE] to [DATE]" at bounding box center [159, 380] width 239 height 11
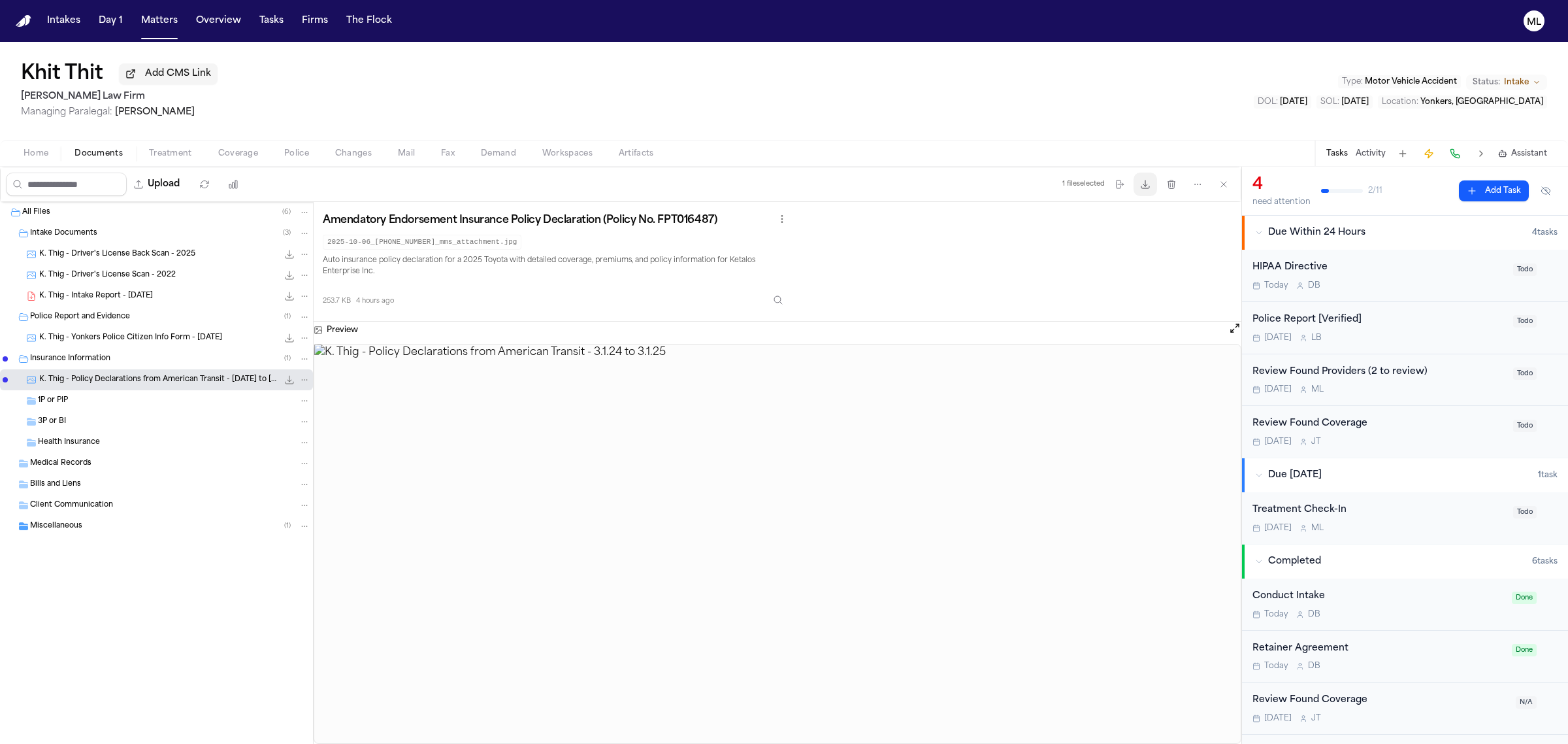
click at [1142, 187] on icon "button" at bounding box center [1145, 184] width 8 height 8
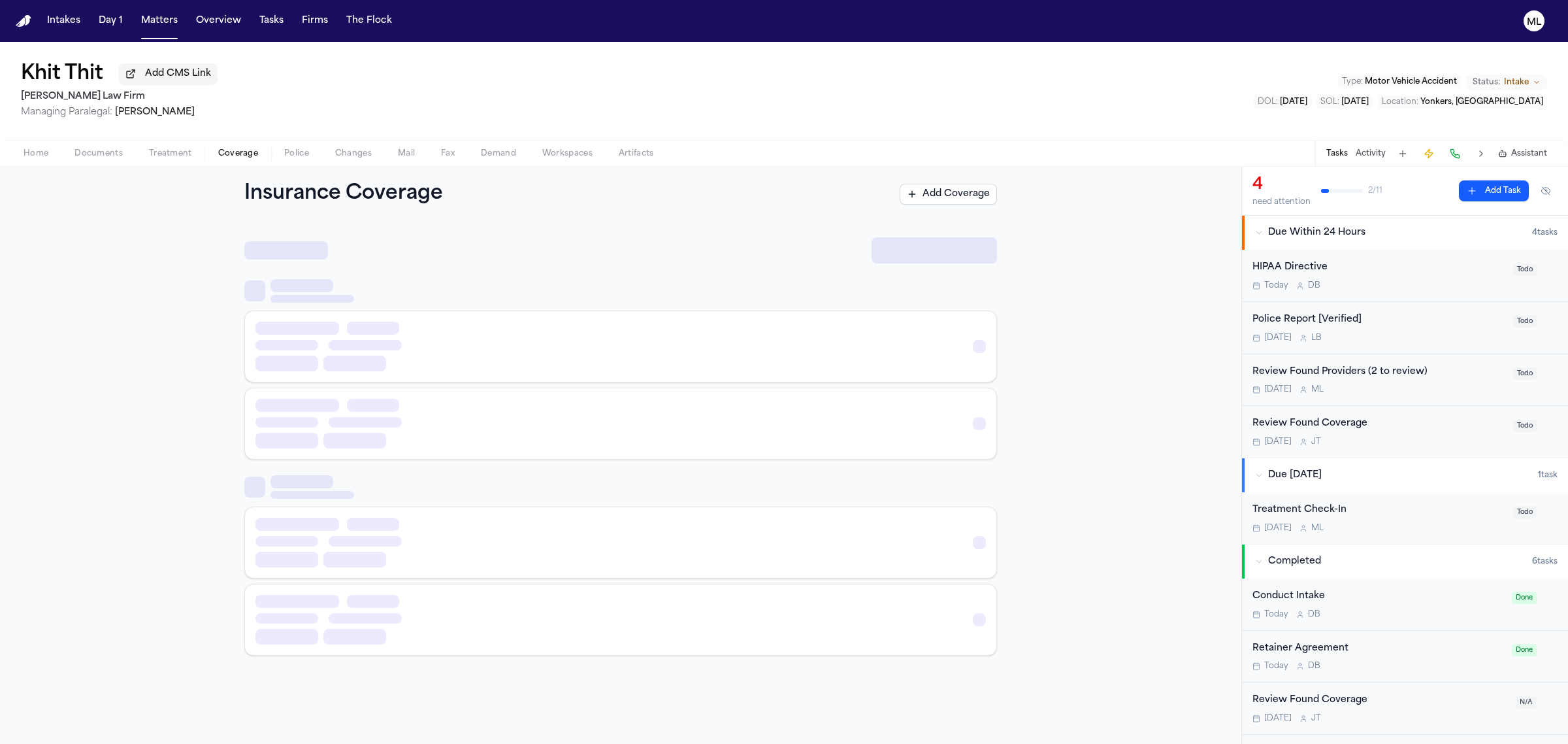
click at [237, 149] on span "Coverage" at bounding box center [238, 154] width 40 height 11
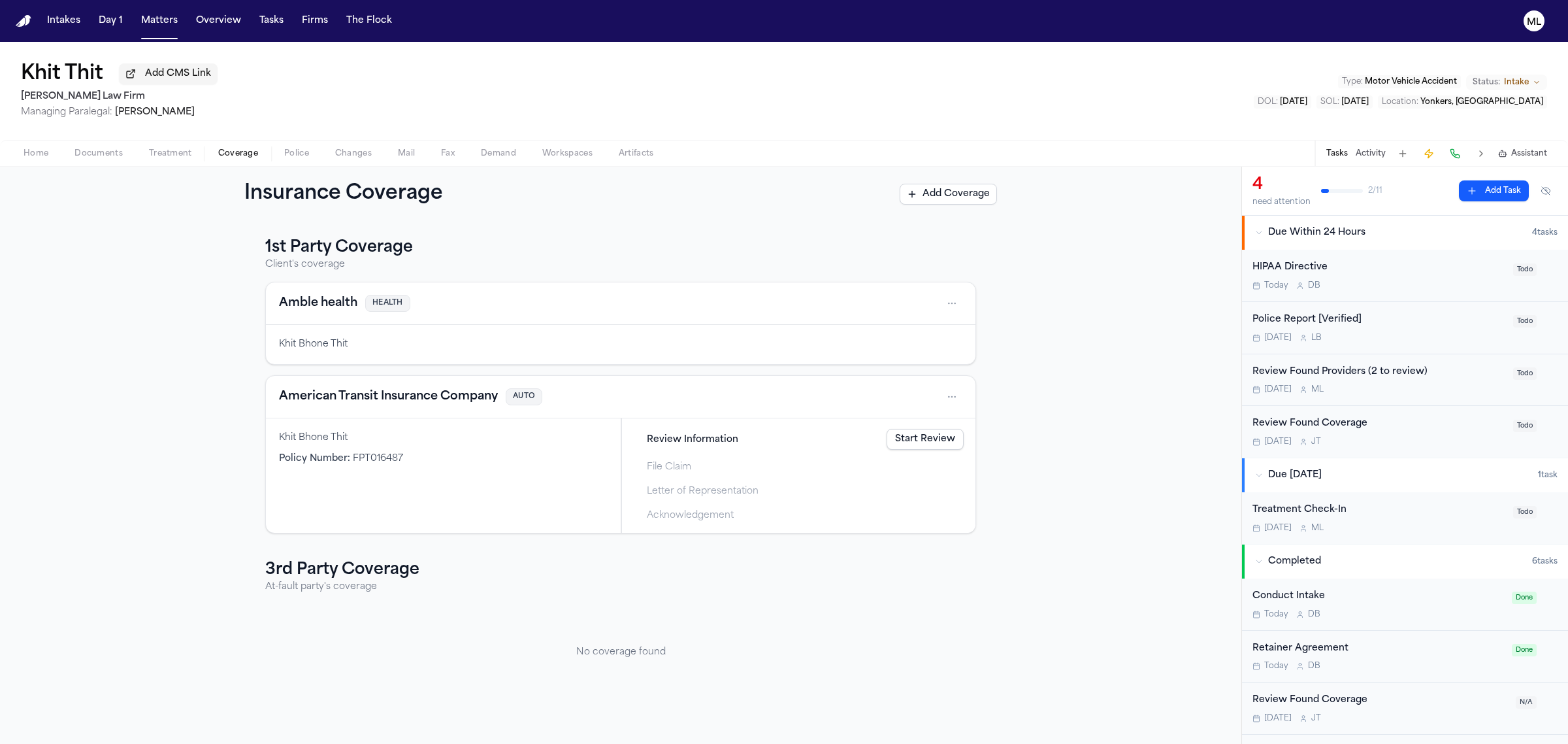
click at [328, 295] on button "Amble health" at bounding box center [319, 304] width 79 height 19
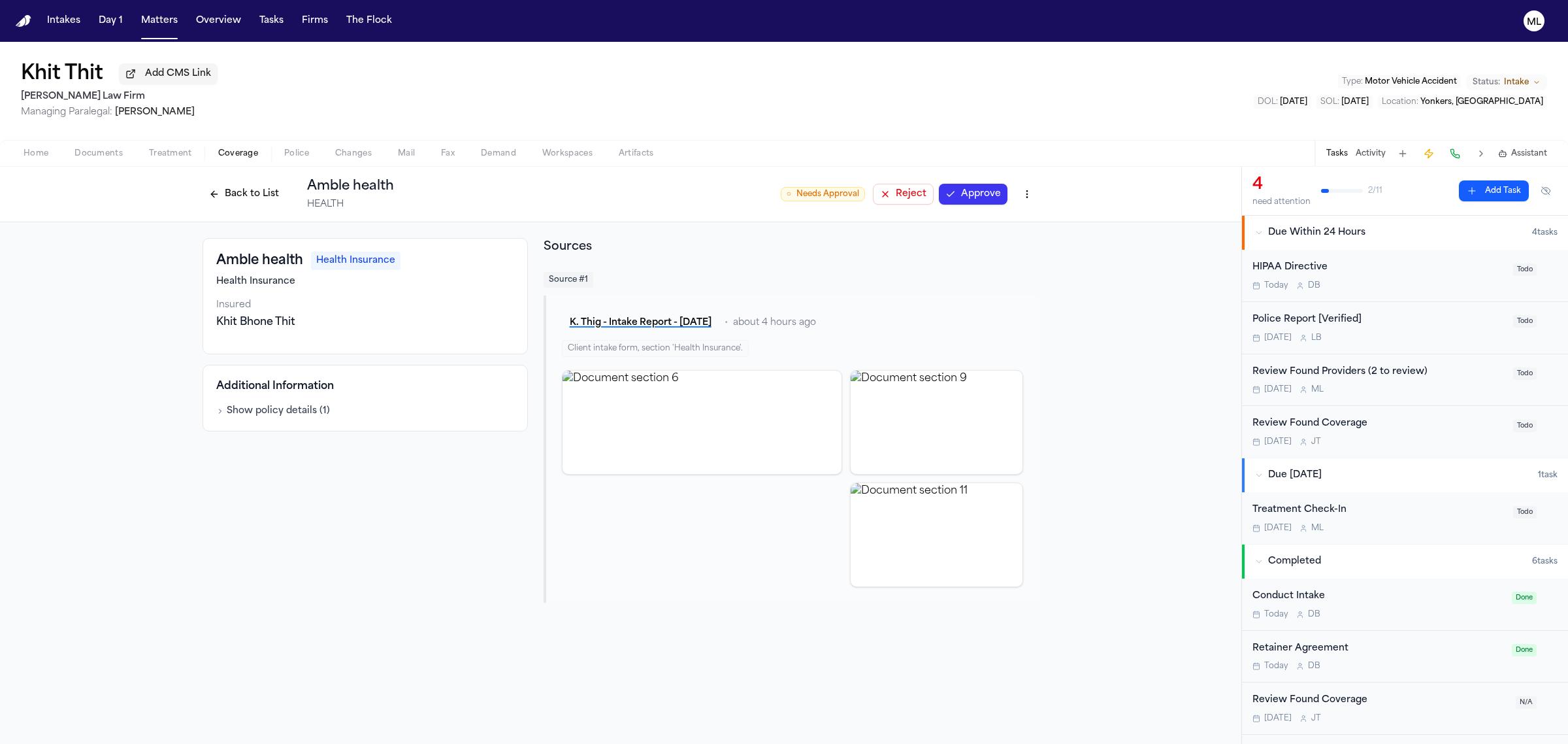
click at [919, 198] on button "Reject" at bounding box center [903, 194] width 61 height 21
click at [224, 191] on button "Back to List" at bounding box center [244, 194] width 83 height 21
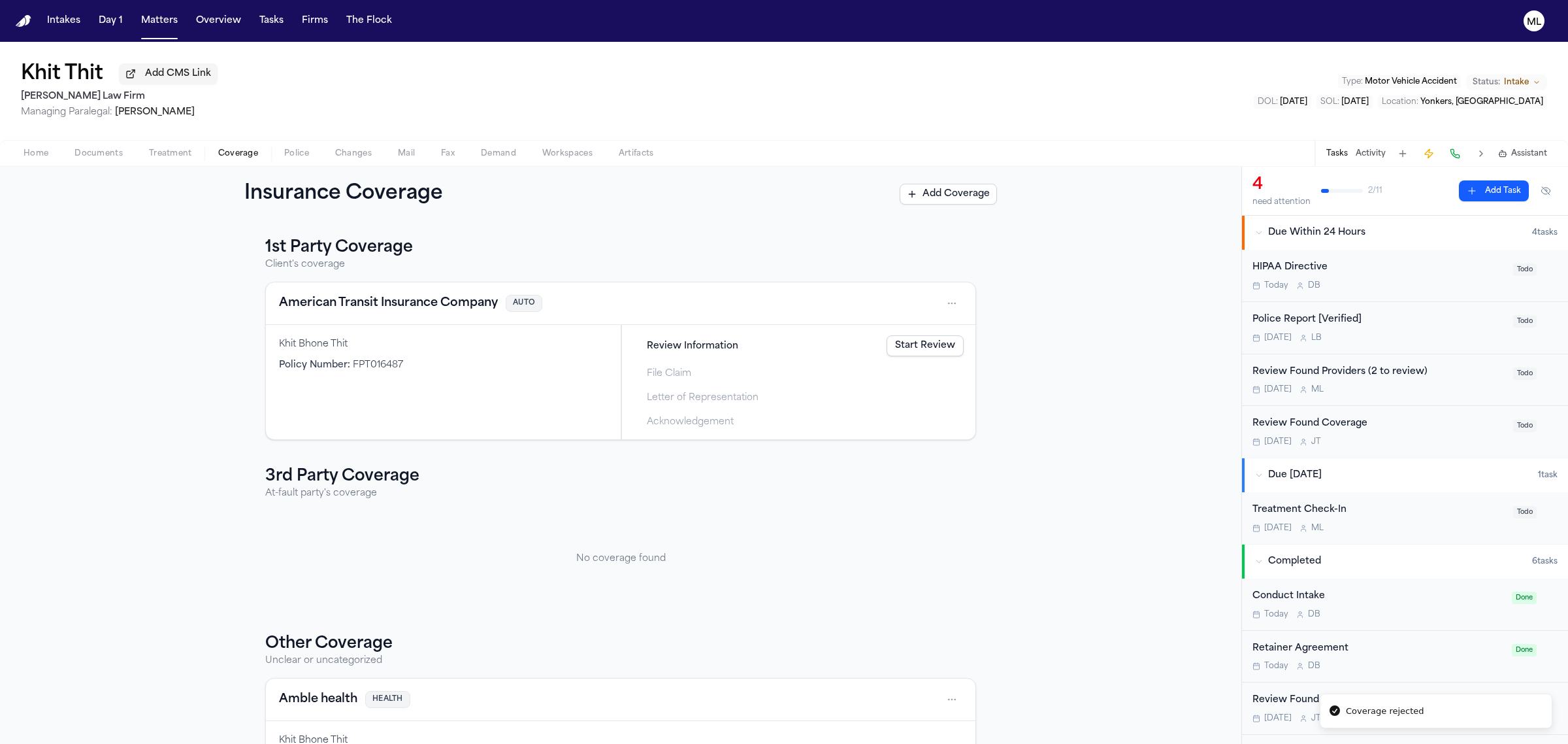
click at [396, 295] on button "American Transit Insurance Company" at bounding box center [389, 304] width 219 height 19
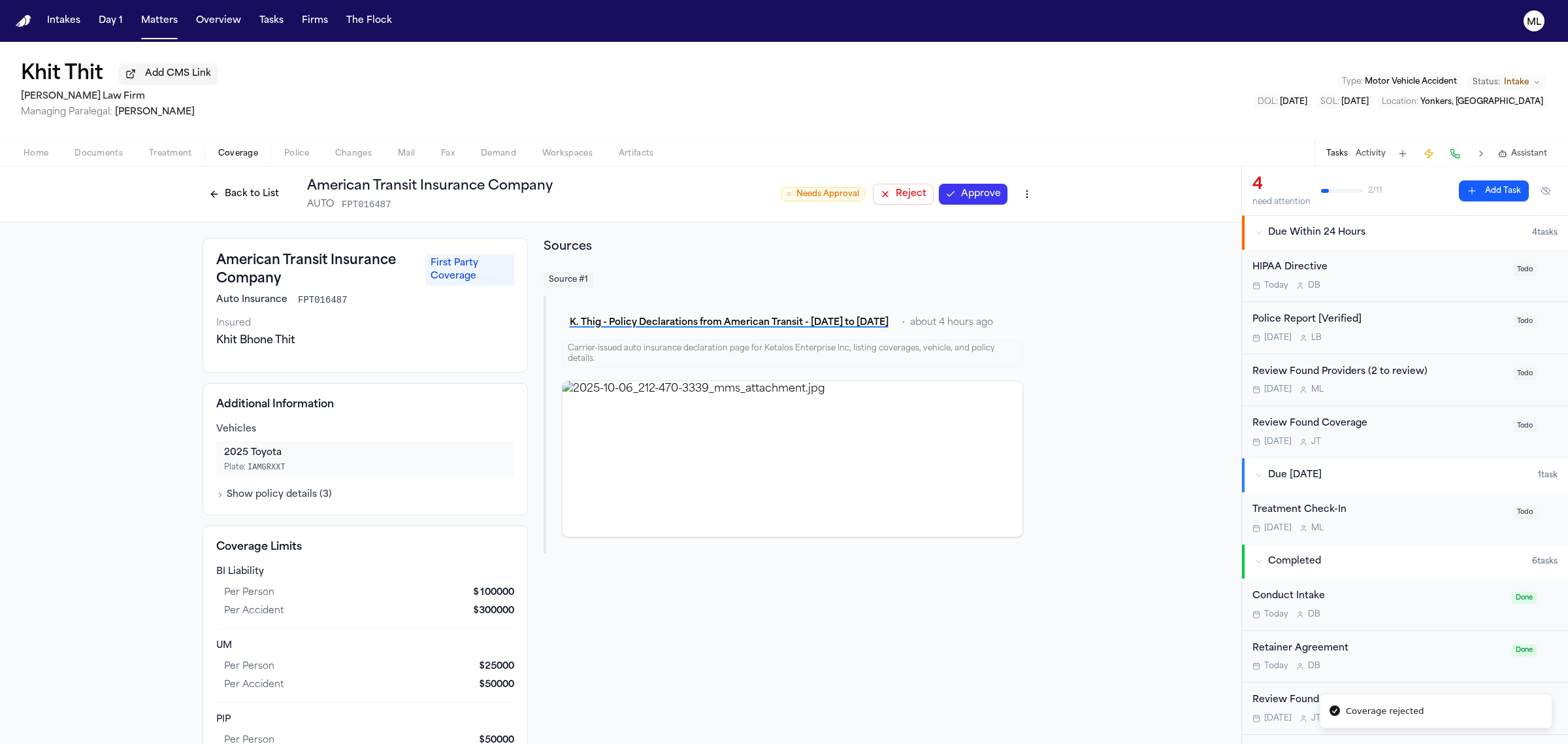
click at [975, 195] on button "Approve" at bounding box center [973, 194] width 69 height 21
click at [227, 192] on button "Back to List" at bounding box center [244, 194] width 83 height 21
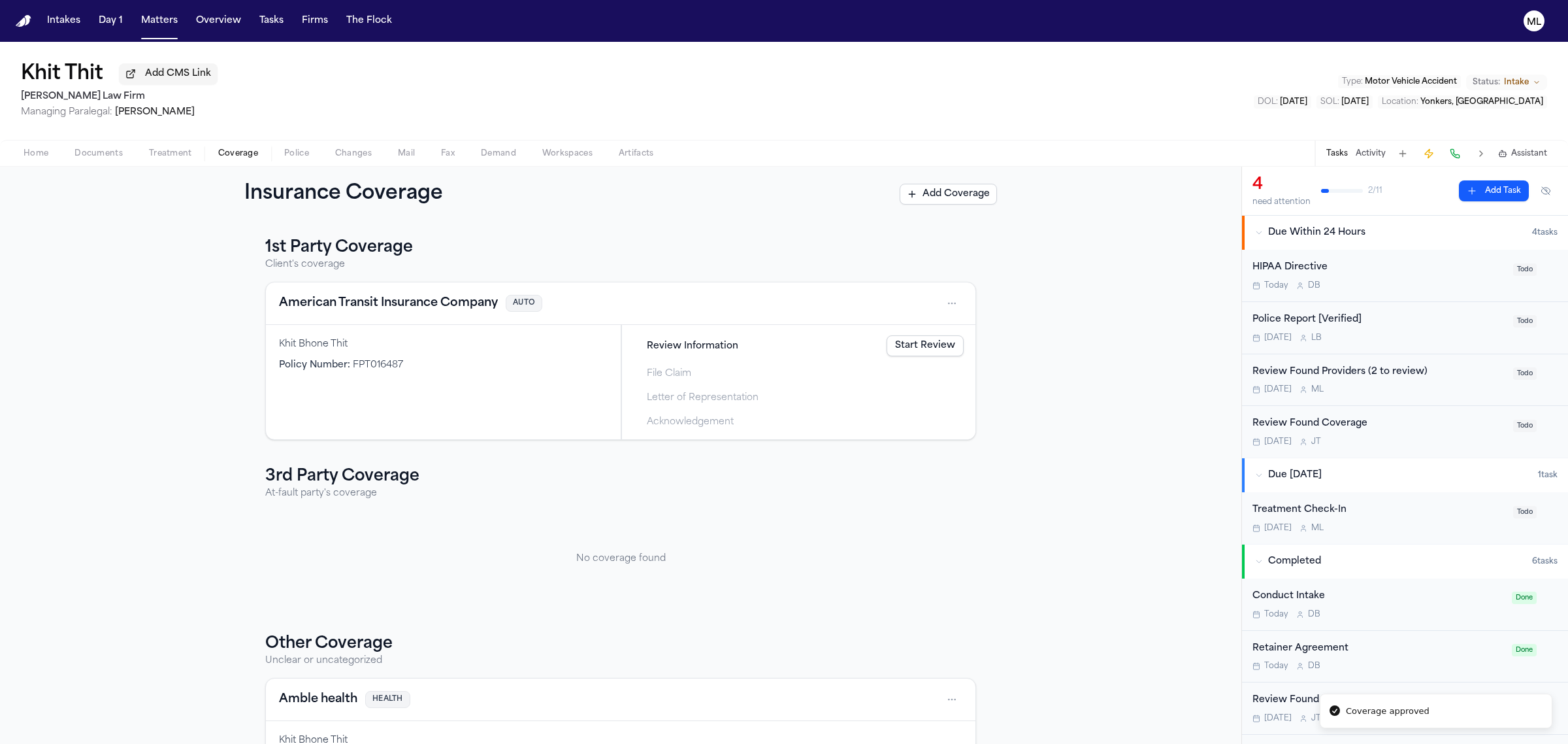
click at [94, 150] on span "Documents" at bounding box center [99, 154] width 49 height 11
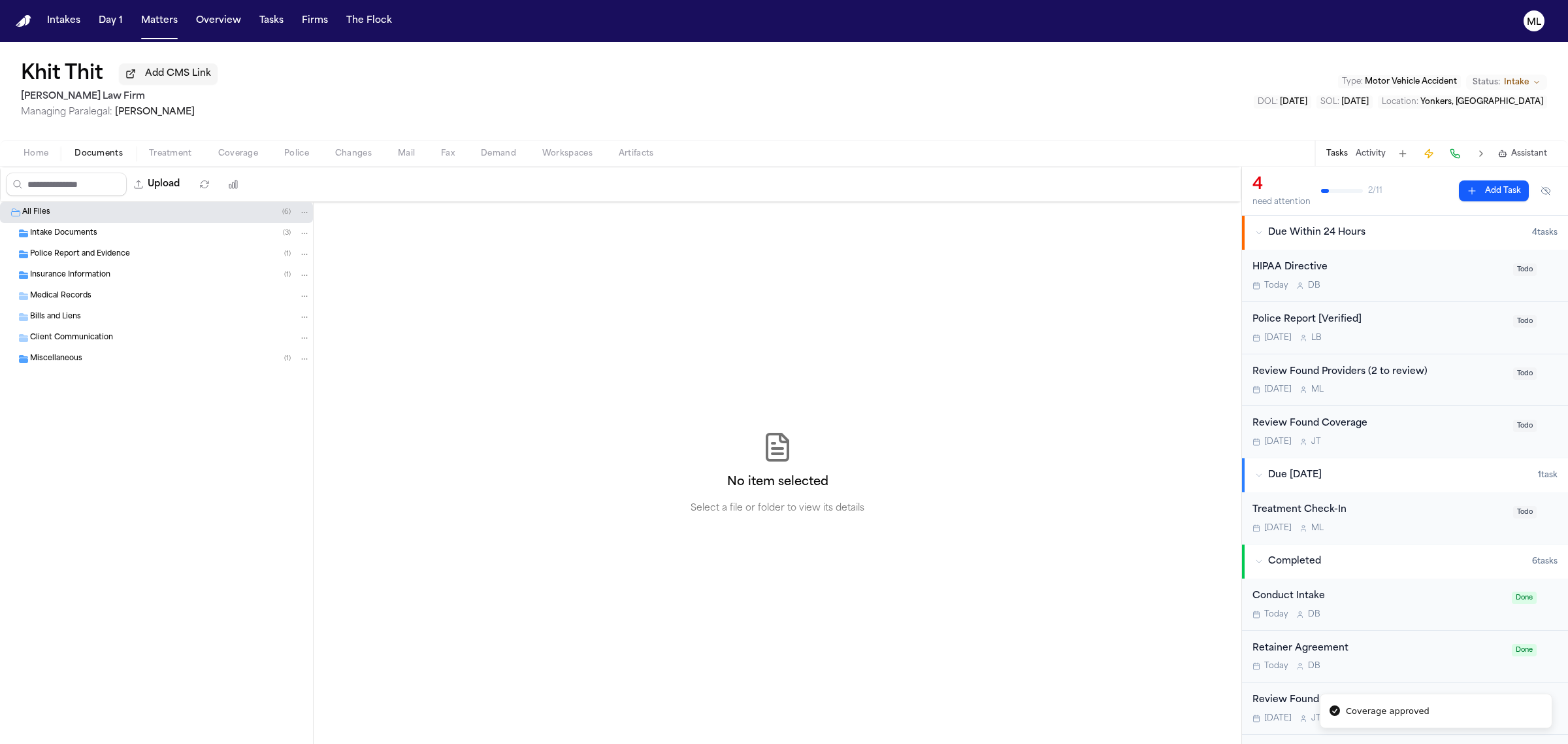
click at [62, 364] on span "Miscellaneous" at bounding box center [56, 359] width 52 height 11
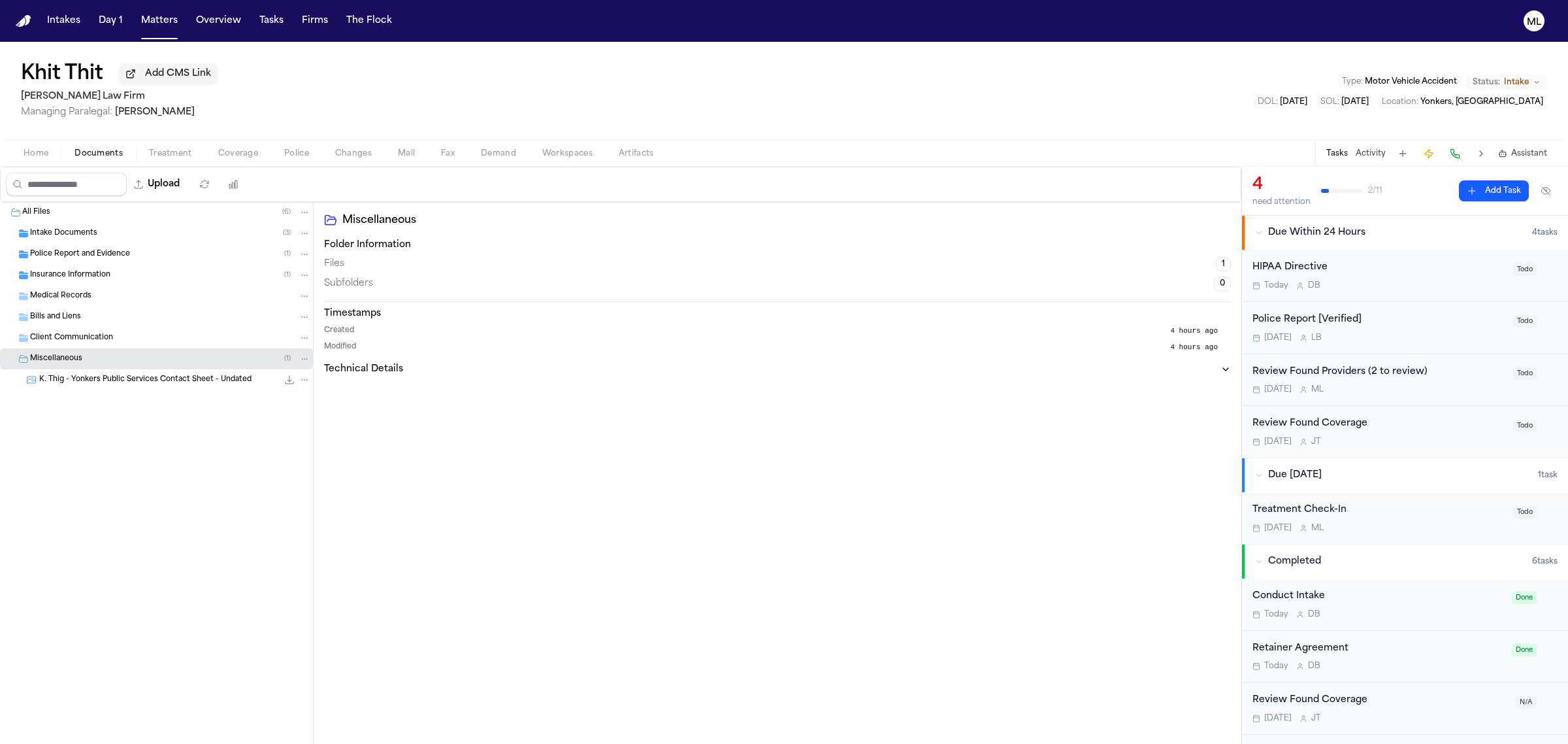
click at [139, 376] on span "K. Thig - Yonkers Public Services Contact Sheet - Undated" at bounding box center [145, 380] width 212 height 11
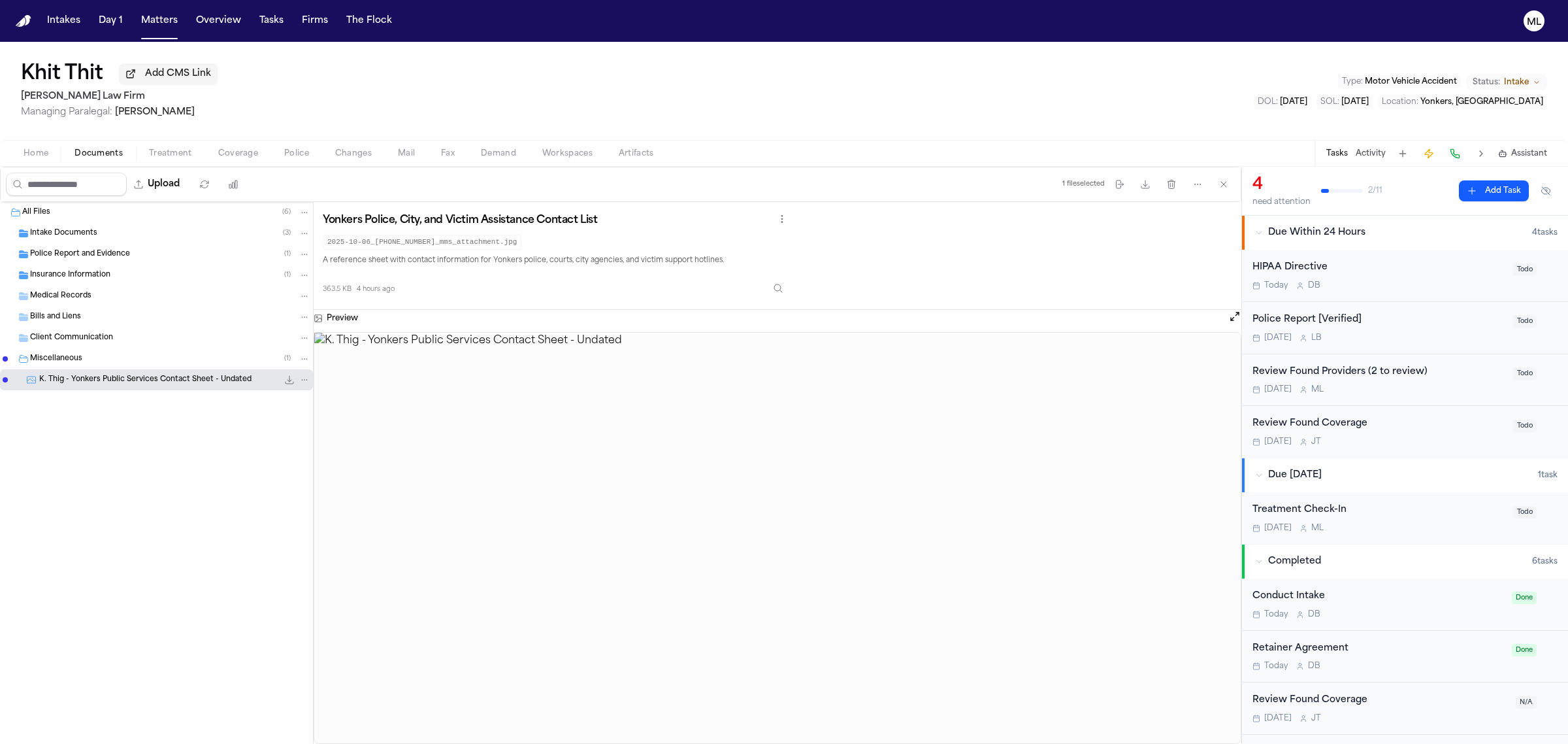
click at [236, 150] on span "Coverage" at bounding box center [238, 154] width 40 height 11
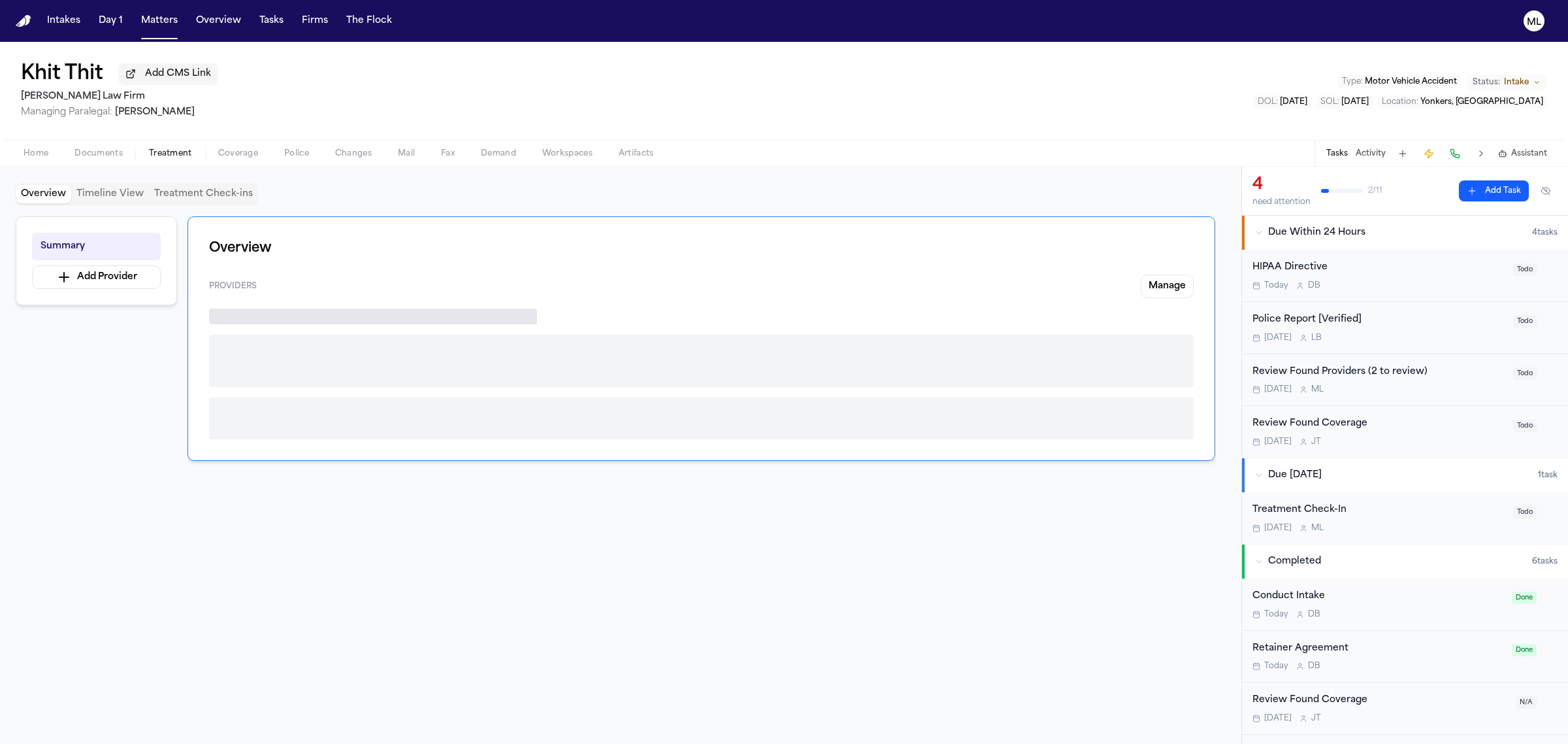
click at [175, 150] on span "Treatment" at bounding box center [171, 154] width 43 height 11
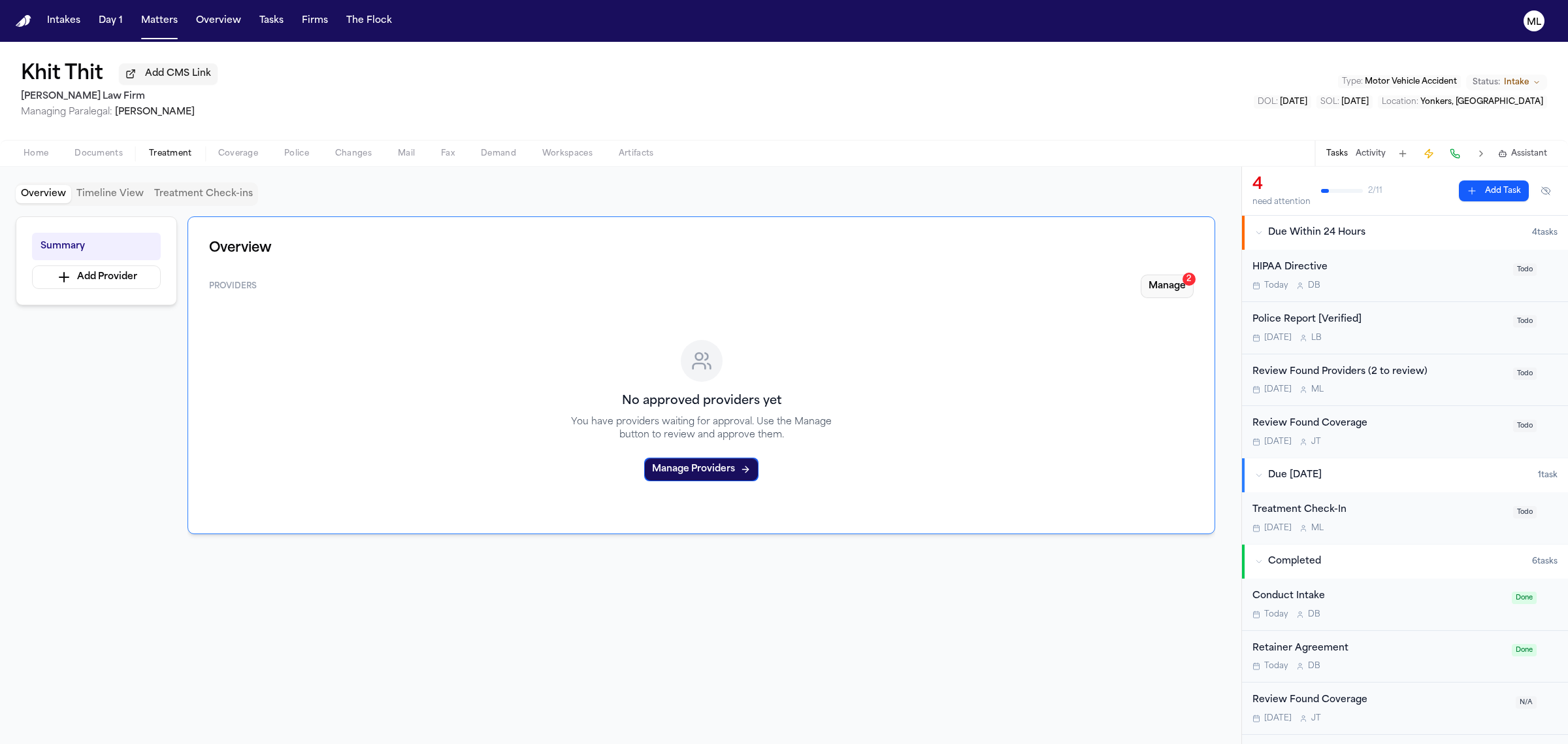
click at [1168, 285] on button "Manage 2" at bounding box center [1167, 286] width 53 height 24
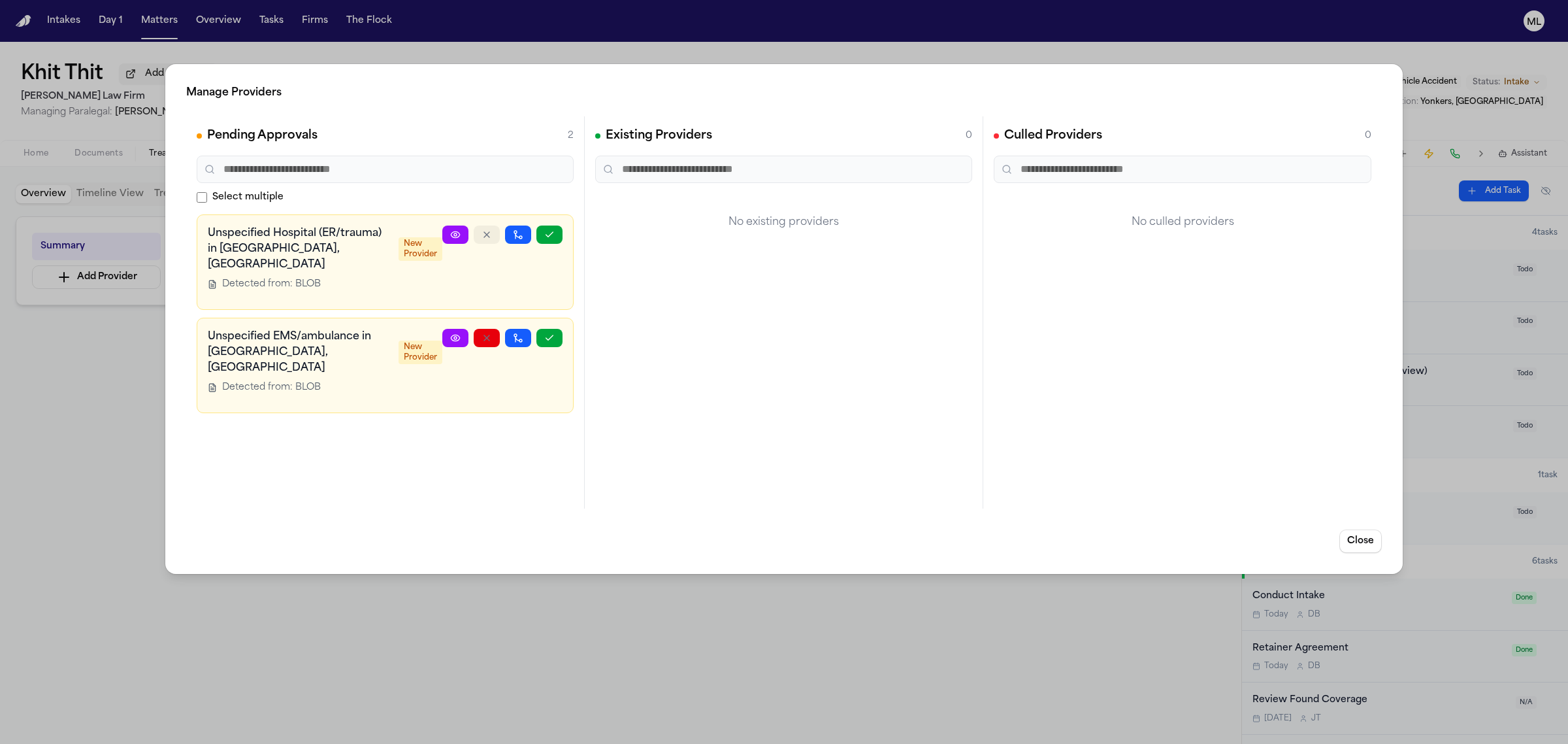
click at [485, 226] on button "button" at bounding box center [486, 235] width 26 height 19
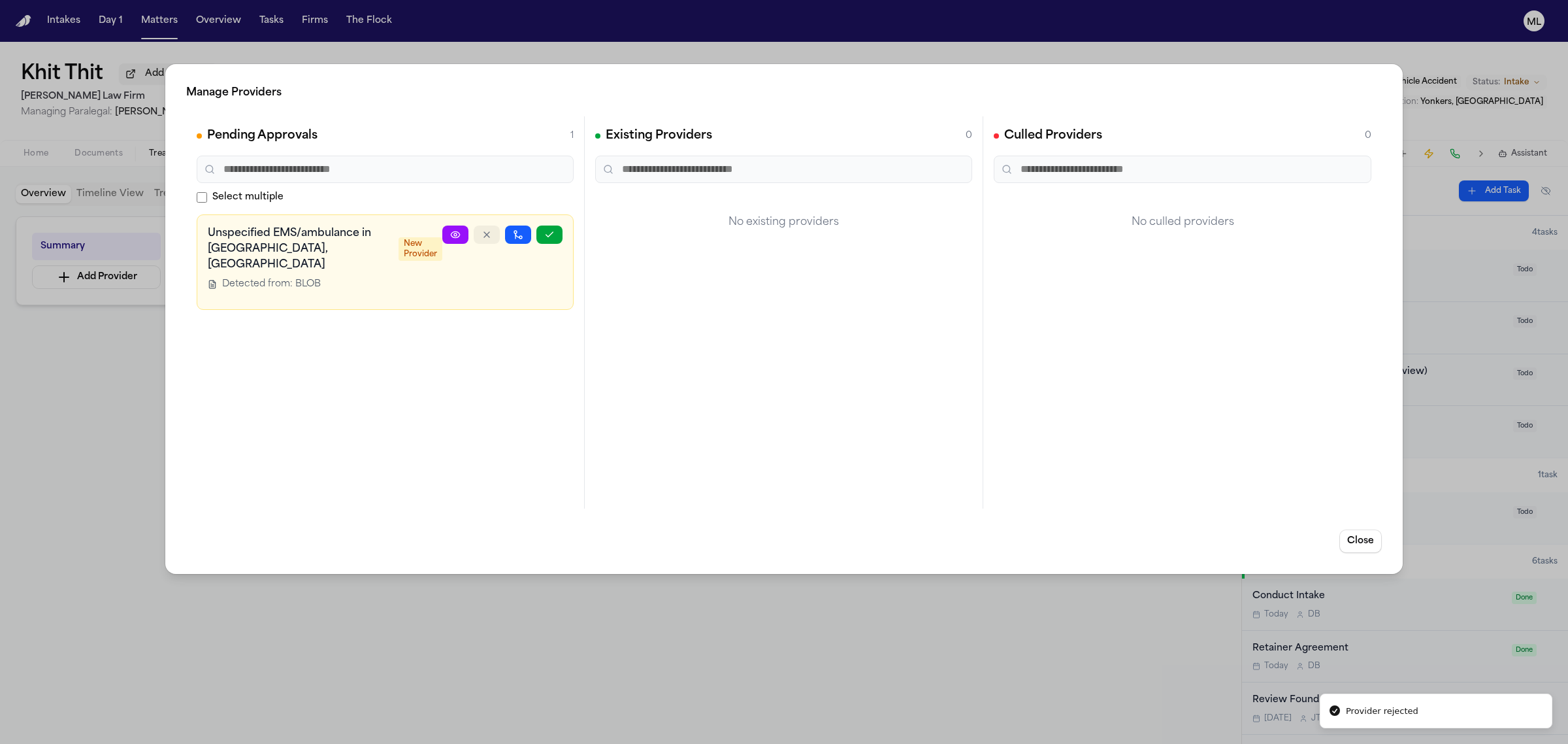
click at [484, 231] on icon "button" at bounding box center [486, 234] width 11 height 11
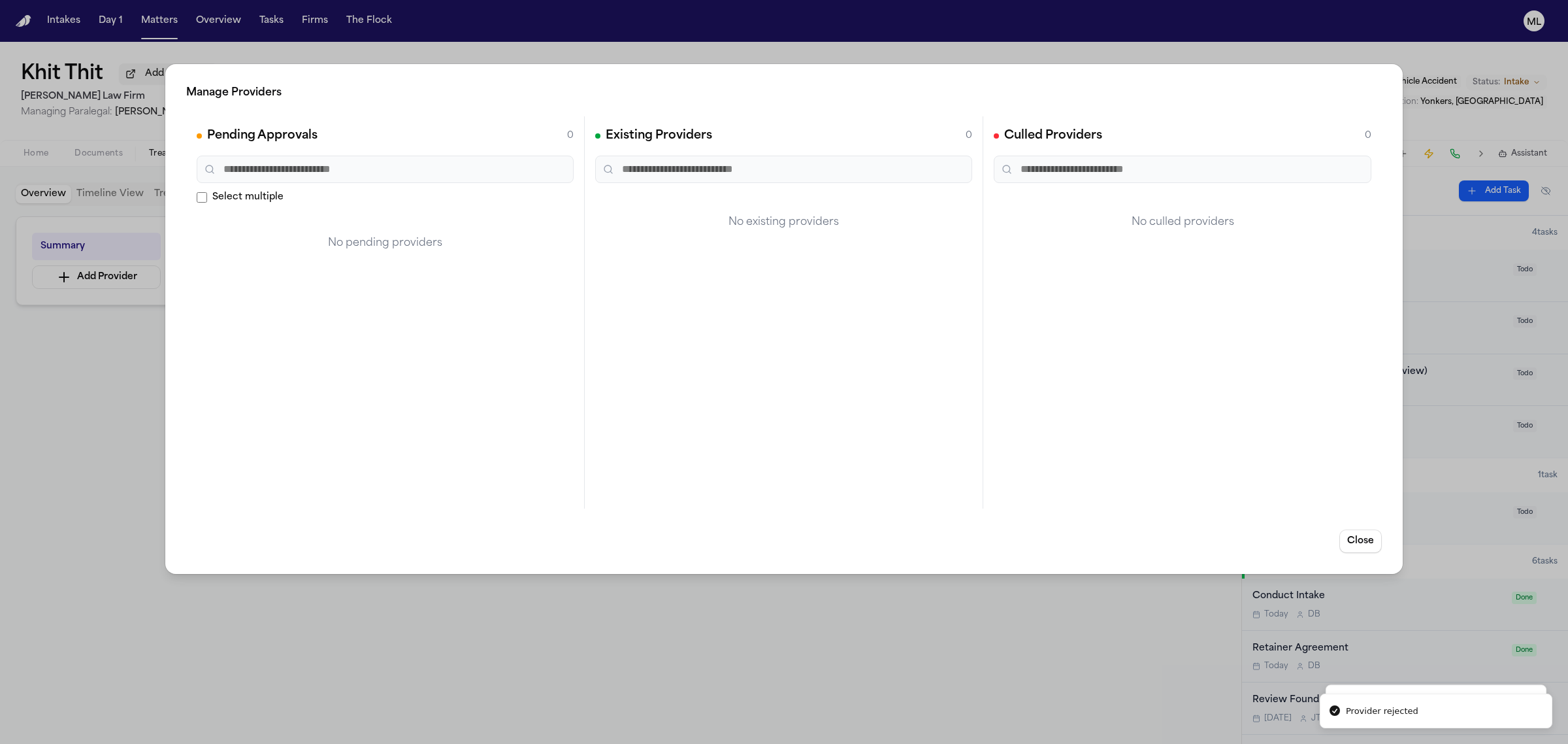
click at [112, 373] on div "Manage Providers Pending Approvals 0 Select multiple No pending providers Exist…" at bounding box center [784, 372] width 1568 height 744
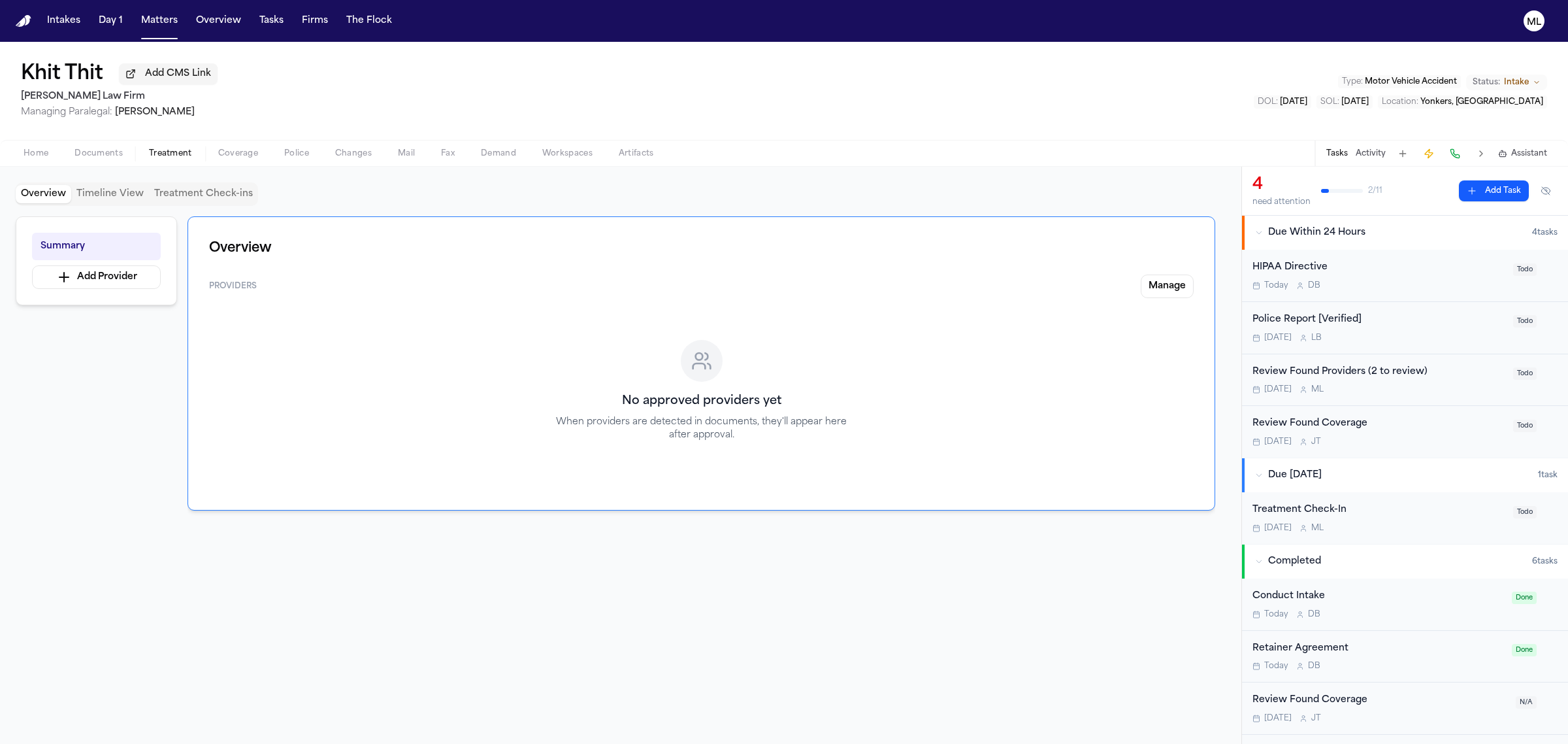
click at [151, 33] on nav "Intakes Day 1 Matters Overview Tasks Firms The Flock ML" at bounding box center [784, 21] width 1568 height 42
click at [161, 21] on button "Matters" at bounding box center [159, 21] width 47 height 24
click at [154, 19] on button "Matters" at bounding box center [159, 21] width 47 height 24
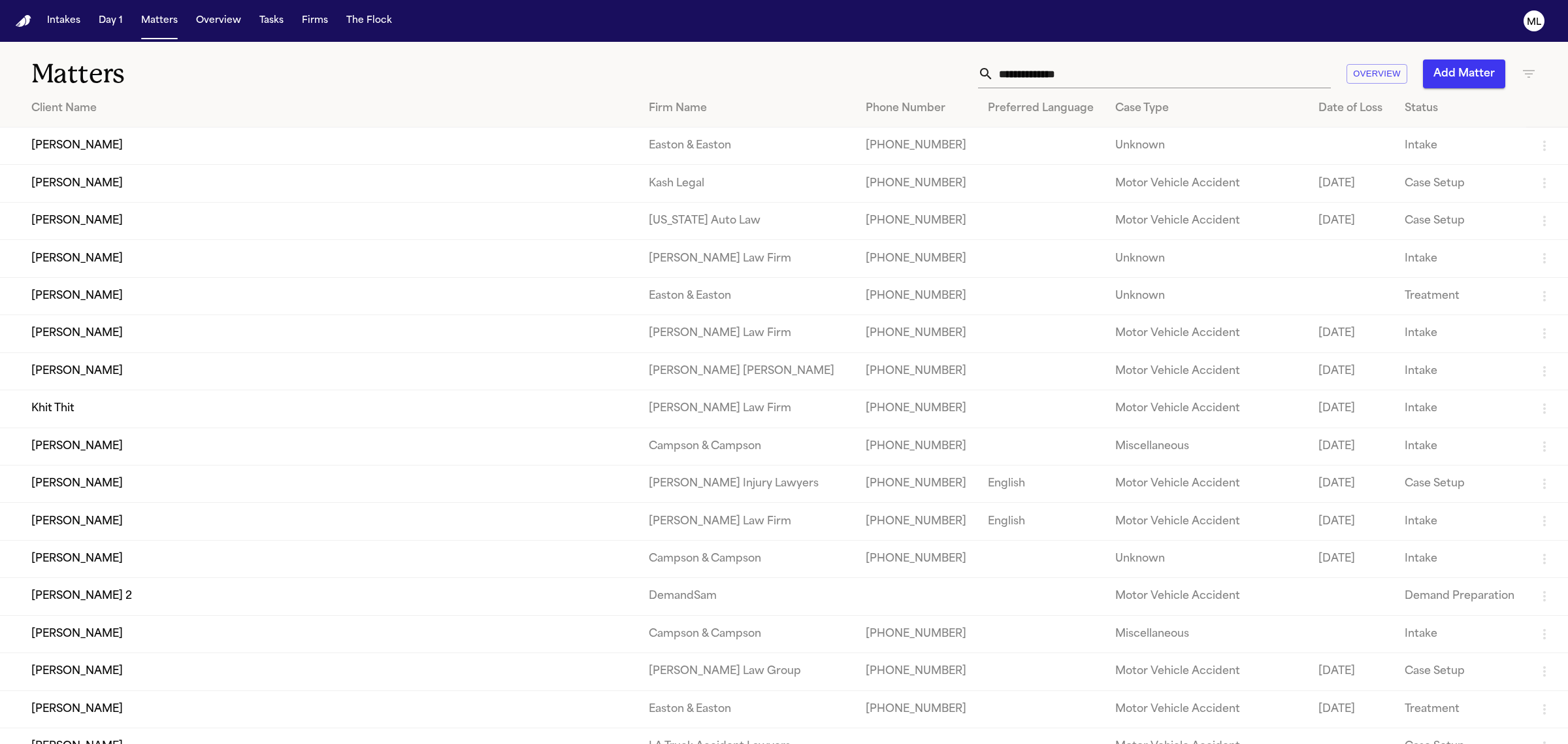
click at [1059, 73] on input "text" at bounding box center [1162, 74] width 337 height 29
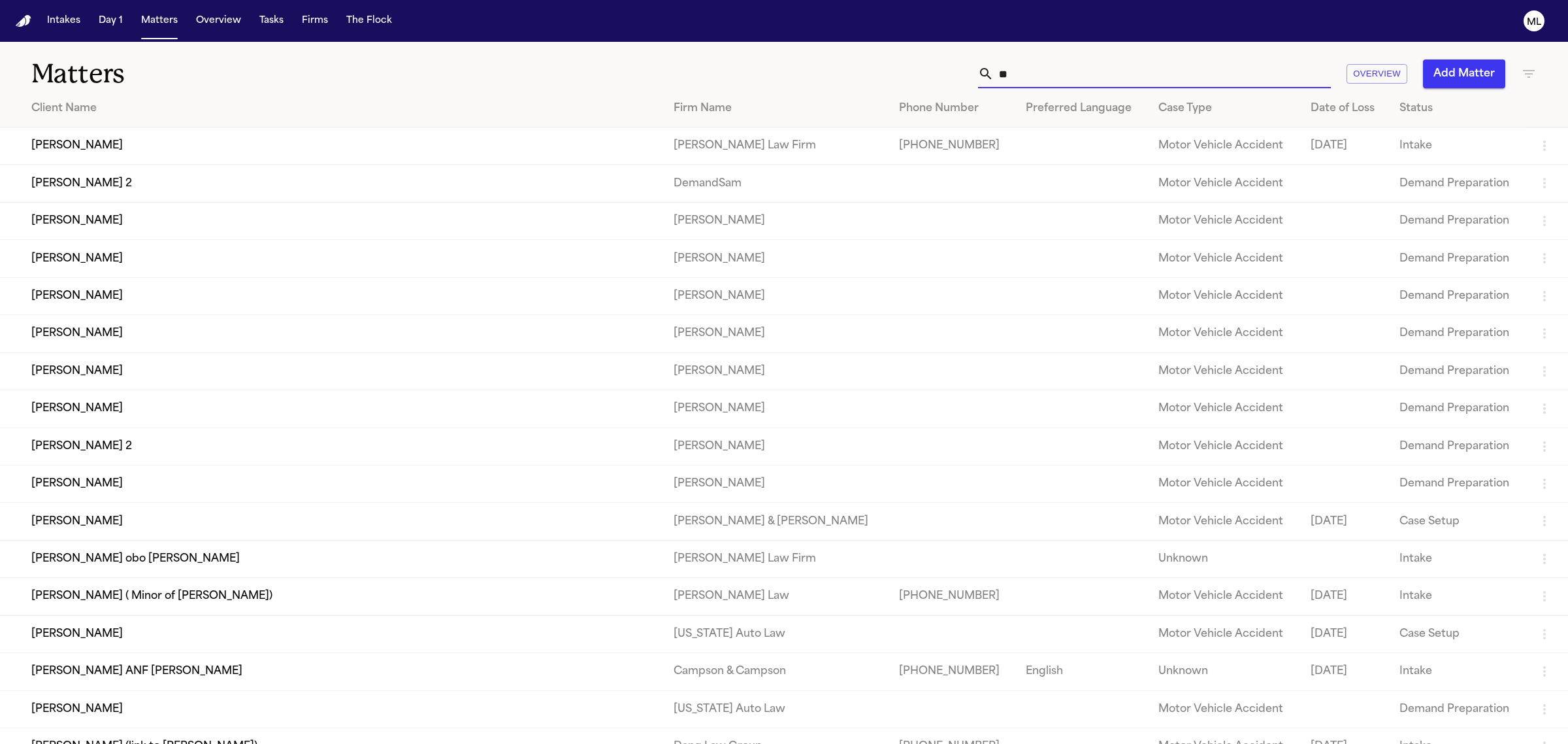
type input "*"
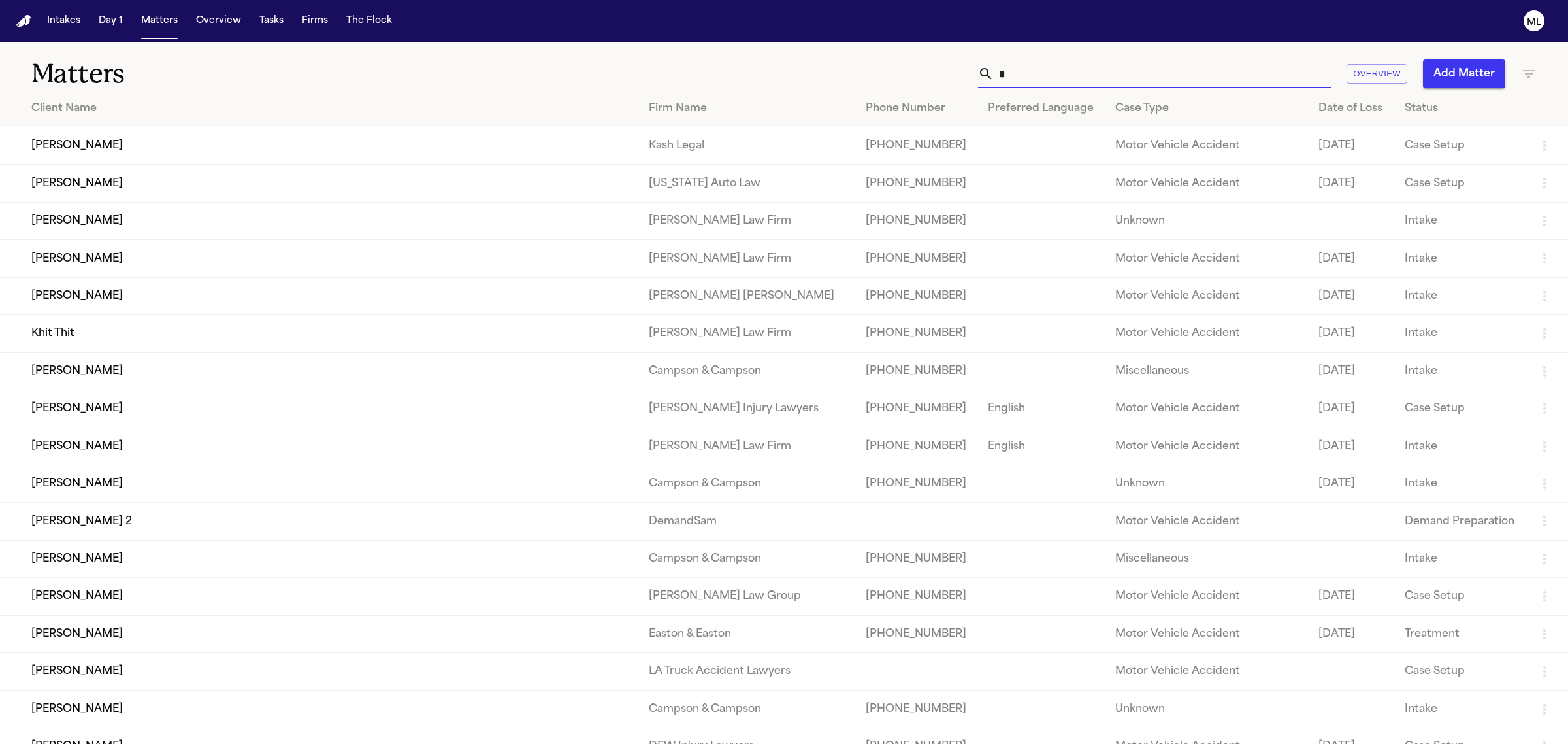
click at [1037, 71] on input "*" at bounding box center [1162, 74] width 337 height 29
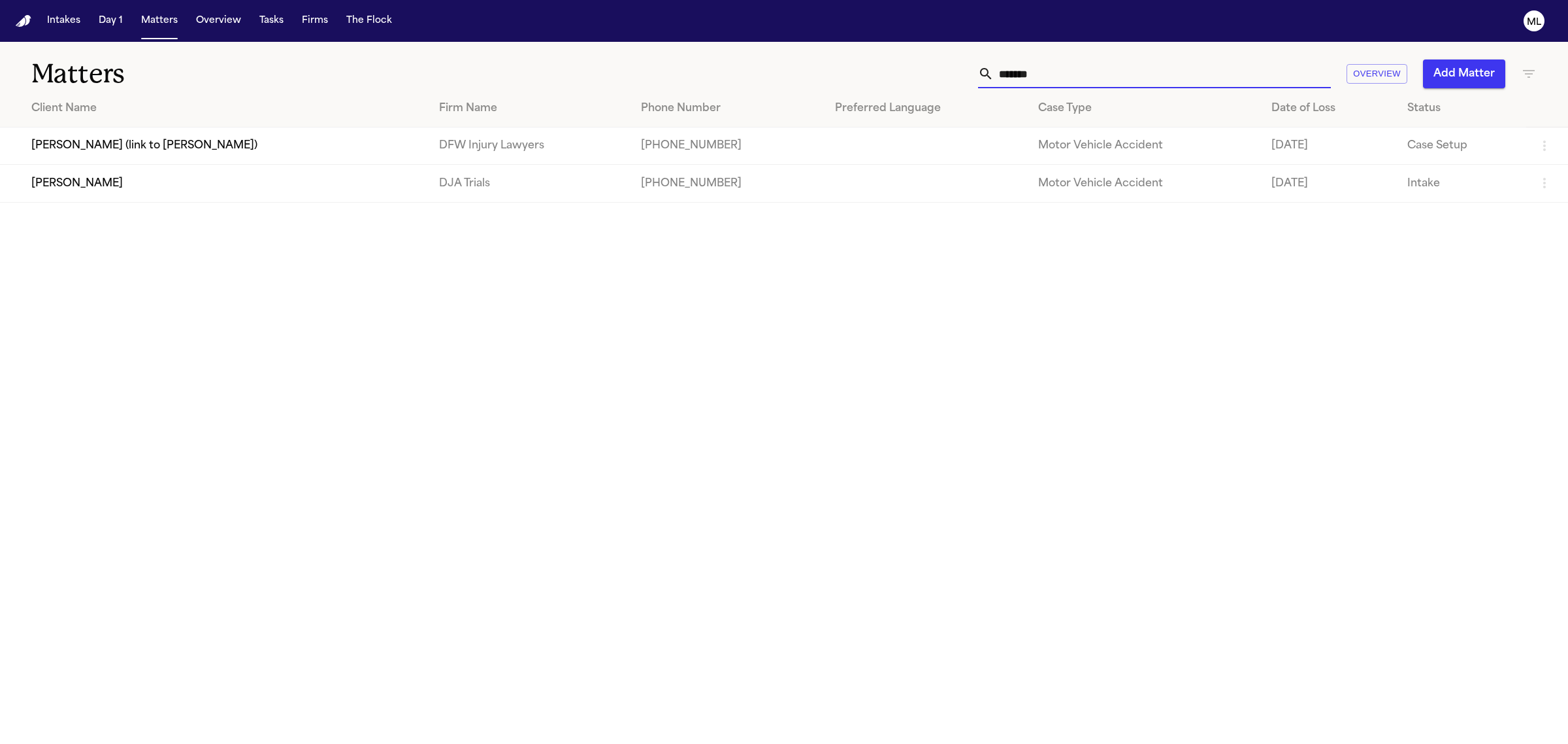
type input "*******"
click at [84, 179] on td "[PERSON_NAME]" at bounding box center [214, 183] width 429 height 37
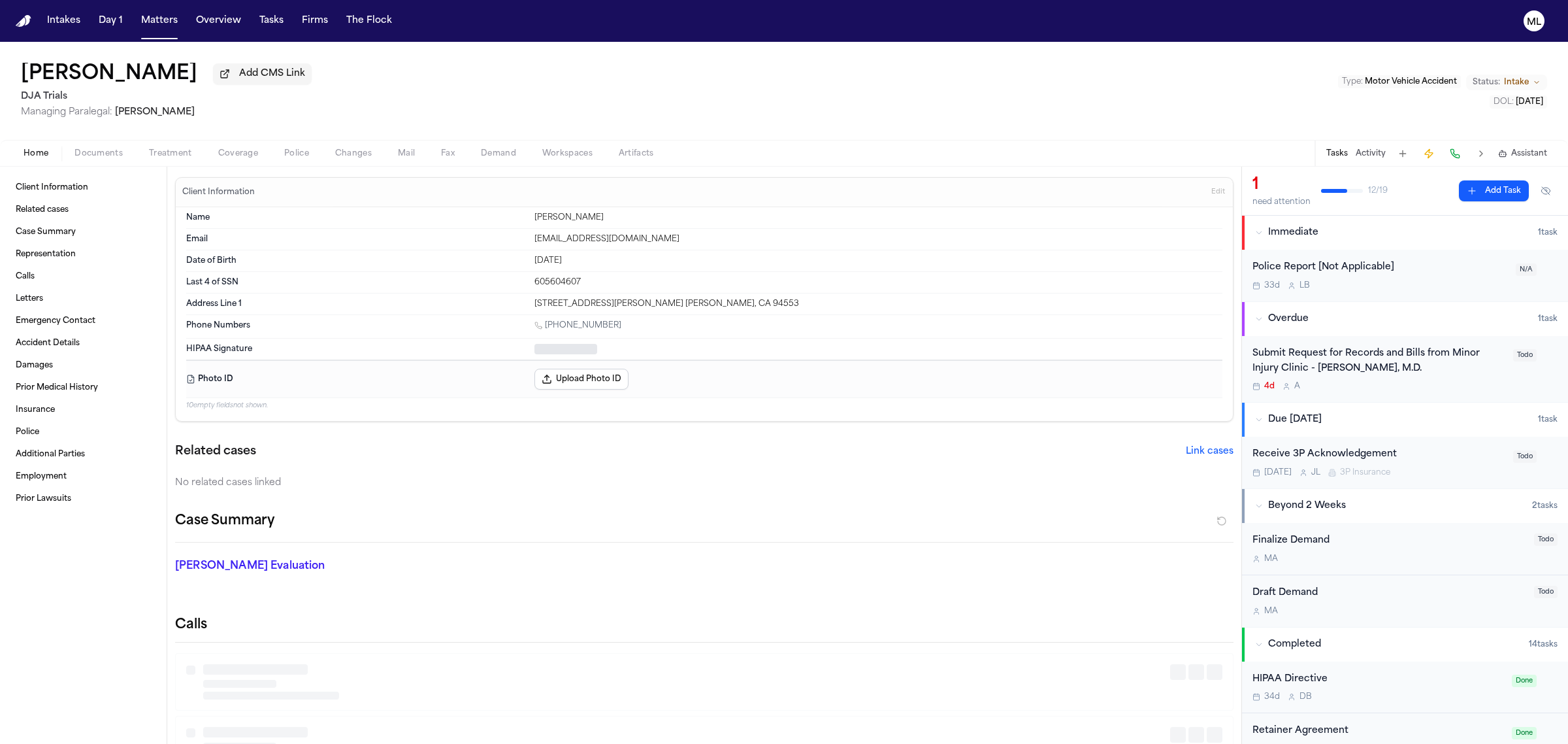
click at [94, 154] on span "Documents" at bounding box center [99, 154] width 49 height 11
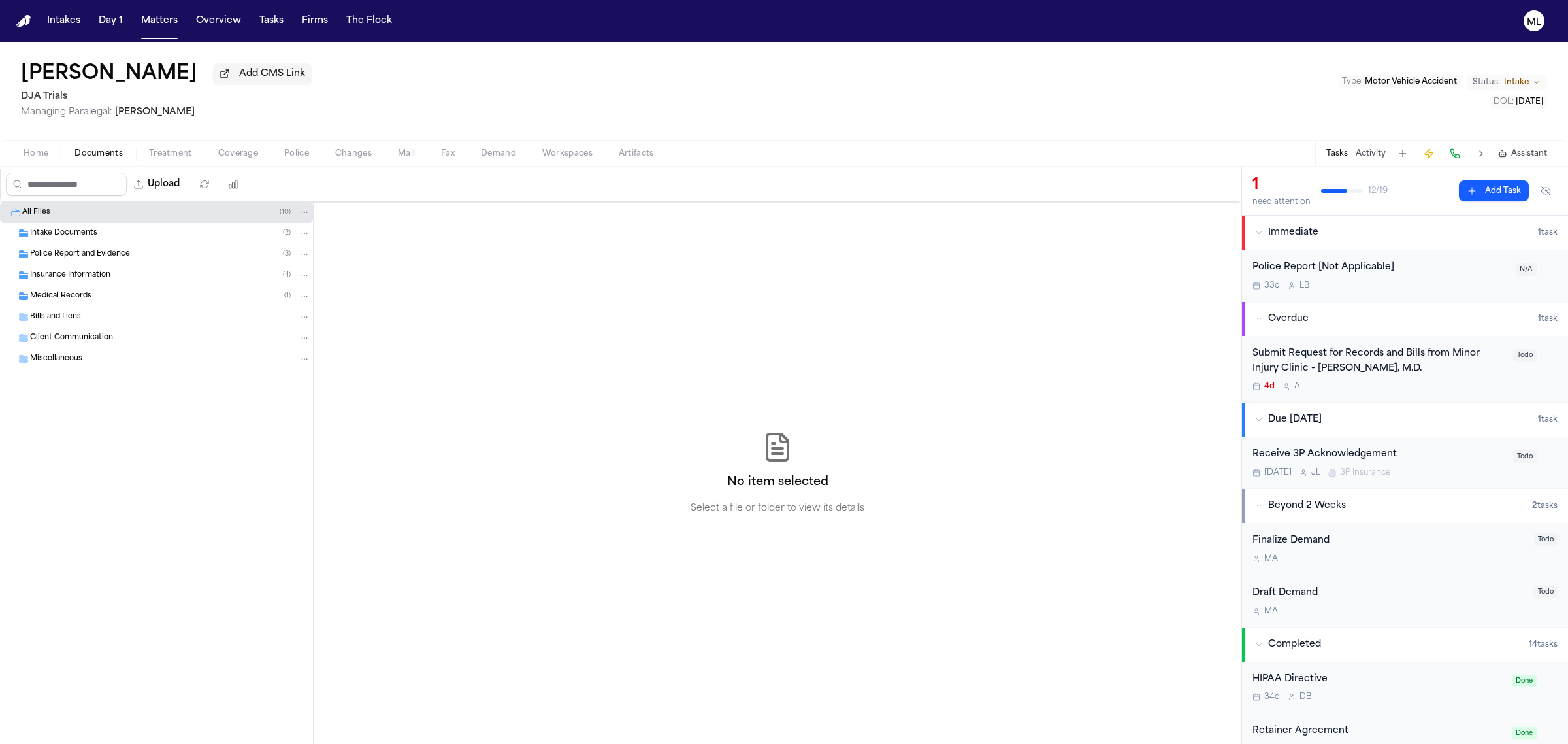
click at [99, 249] on span "Police Report and Evidence" at bounding box center [80, 254] width 100 height 11
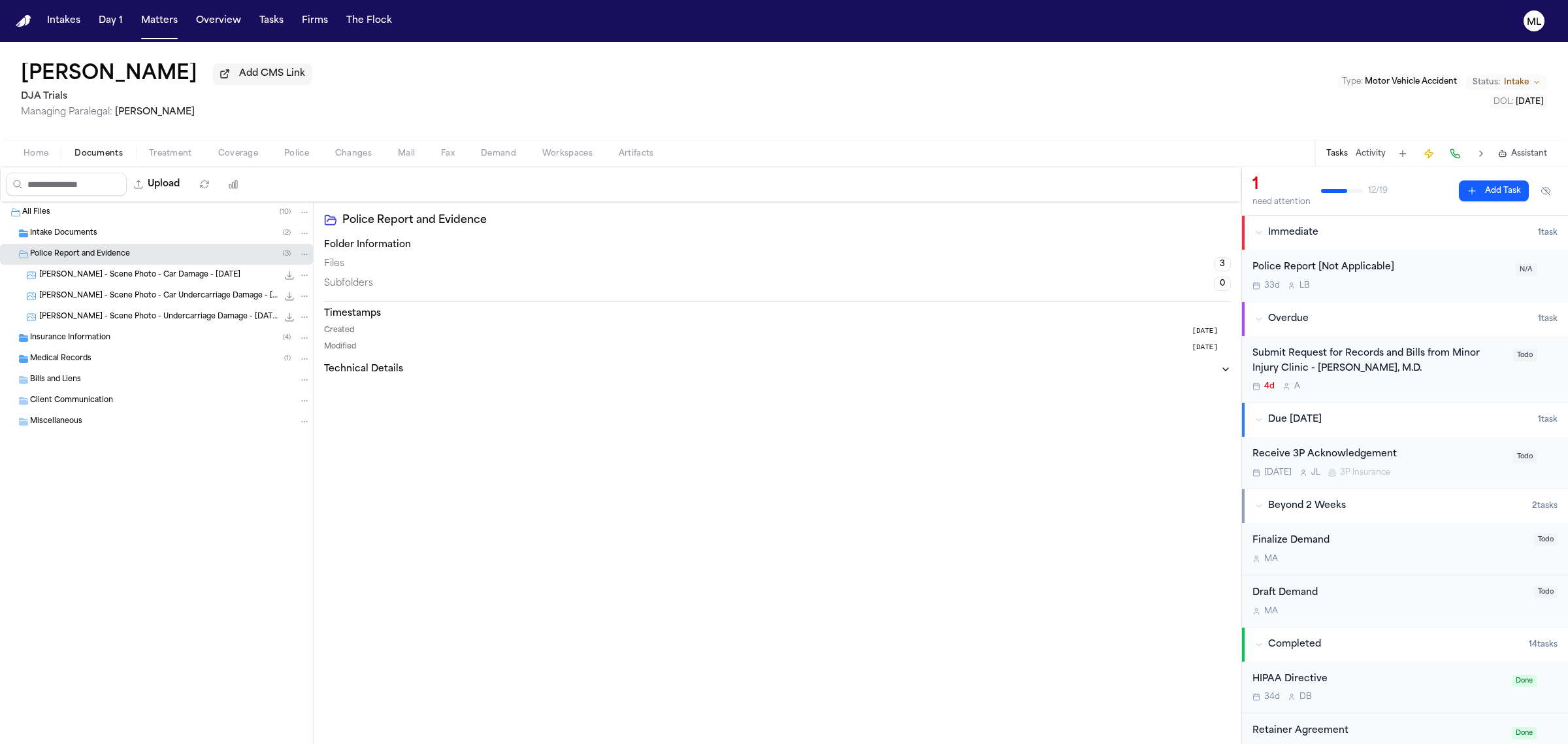
click at [161, 322] on span "[PERSON_NAME] - Scene Photo - Undercarriage Damage - [DATE]" at bounding box center [159, 317] width 239 height 11
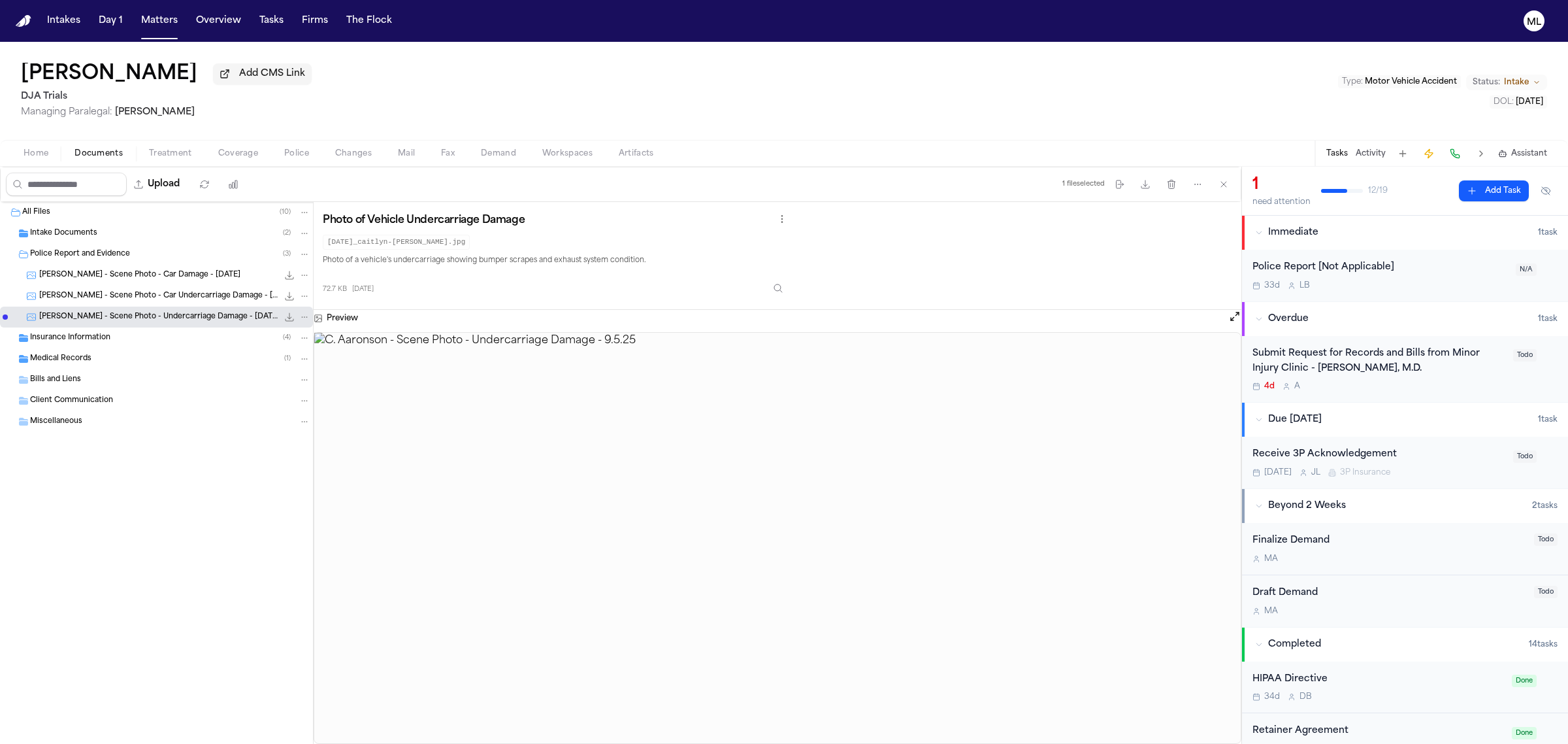
click at [159, 293] on span "[PERSON_NAME] - Scene Photo - Car Undercarriage Damage - [DATE]" at bounding box center [159, 297] width 239 height 11
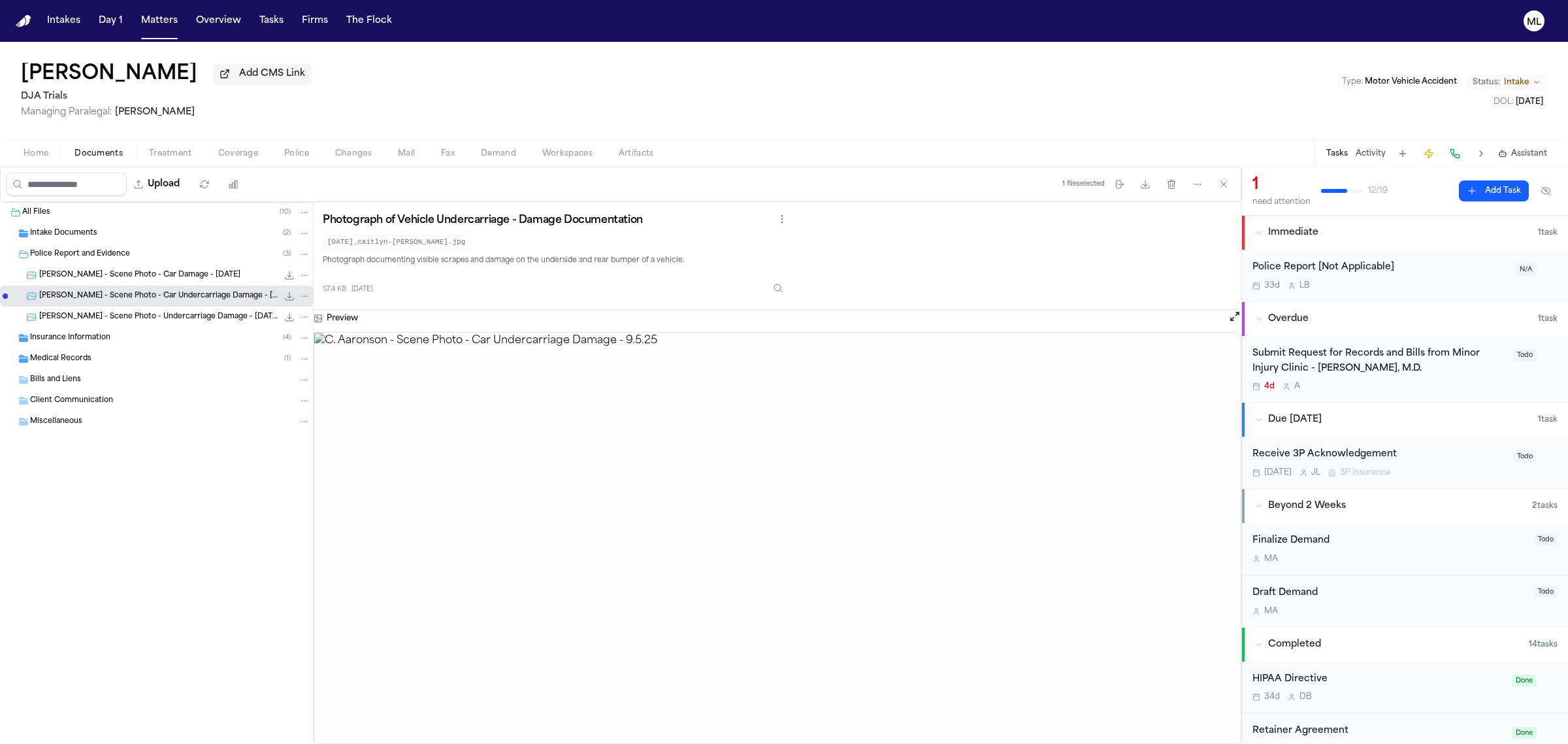
click at [161, 275] on span "[PERSON_NAME] - Scene Photo - Car Damage - [DATE]" at bounding box center [140, 276] width 201 height 11
click at [100, 337] on span "Insurance Information" at bounding box center [70, 338] width 80 height 11
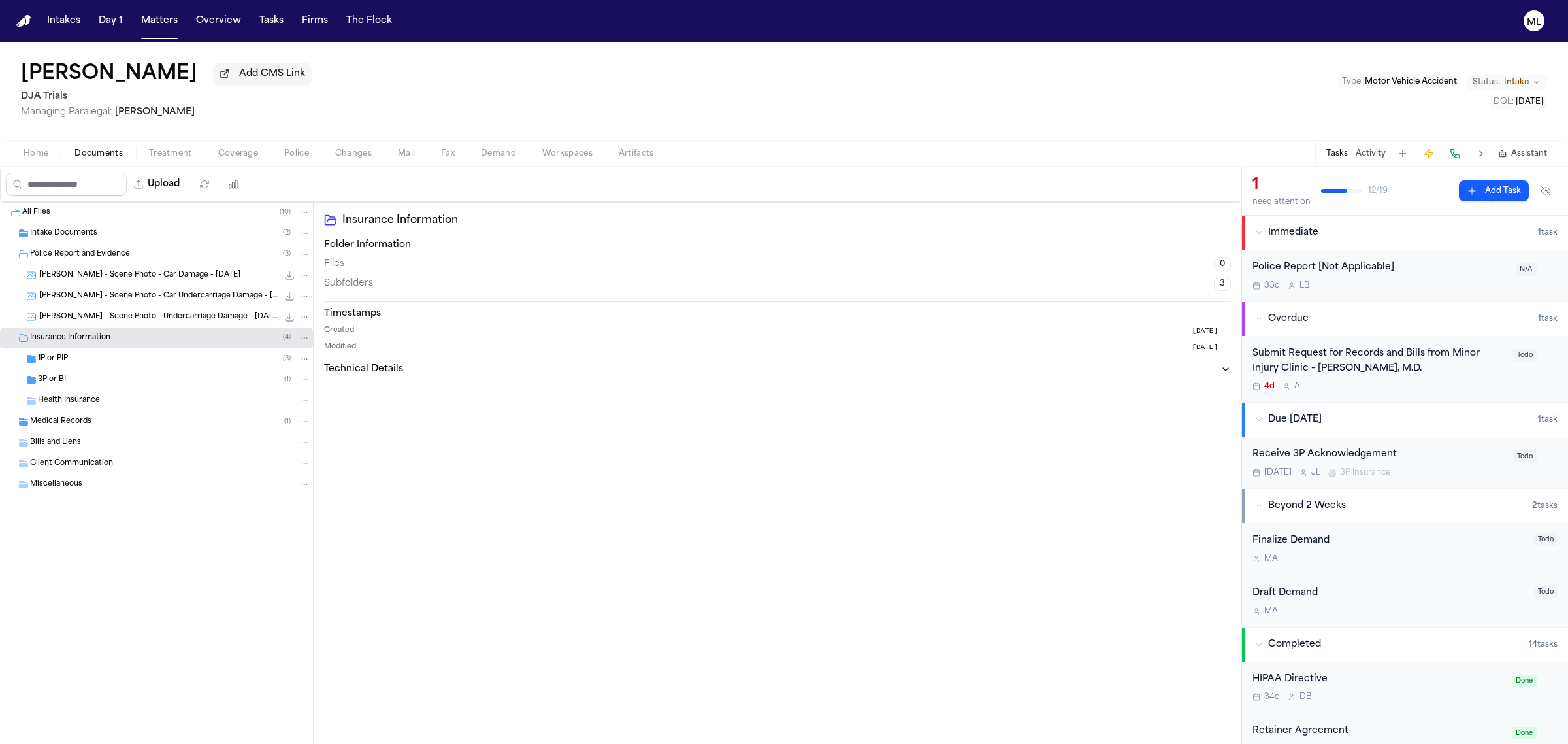
click at [110, 364] on div "1P or PIP ( 3 )" at bounding box center [174, 359] width 272 height 11
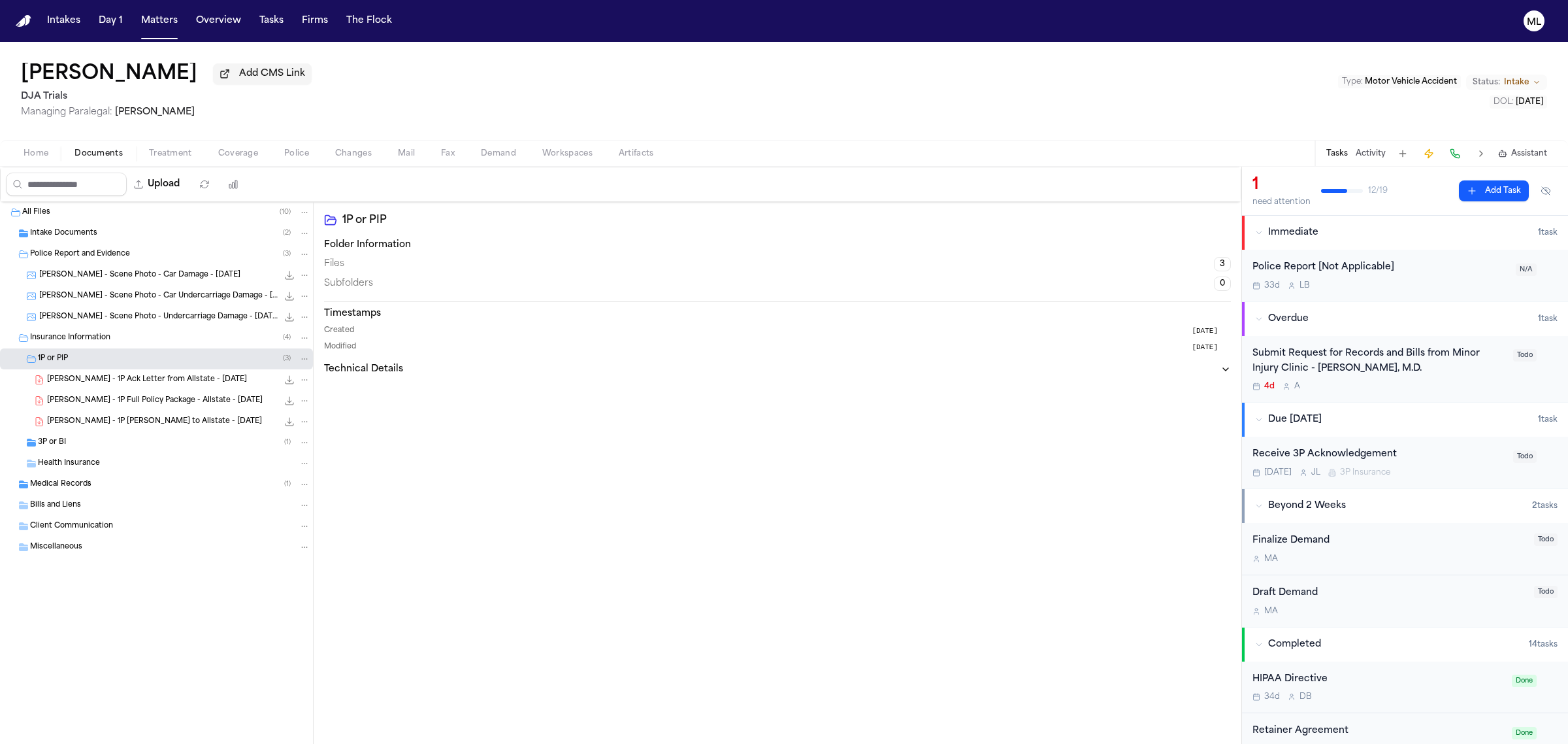
click at [131, 422] on span "[PERSON_NAME] - 1P [PERSON_NAME] to Allstate - [DATE]" at bounding box center [154, 422] width 215 height 11
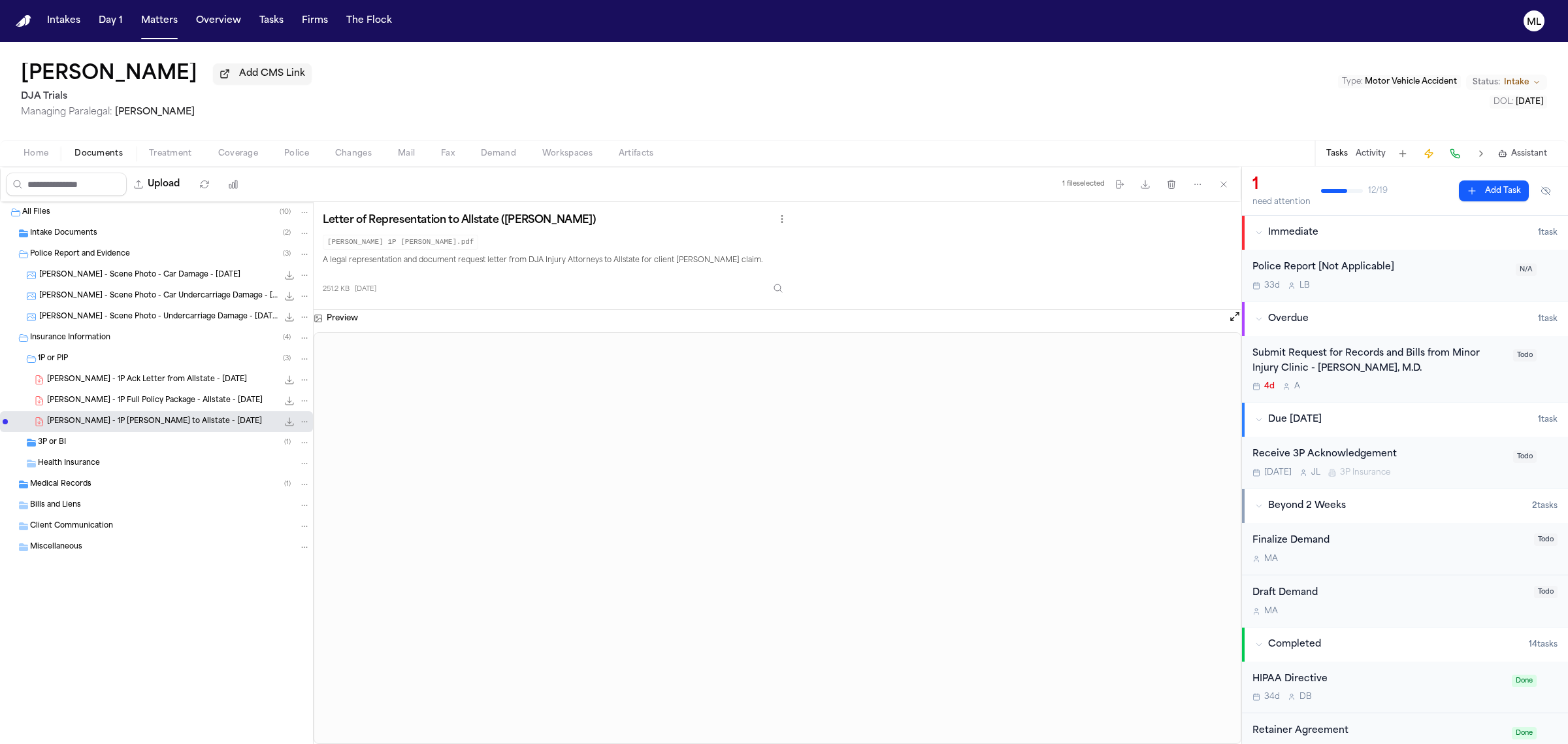
click at [137, 373] on div "[PERSON_NAME] - 1P Ack Letter from Allstate - [DATE] 49.5 KB • PDF" at bounding box center [179, 380] width 264 height 13
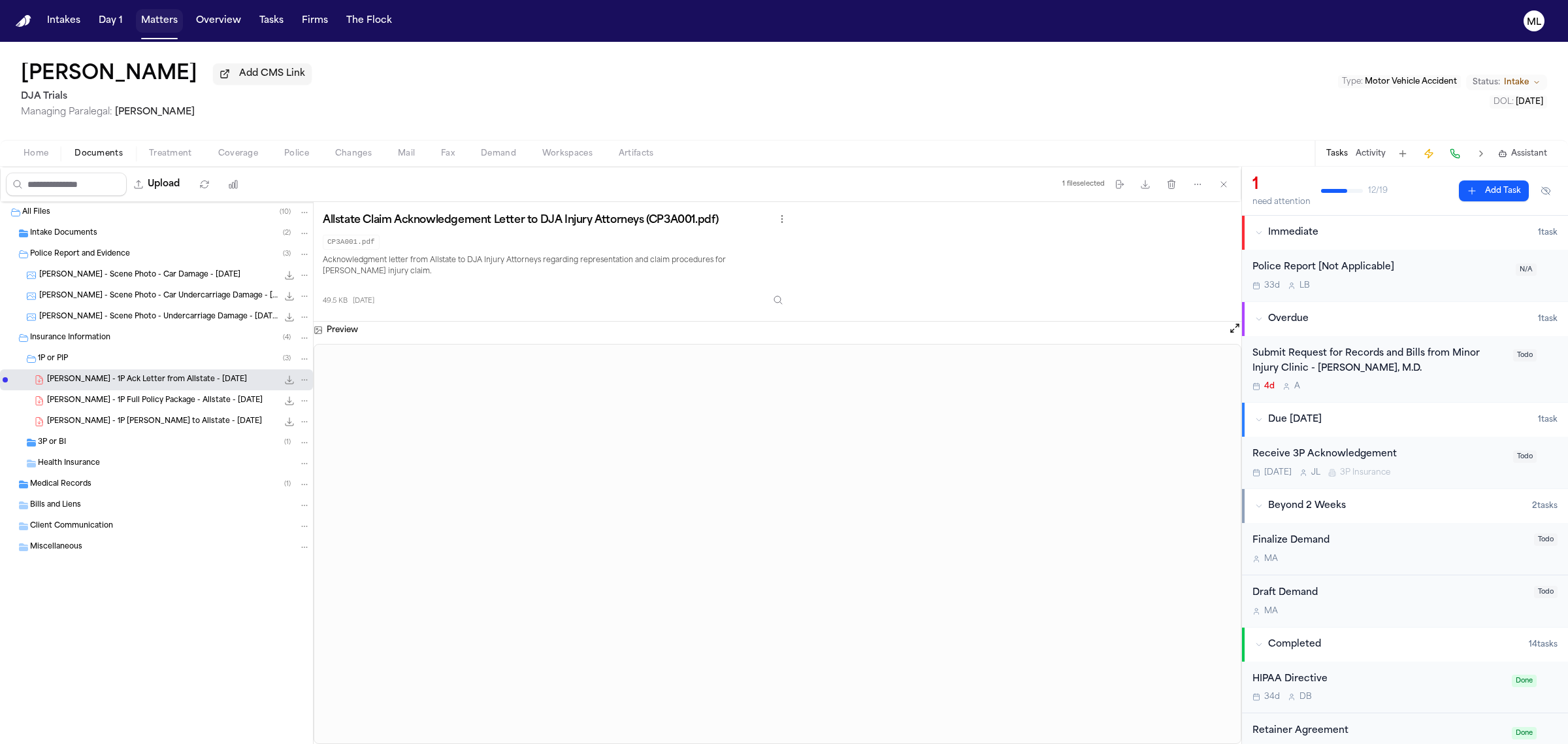
drag, startPoint x: 158, startPoint y: 19, endPoint x: 227, endPoint y: 14, distance: 69.2
click at [158, 19] on button "Matters" at bounding box center [159, 21] width 47 height 24
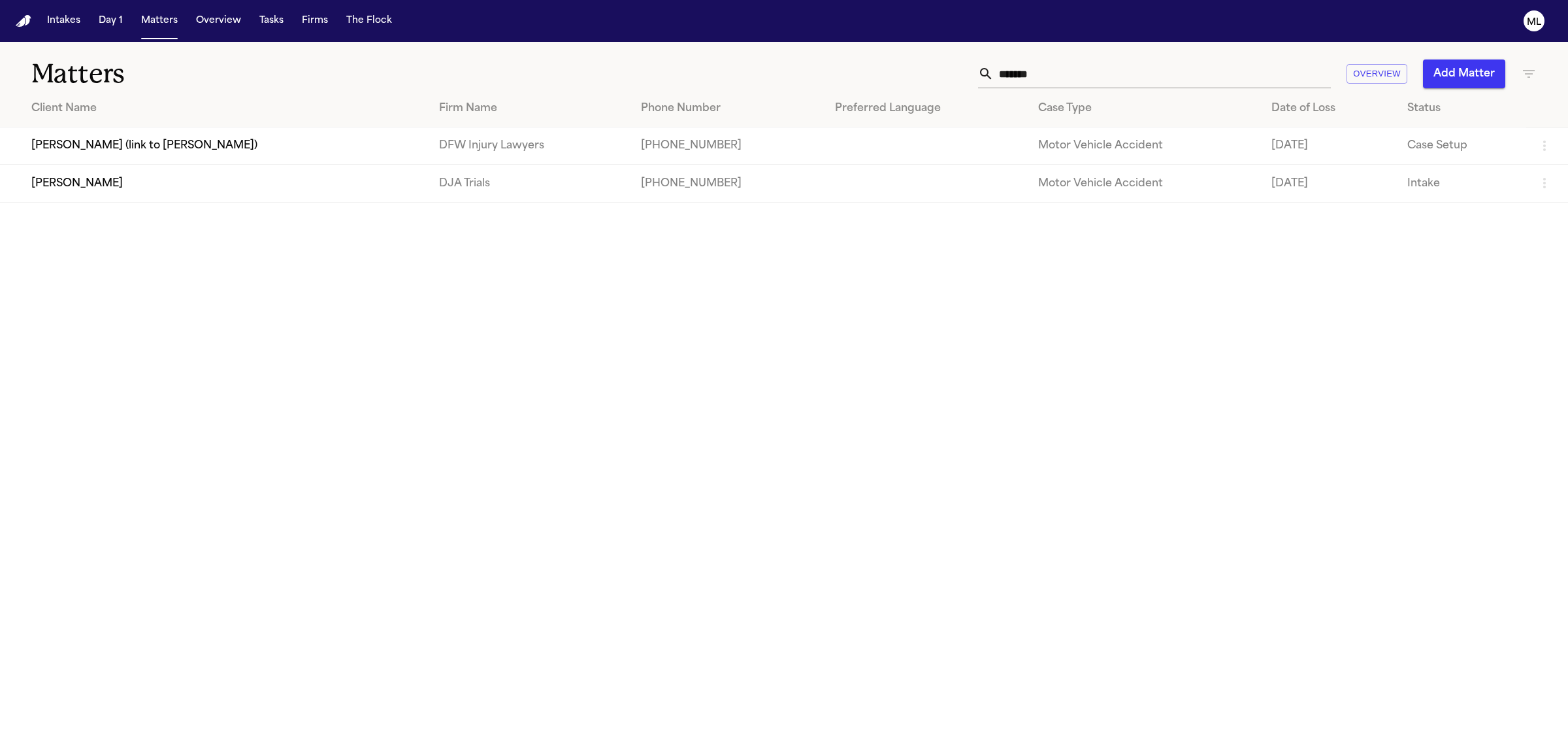
drag, startPoint x: 1044, startPoint y: 65, endPoint x: 899, endPoint y: 54, distance: 145.4
click at [899, 56] on div "Matters ******* Overview Add Matter" at bounding box center [784, 66] width 1568 height 49
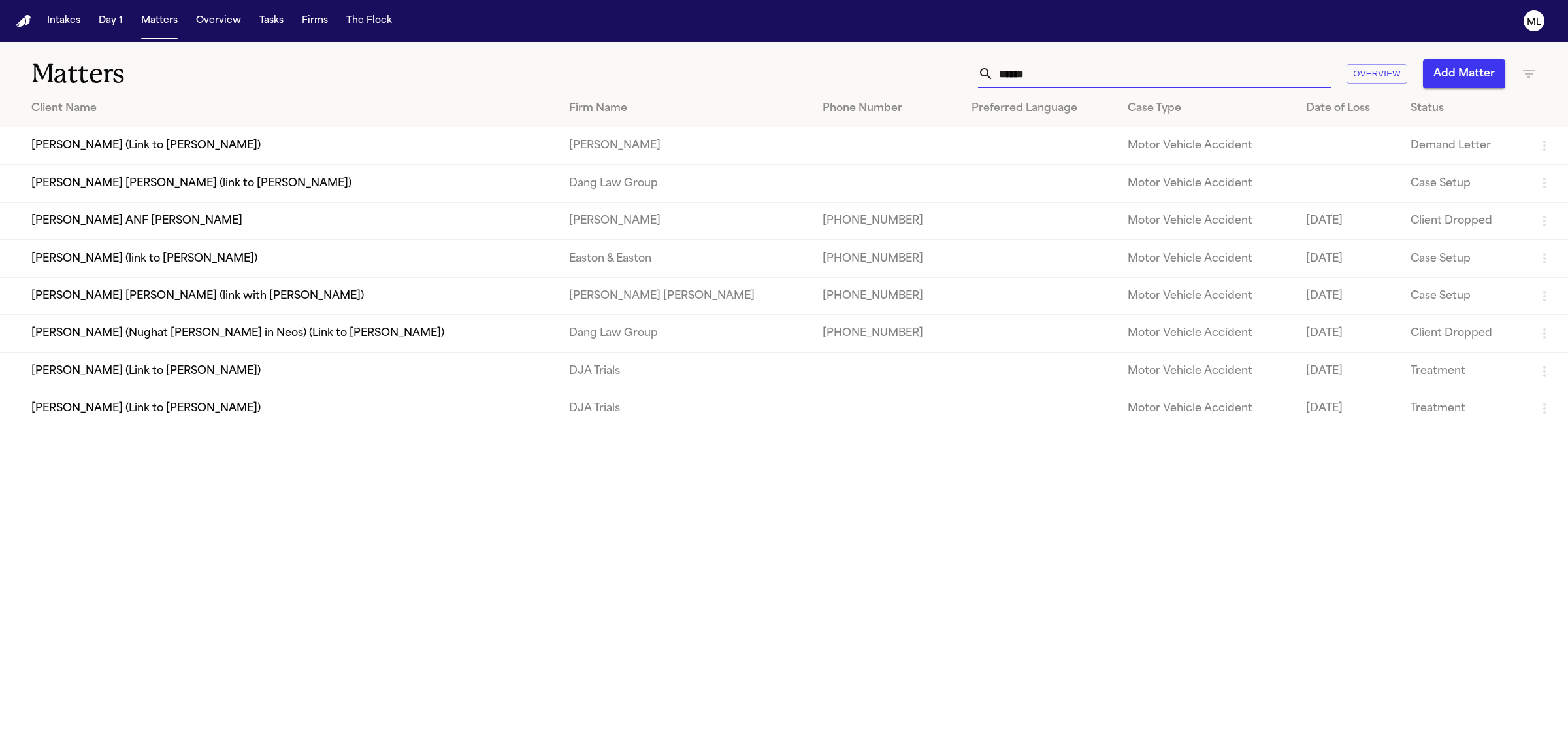
type input "******"
click at [152, 409] on td "[PERSON_NAME] (Link to [PERSON_NAME])" at bounding box center [279, 409] width 559 height 37
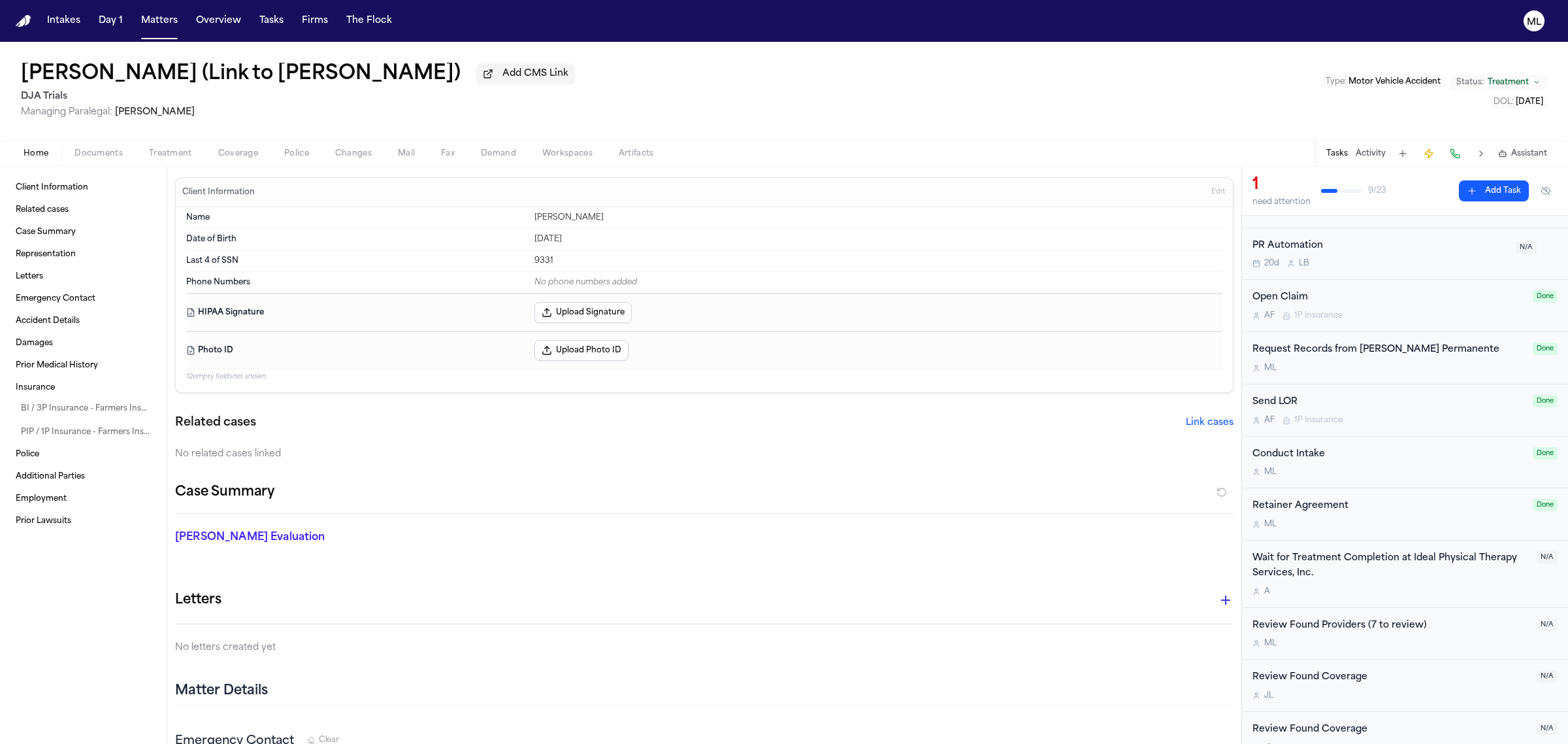
scroll to position [409, 0]
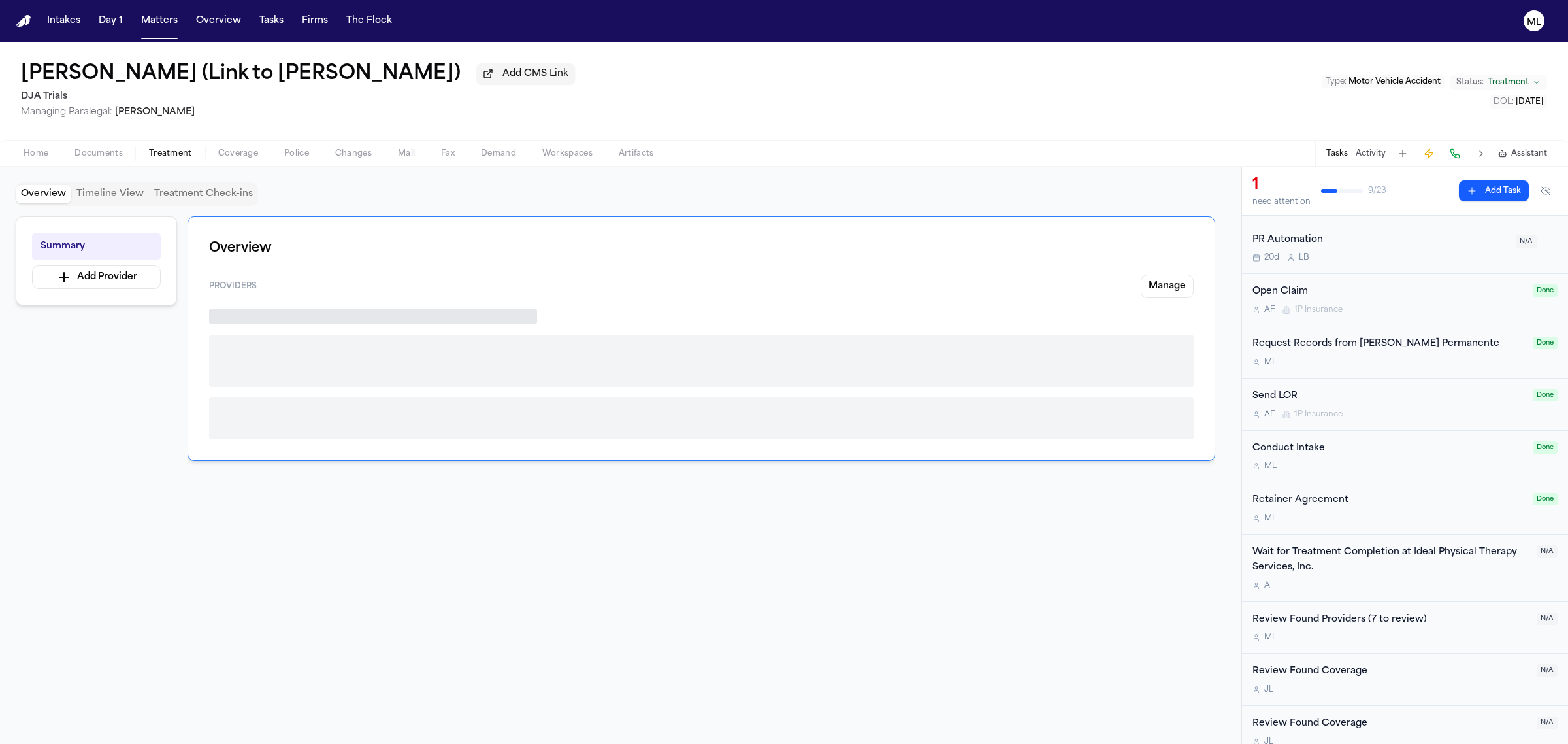
click at [169, 154] on span "Treatment" at bounding box center [171, 154] width 43 height 11
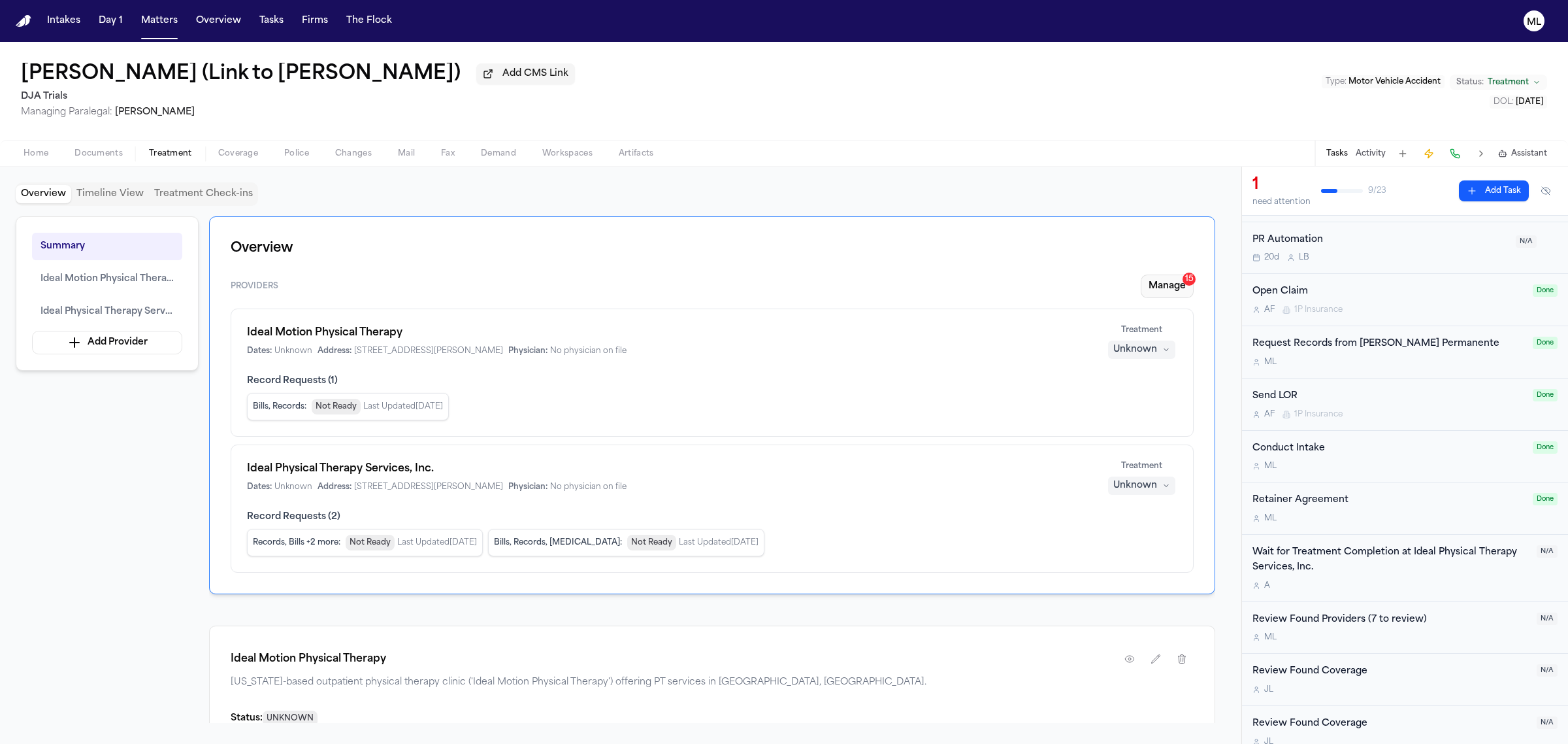
click at [1155, 284] on button "Manage 15" at bounding box center [1167, 286] width 53 height 24
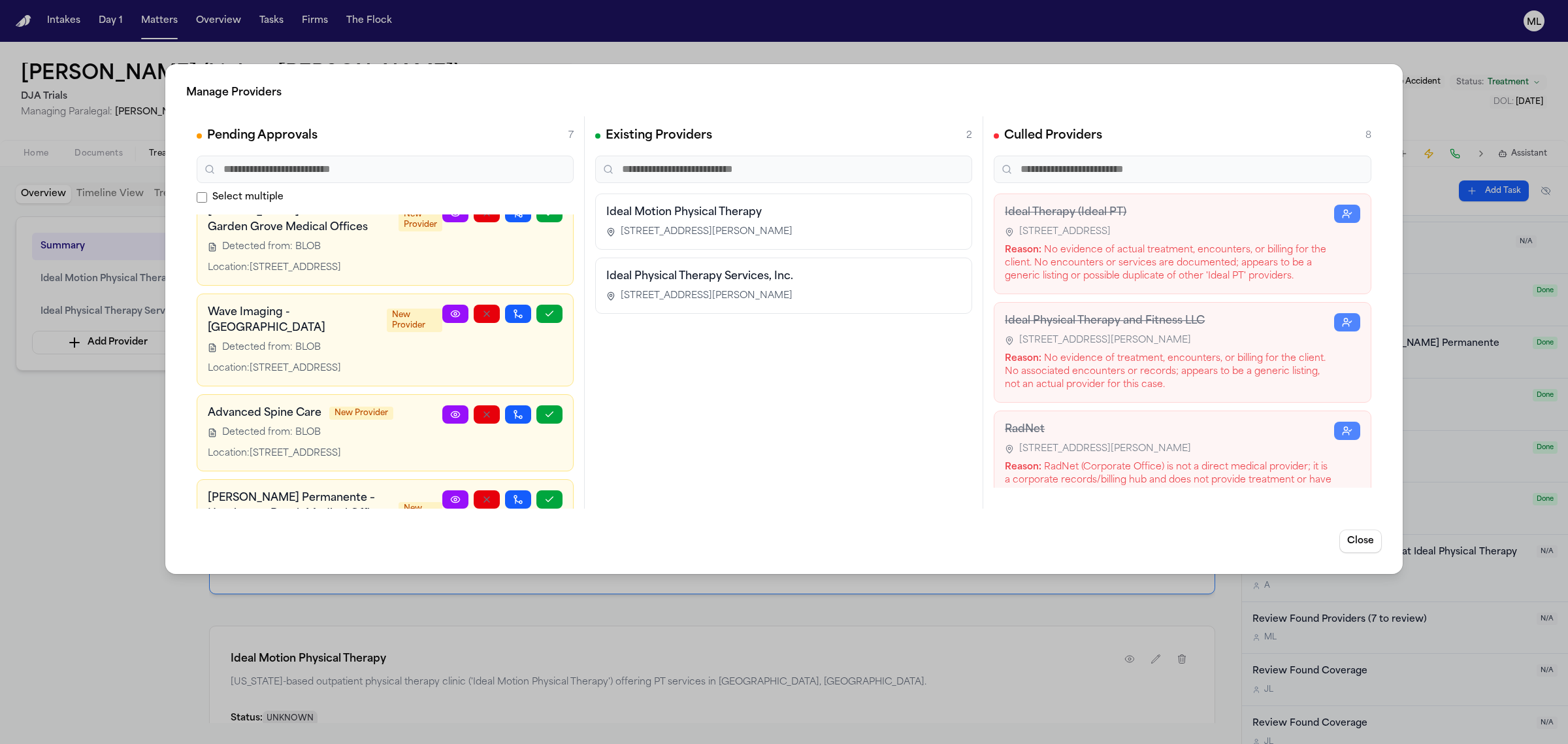
scroll to position [327, 0]
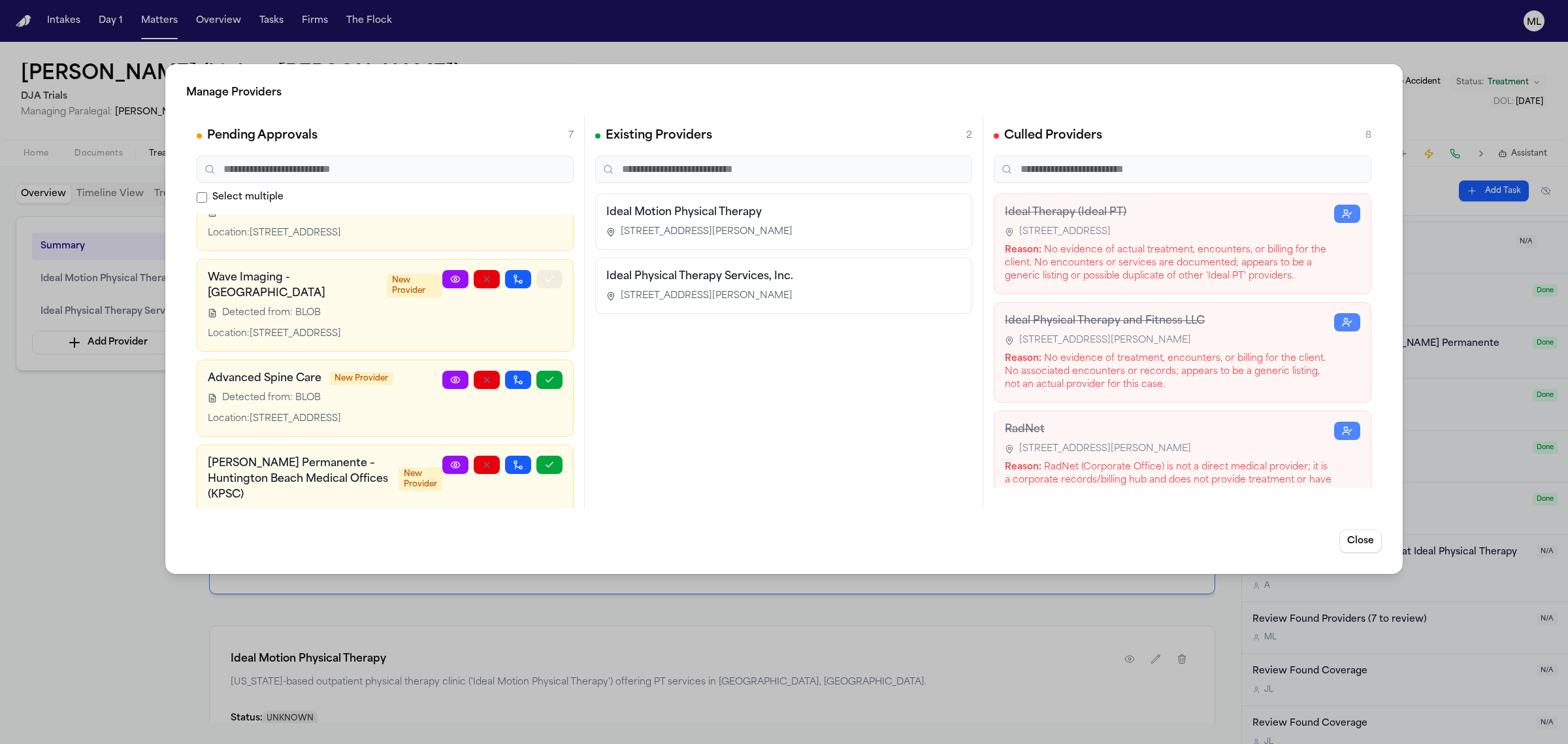
click at [536, 288] on button "button" at bounding box center [549, 279] width 26 height 19
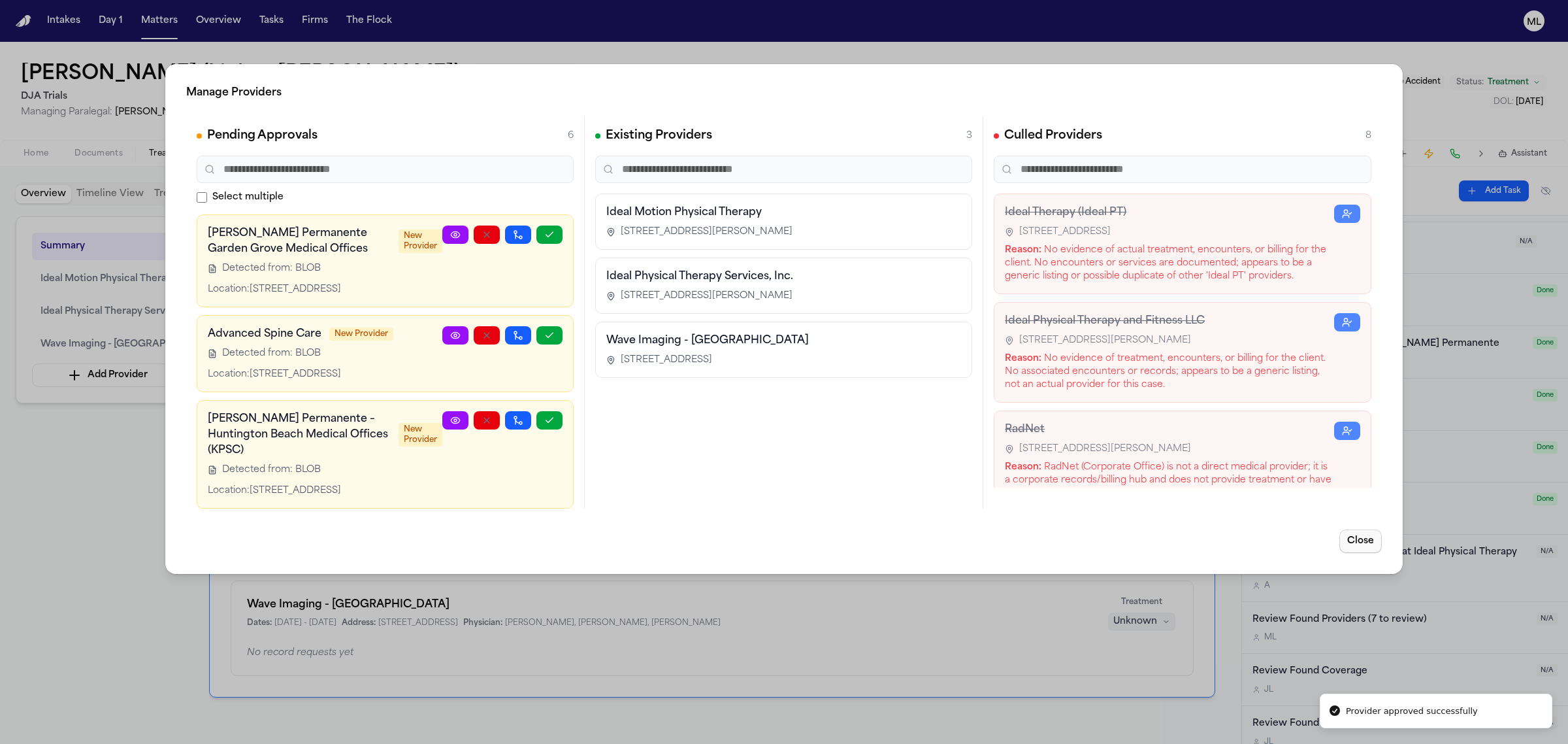
click at [1353, 538] on button "Close" at bounding box center [1360, 541] width 42 height 24
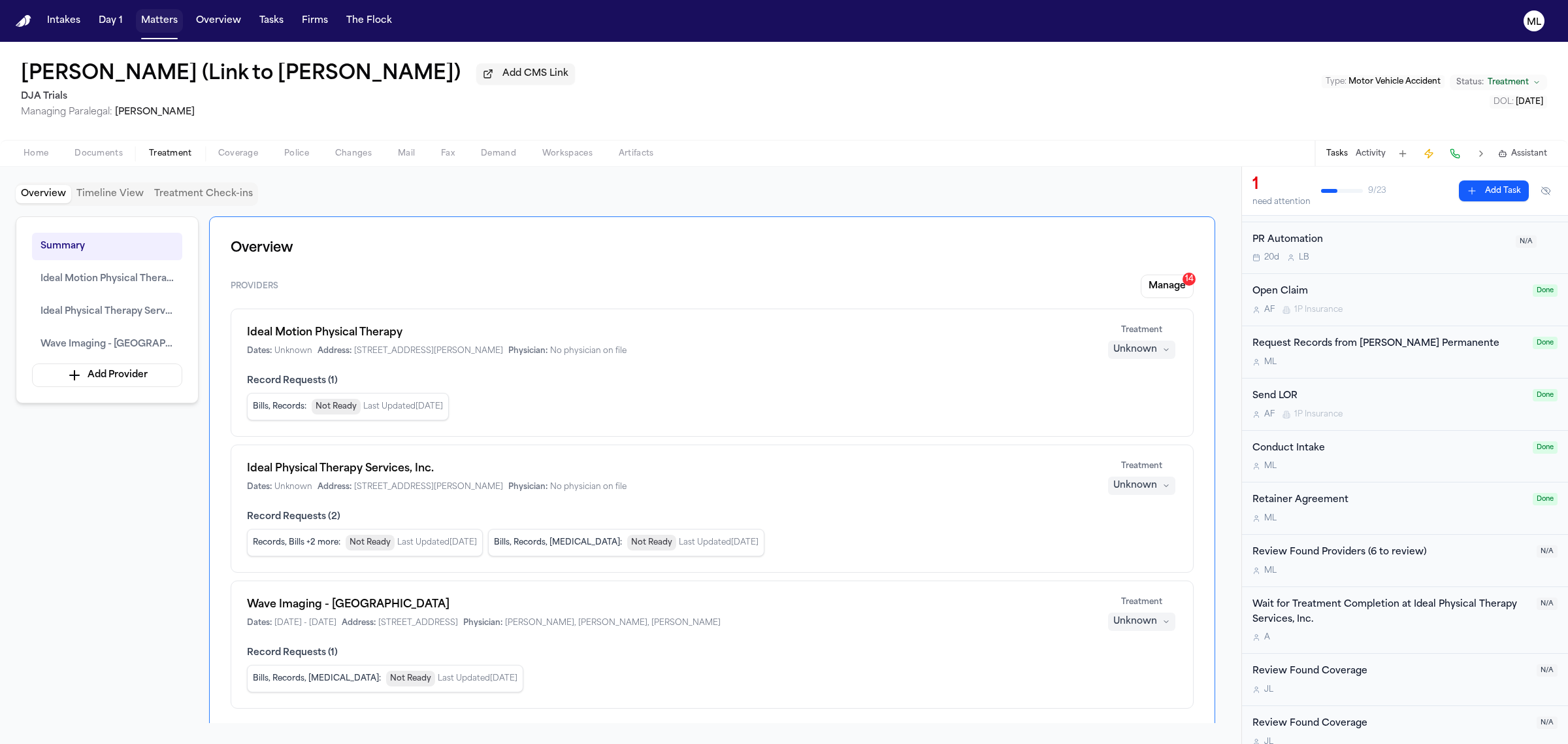
drag, startPoint x: 171, startPoint y: 21, endPoint x: 311, endPoint y: 31, distance: 140.4
click at [171, 21] on button "Matters" at bounding box center [159, 21] width 47 height 24
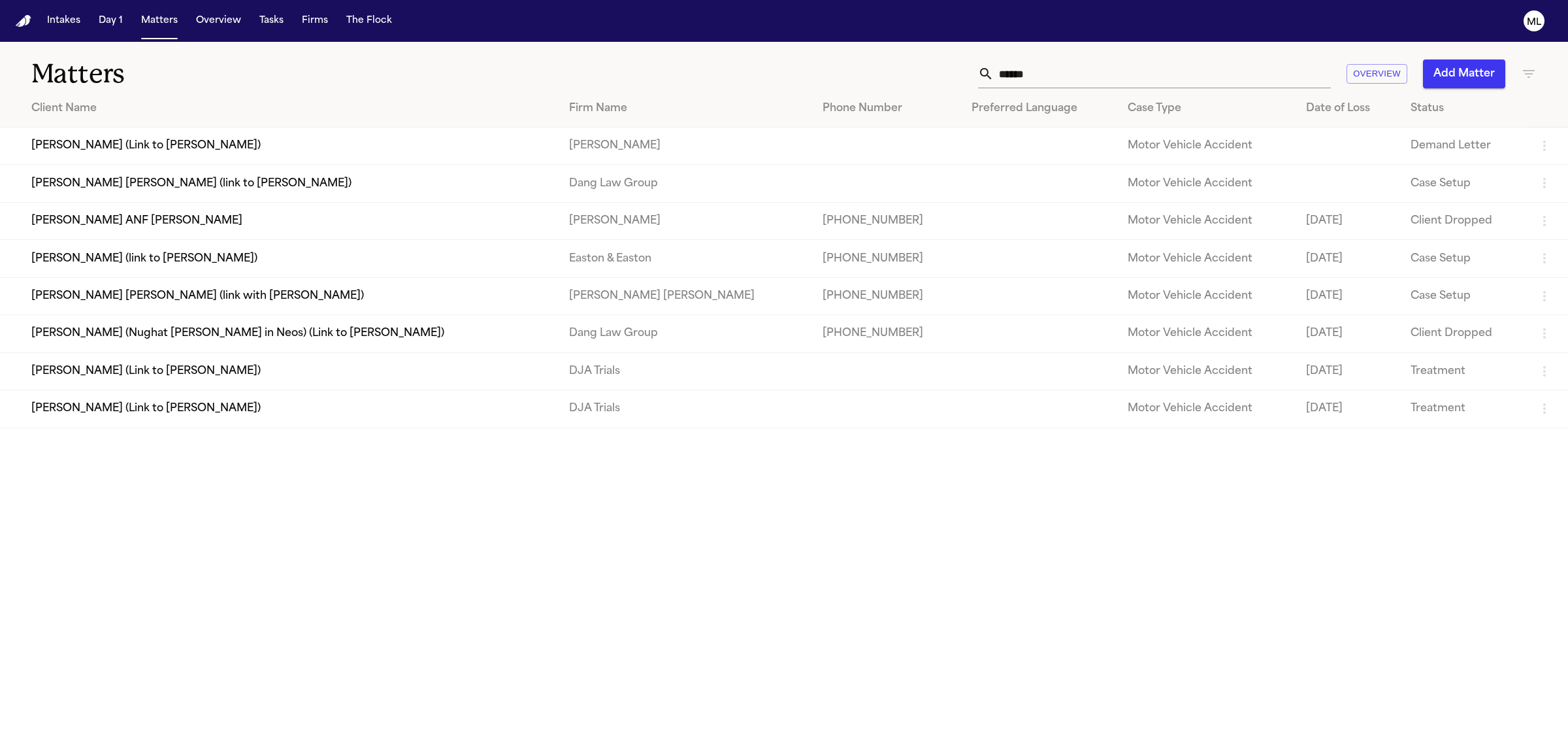
drag, startPoint x: 1042, startPoint y: 79, endPoint x: 970, endPoint y: 81, distance: 72.0
click at [970, 81] on div "****** Overview Add Matter" at bounding box center [1009, 74] width 1054 height 29
type input "*"
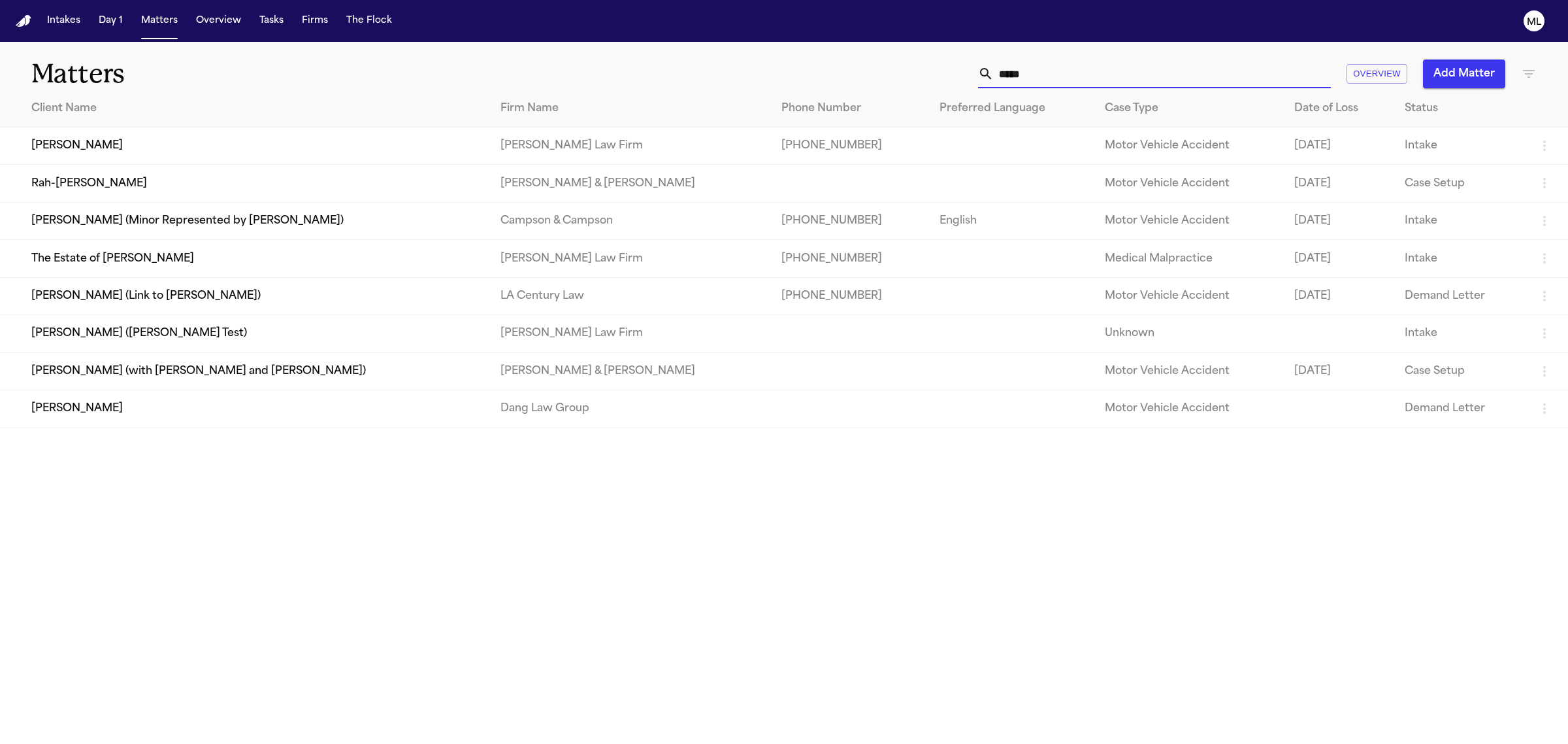
type input "*****"
click at [152, 139] on td "[PERSON_NAME]" at bounding box center [245, 146] width 490 height 37
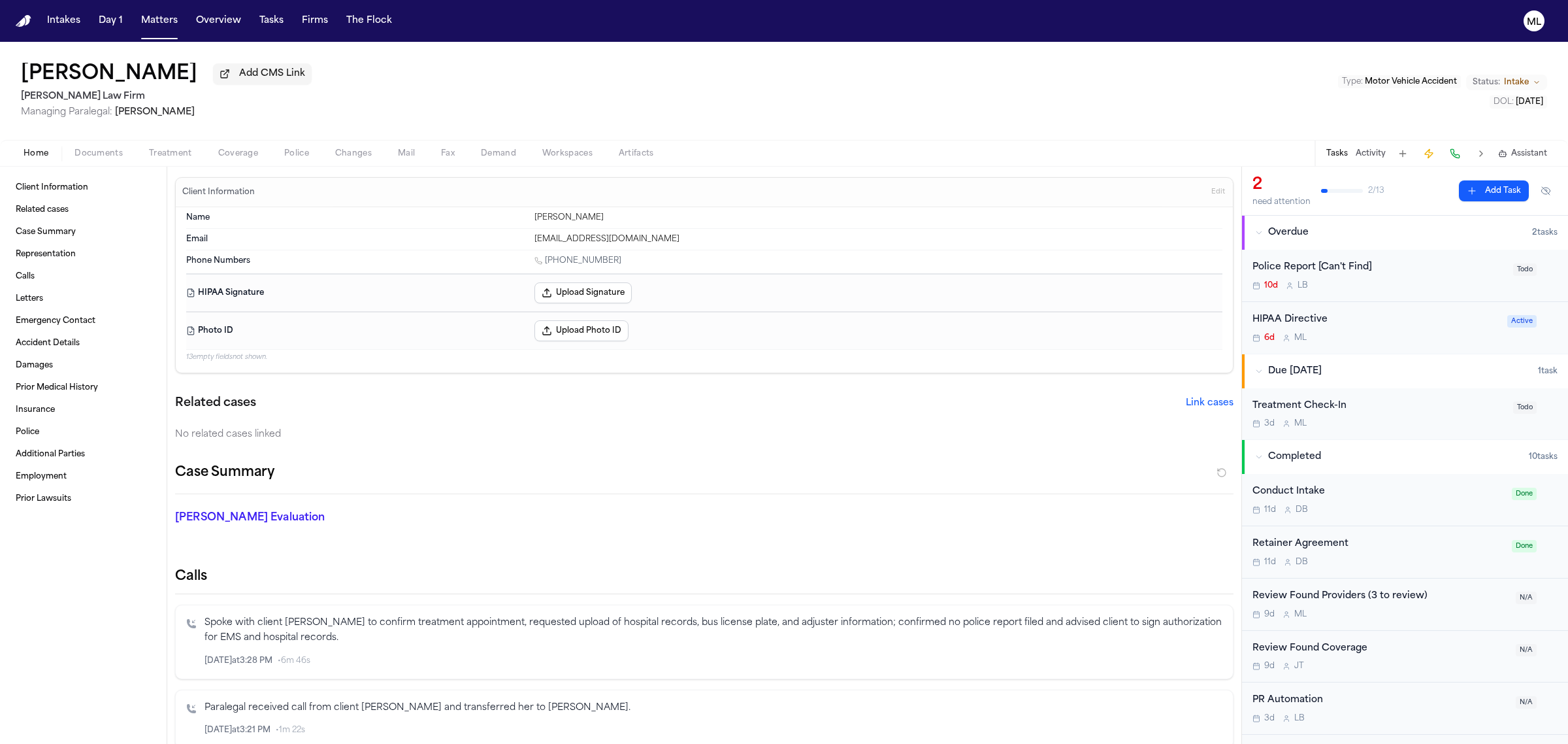
click at [119, 149] on span "Documents" at bounding box center [99, 154] width 49 height 11
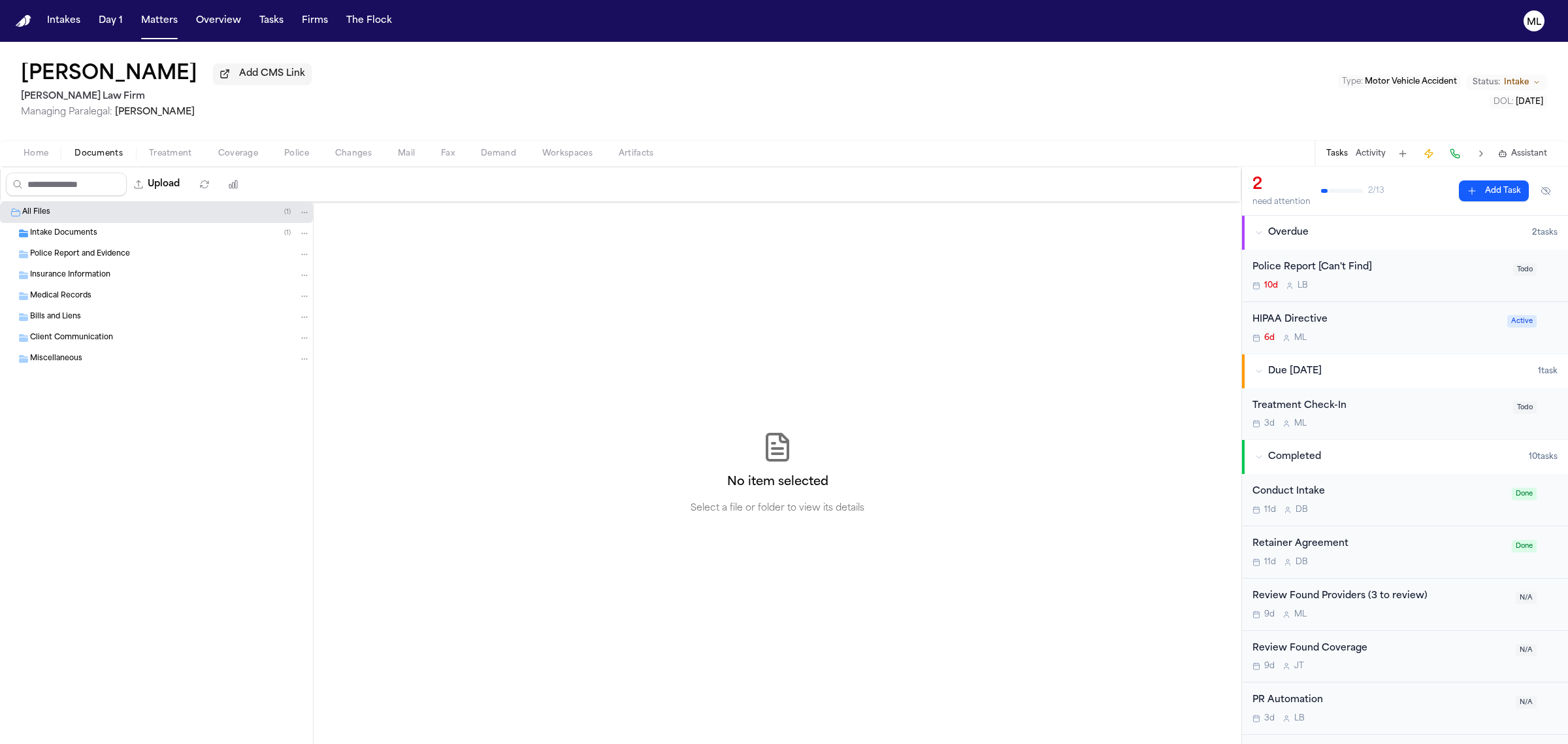
click at [114, 233] on div "Intake Documents ( 1 )" at bounding box center [170, 233] width 280 height 11
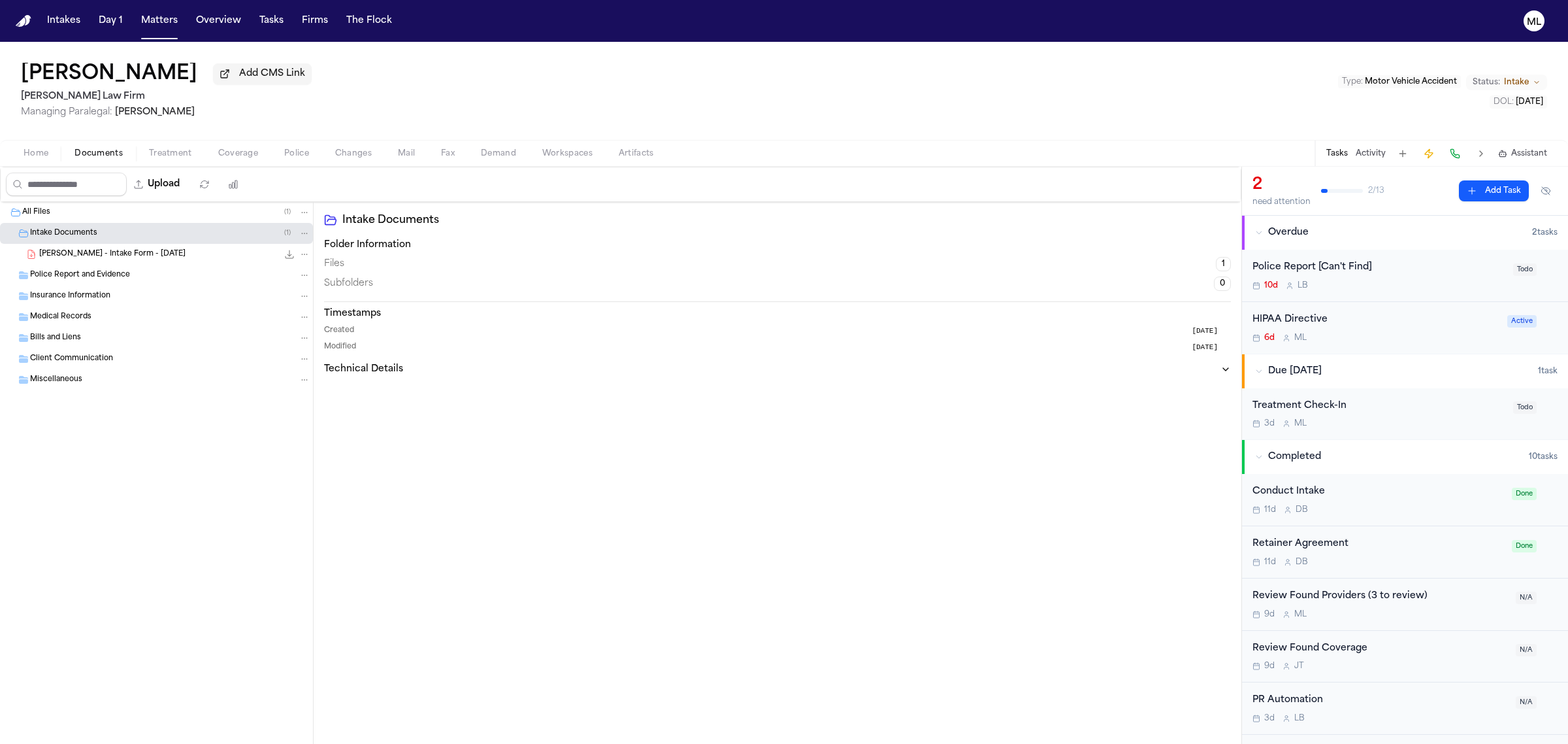
click at [148, 252] on span "J. Hardy - Intake Form - 9.25.25" at bounding box center [112, 254] width 146 height 11
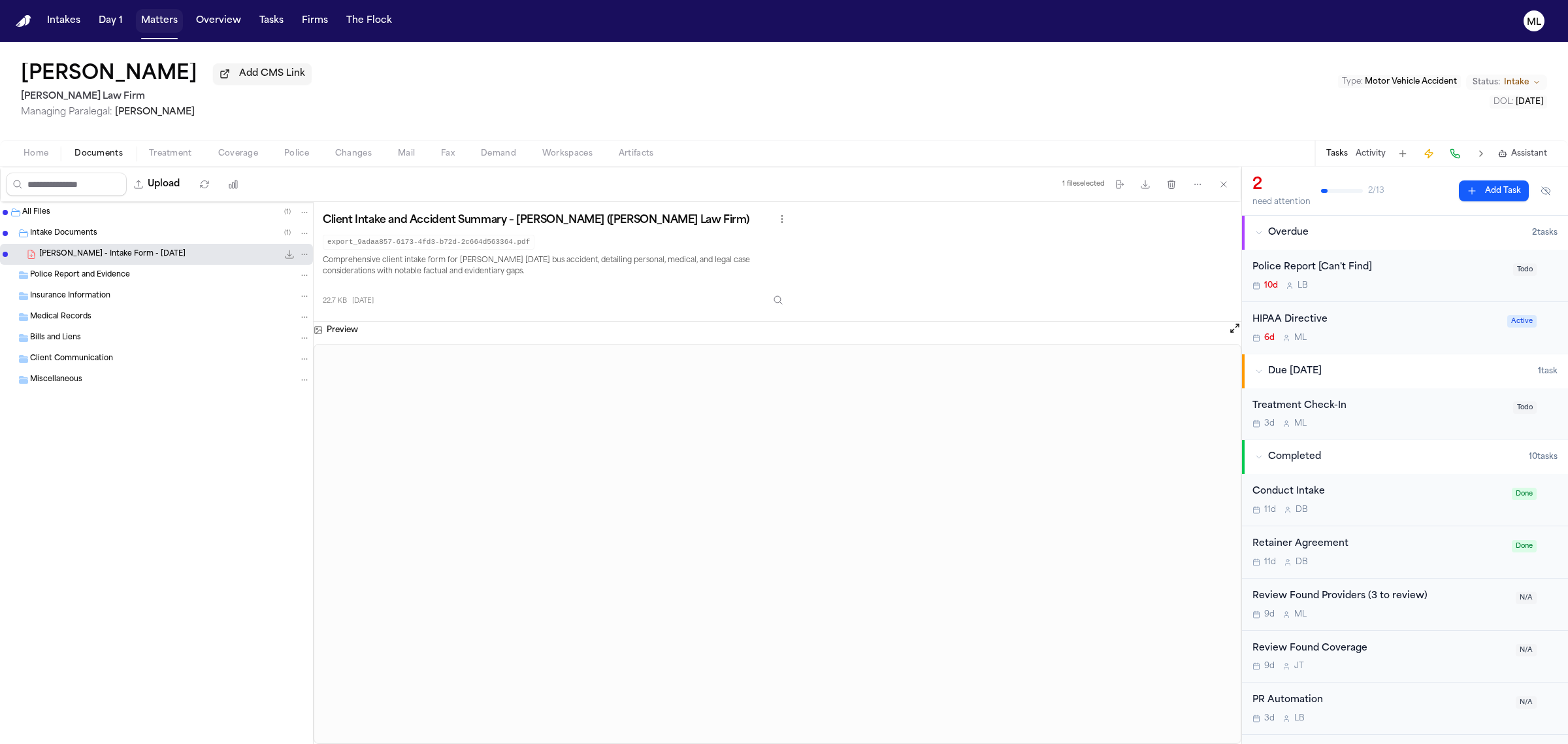
click at [156, 21] on button "Matters" at bounding box center [159, 21] width 47 height 24
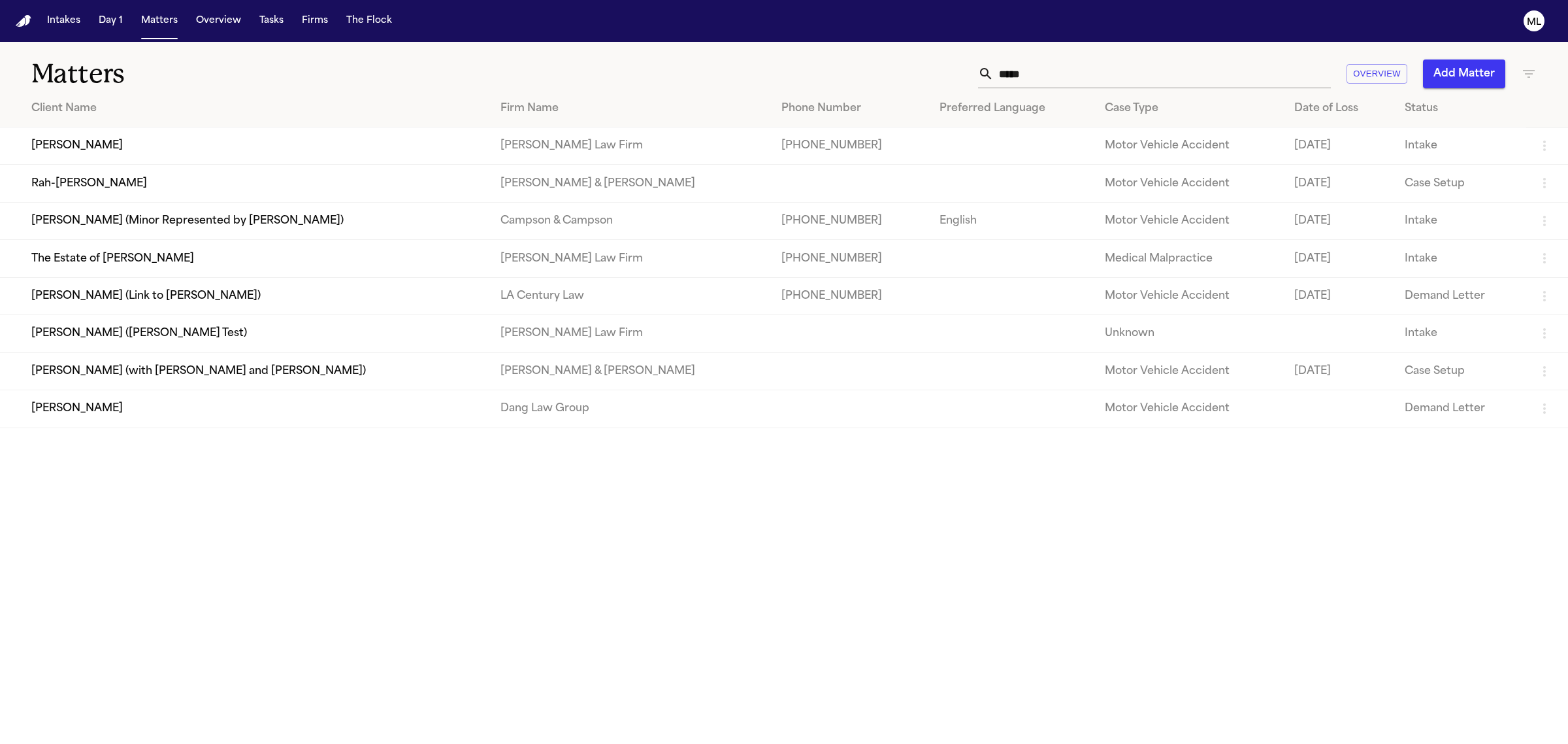
drag, startPoint x: 1059, startPoint y: 77, endPoint x: 952, endPoint y: 76, distance: 107.0
click at [952, 77] on div "***** Overview Add Matter" at bounding box center [1009, 74] width 1054 height 29
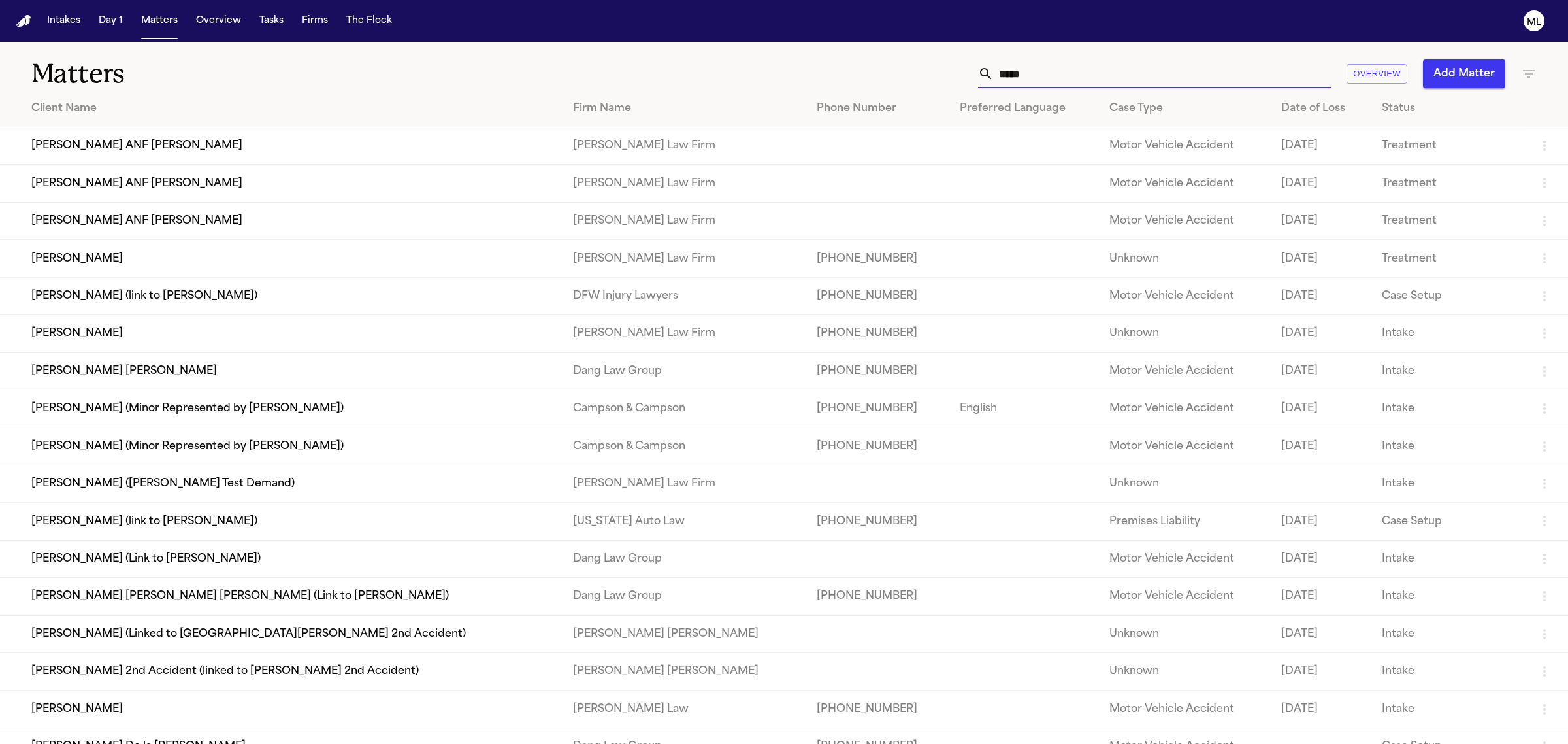
type input "****"
click at [76, 324] on td "[PERSON_NAME]" at bounding box center [281, 334] width 562 height 37
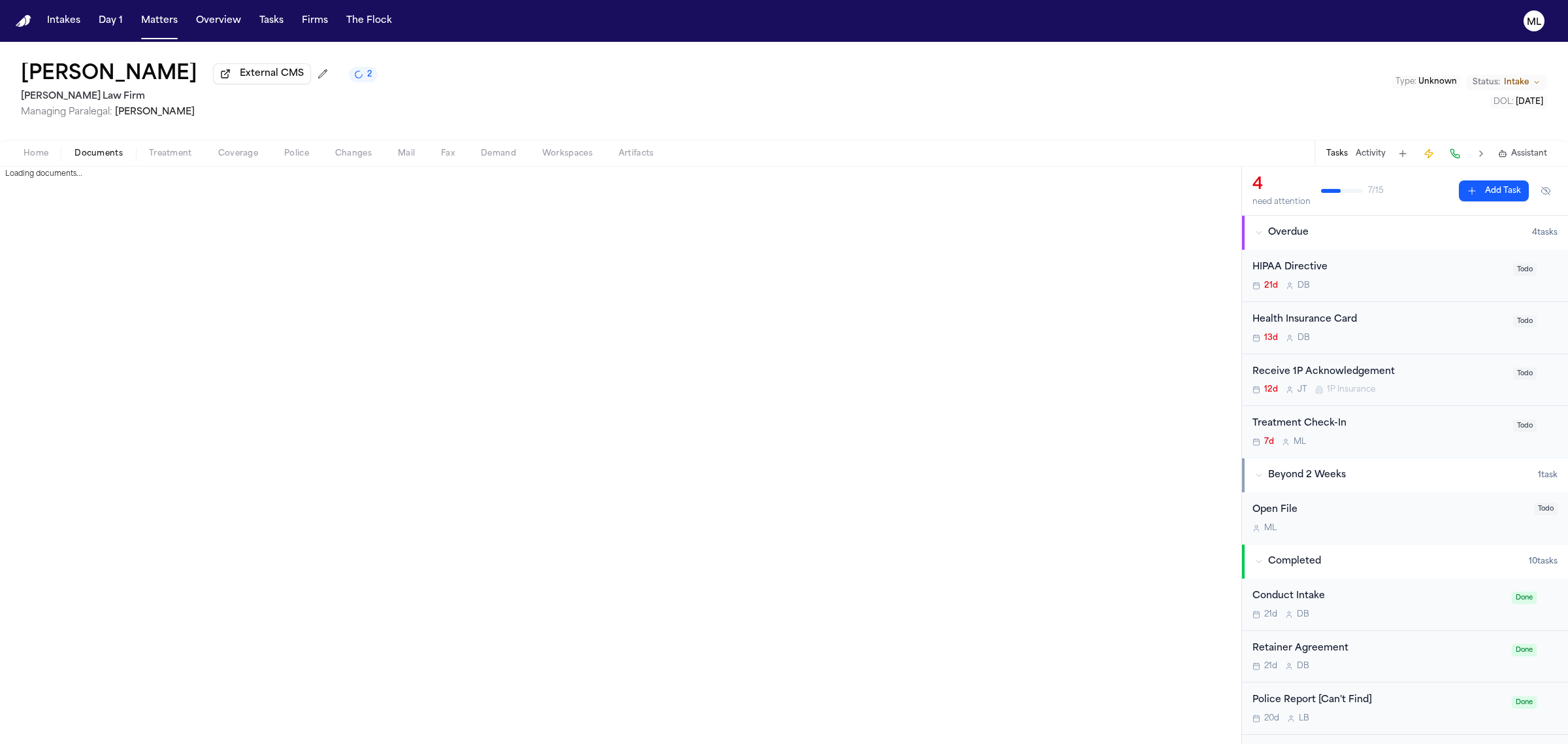
click at [111, 149] on span "Documents" at bounding box center [99, 154] width 49 height 11
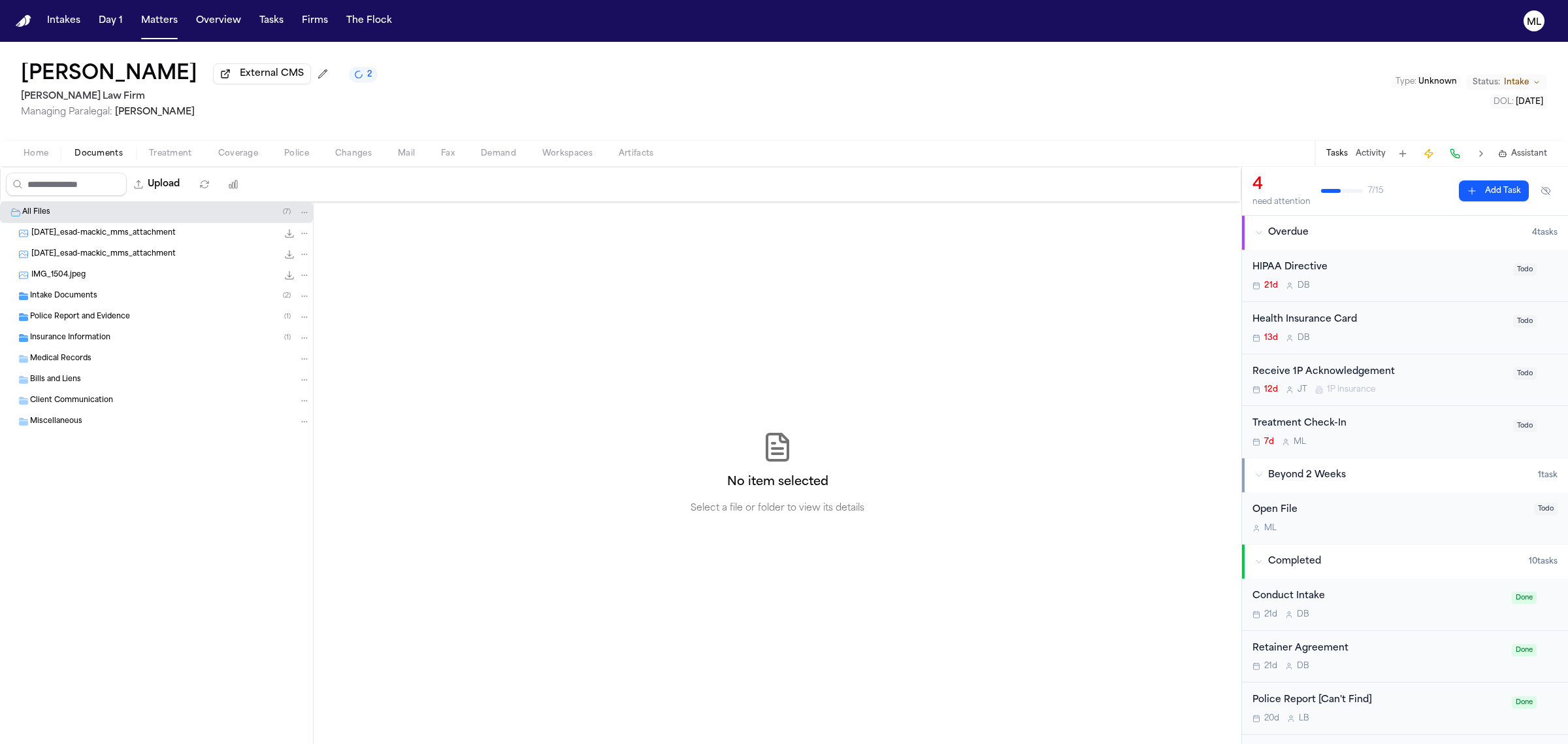
click at [64, 311] on div "Police Report and Evidence ( 1 )" at bounding box center [156, 317] width 313 height 21
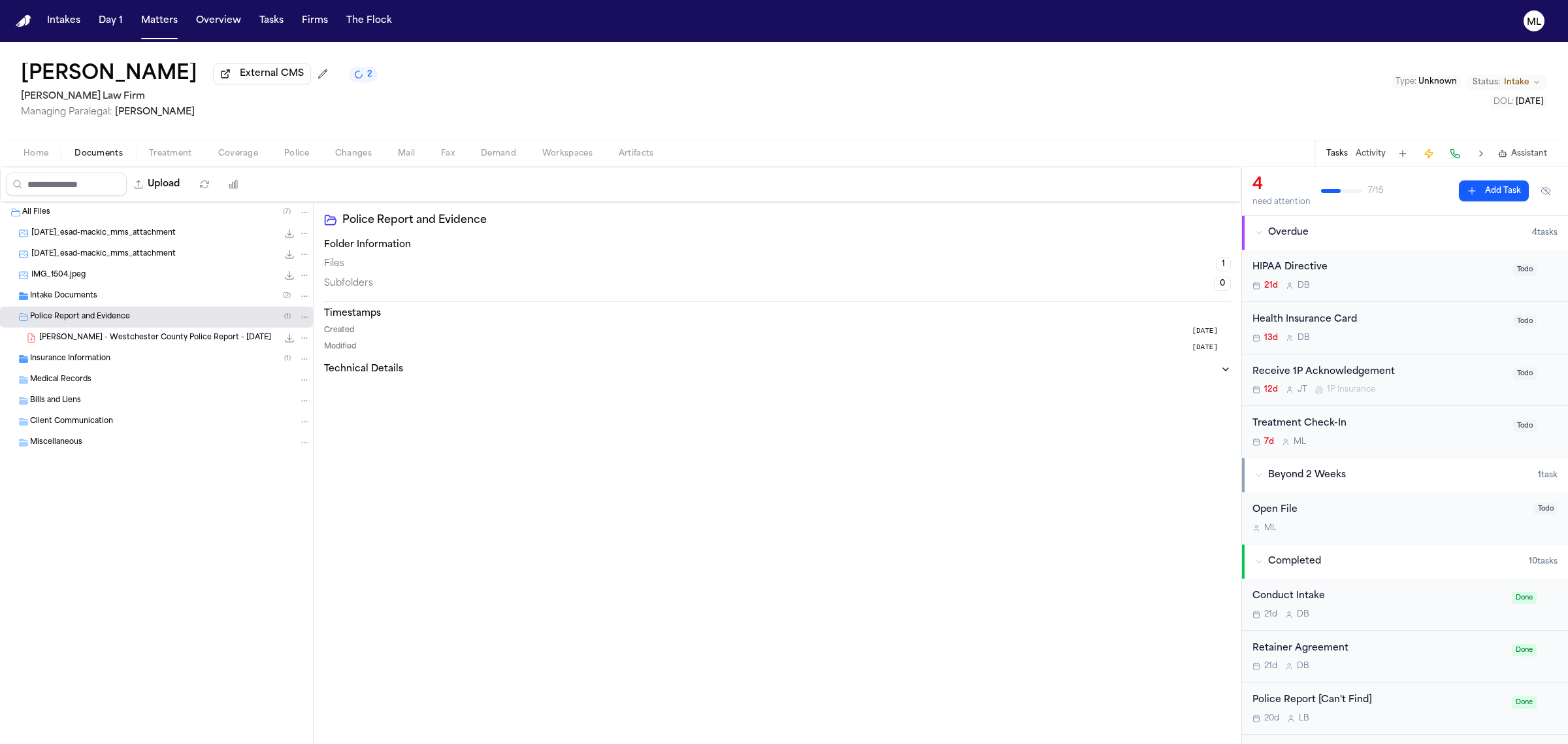
click at [92, 360] on span "Insurance Information" at bounding box center [70, 359] width 80 height 11
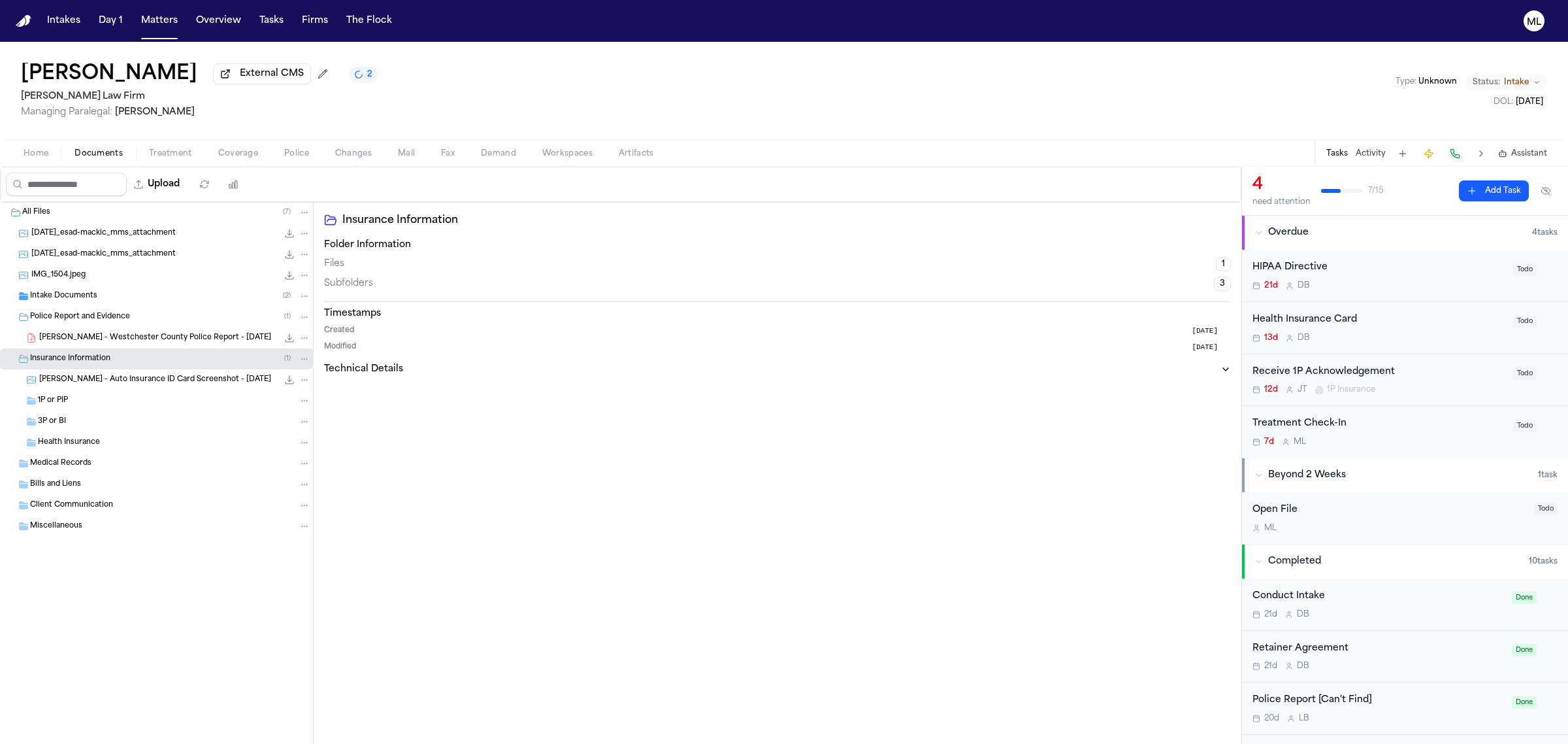
click at [80, 417] on div "3P or BI" at bounding box center [174, 422] width 272 height 11
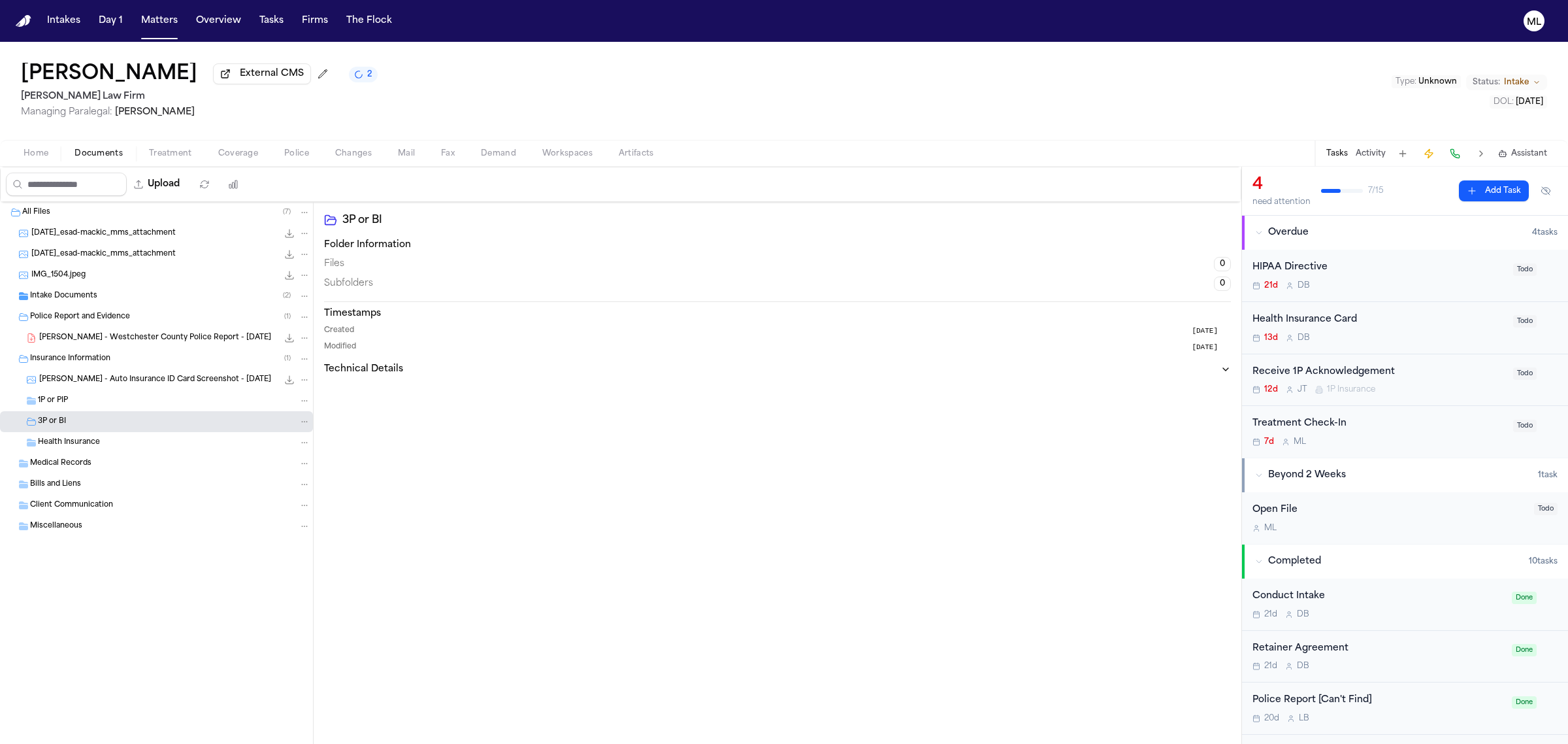
click at [84, 402] on div "1P or PIP" at bounding box center [174, 400] width 272 height 11
click at [72, 295] on span "Intake Documents" at bounding box center [64, 297] width 67 height 11
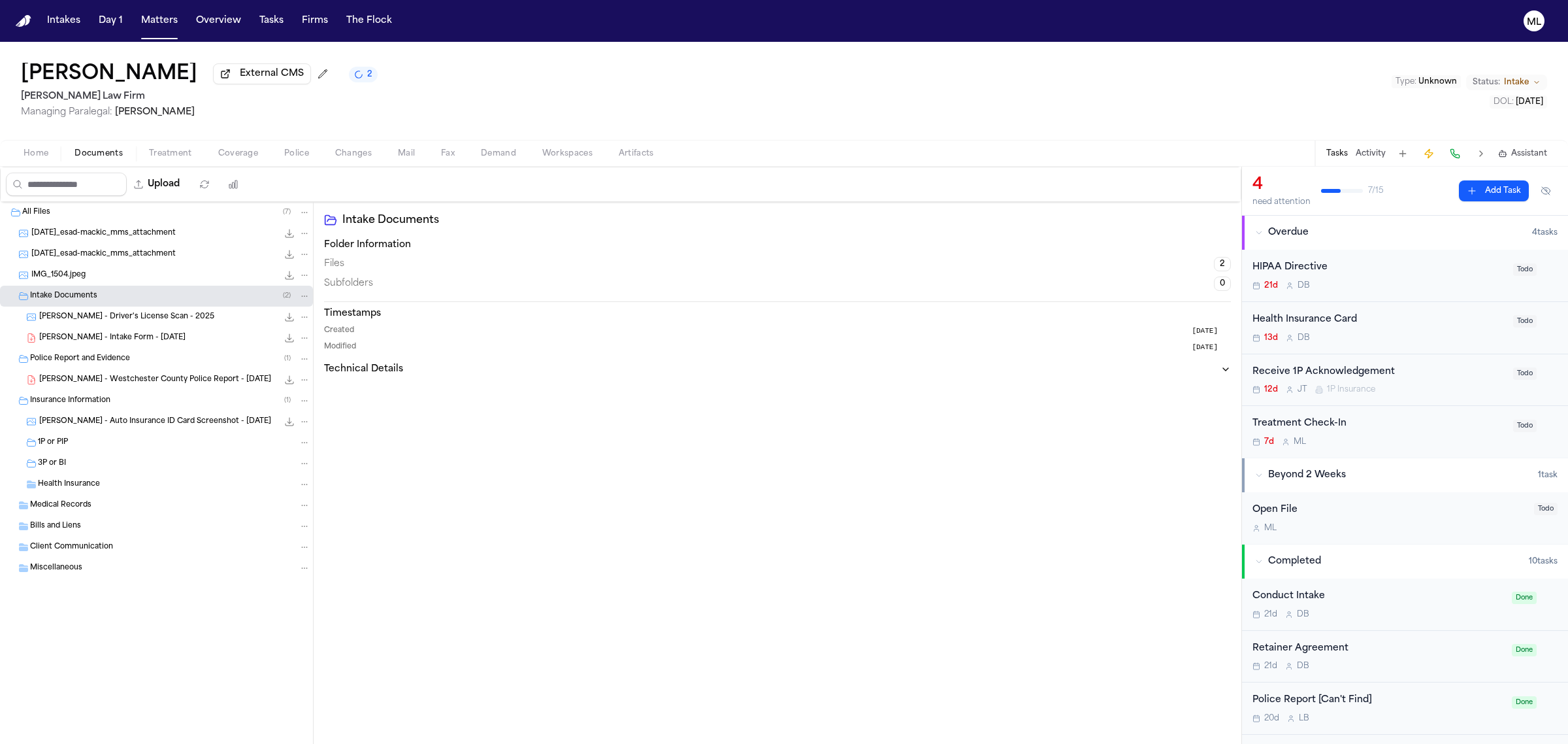
click at [87, 379] on span "E. Mackic - Westchester County Police Report - 9.7.25" at bounding box center [155, 380] width 232 height 11
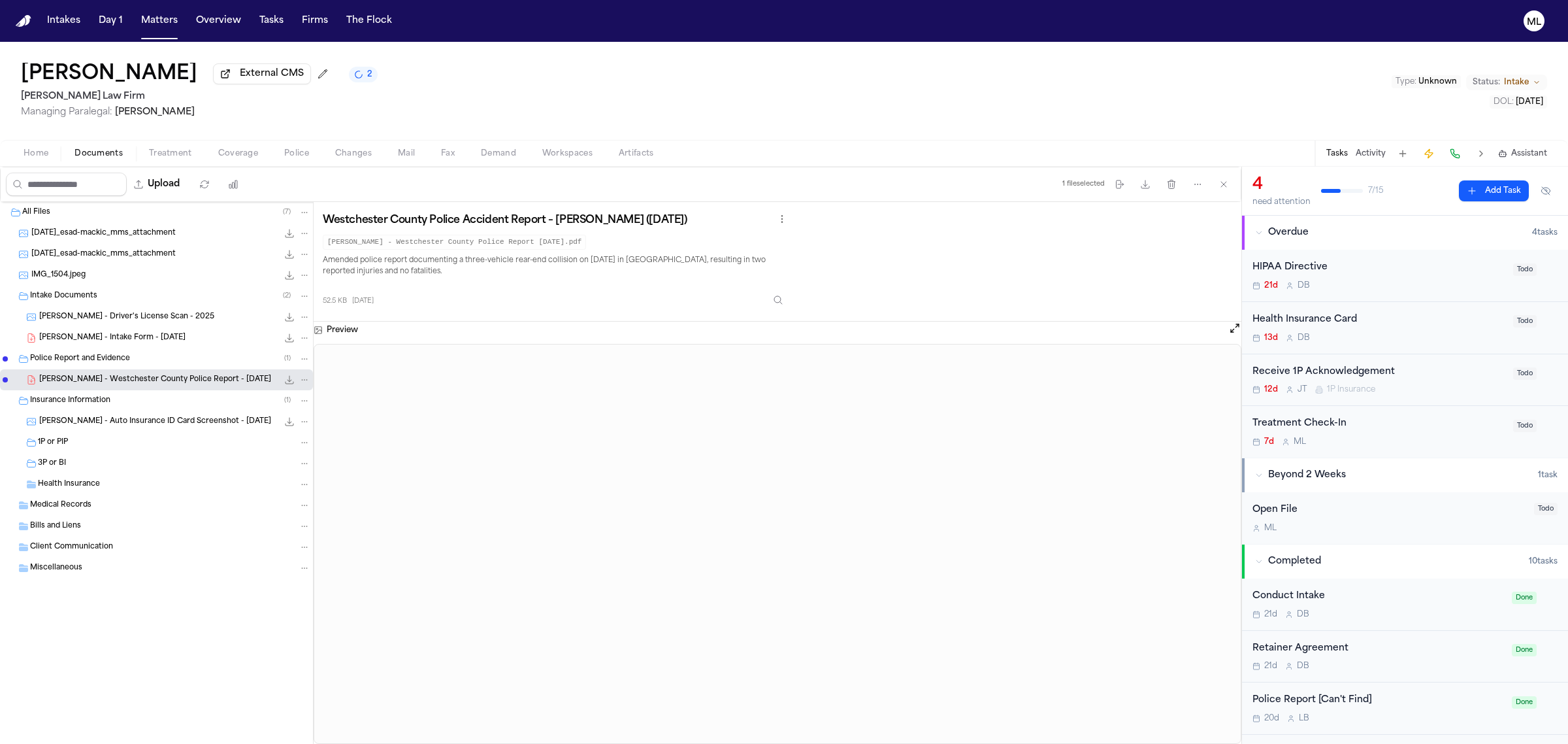
click at [241, 149] on span "Coverage" at bounding box center [238, 154] width 40 height 11
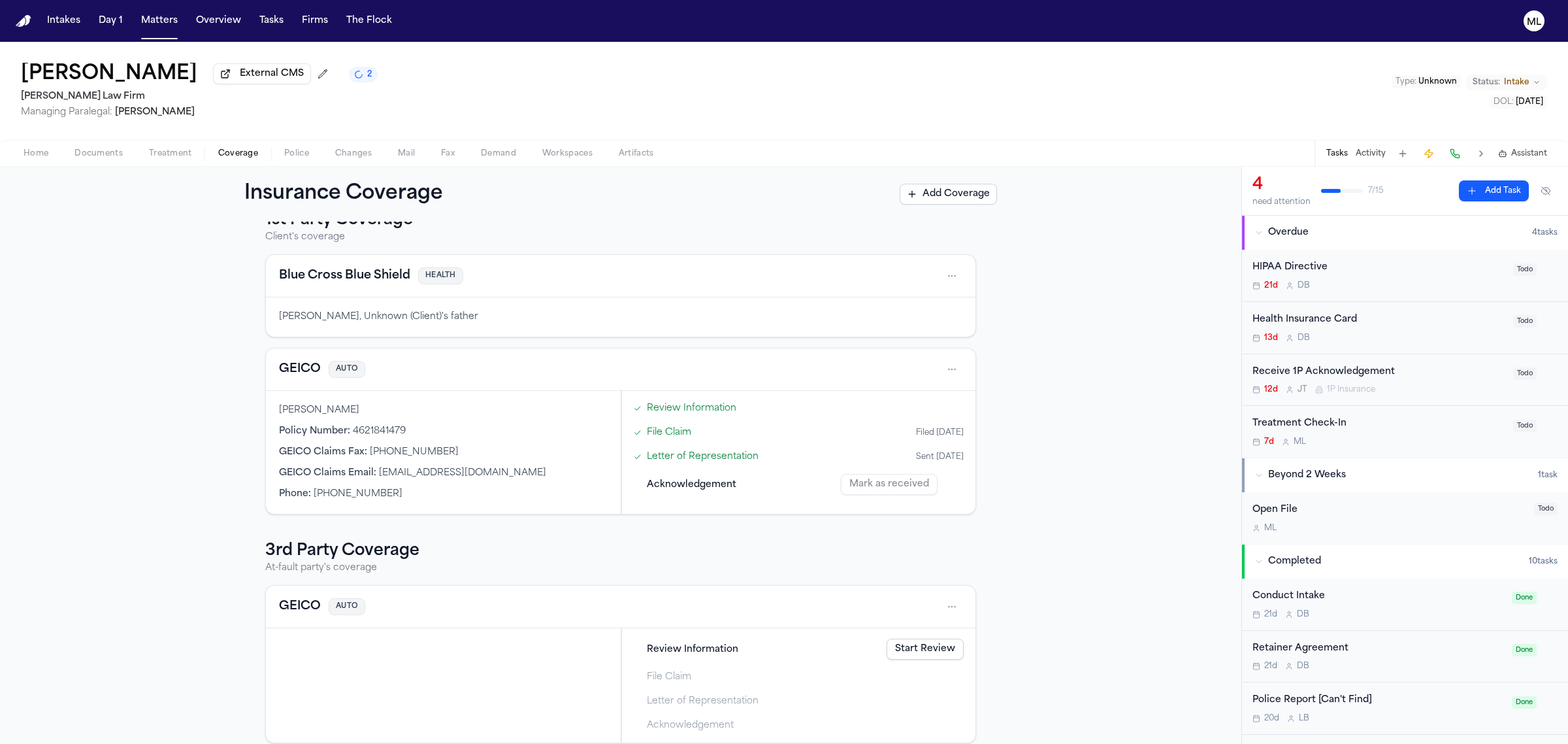
scroll to position [43, 0]
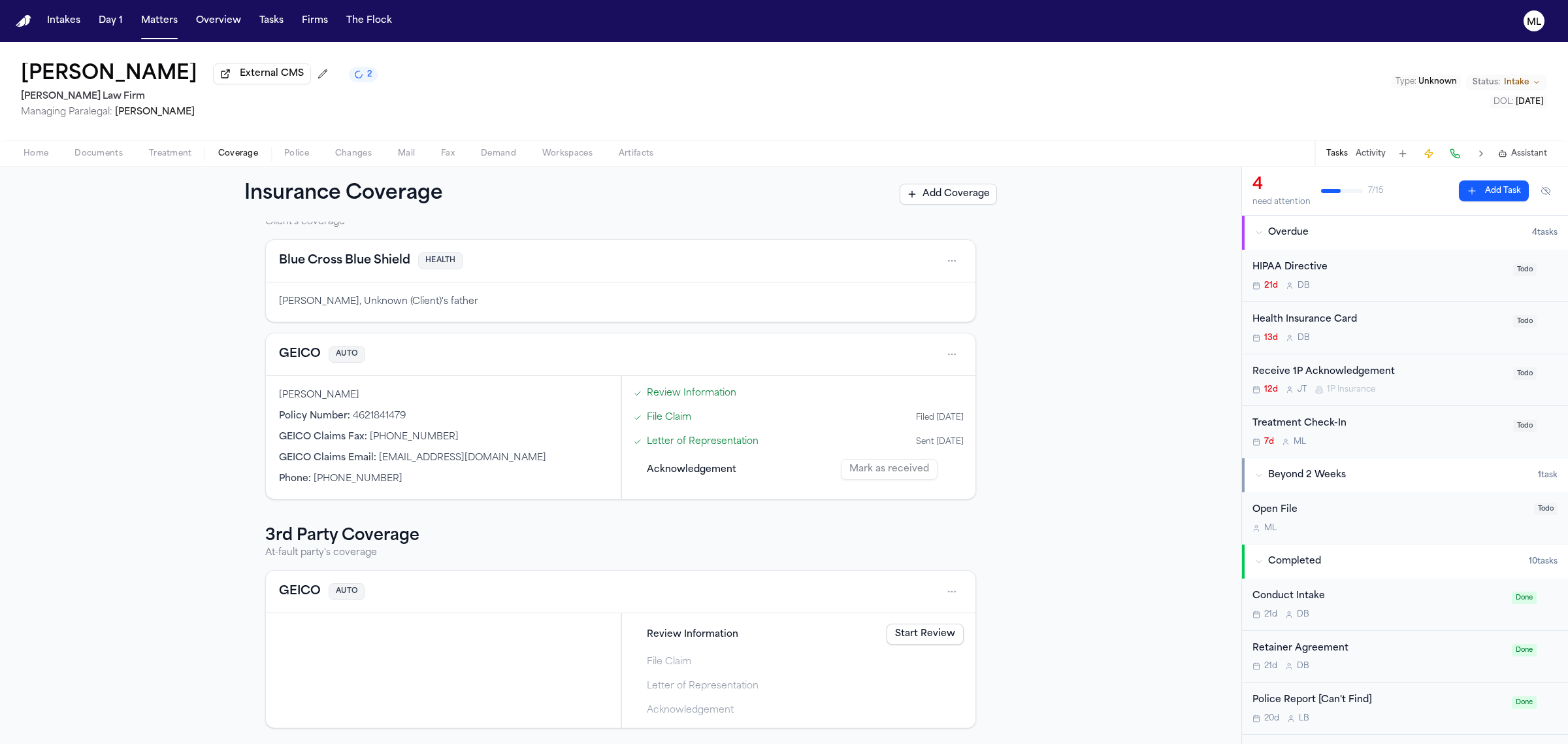
click at [337, 592] on span "AUTO" at bounding box center [346, 592] width 36 height 18
click at [294, 584] on button "GEICO" at bounding box center [300, 592] width 42 height 19
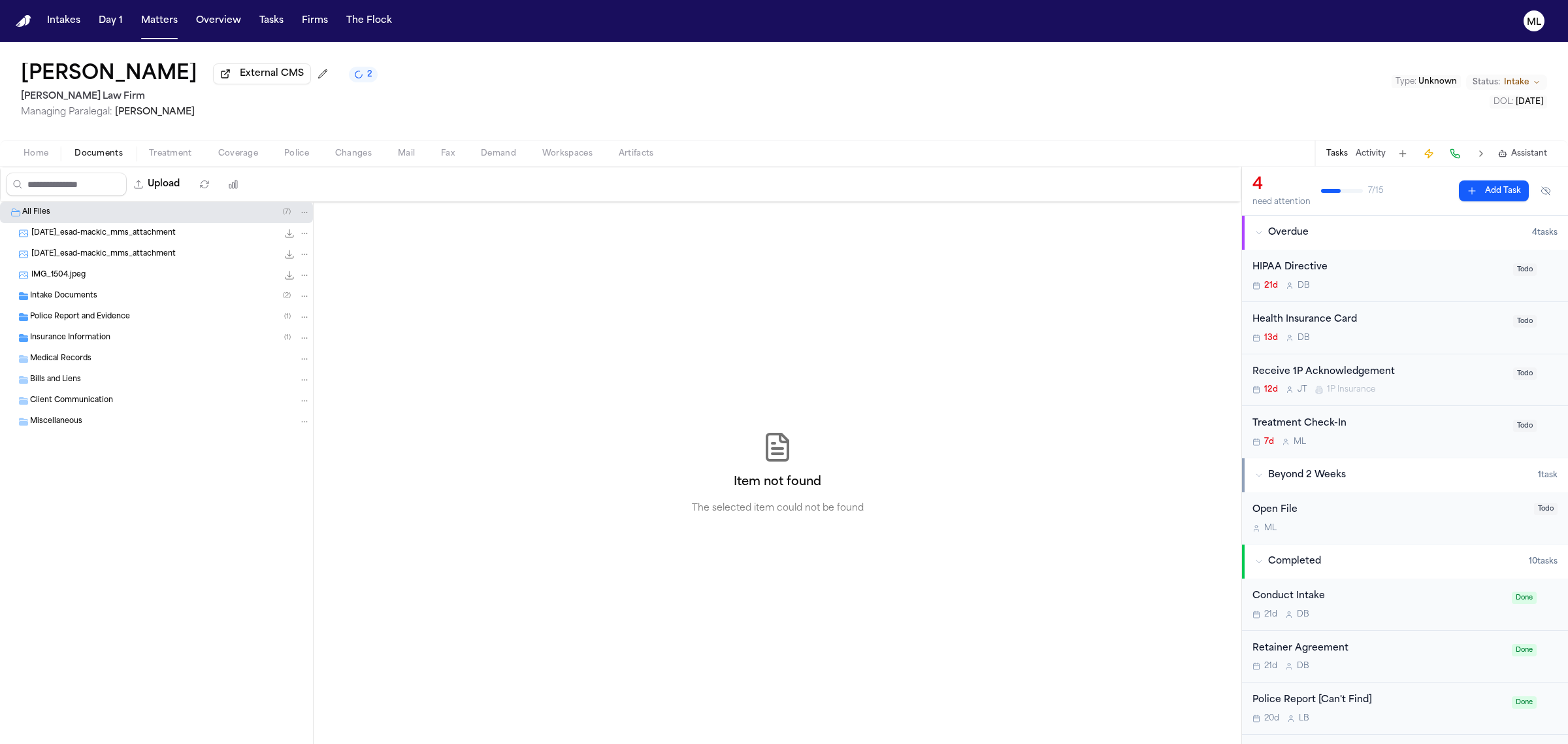
click at [101, 149] on span "Documents" at bounding box center [99, 154] width 49 height 11
click at [79, 310] on div "Police Report and Evidence ( 1 )" at bounding box center [156, 317] width 313 height 21
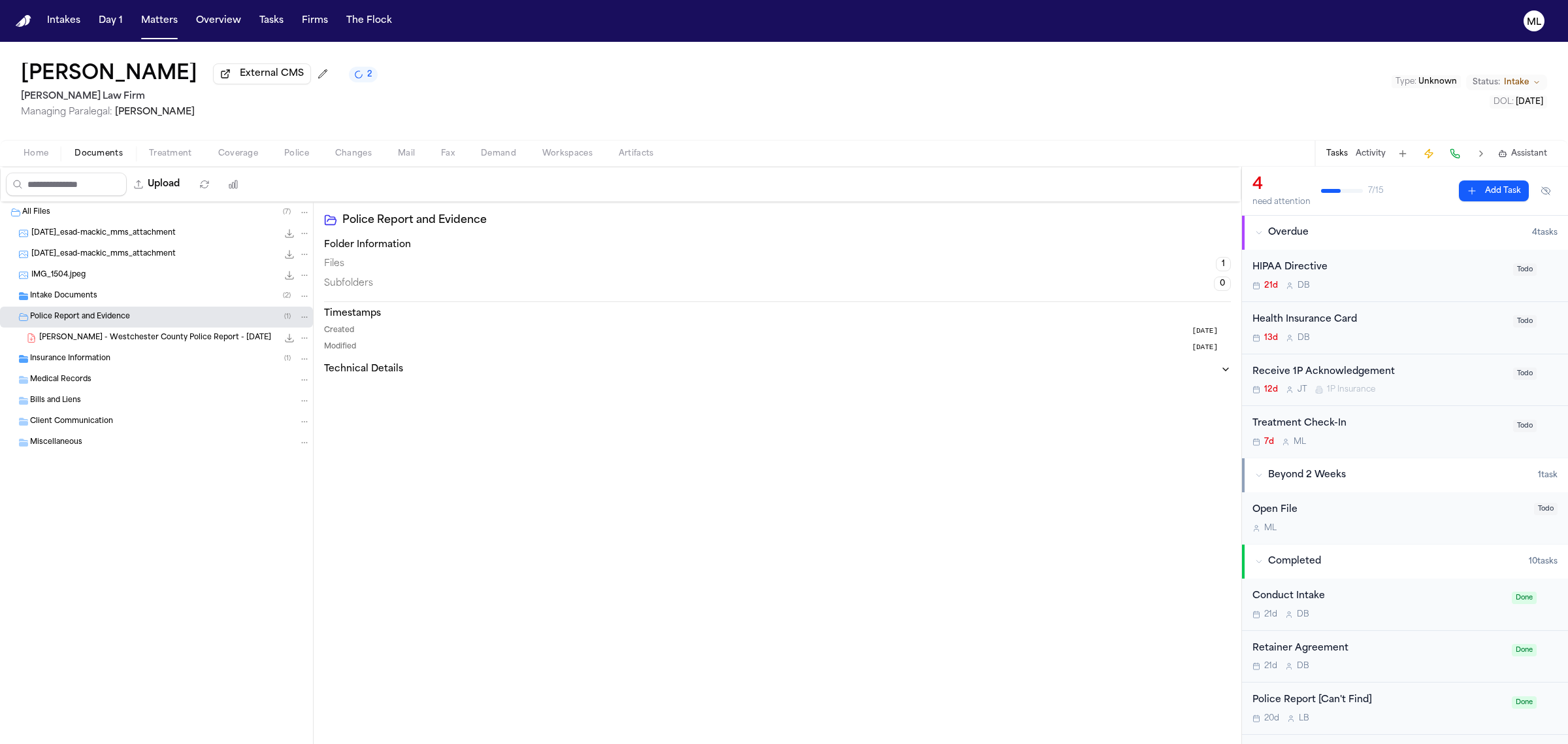
click at [116, 335] on span "E. Mackic - Westchester County Police Report - 9.7.25" at bounding box center [155, 338] width 232 height 11
